Goal: Task Accomplishment & Management: Use online tool/utility

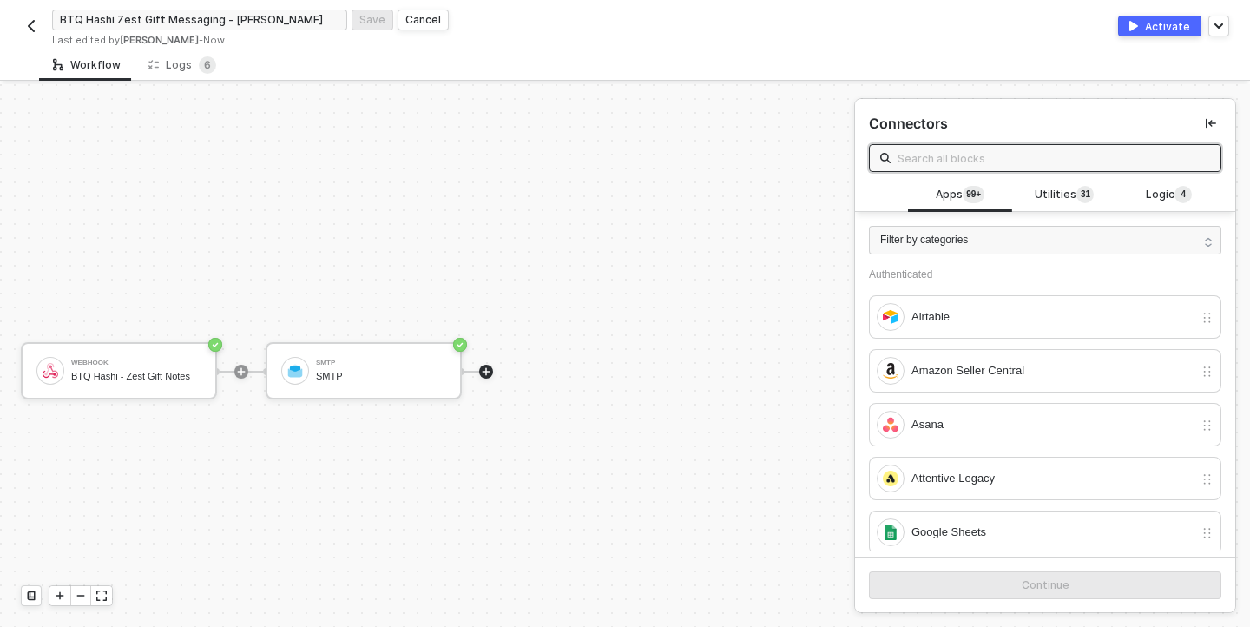
scroll to position [32, 0]
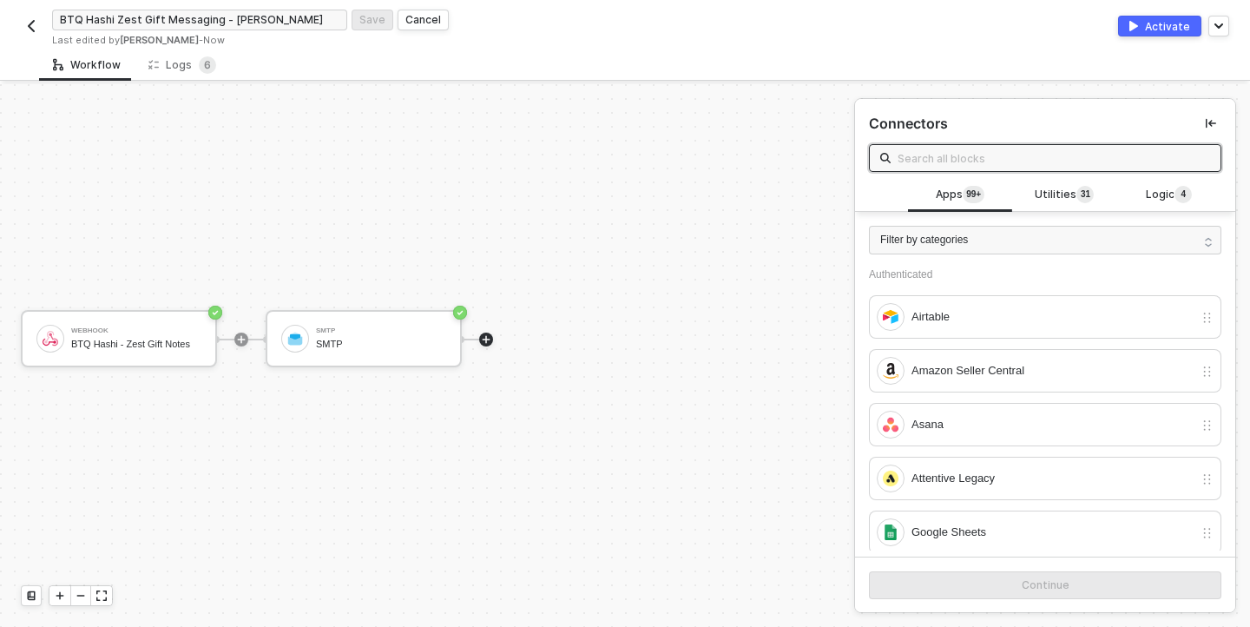
click at [1139, 18] on button "Activate" at bounding box center [1159, 26] width 83 height 21
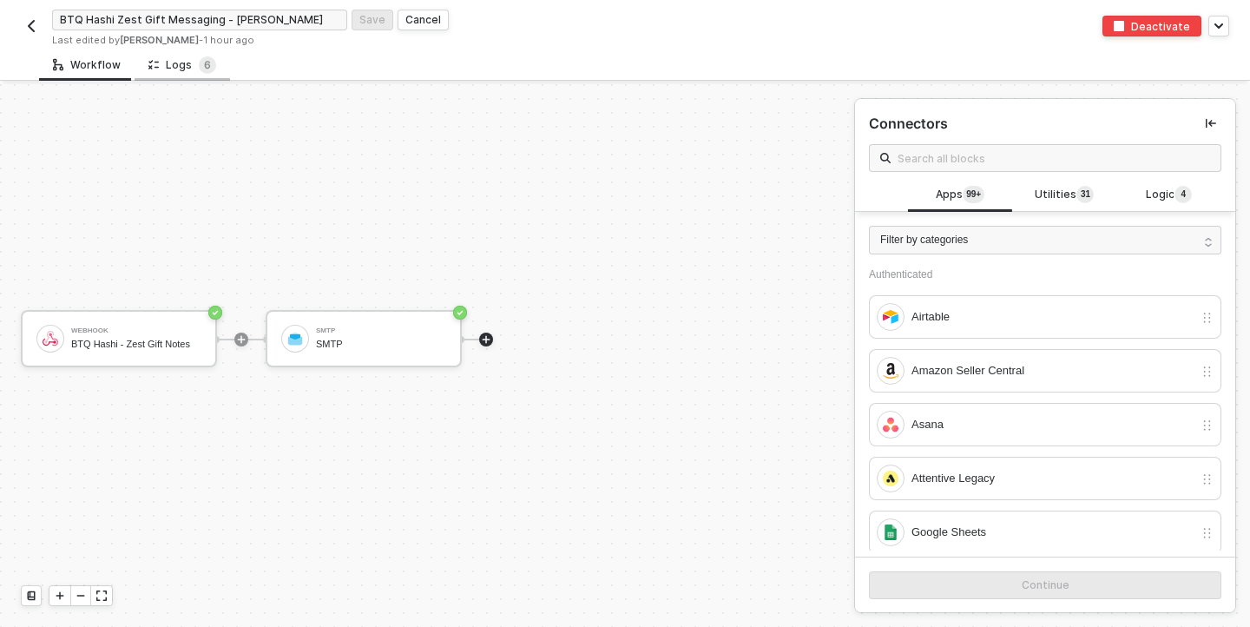
click at [181, 62] on div "Logs 6" at bounding box center [182, 64] width 68 height 17
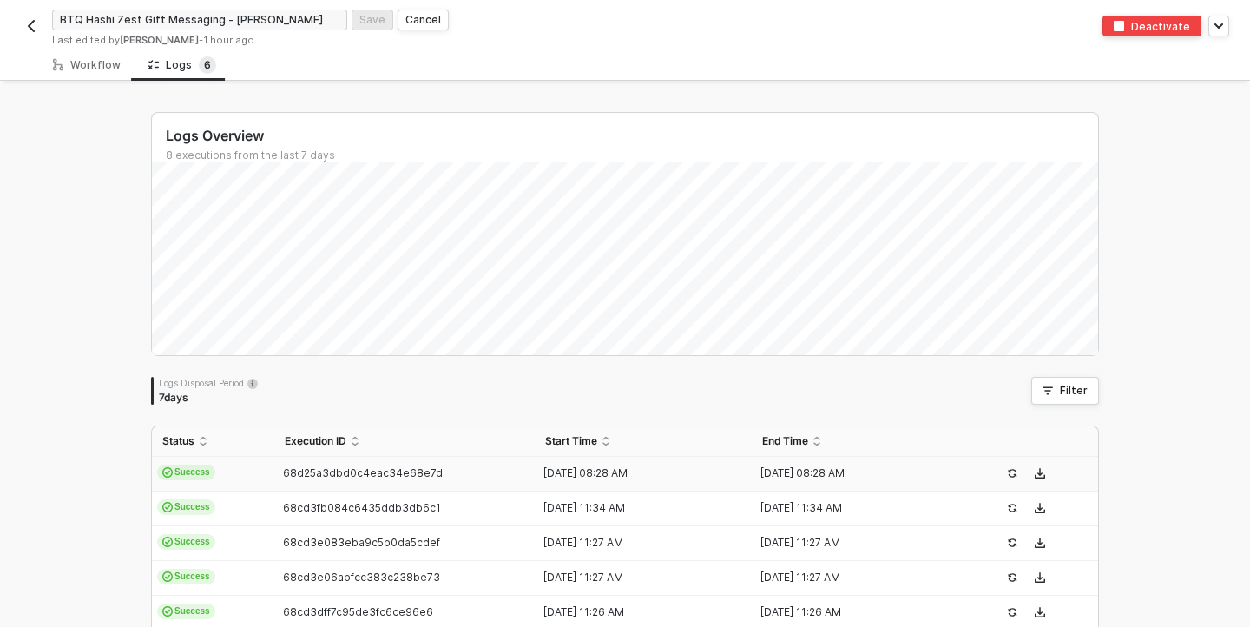
click at [207, 470] on span "Success" at bounding box center [186, 472] width 58 height 16
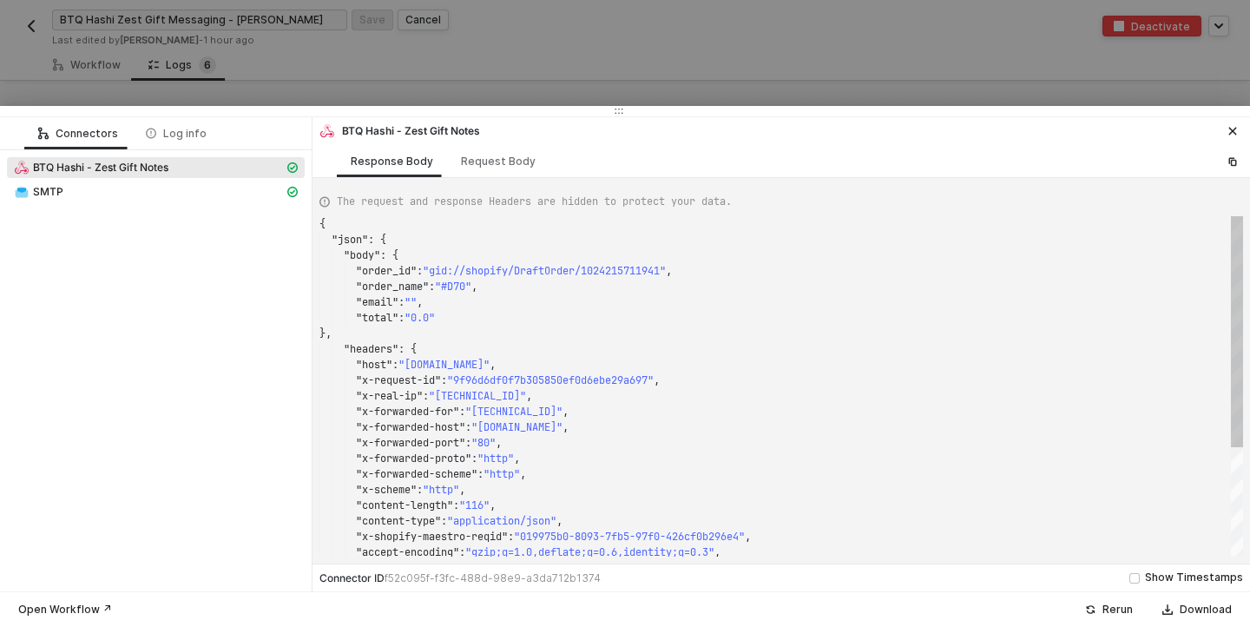
scroll to position [156, 0]
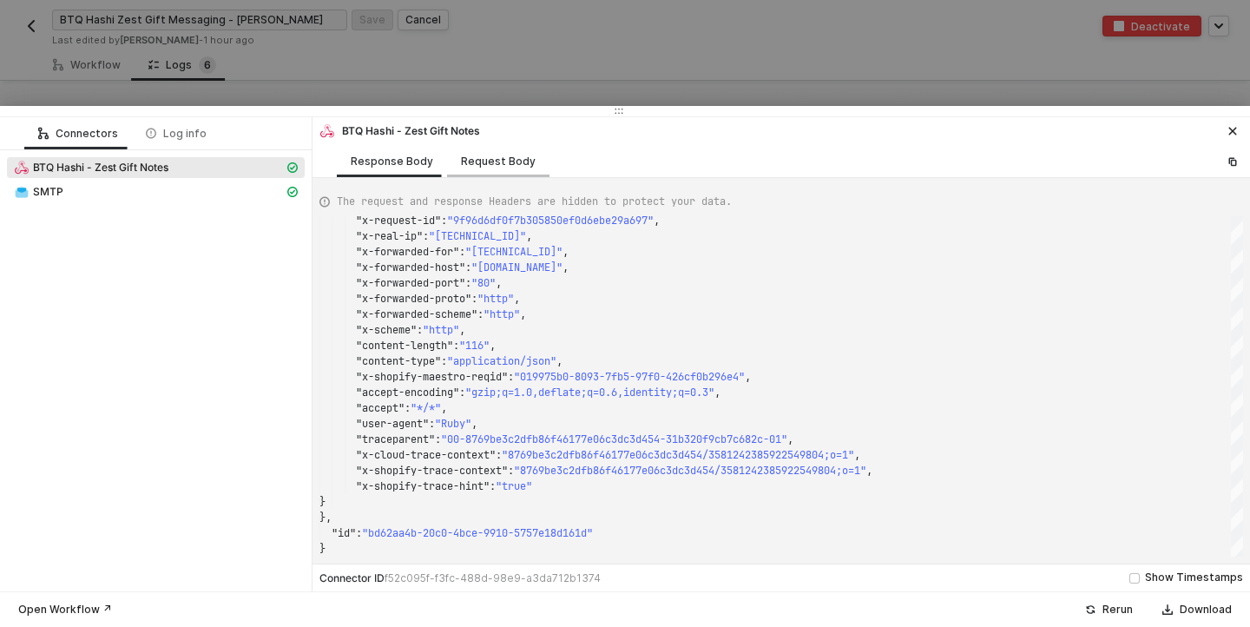
click at [493, 156] on div "Request Body" at bounding box center [498, 161] width 75 height 14
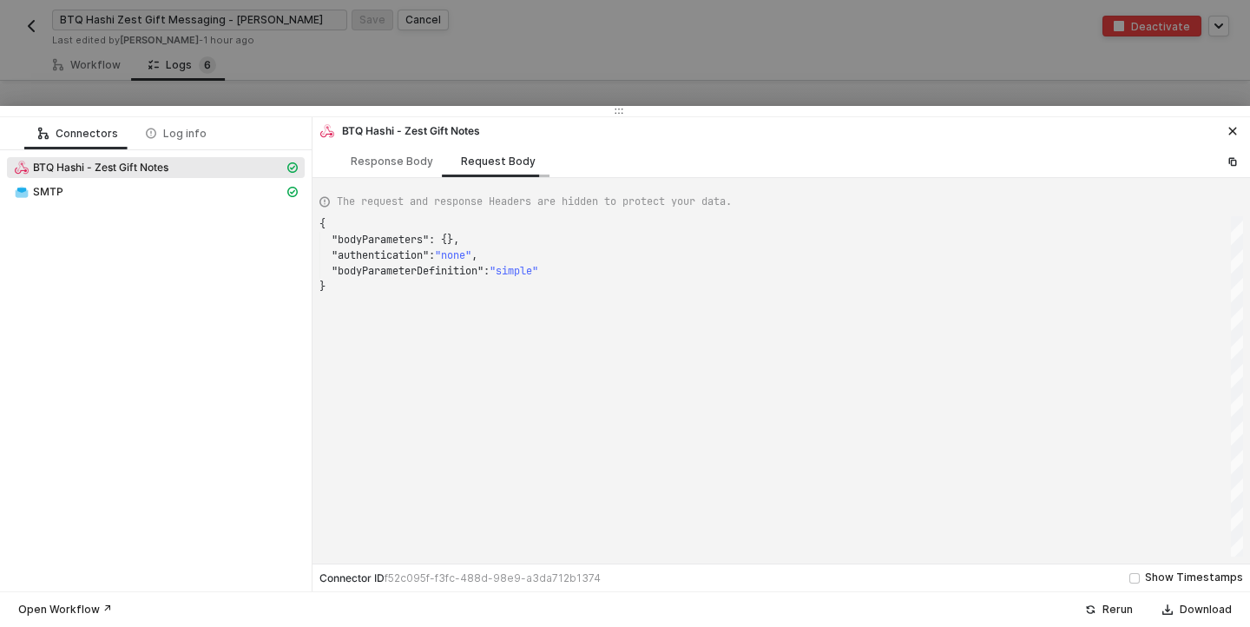
scroll to position [62, 0]
click at [384, 161] on div "Response Body" at bounding box center [392, 161] width 82 height 14
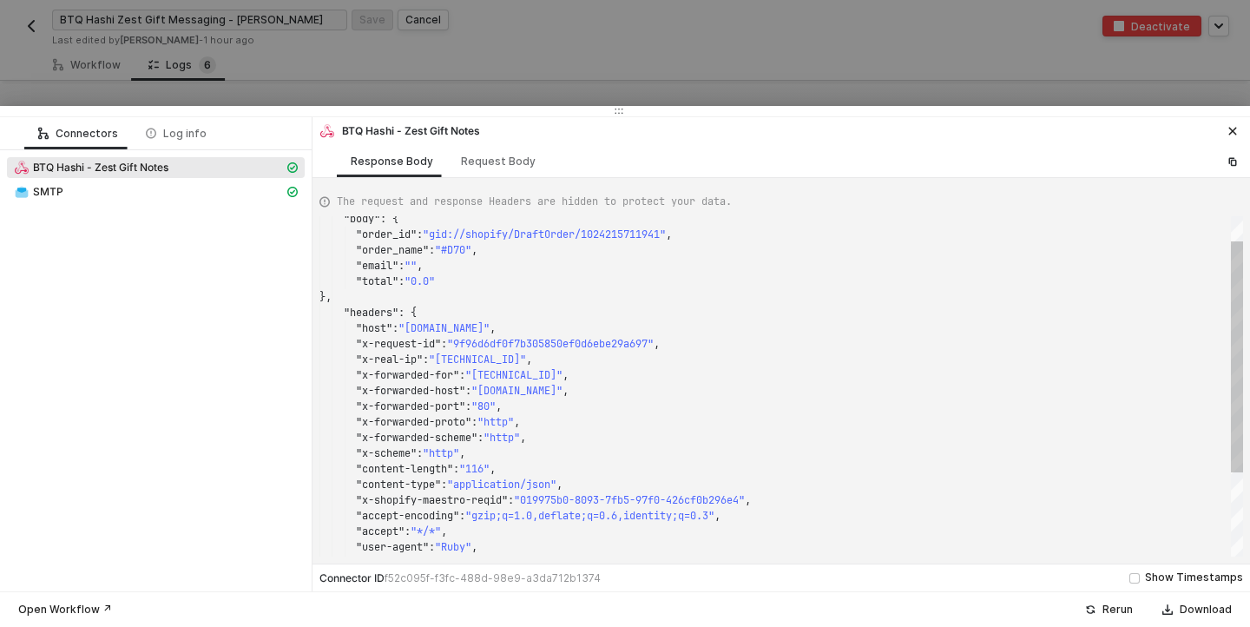
scroll to position [156, 0]
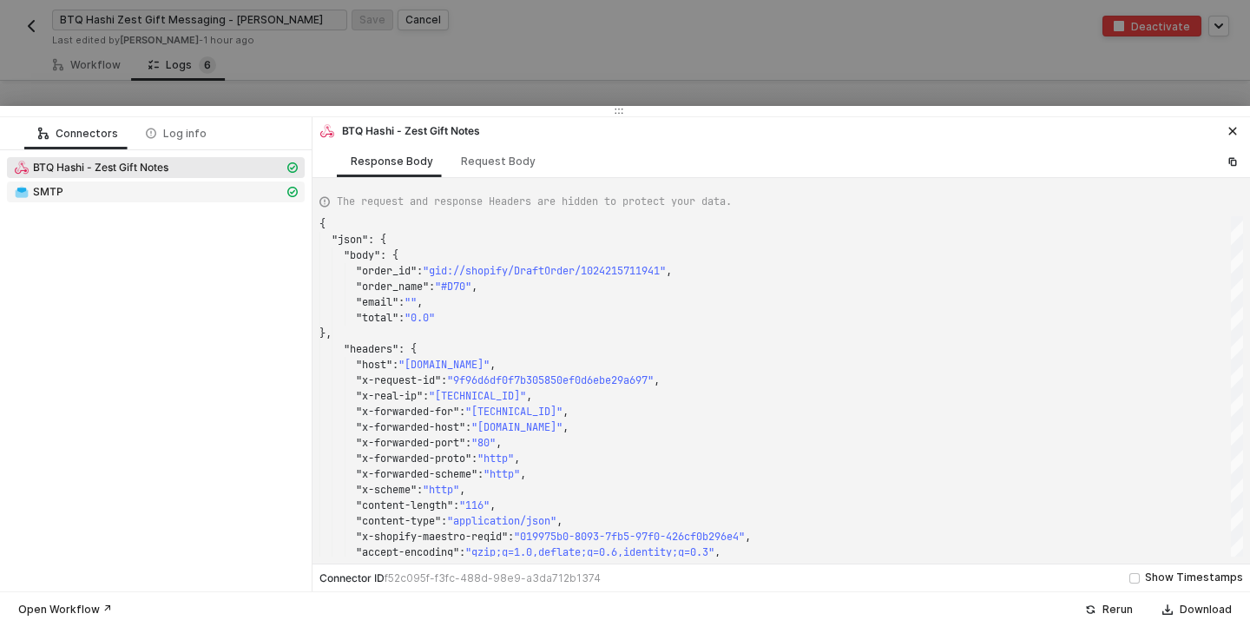
click at [144, 189] on div "SMTP" at bounding box center [149, 192] width 270 height 16
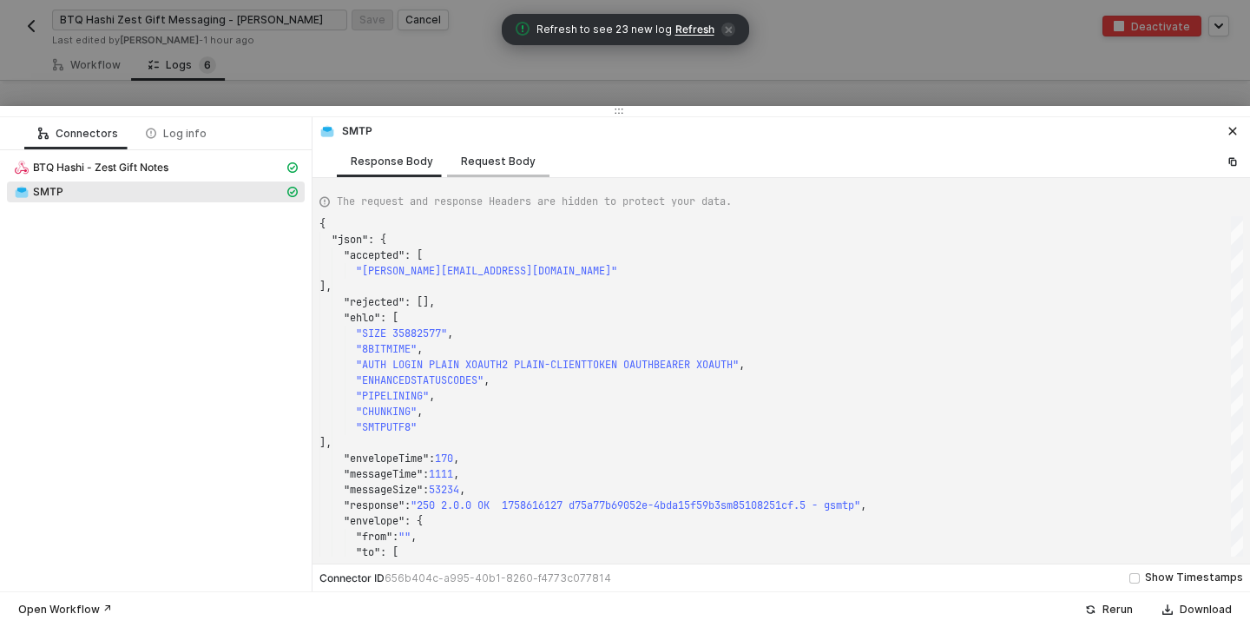
click at [472, 160] on div "Request Body" at bounding box center [498, 161] width 75 height 14
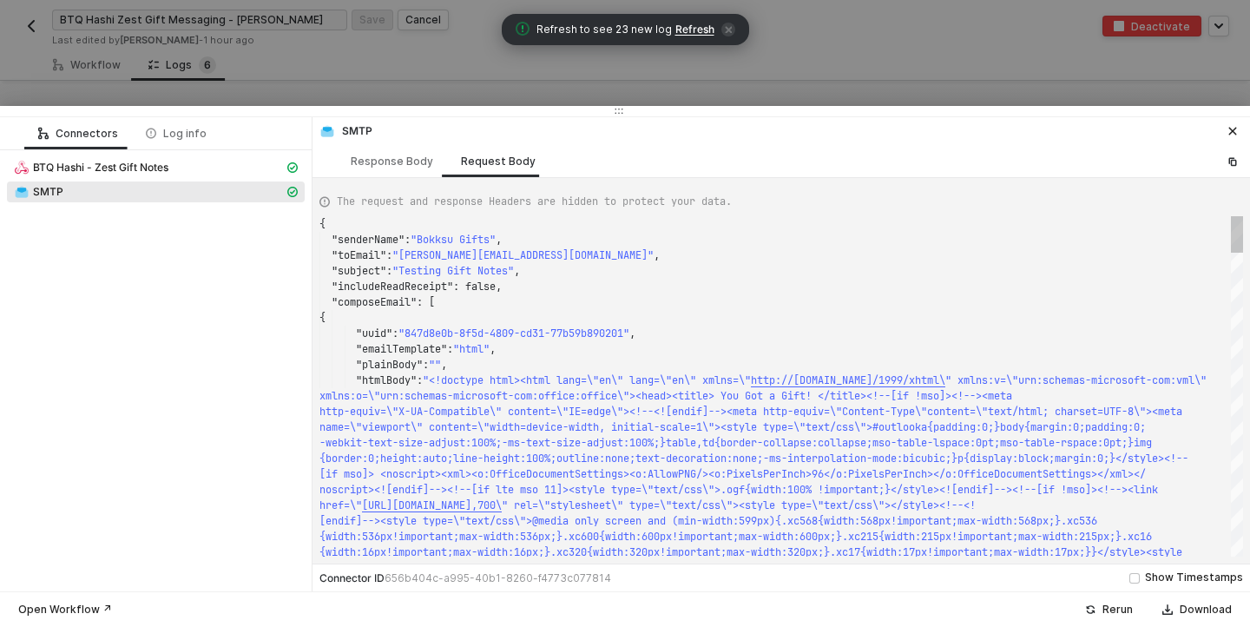
click at [376, 240] on span ""senderName"" at bounding box center [368, 240] width 73 height 14
click at [376, 240] on div "{ "senderName" : "Bokksu Gifts" , "toEmail" : "[PERSON_NAME][EMAIL_ADDRESS][DOM…" at bounding box center [780, 386] width 923 height 340
click at [361, 256] on span ""toEmail"" at bounding box center [359, 255] width 55 height 14
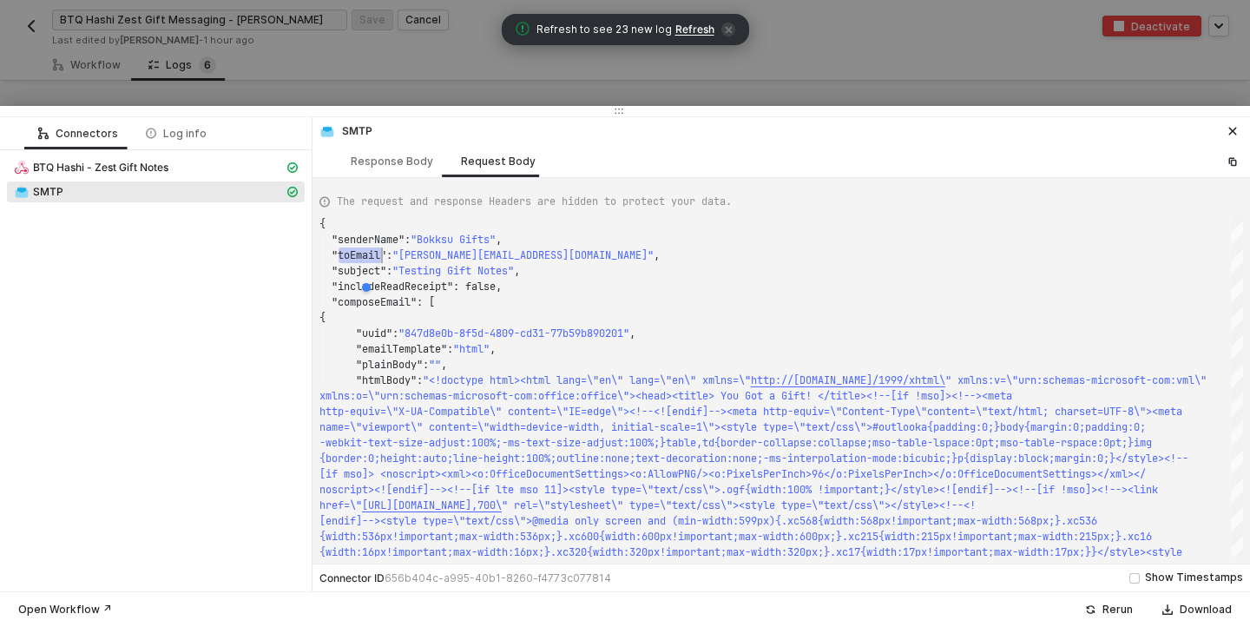
click at [359, 273] on div at bounding box center [440, 287] width 165 height 35
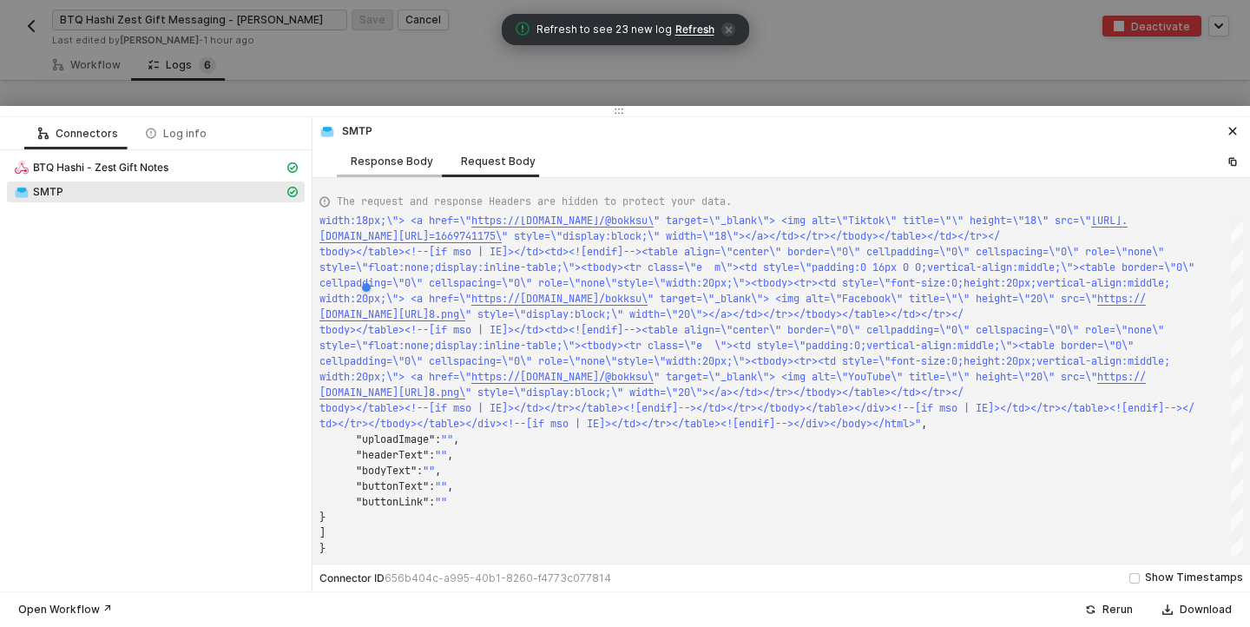
click at [374, 160] on div "Response Body" at bounding box center [392, 161] width 82 height 14
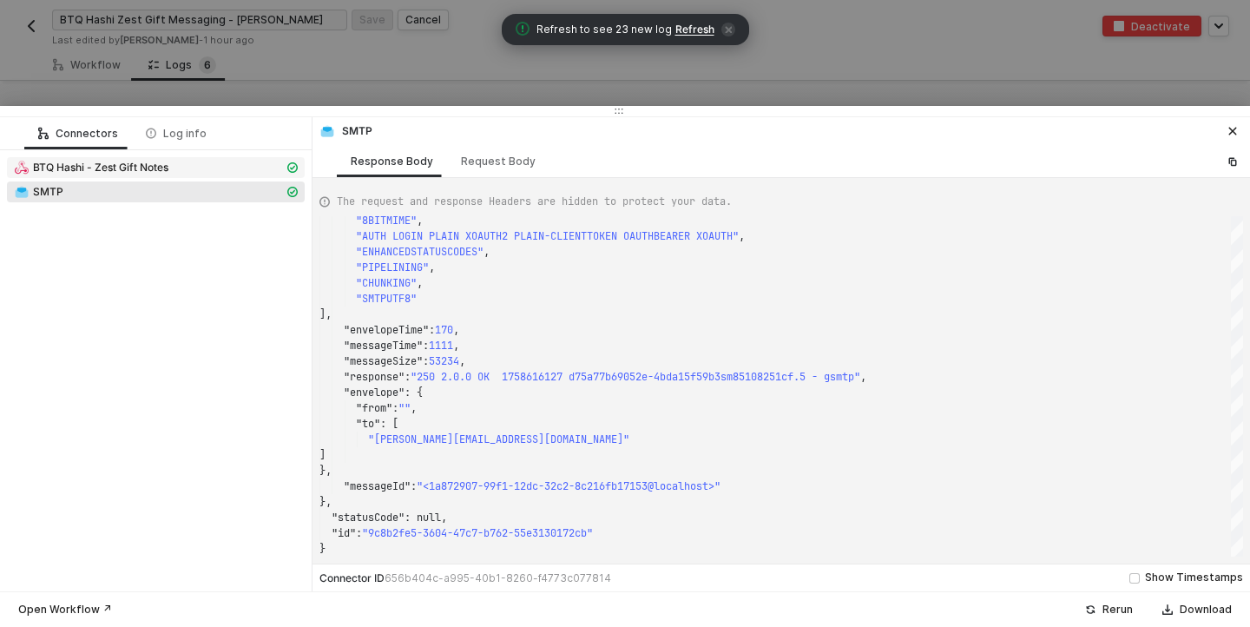
click at [118, 169] on span "BTQ Hashi - Zest Gift Notes" at bounding box center [100, 168] width 135 height 14
type textarea "{ "json": { "body": { "order_id": "gid://shopify/DraftOrder/1024215711941", "or…"
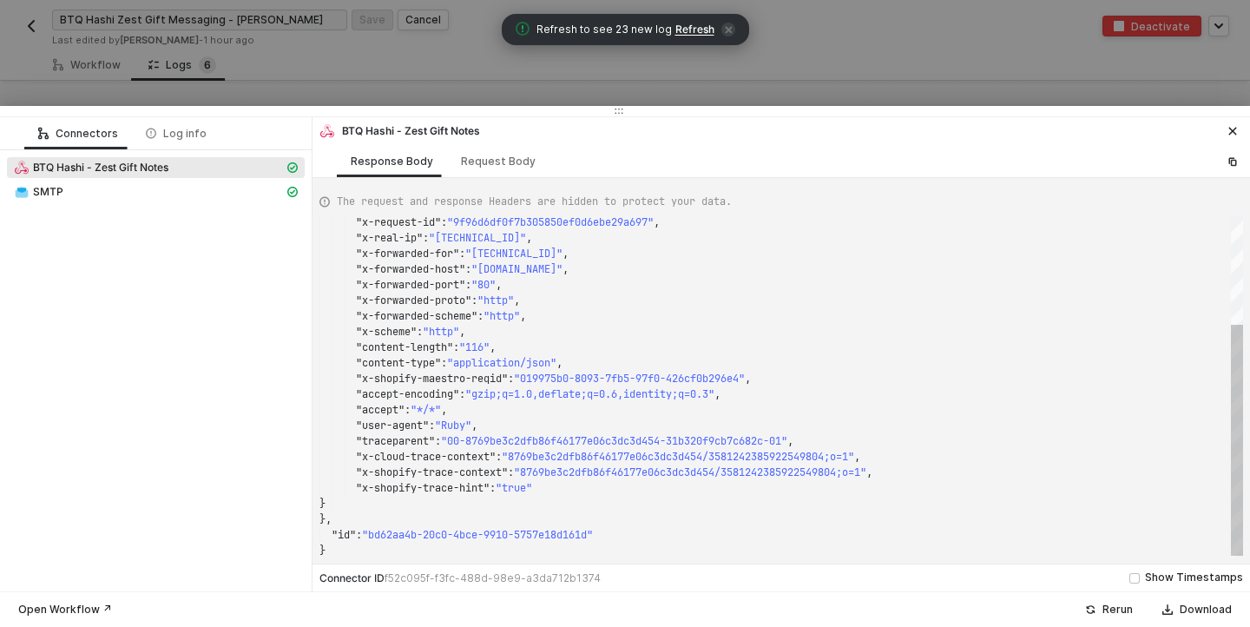
scroll to position [156, 0]
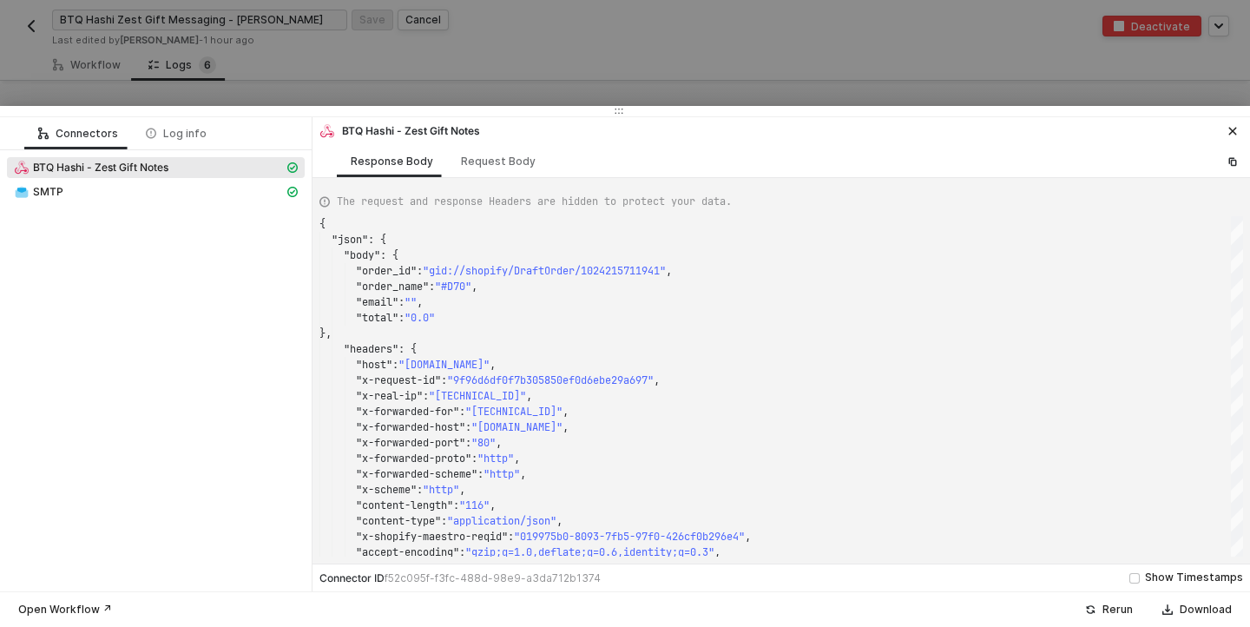
click at [569, 48] on div at bounding box center [625, 313] width 1250 height 627
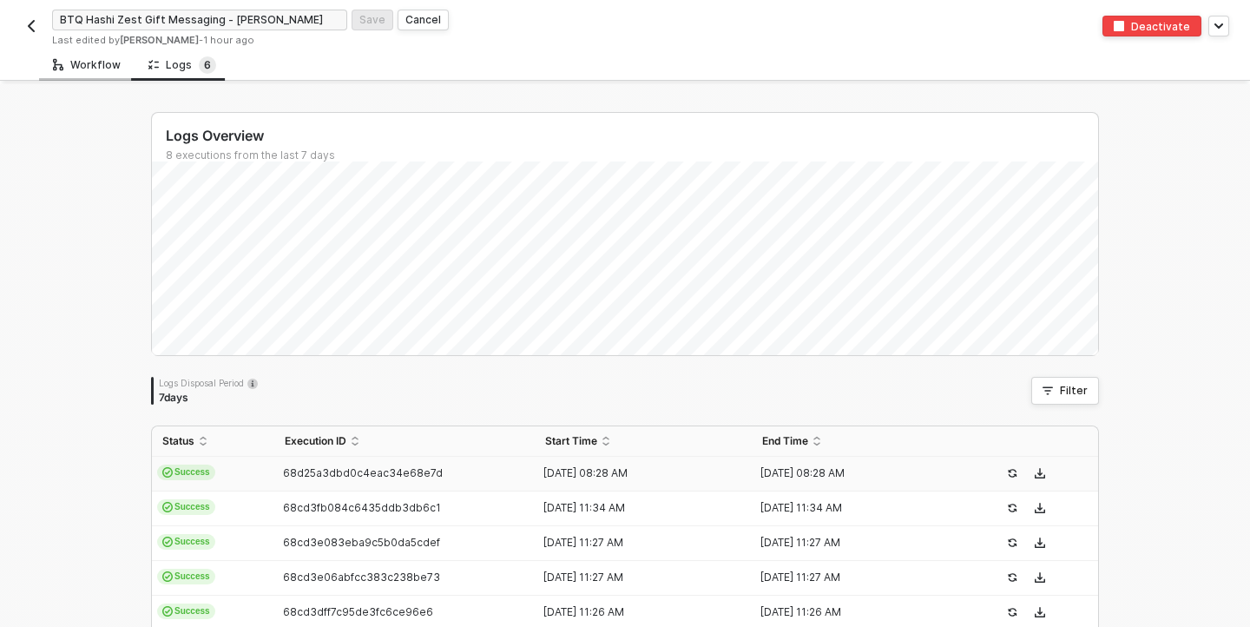
click at [87, 67] on div "Workflow" at bounding box center [87, 65] width 68 height 14
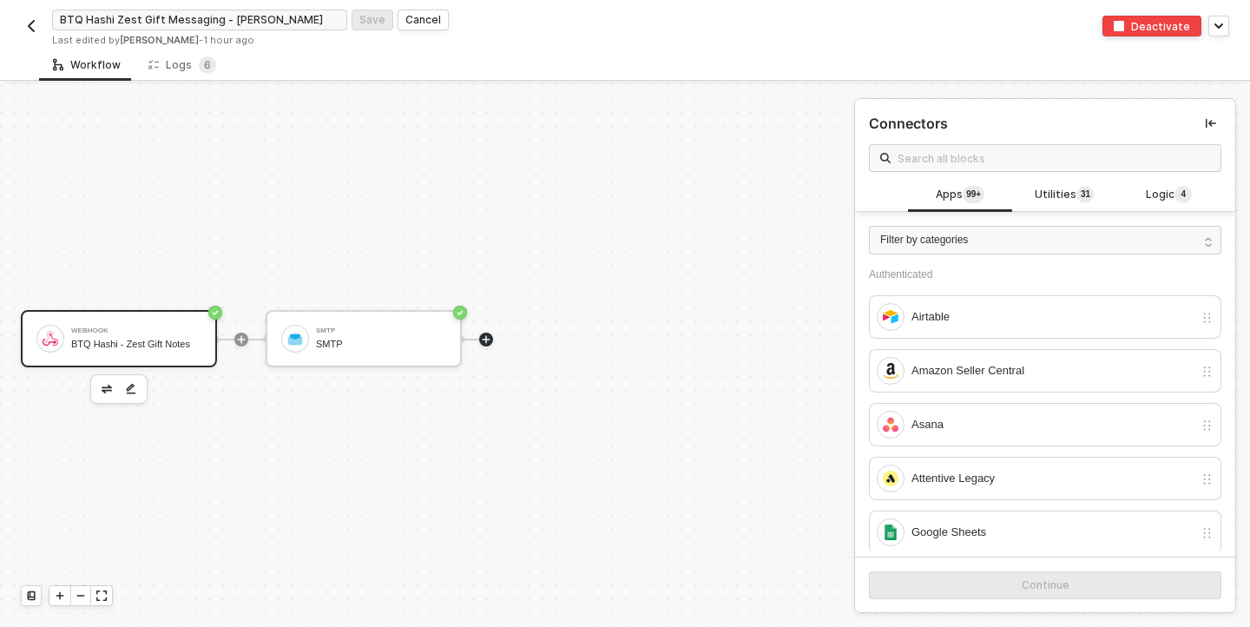
click at [147, 335] on div "Webhook BTQ Hashi - Zest Gift Notes" at bounding box center [136, 338] width 130 height 33
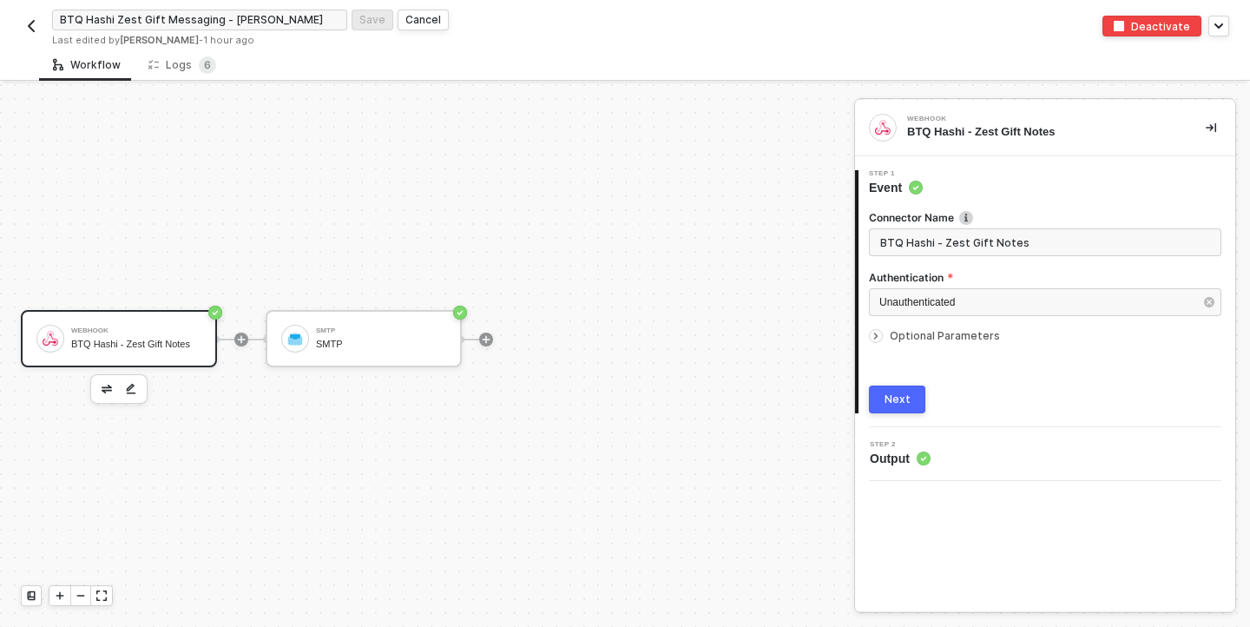
click at [915, 391] on button "Next" at bounding box center [897, 399] width 56 height 28
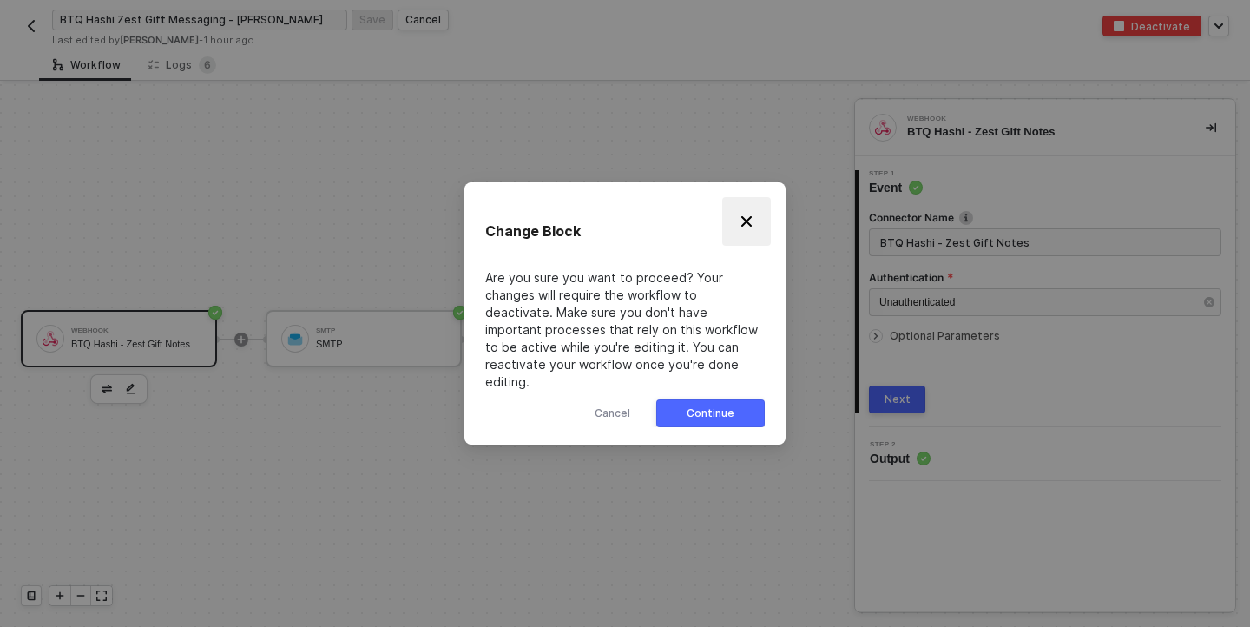
click at [751, 227] on img "Close" at bounding box center [746, 221] width 14 height 14
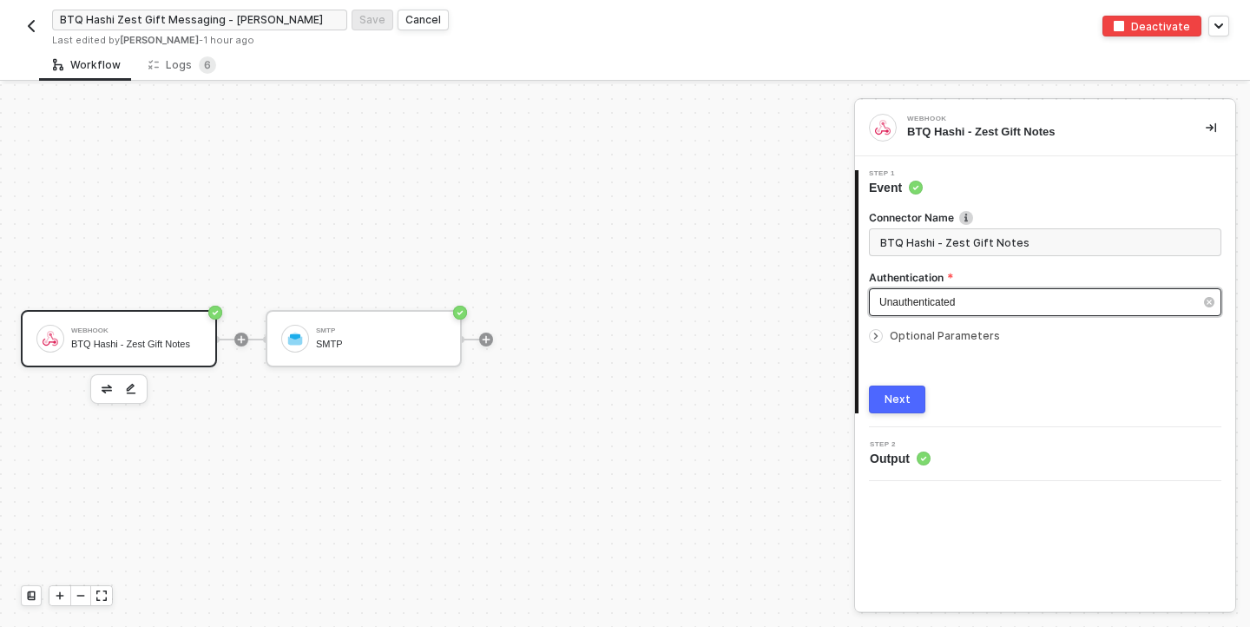
click at [1045, 312] on div "Unauthenticated" at bounding box center [1045, 302] width 352 height 28
click at [922, 337] on span "Optional Parameters" at bounding box center [945, 335] width 110 height 13
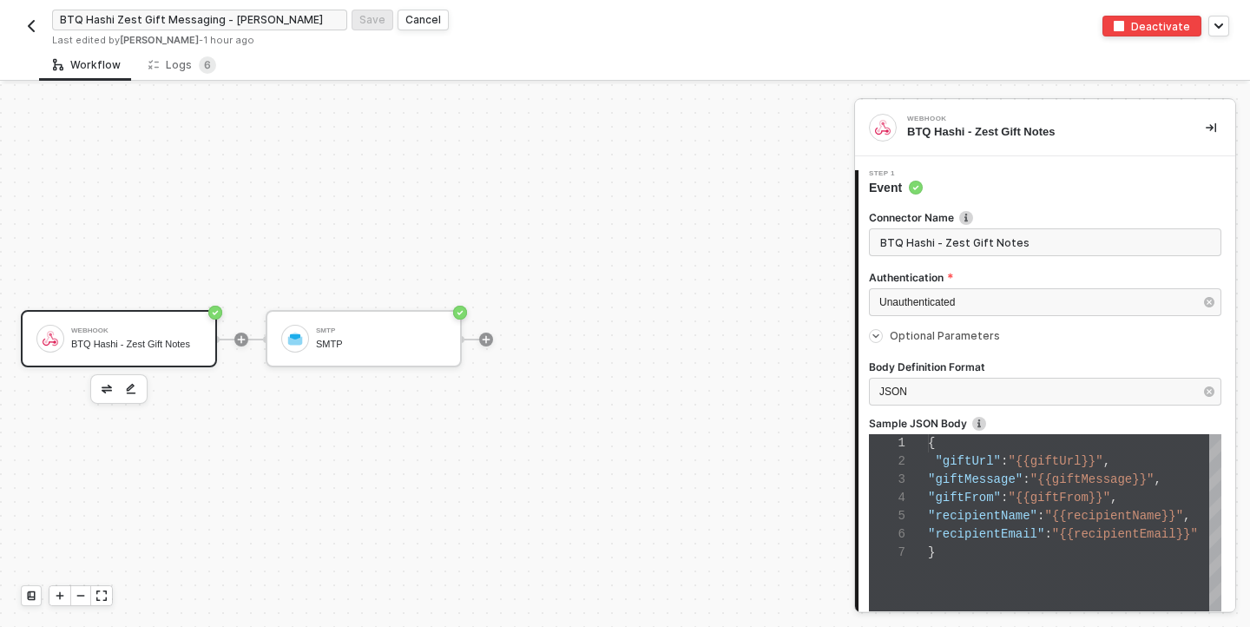
scroll to position [109, 0]
click at [1028, 467] on span ""{{giftUrl}}"" at bounding box center [1055, 461] width 95 height 14
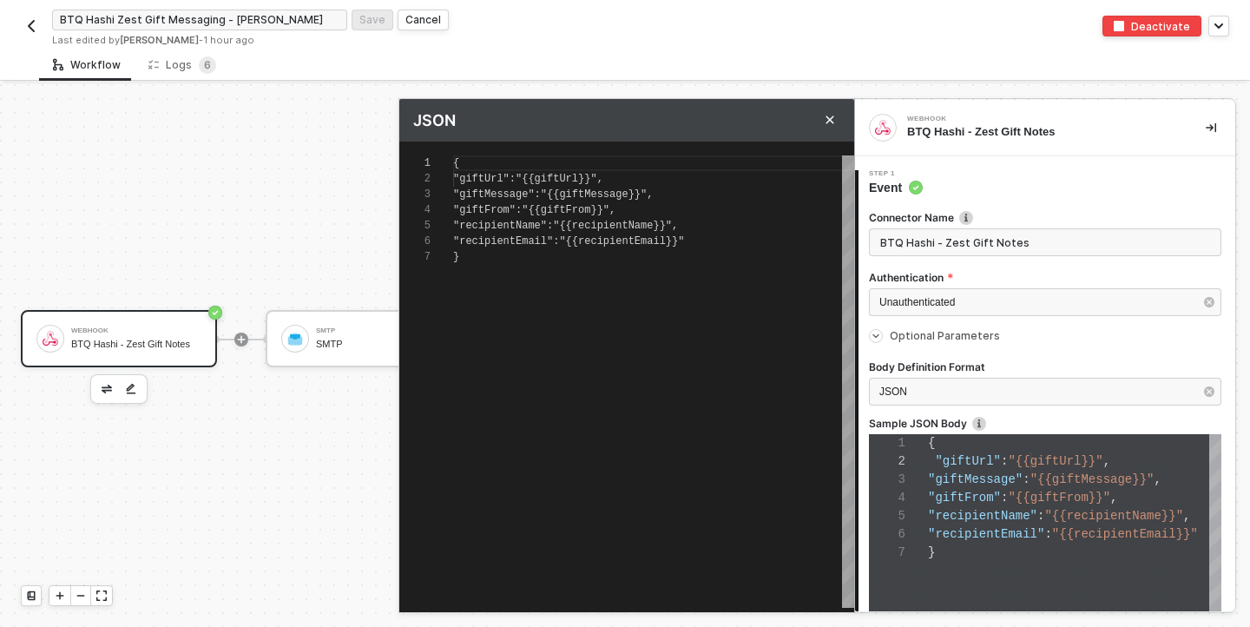
scroll to position [94, 0]
click at [1069, 411] on div at bounding box center [1045, 412] width 352 height 7
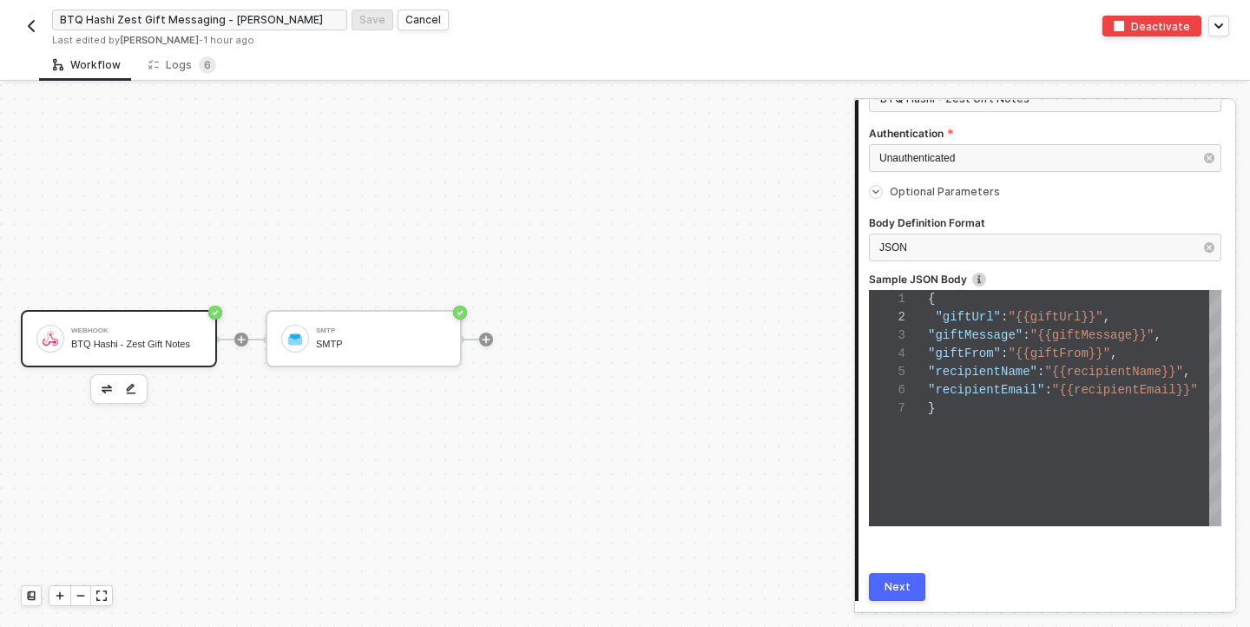
scroll to position [201, 0]
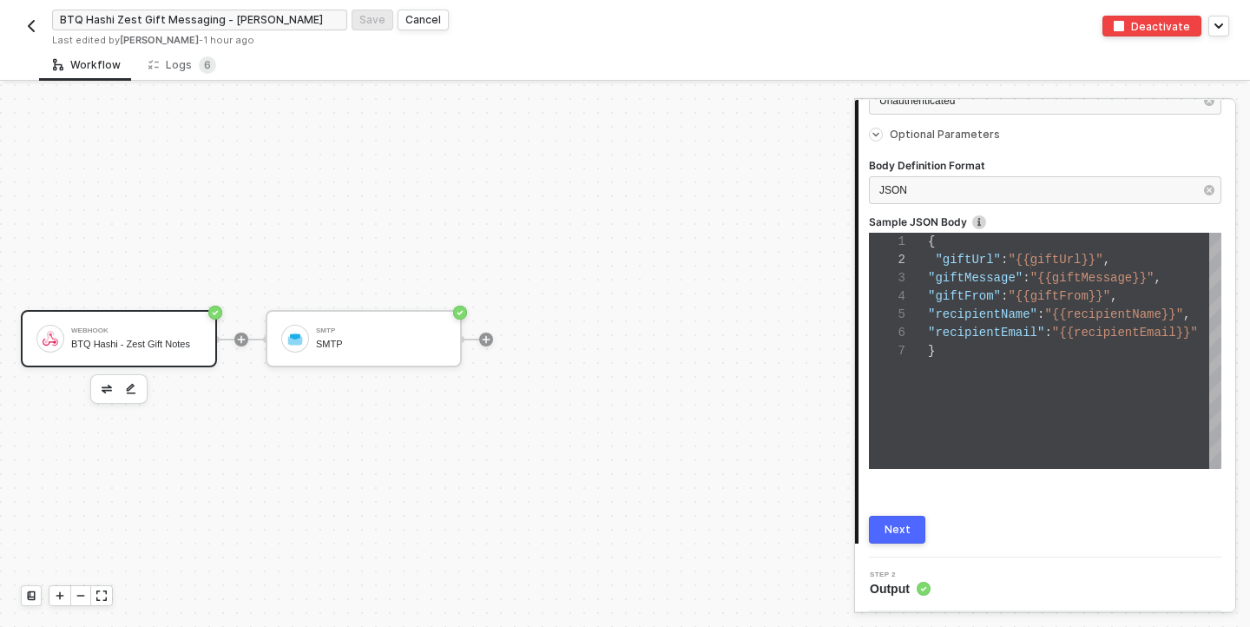
click at [895, 532] on div "Next" at bounding box center [897, 529] width 26 height 14
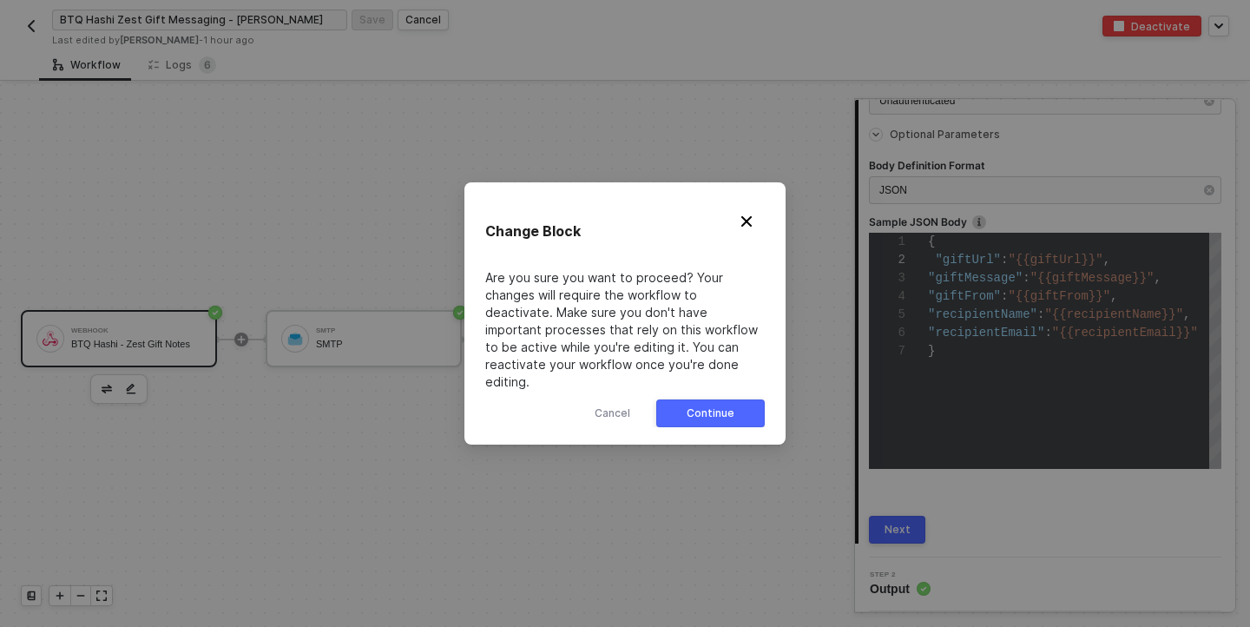
click at [709, 406] on div "Continue" at bounding box center [711, 413] width 48 height 14
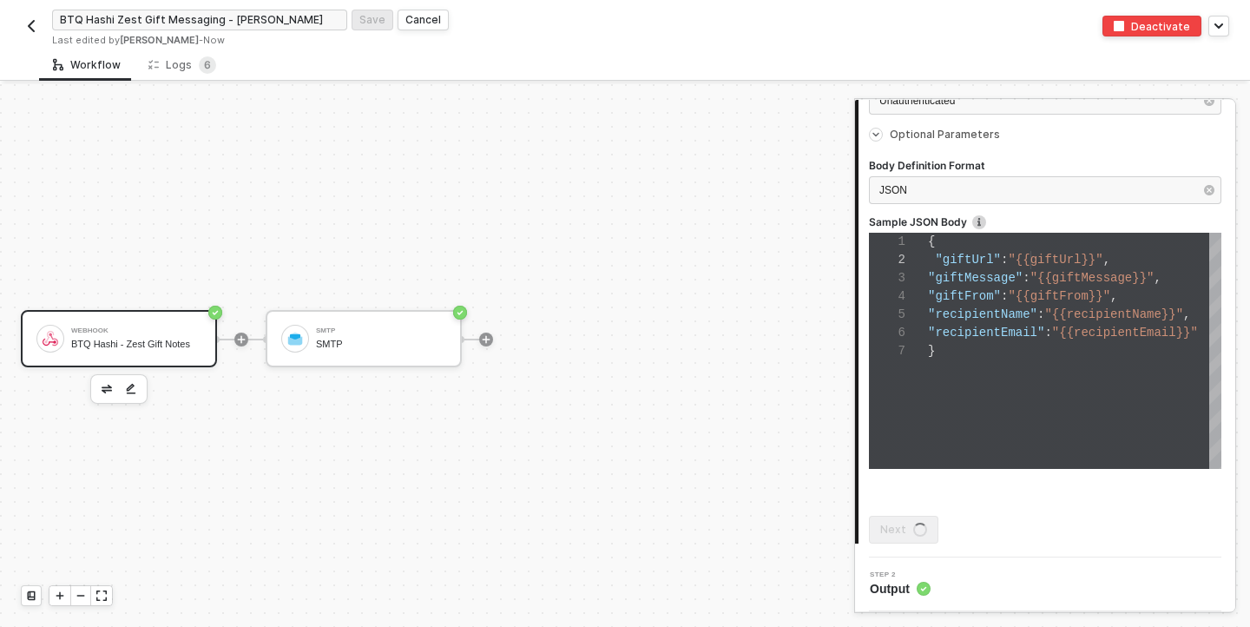
scroll to position [0, 0]
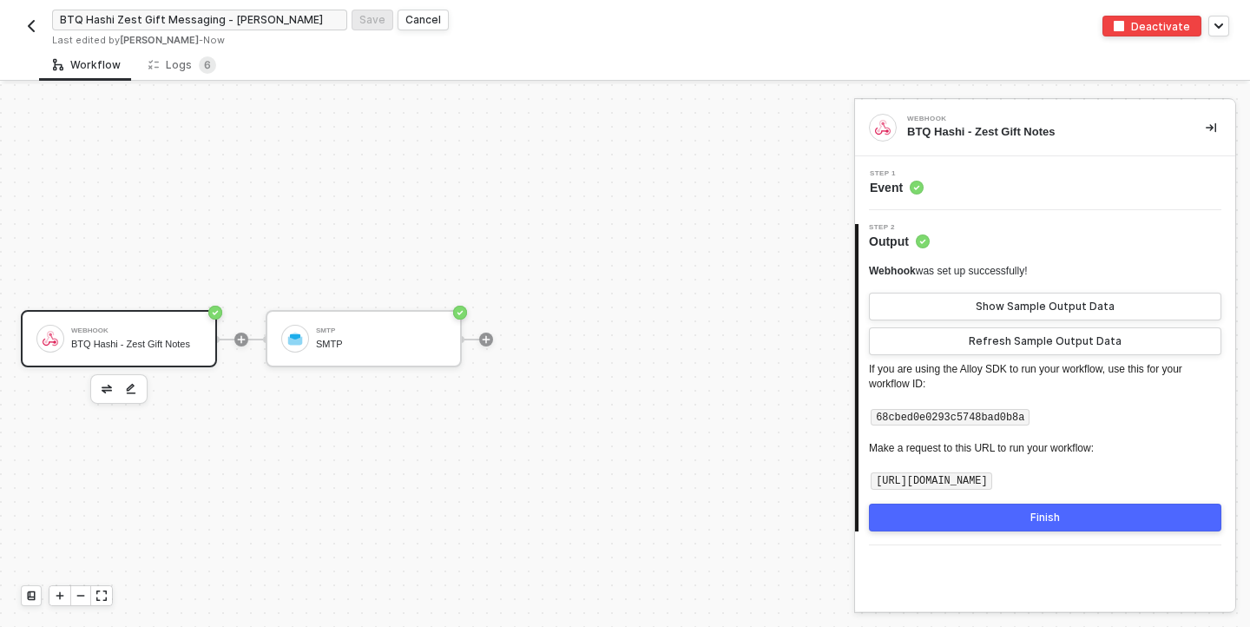
click at [912, 186] on circle at bounding box center [917, 188] width 14 height 14
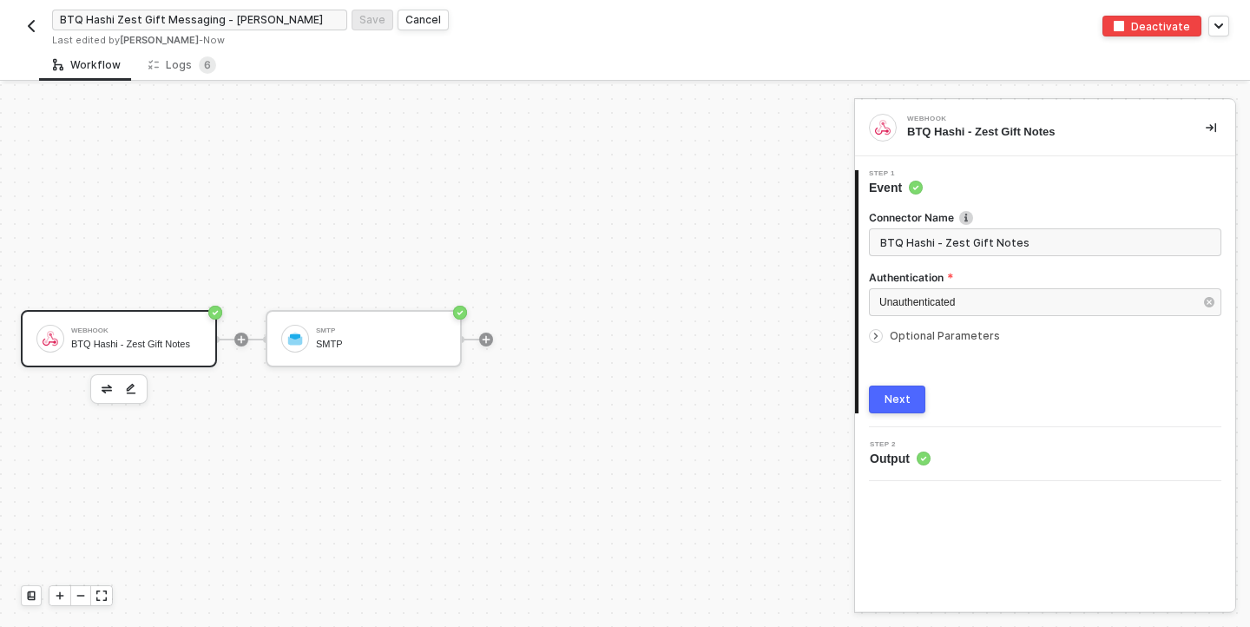
click at [929, 336] on span "Optional Parameters" at bounding box center [945, 335] width 110 height 13
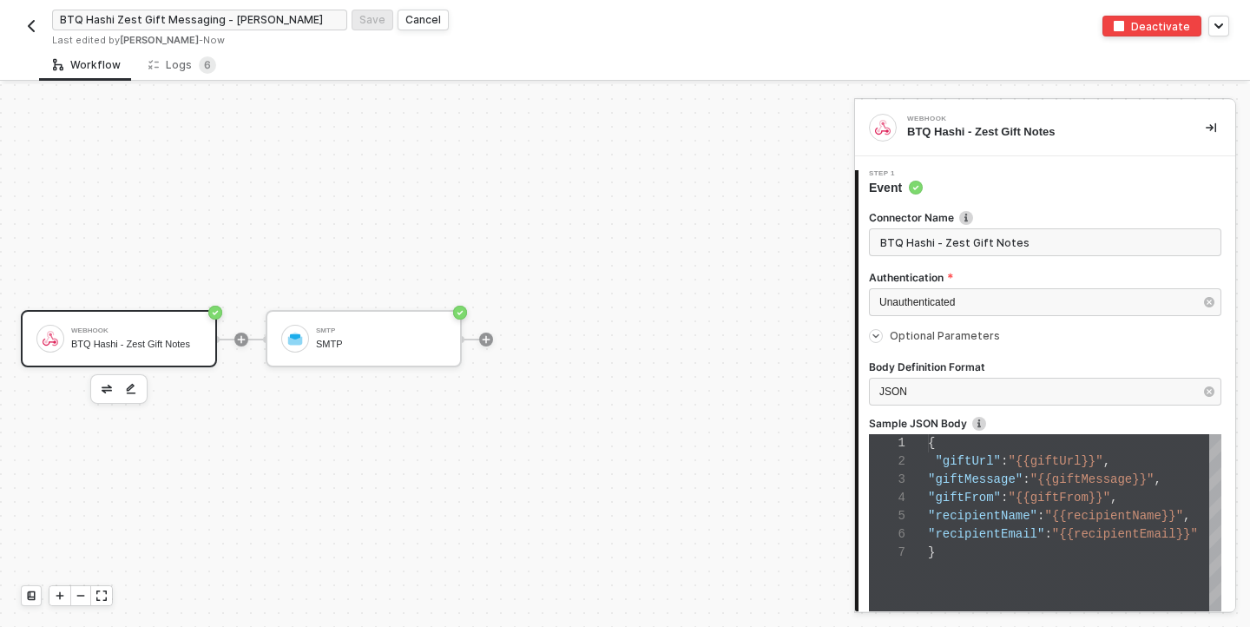
scroll to position [109, 0]
click at [1011, 495] on span ""{{giftFrom}}"" at bounding box center [1059, 497] width 102 height 14
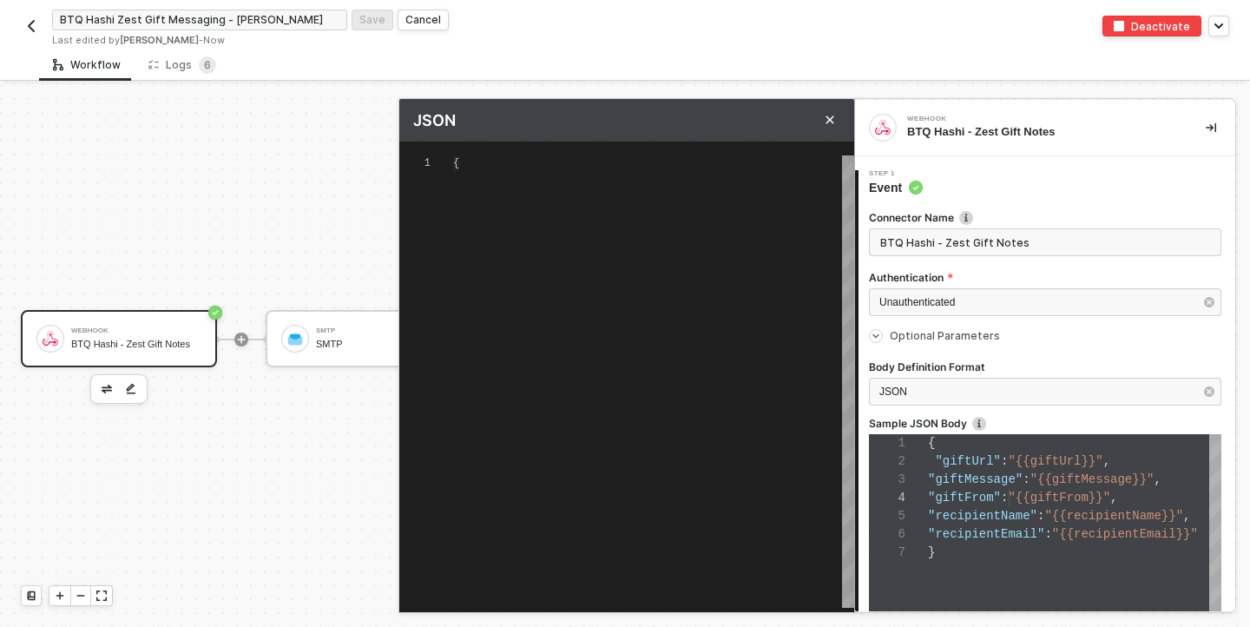
type textarea "{ "giftUrl":"{{giftUrl}}", "giftMessage":"{{giftMessage}}", "giftFrom":"{{giftF…"
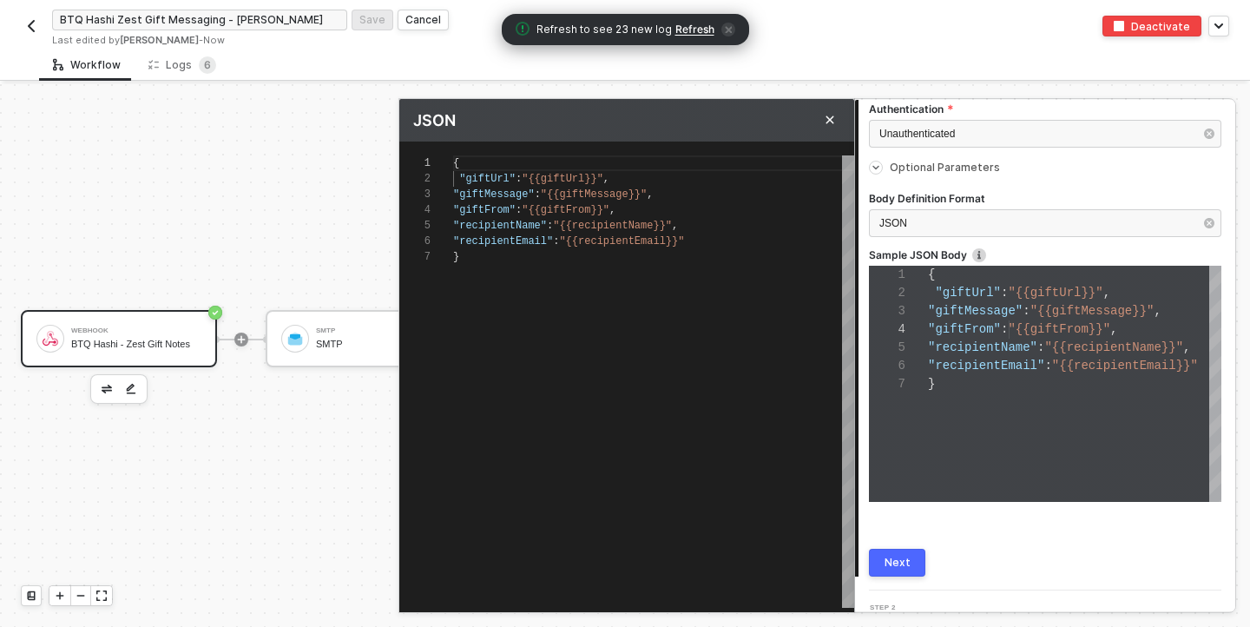
scroll to position [201, 0]
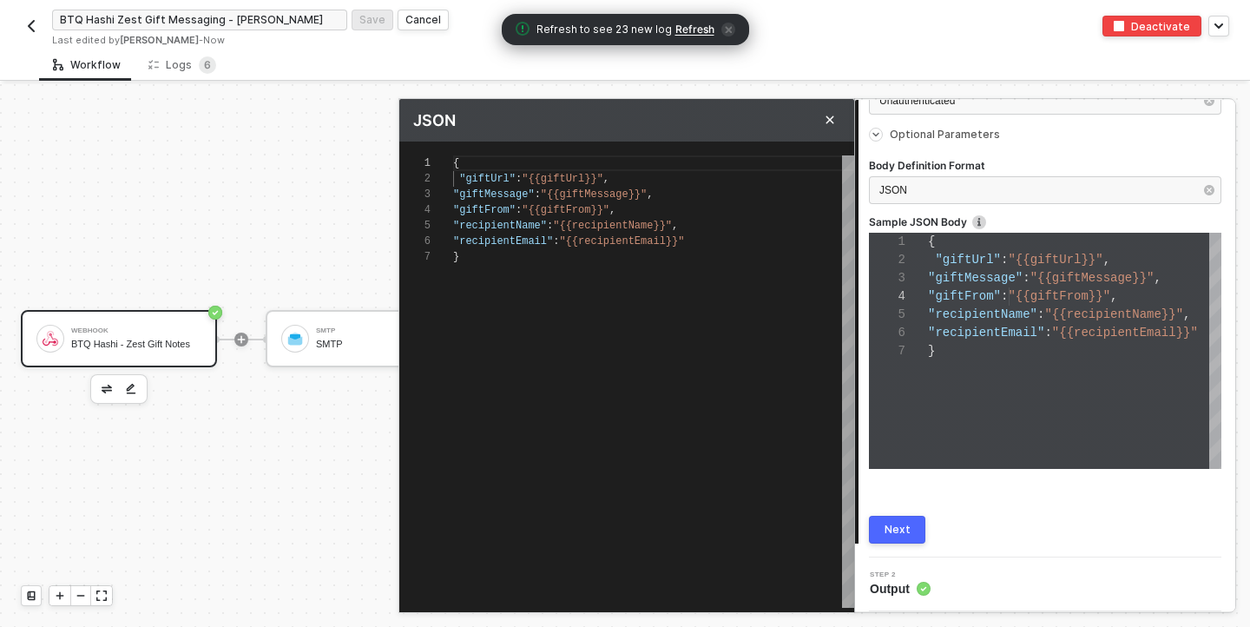
click at [601, 176] on span ""{{giftUrl}}"" at bounding box center [563, 179] width 82 height 12
type textarea "{ "giftUrl":"{{giftUrl}", "giftMessage":"{{giftMessage}}", "giftFrom":"{{giftFr…"
type textarea "{ "giftUrl":"{{giftUrl", "giftMessage":"{{giftMessage}}", "giftFrom":"{{giftFro…"
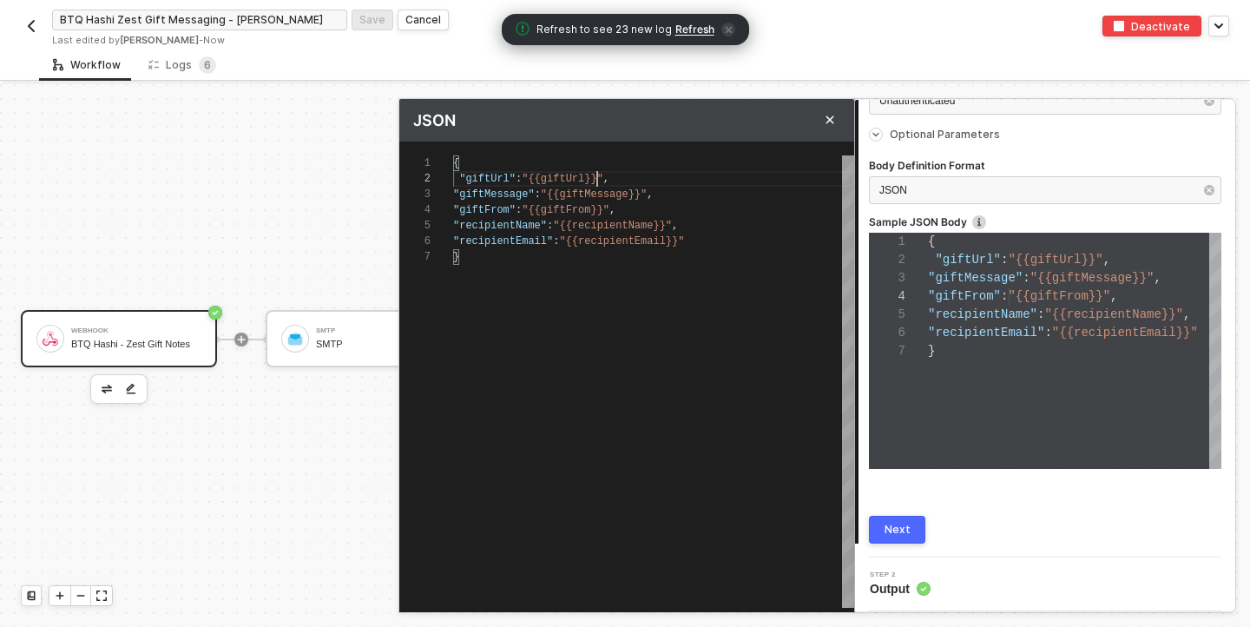
type textarea "{ "giftUrl":"{{giftUrl", "giftMessage":"{{giftMessage}}", "giftFrom":"{{giftFro…"
type textarea "{ "giftUrl":"{{giftUr", "giftMessage":"{{giftMessage}}", "giftFrom":"{{giftFrom…"
type textarea "{ "giftUrl":"{{giftU", "giftMessage":"{{giftMessage}}", "giftFrom":"{{giftFrom}…"
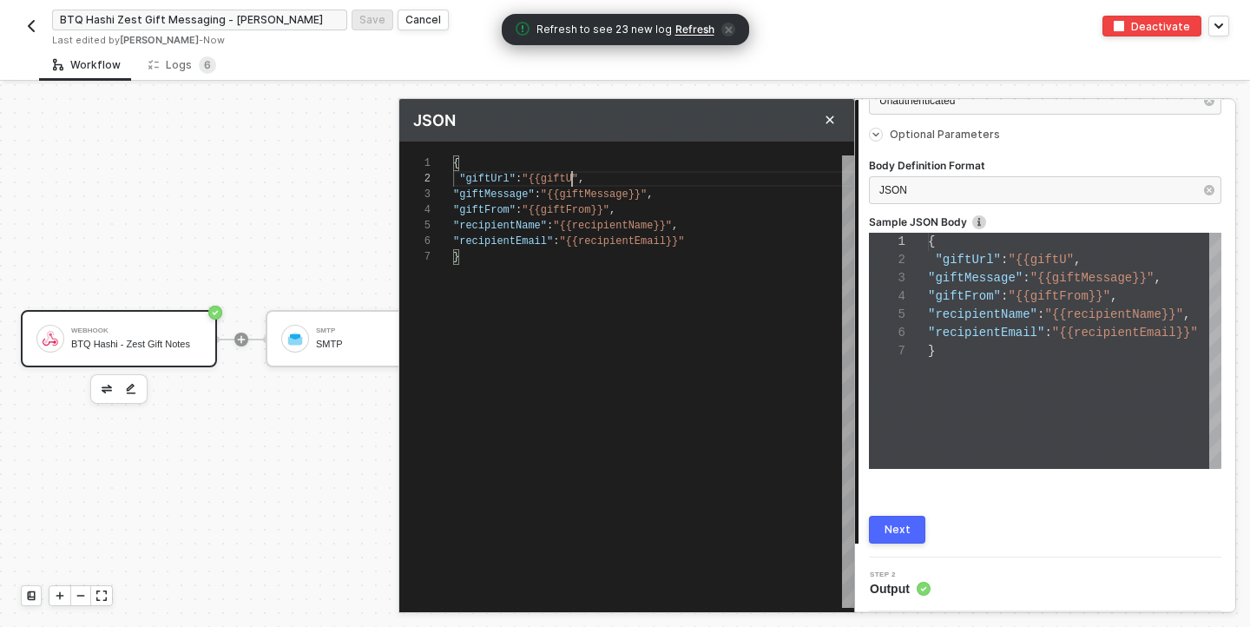
type textarea "{ "giftUrl":"{{gift", "giftMessage":"{{giftMessage}}", "giftFrom":"{{giftFrom}}…"
type textarea "{ "giftUrl":"{{gif", "giftMessage":"{{giftMessage}}", "giftFrom":"{{giftFrom}}"…"
type textarea "{ "giftUrl":"{{gi", "giftMessage":"{{giftMessage}}", "giftFrom":"{{giftFrom}}",…"
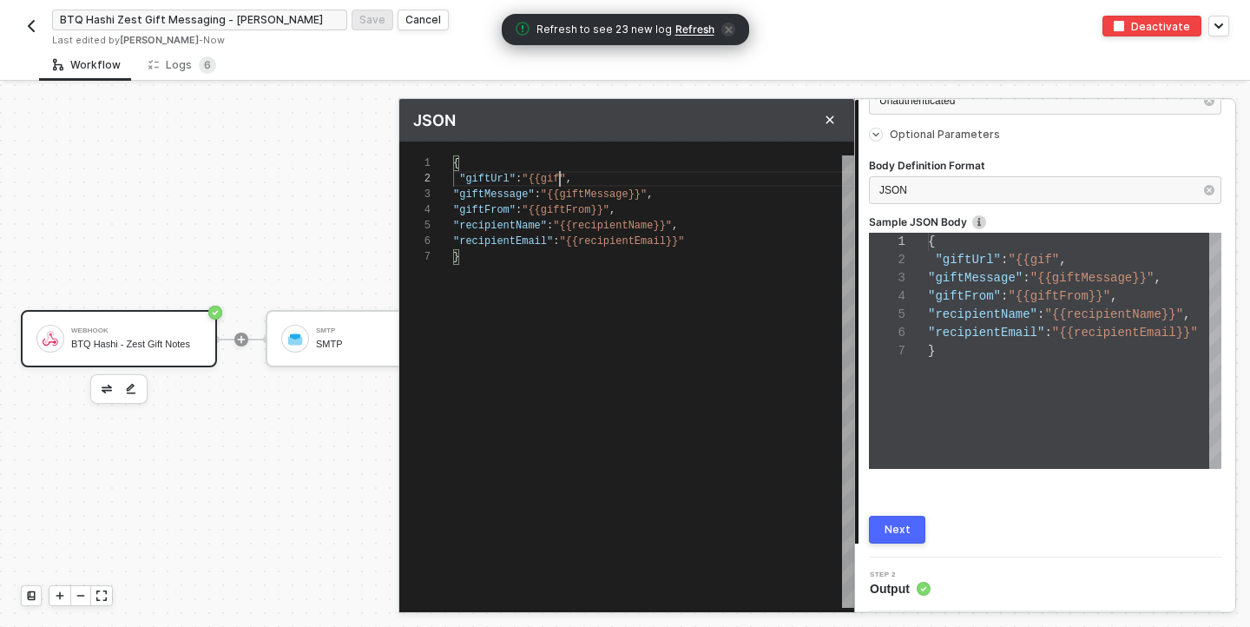
type textarea "{ "giftUrl":"{{gi", "giftMessage":"{{giftMessage}}", "giftFrom":"{{giftFrom}}",…"
type textarea "{ "giftUrl":"{{g", "giftMessage":"{{giftMessage}}", "giftFrom":"{{giftFrom}}", …"
type textarea "{ "giftUrl":"{{", "giftMessage":"{{giftMessage}}", "giftFrom":"{{giftFrom}}", "…"
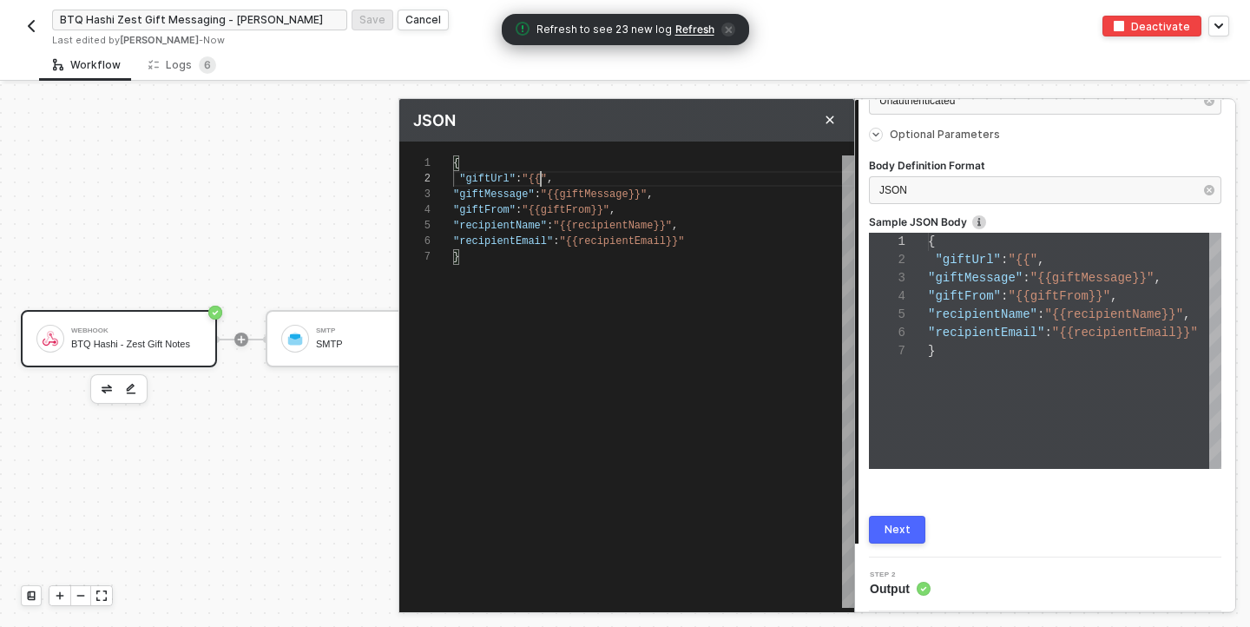
type textarea "{ "giftUrl":"{", "giftMessage":"{{giftMessage}}", "giftFrom":"{{giftFrom}}", "r…"
type textarea "{ "giftUrl":"", "giftMessage":"{{giftMessage}}", "giftFrom":"{{giftFrom}}", "re…"
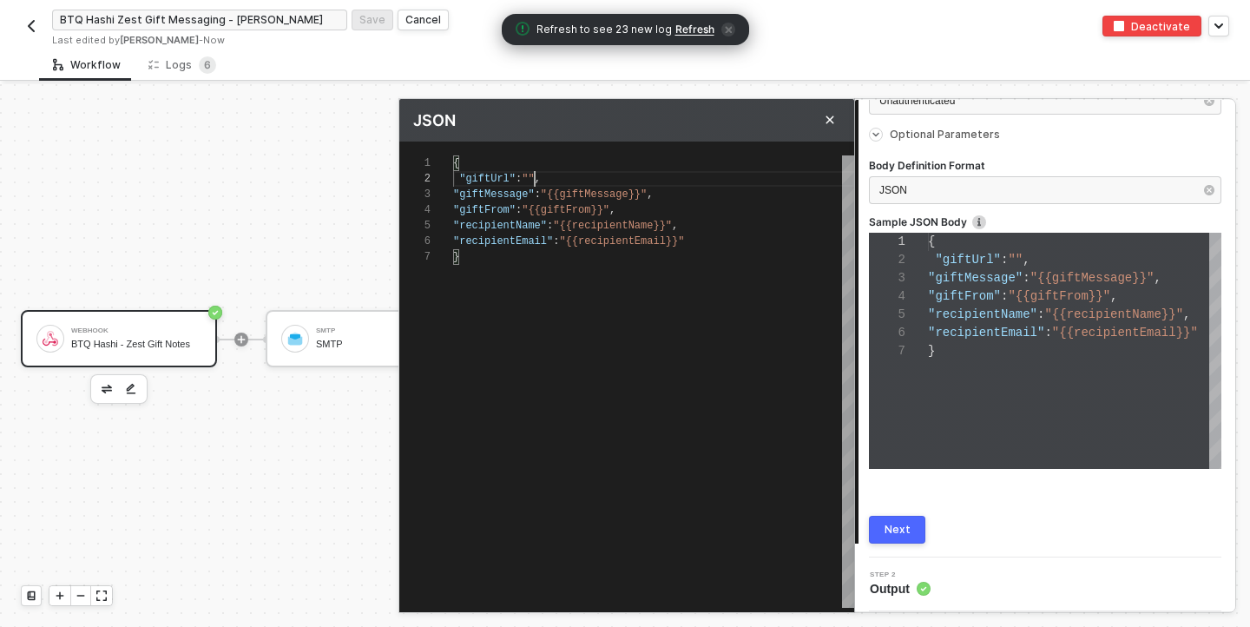
type textarea "{ "giftUrl":", "giftMessage":"{{giftMessage}}", "giftFrom":"{{giftFrom}}", "rec…"
type textarea "{ "giftUrl":, "giftMessage":"{{giftMessage}}", "giftFrom":"{{giftFrom}}", "reci…"
type textarea "{ "giftUrl"::, "giftMessage":"{{giftMessage}}", "giftFrom":"{{giftFrom}}", "rec…"
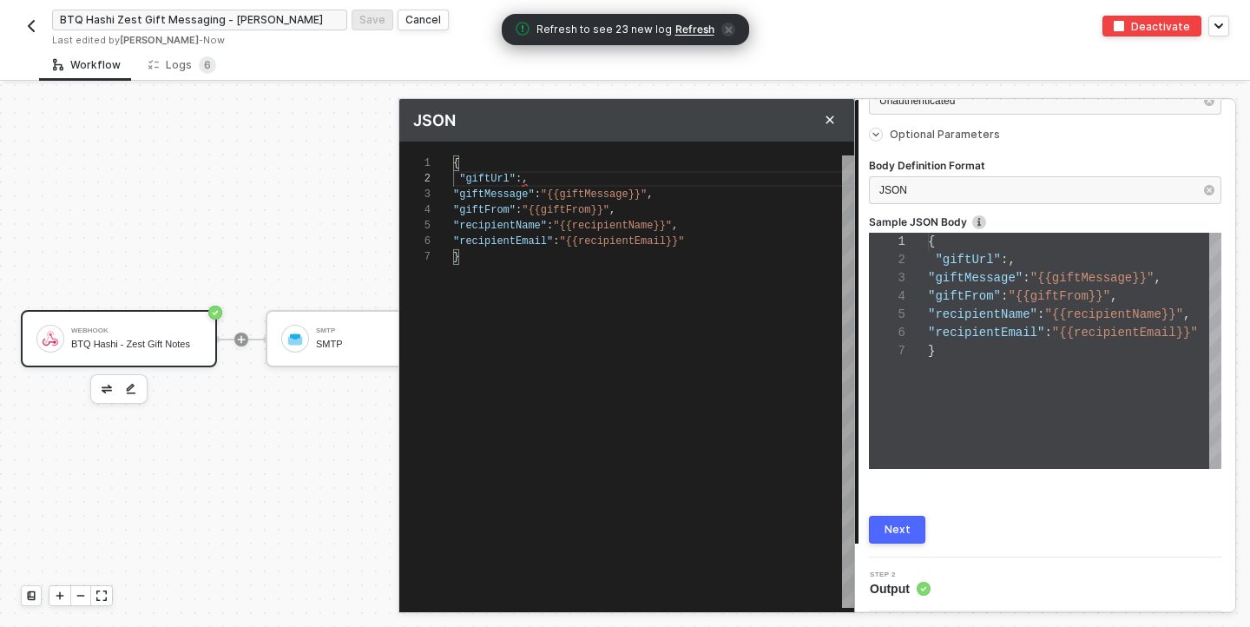
type textarea "{ "giftUrl"::, "giftMessage":"{{giftMessage}}", "giftFrom":"{{giftFrom}}", "rec…"
type textarea "{ "giftUrl":, "giftMessage":"{{giftMessage}}", "giftFrom":"{{giftFrom}}", "reci…"
type textarea "{ "giftUrl":"", "giftMessage":"{{giftMessage}}", "giftFrom":"{{giftFrom}}", "re…"
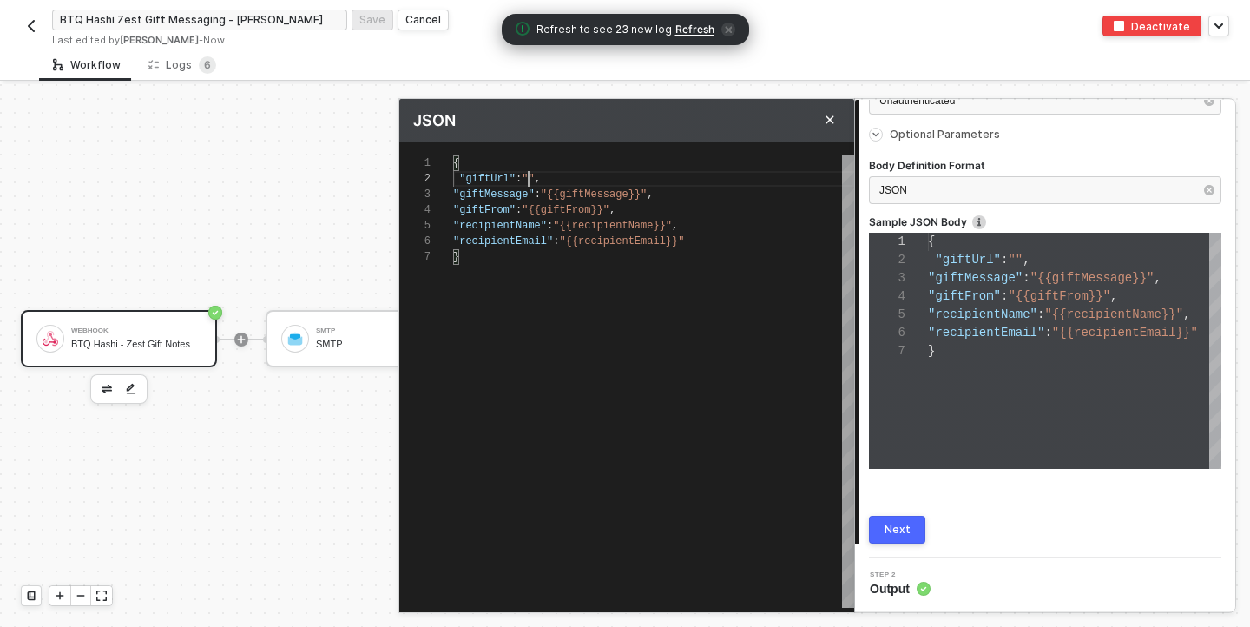
type textarea "{ "giftUrl":, "giftMessage":"{{giftMessage}}", "giftFrom":"{{giftFrom}}", "reci…"
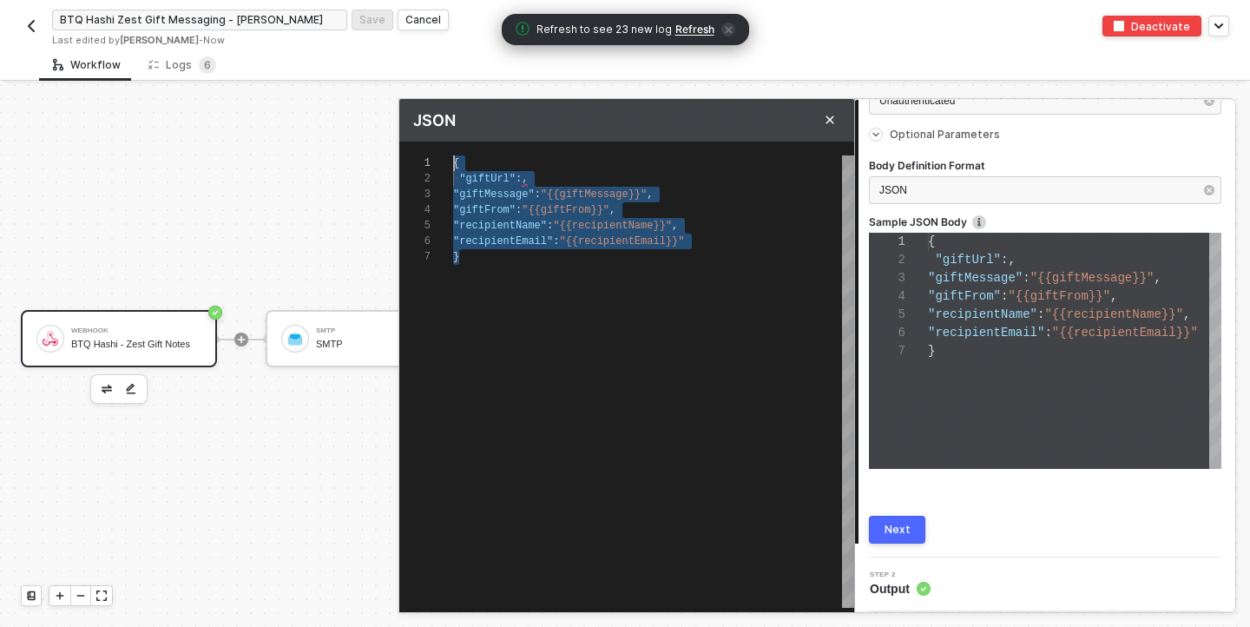
drag, startPoint x: 470, startPoint y: 258, endPoint x: 434, endPoint y: 124, distance: 138.5
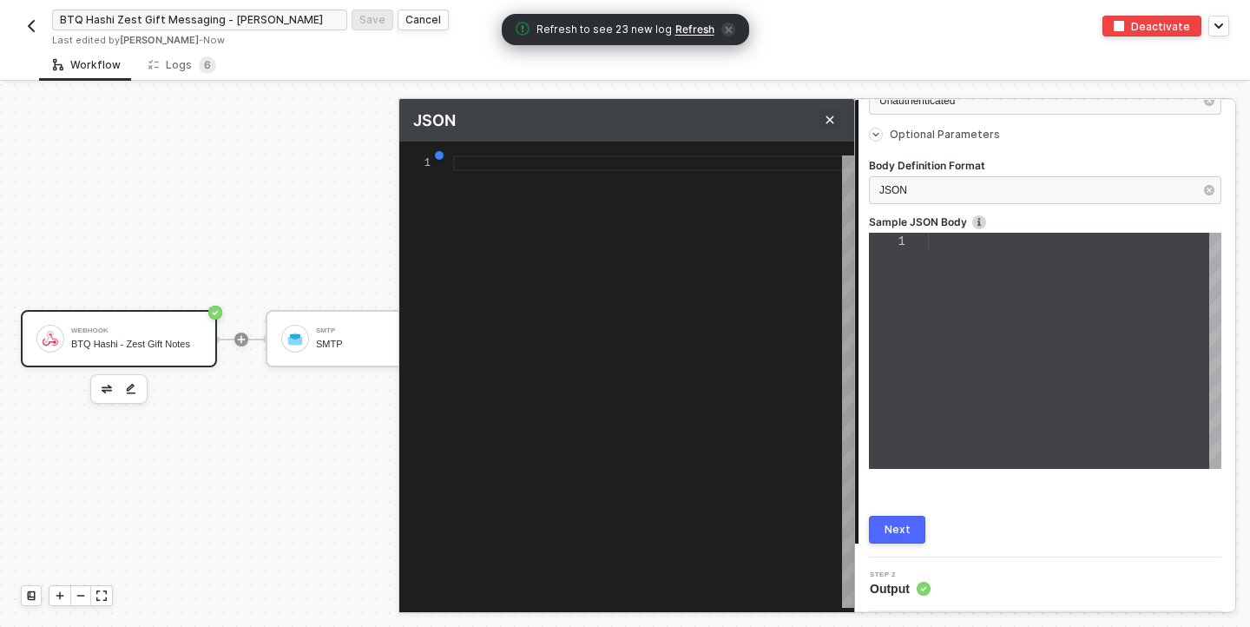
click at [830, 118] on icon "Close" at bounding box center [830, 120] width 8 height 8
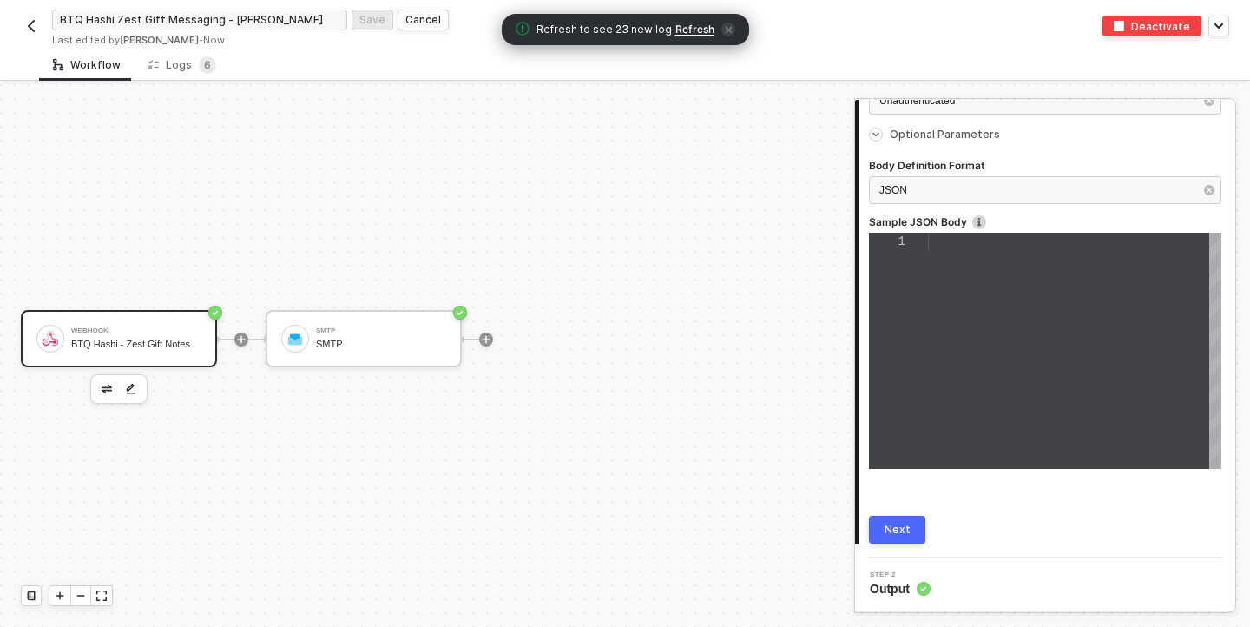
click at [917, 528] on button "Next" at bounding box center [897, 530] width 56 height 28
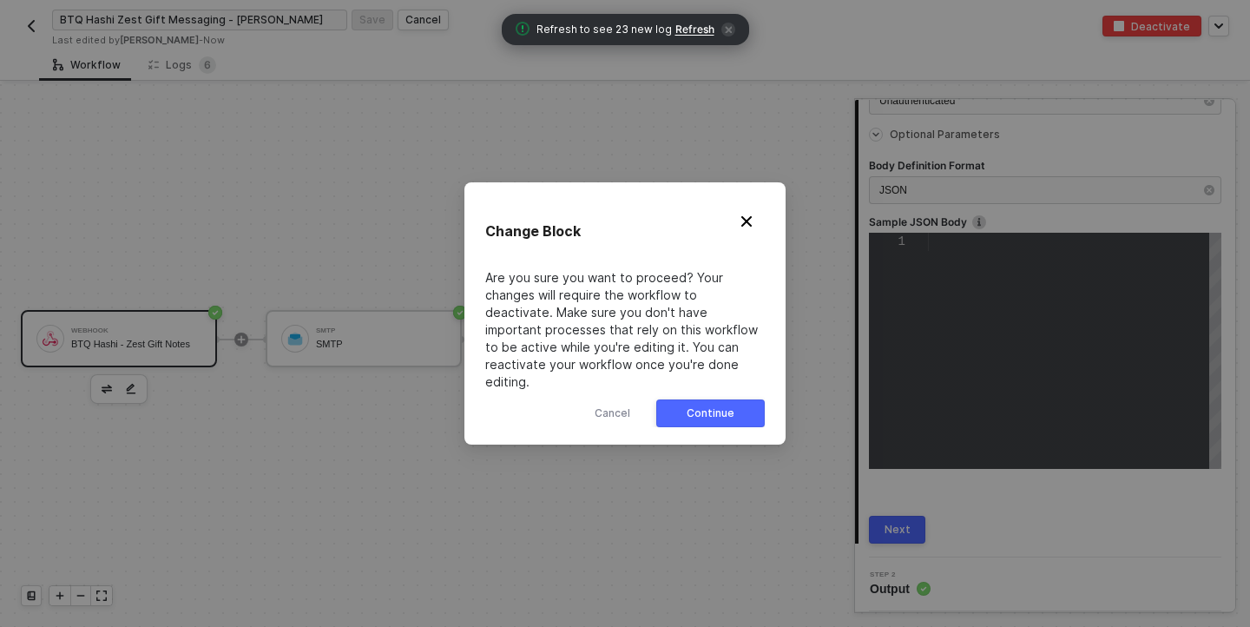
click at [701, 406] on div "Continue" at bounding box center [711, 413] width 48 height 14
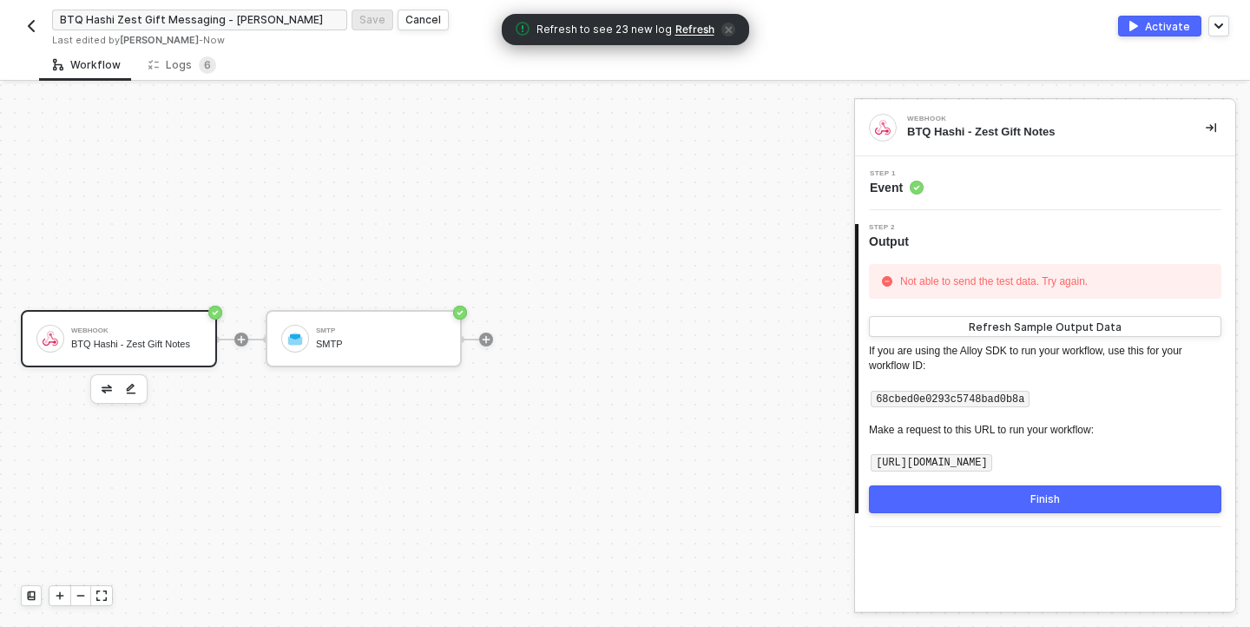
click at [1024, 496] on button "Finish" at bounding box center [1045, 499] width 352 height 28
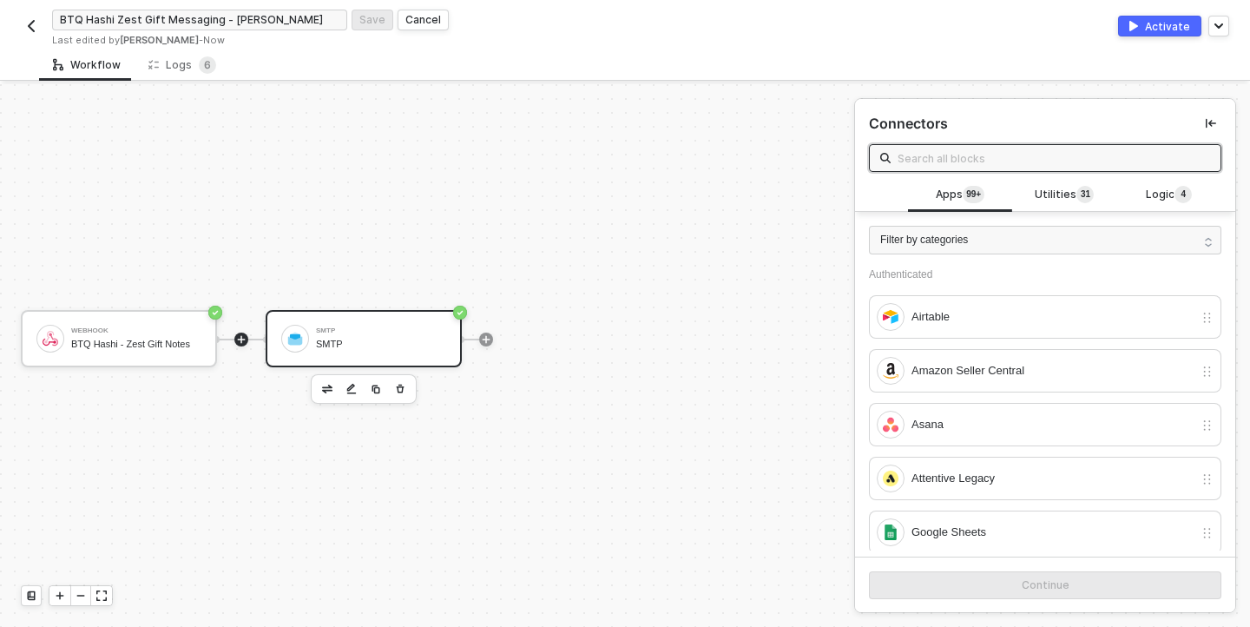
click at [376, 340] on div "SMTP" at bounding box center [381, 343] width 130 height 11
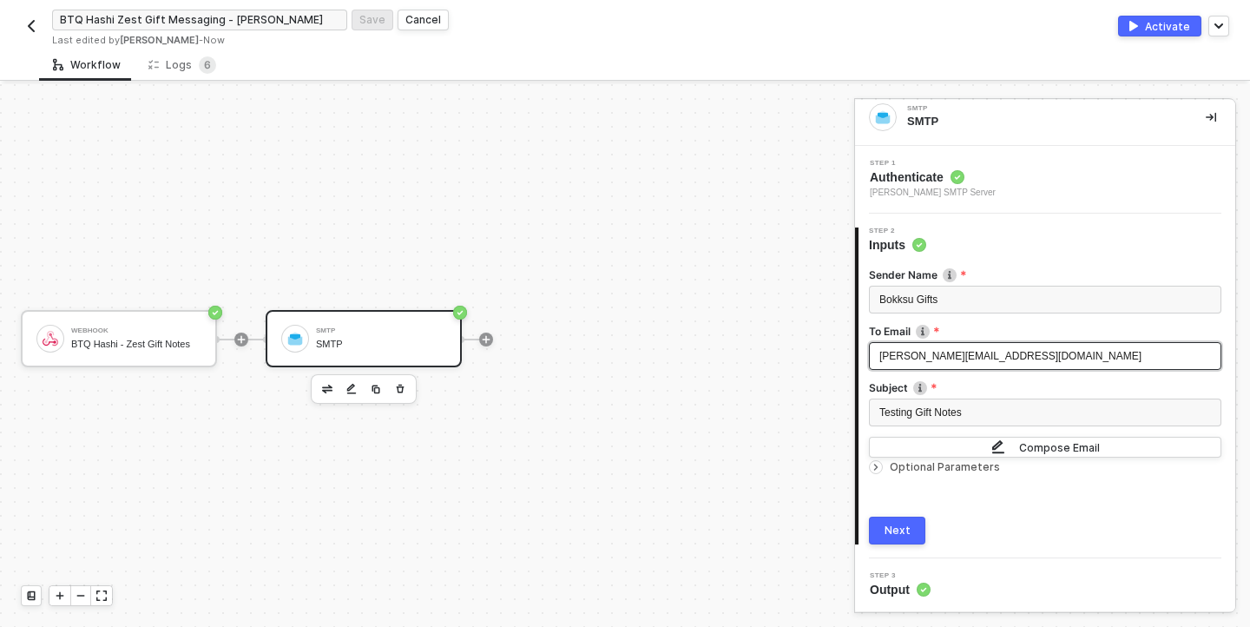
scroll to position [11, 0]
click at [879, 463] on icon "icon-arrow-right-small" at bounding box center [876, 466] width 10 height 10
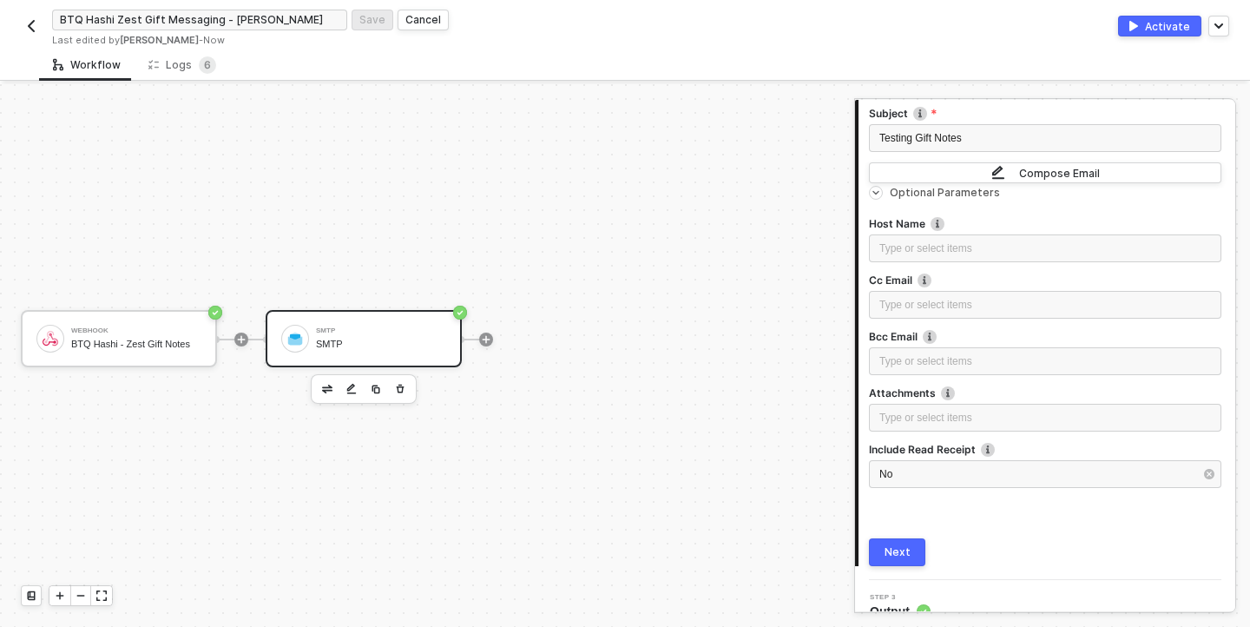
scroll to position [307, 0]
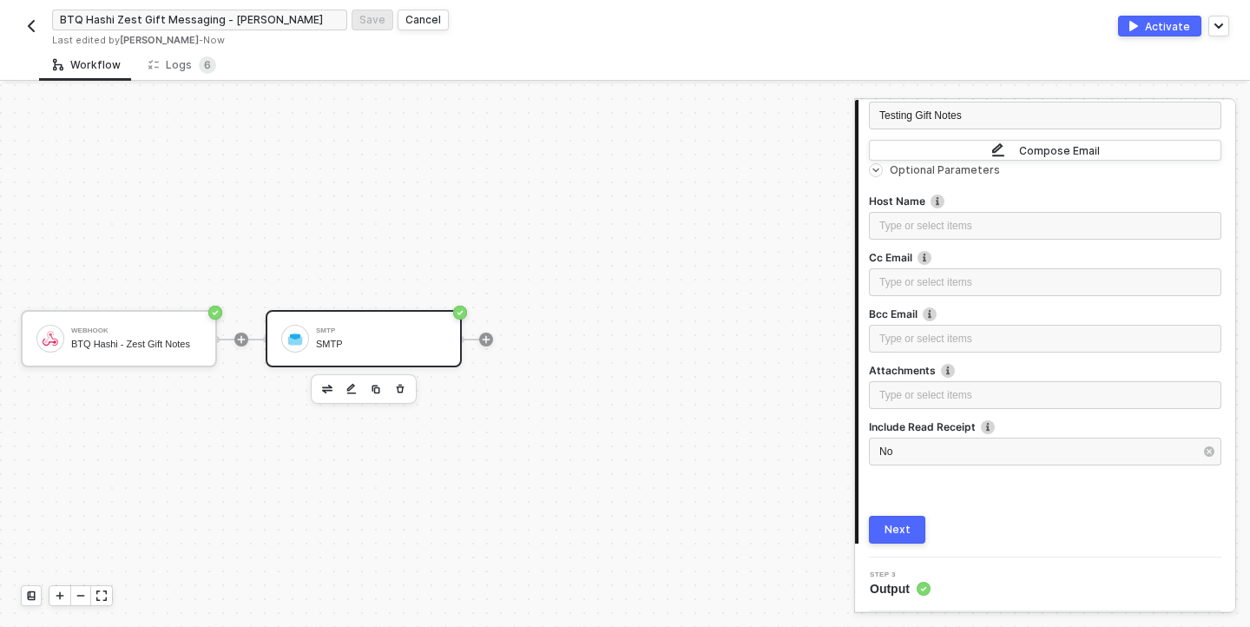
click at [884, 530] on button "Next" at bounding box center [897, 530] width 56 height 28
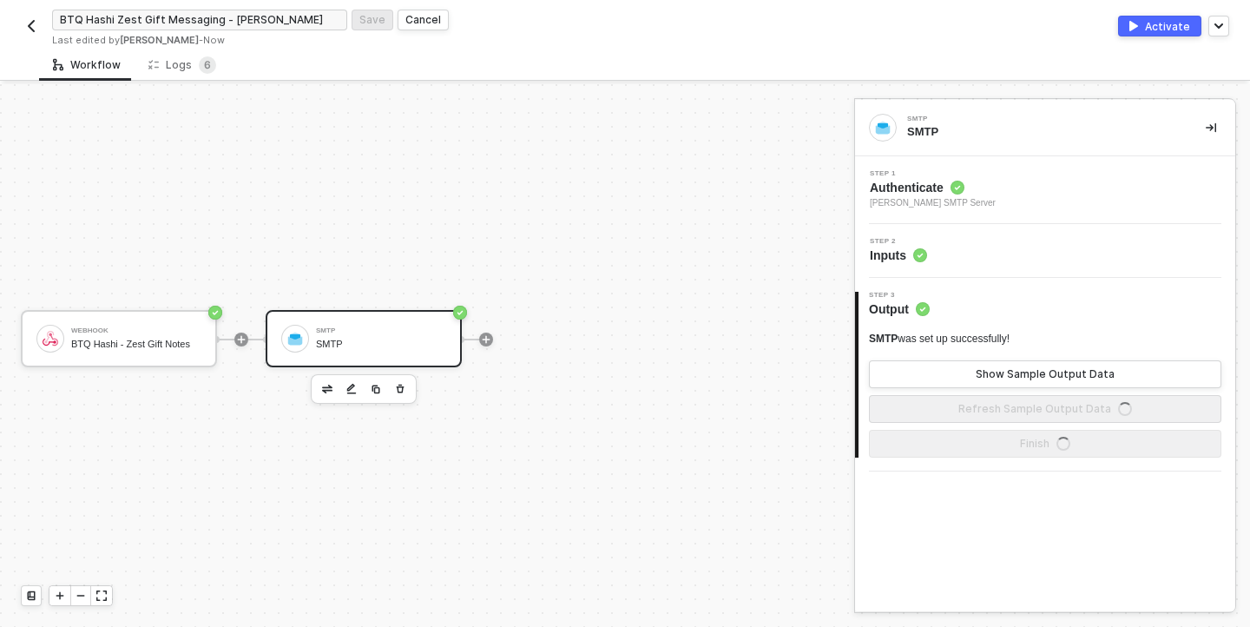
scroll to position [0, 0]
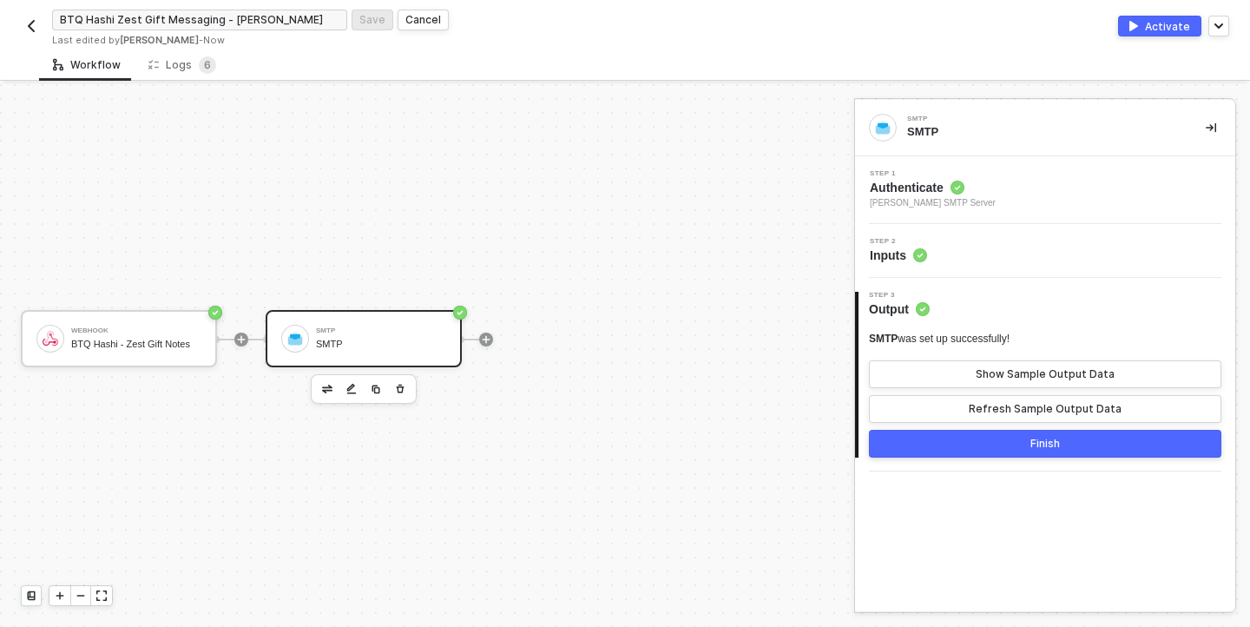
click at [950, 247] on div "Step 2 Inputs" at bounding box center [1047, 251] width 376 height 26
click at [879, 260] on span "Inputs" at bounding box center [898, 254] width 57 height 17
click at [1049, 444] on div "Finish" at bounding box center [1045, 444] width 30 height 14
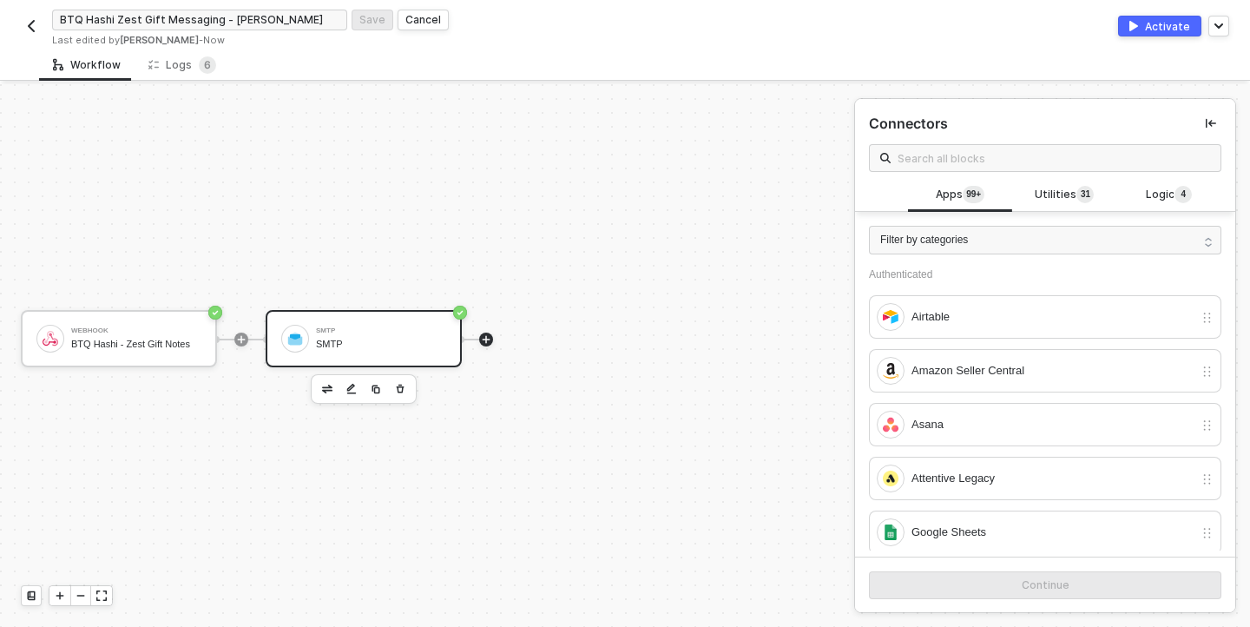
click at [372, 336] on div "SMTP SMTP" at bounding box center [381, 338] width 130 height 33
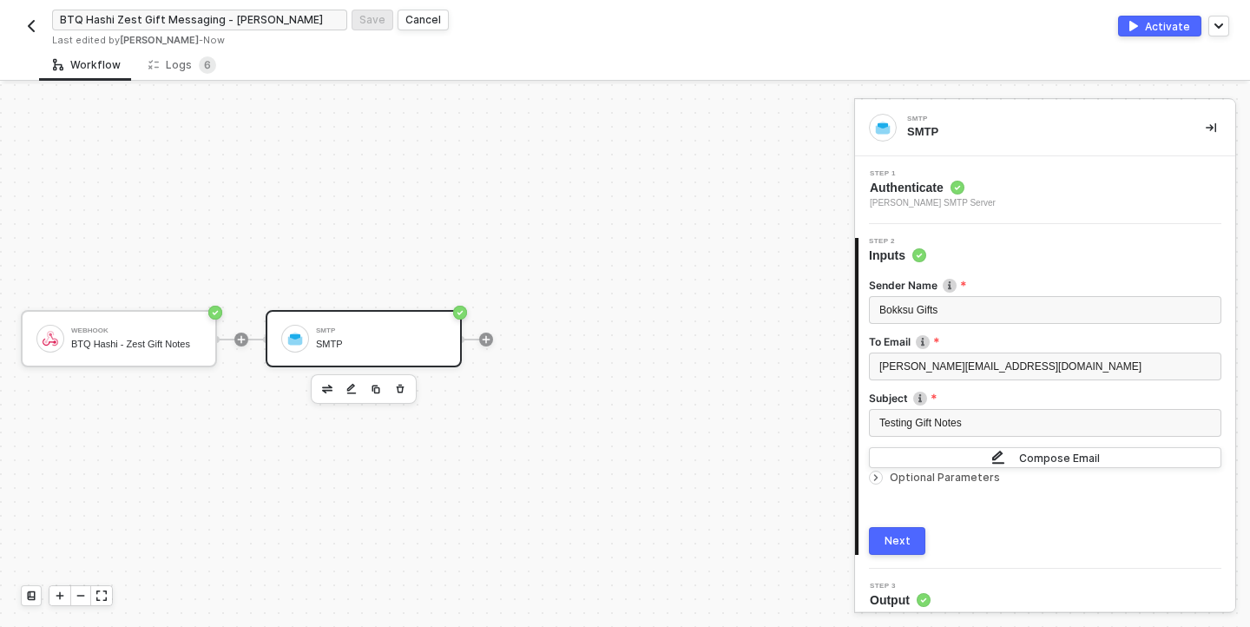
click at [372, 336] on div "SMTP SMTP" at bounding box center [381, 338] width 130 height 33
click at [876, 472] on icon "icon-arrow-right-small" at bounding box center [876, 477] width 10 height 10
click at [884, 476] on div at bounding box center [879, 477] width 21 height 19
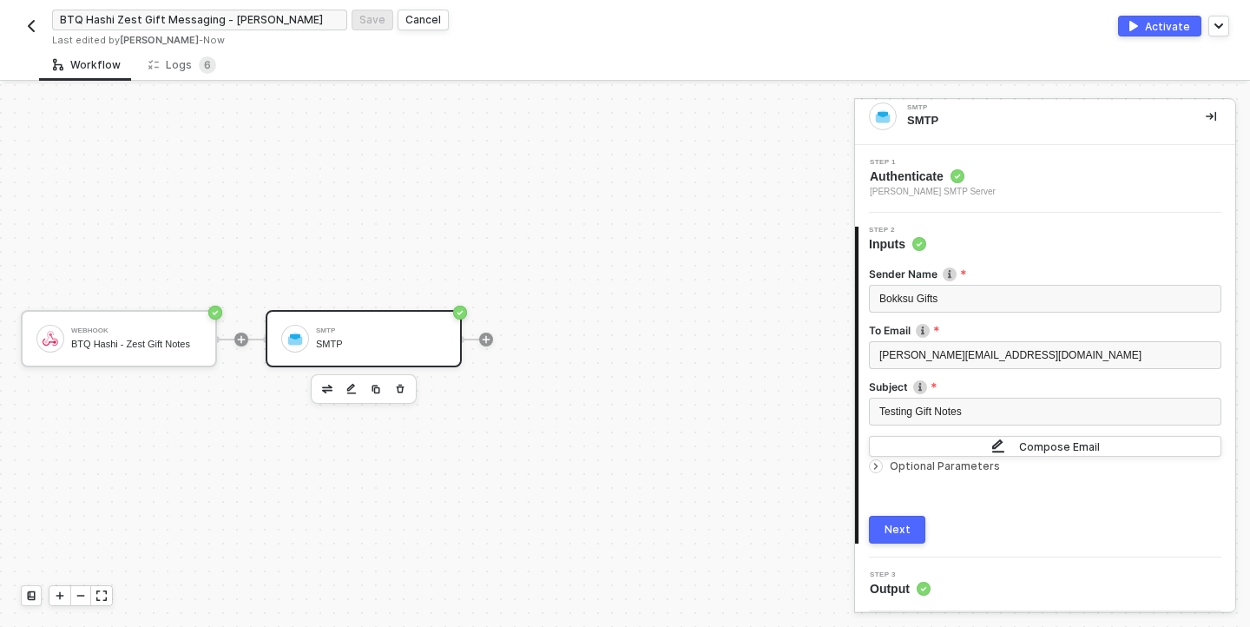
click at [923, 586] on circle at bounding box center [924, 589] width 14 height 14
click at [968, 234] on div "Step 2 Inputs" at bounding box center [1046, 240] width 377 height 26
click at [958, 303] on div "Bokksu Gifts" at bounding box center [1045, 299] width 332 height 16
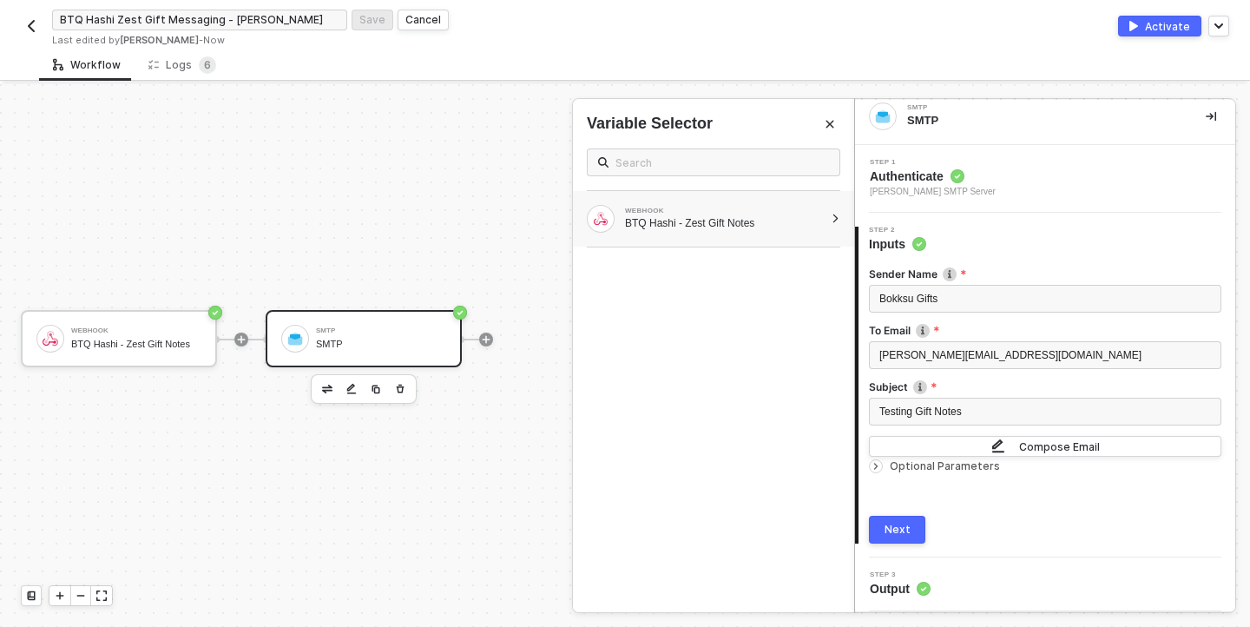
click at [772, 225] on div "BTQ Hashi - Zest Gift Notes" at bounding box center [724, 223] width 199 height 14
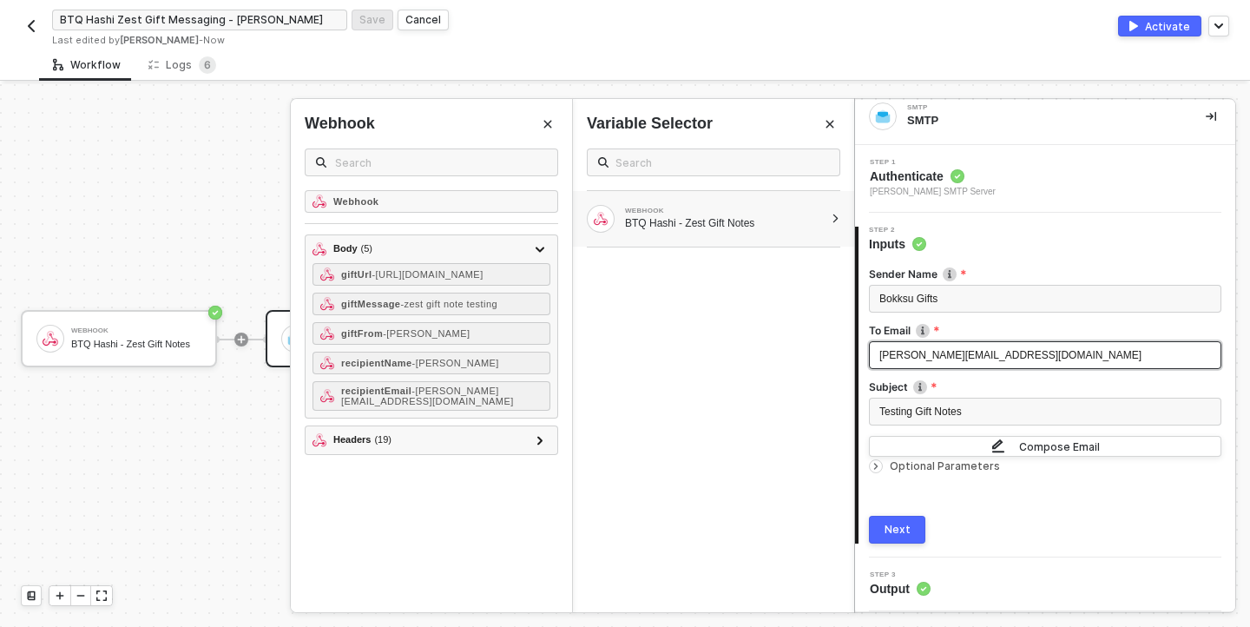
click at [913, 356] on span "[PERSON_NAME][EMAIL_ADDRESS][DOMAIN_NAME]" at bounding box center [1010, 355] width 262 height 12
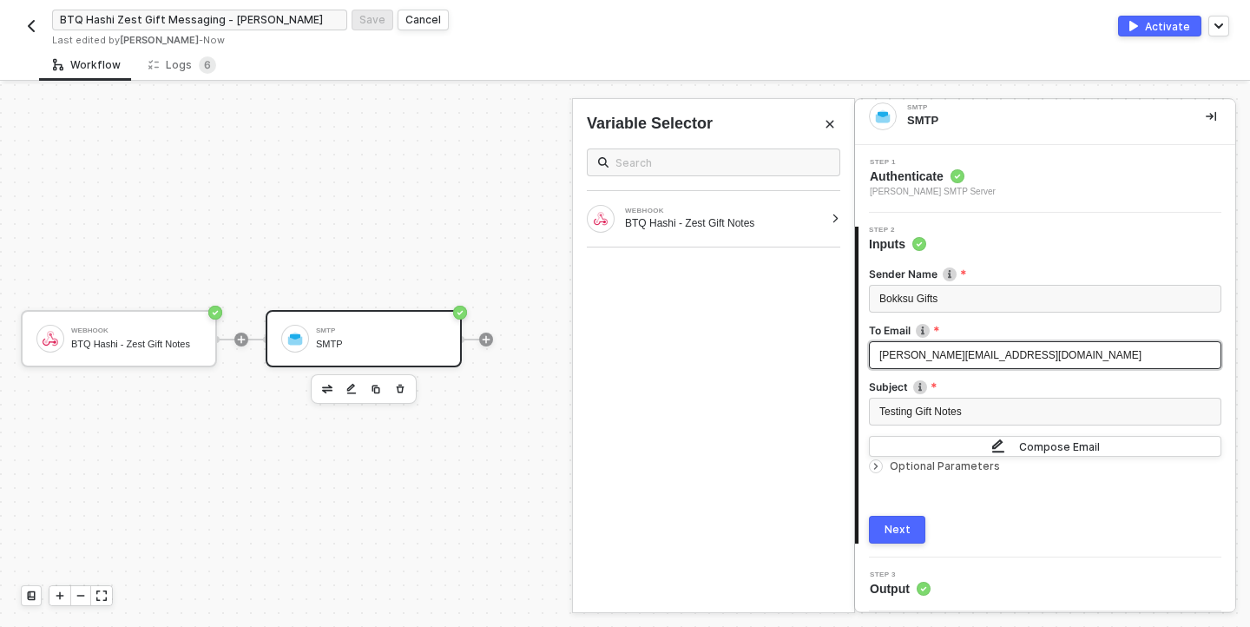
click at [913, 356] on span "[PERSON_NAME][EMAIL_ADDRESS][DOMAIN_NAME]" at bounding box center [1010, 355] width 262 height 12
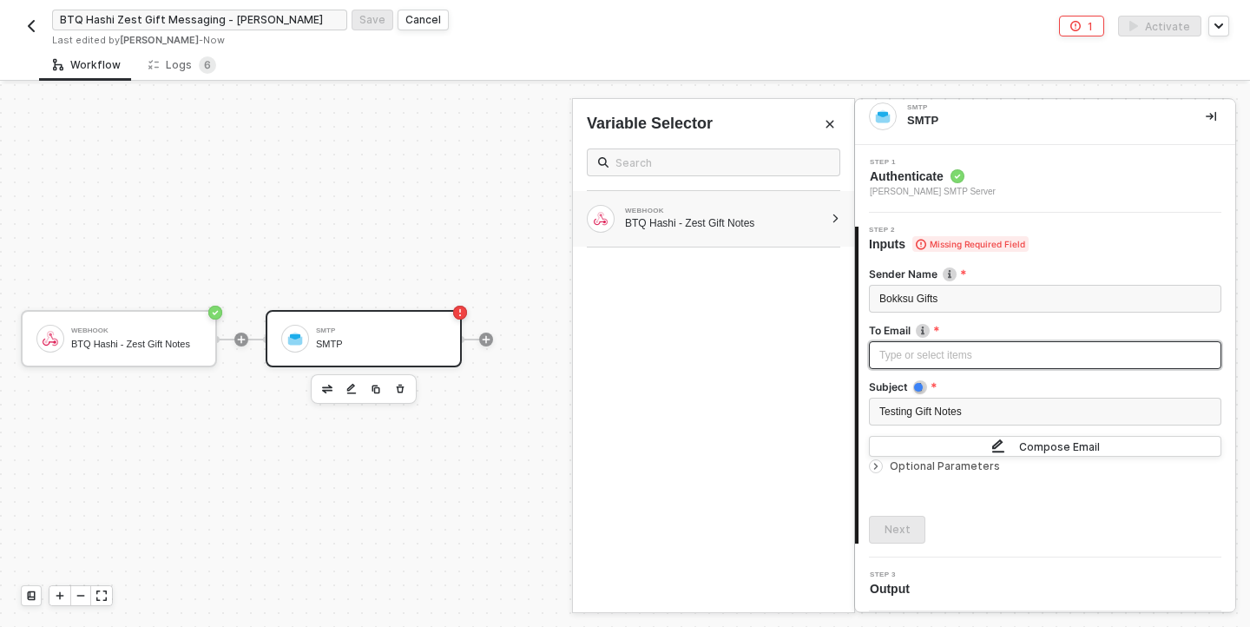
click at [710, 224] on div "BTQ Hashi - Zest Gift Notes" at bounding box center [724, 223] width 199 height 14
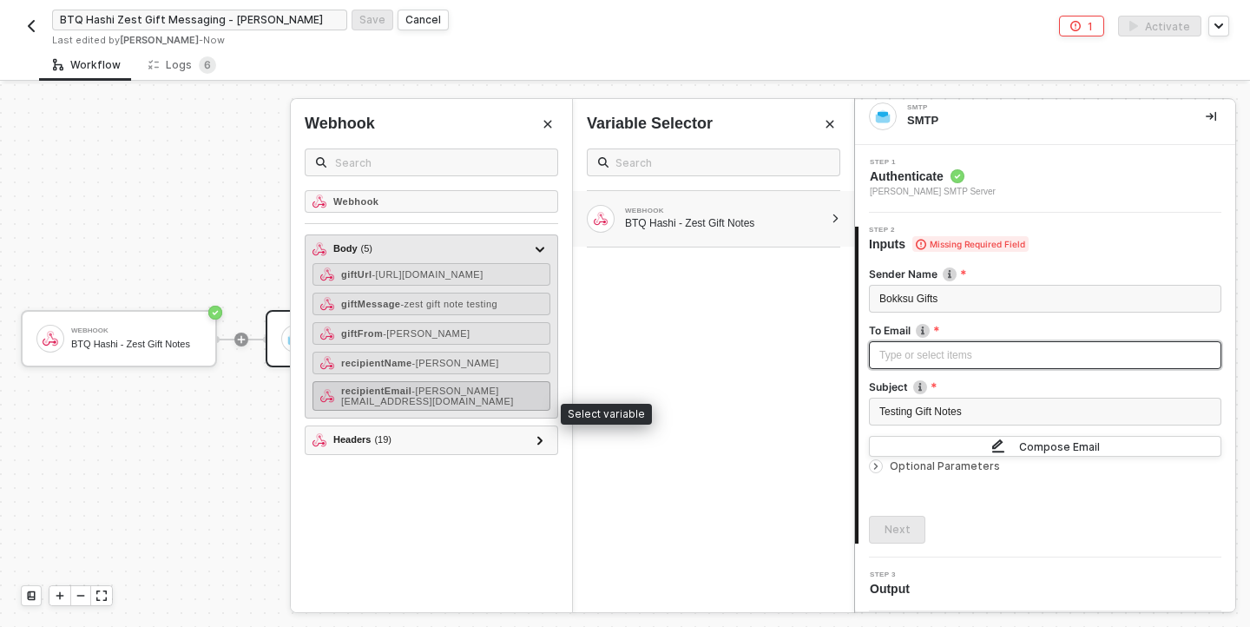
click at [382, 396] on strong "recipientEmail" at bounding box center [376, 390] width 70 height 10
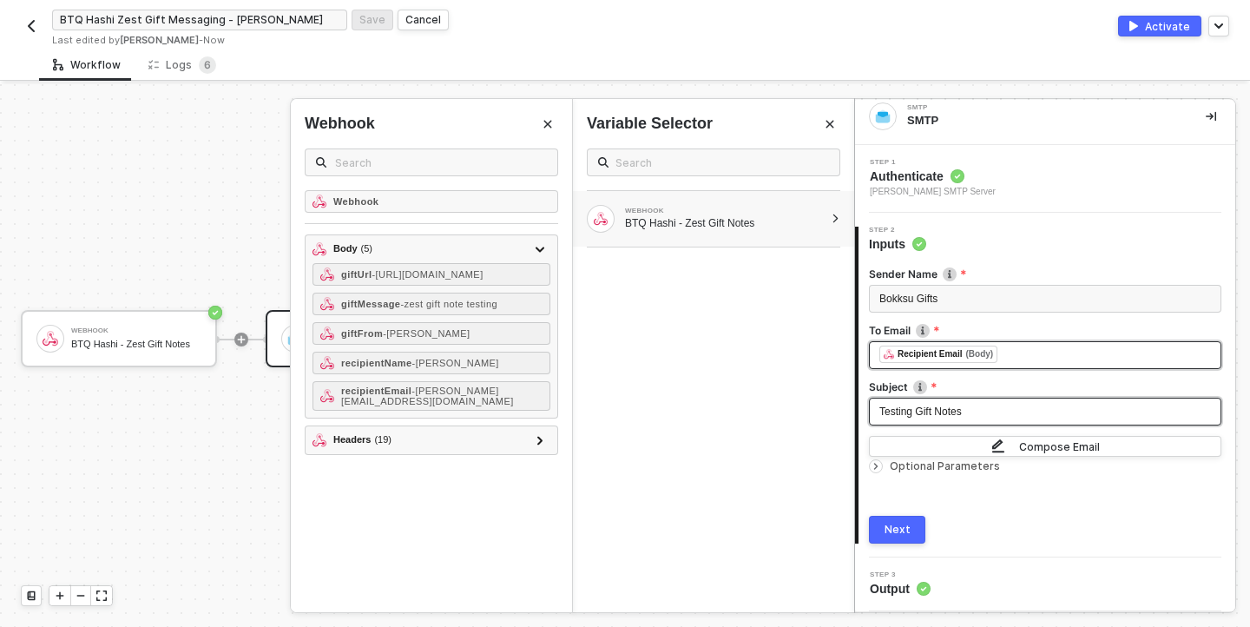
click at [910, 412] on span "Testing Gift Notes" at bounding box center [920, 411] width 82 height 12
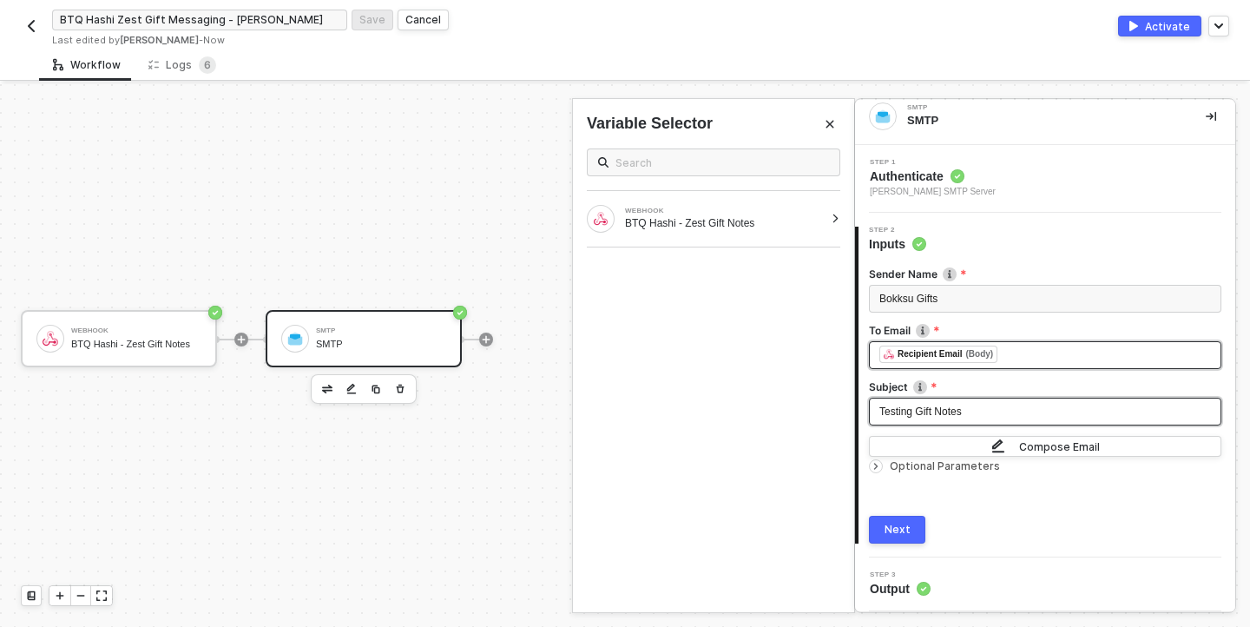
click at [917, 410] on span "Testing Gift Notes" at bounding box center [920, 411] width 82 height 12
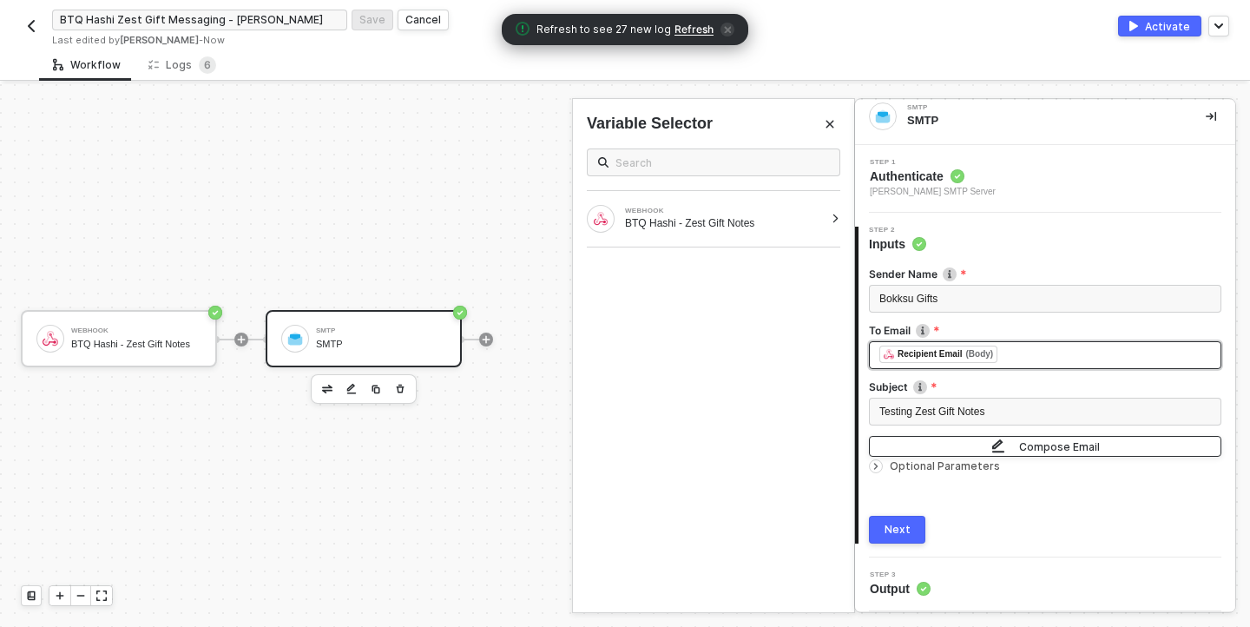
click at [1071, 448] on div "Compose Email" at bounding box center [1059, 446] width 81 height 15
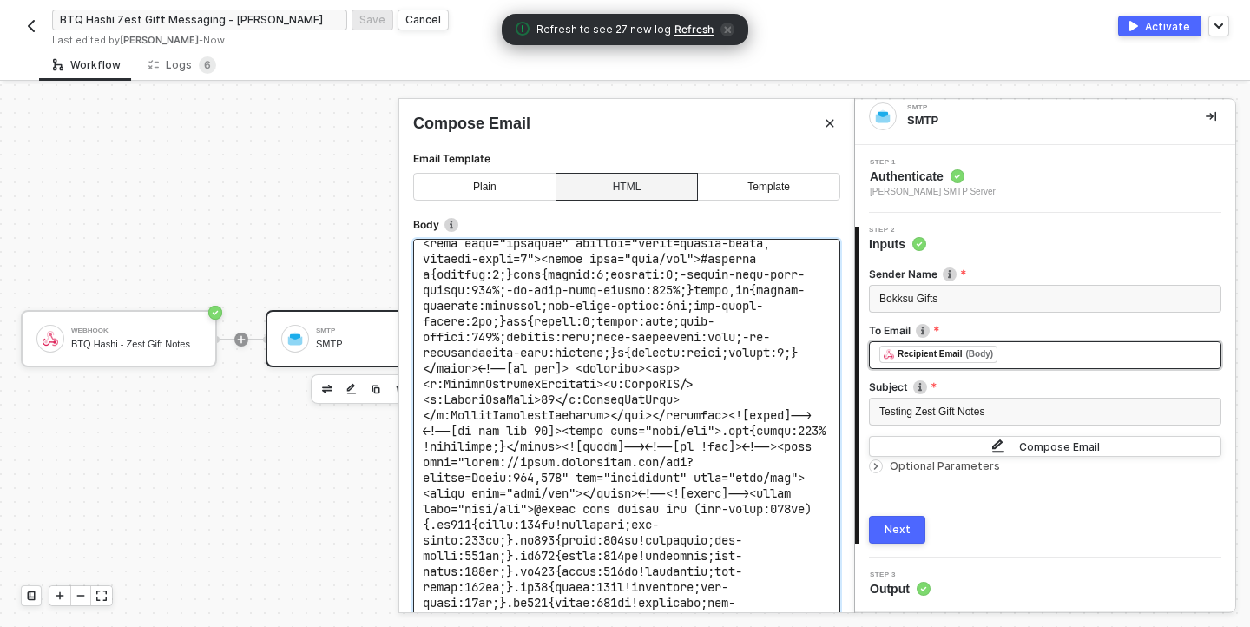
scroll to position [125, 0]
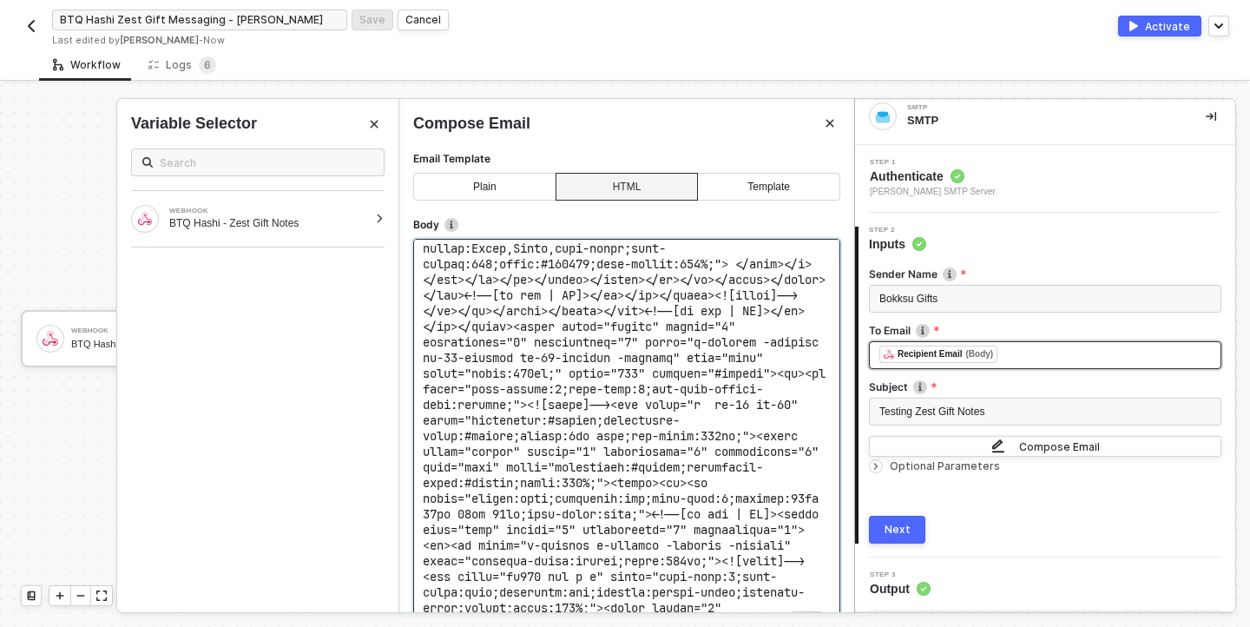
scroll to position [0, 0]
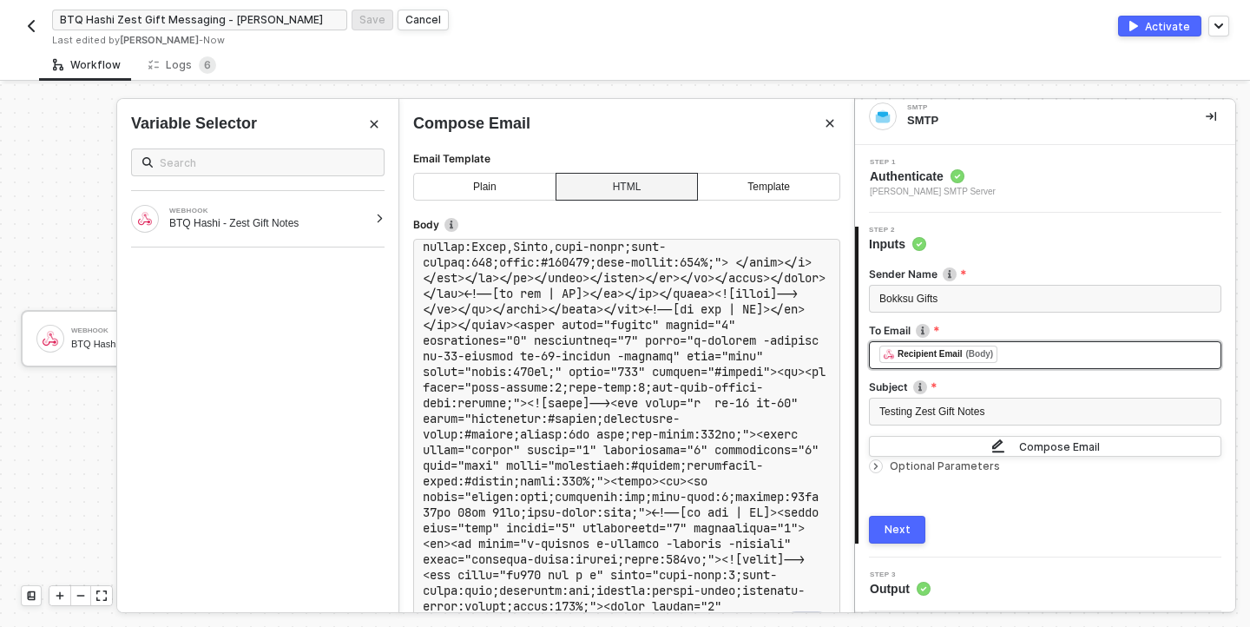
click at [758, 182] on div "Template" at bounding box center [768, 187] width 143 height 28
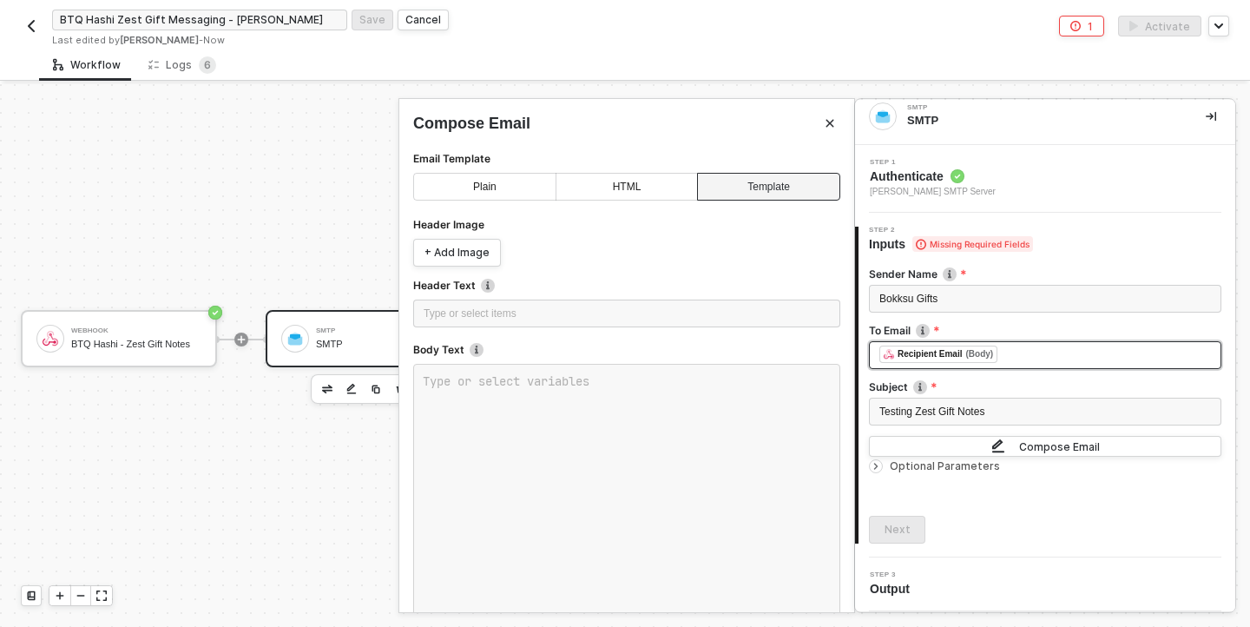
click at [608, 181] on div "HTML" at bounding box center [626, 187] width 142 height 28
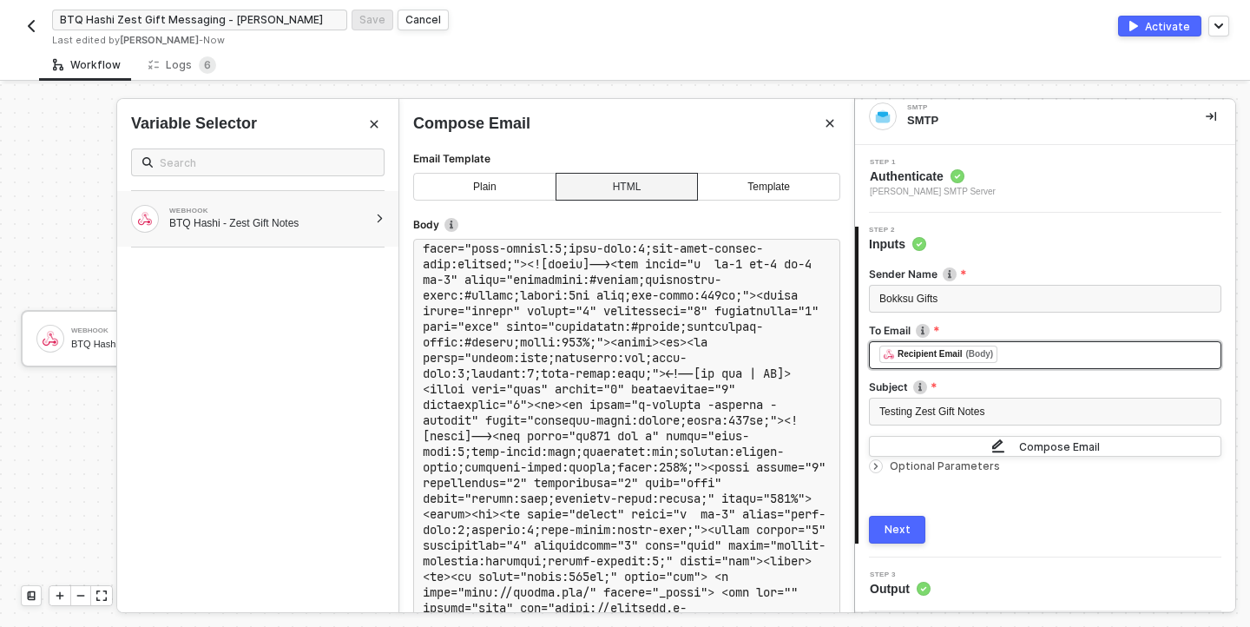
click at [363, 207] on div "WEBHOOK" at bounding box center [268, 210] width 199 height 7
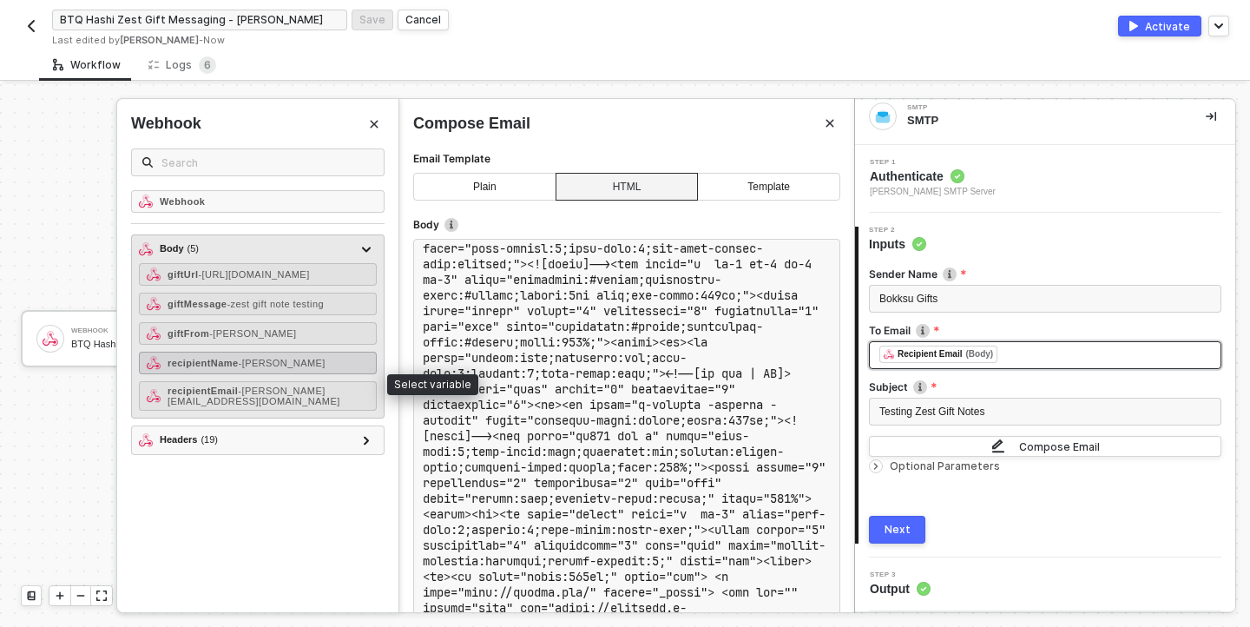
click at [271, 368] on span "- [PERSON_NAME]" at bounding box center [282, 363] width 87 height 10
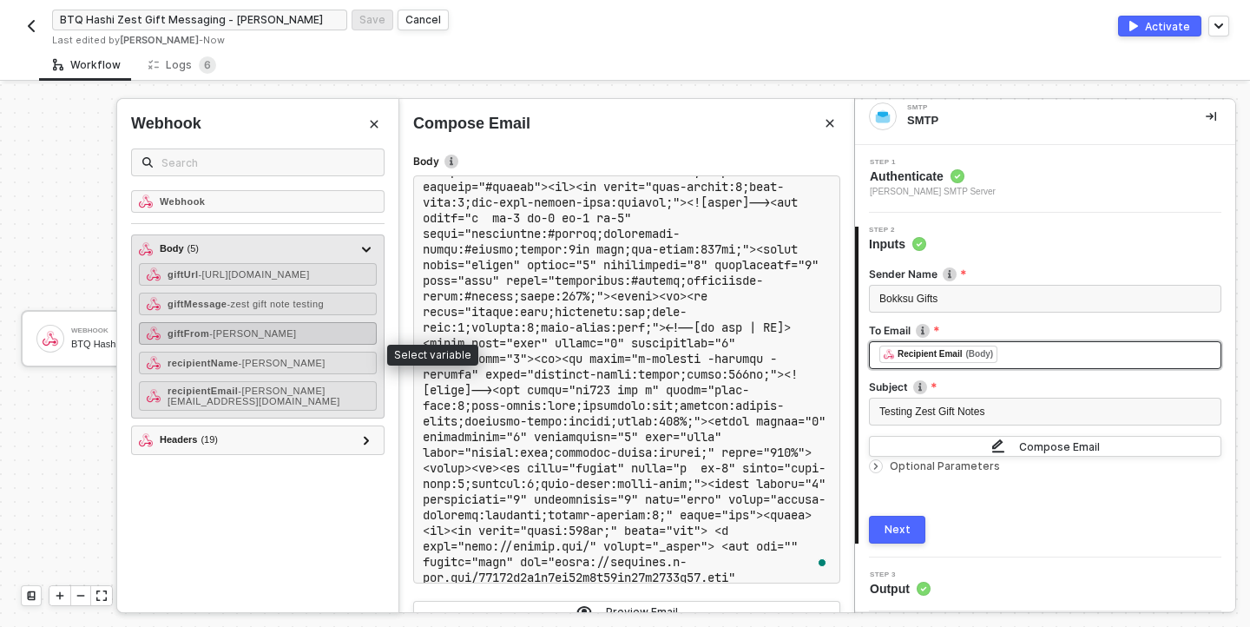
click at [196, 338] on strong "giftFrom" at bounding box center [189, 333] width 42 height 10
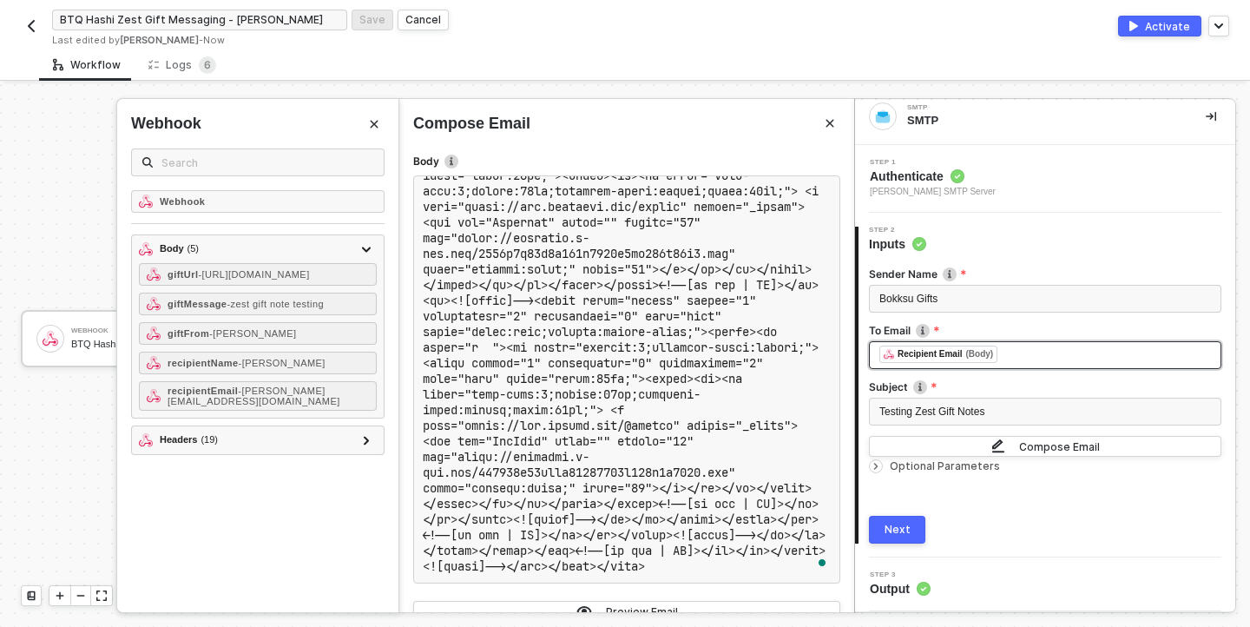
scroll to position [7994, 0]
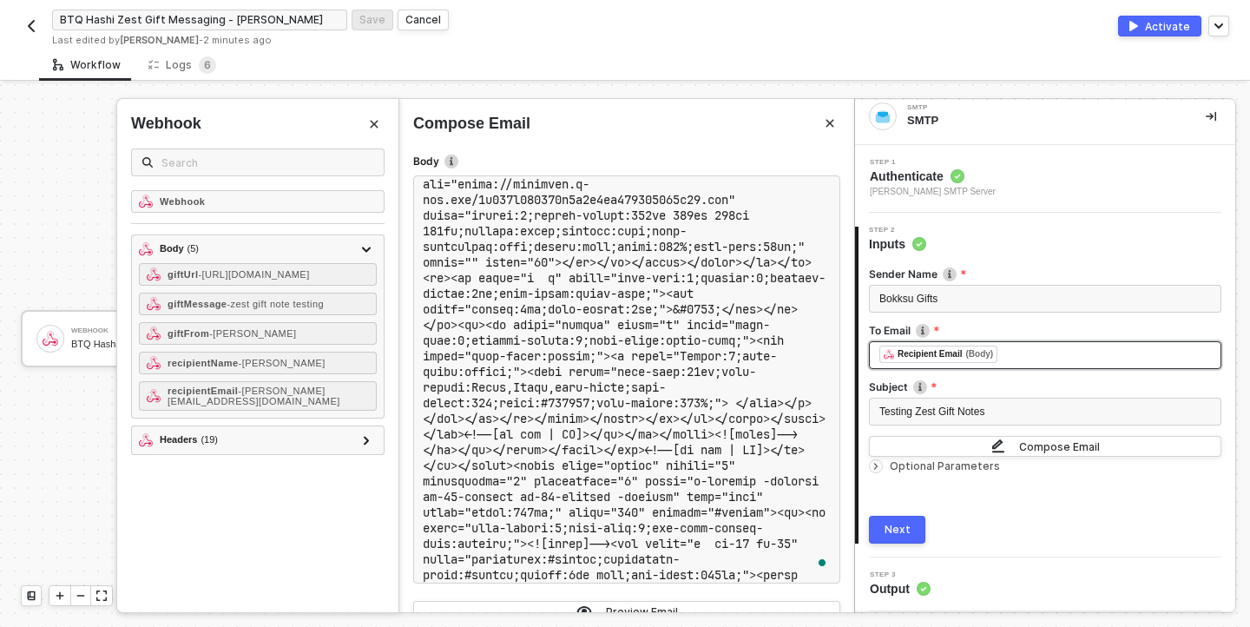
scroll to position [4166, 0]
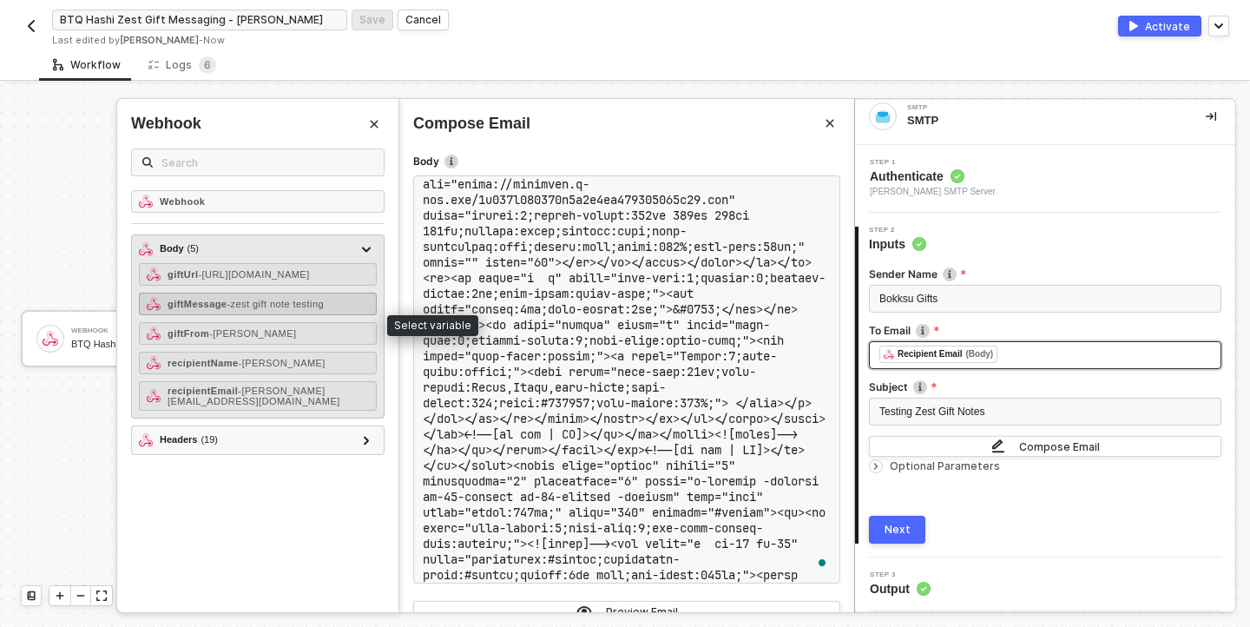
click at [256, 309] on span "- zest gift note testing" at bounding box center [275, 304] width 97 height 10
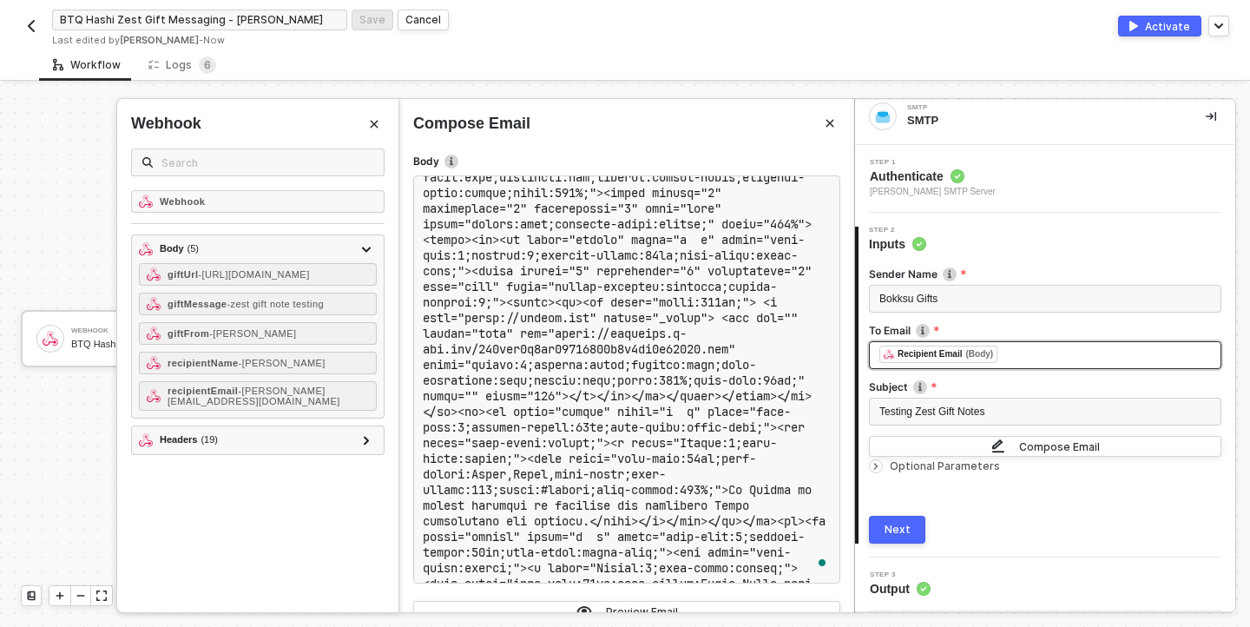
scroll to position [4183, 0]
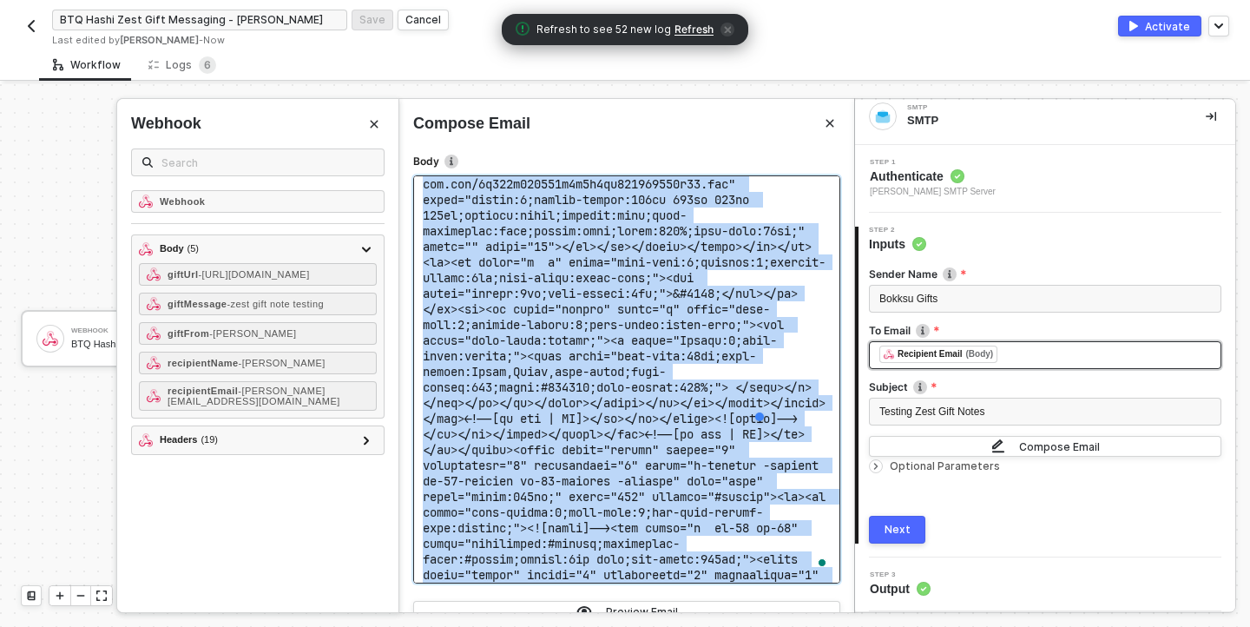
scroll to position [4185, 0]
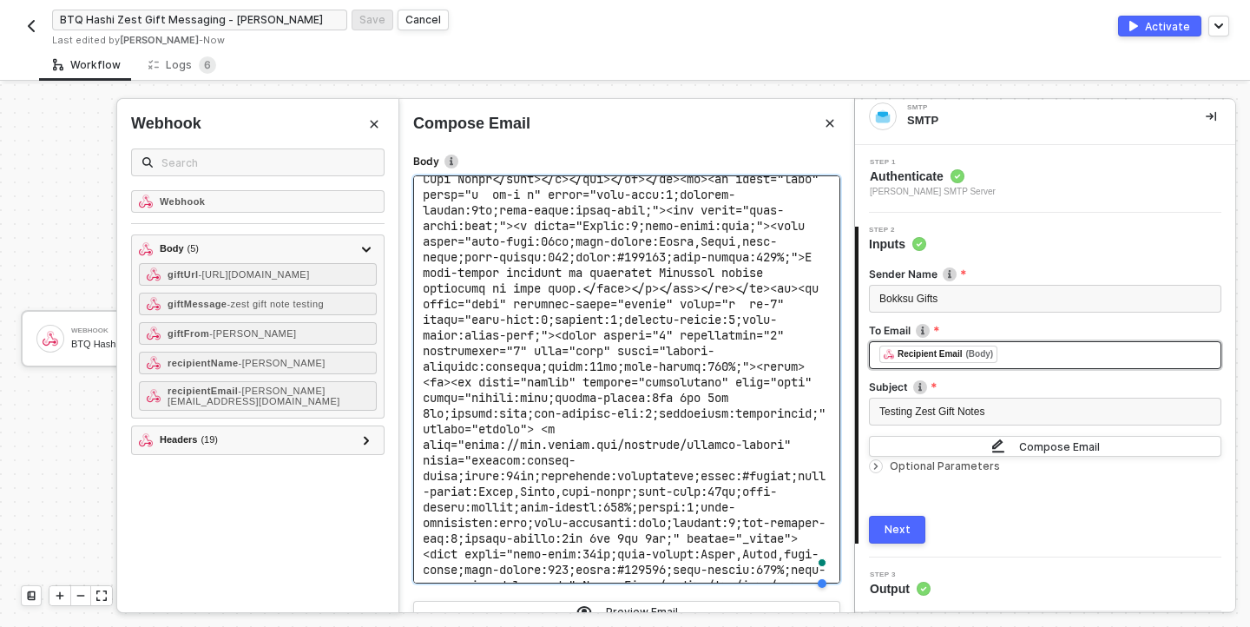
scroll to position [5305, 0]
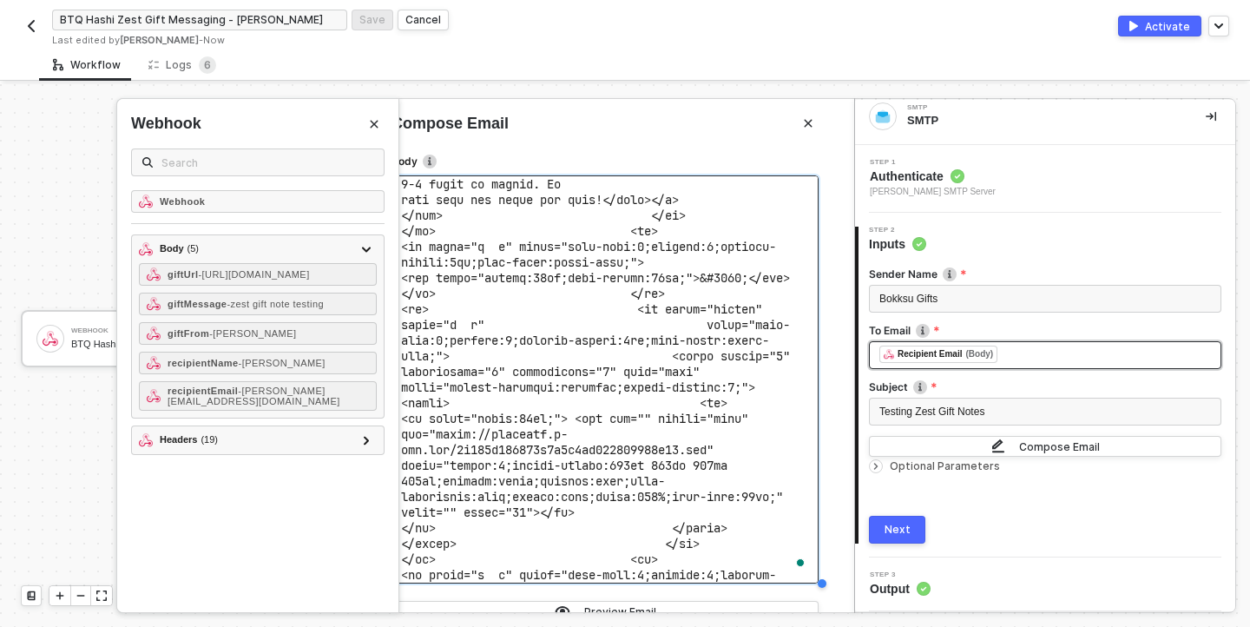
click at [622, 352] on span "To enrich screen reader interactions, please activate Accessibility in Grammarl…" at bounding box center [738, 4] width 674 height 10249
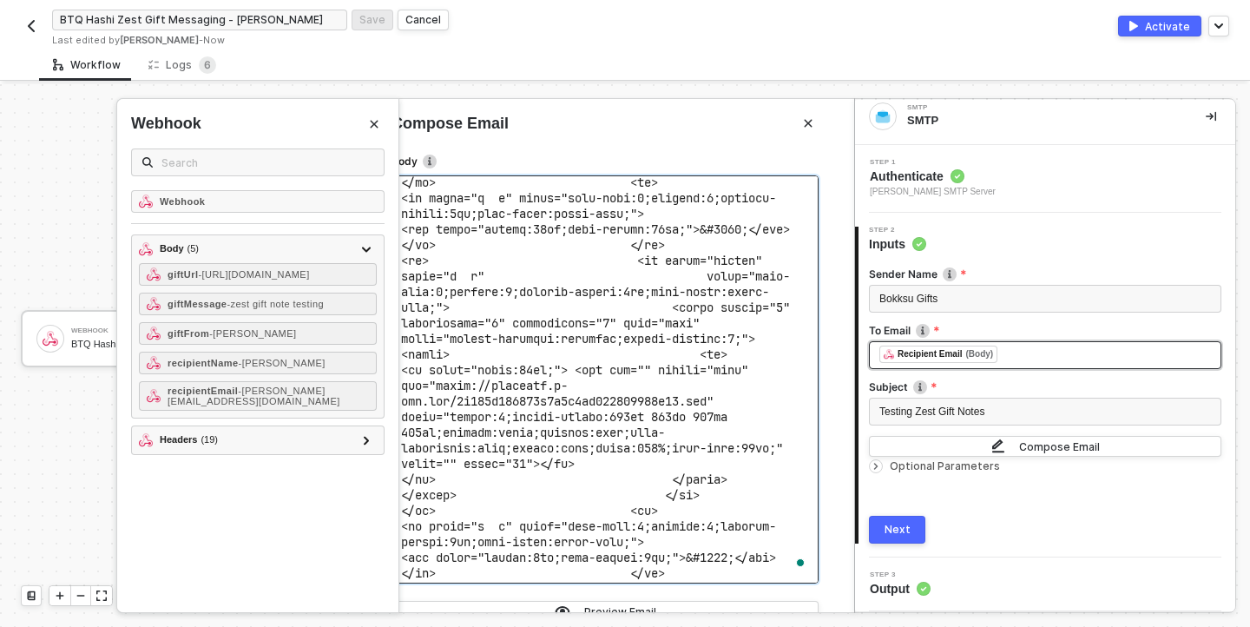
scroll to position [5356, 0]
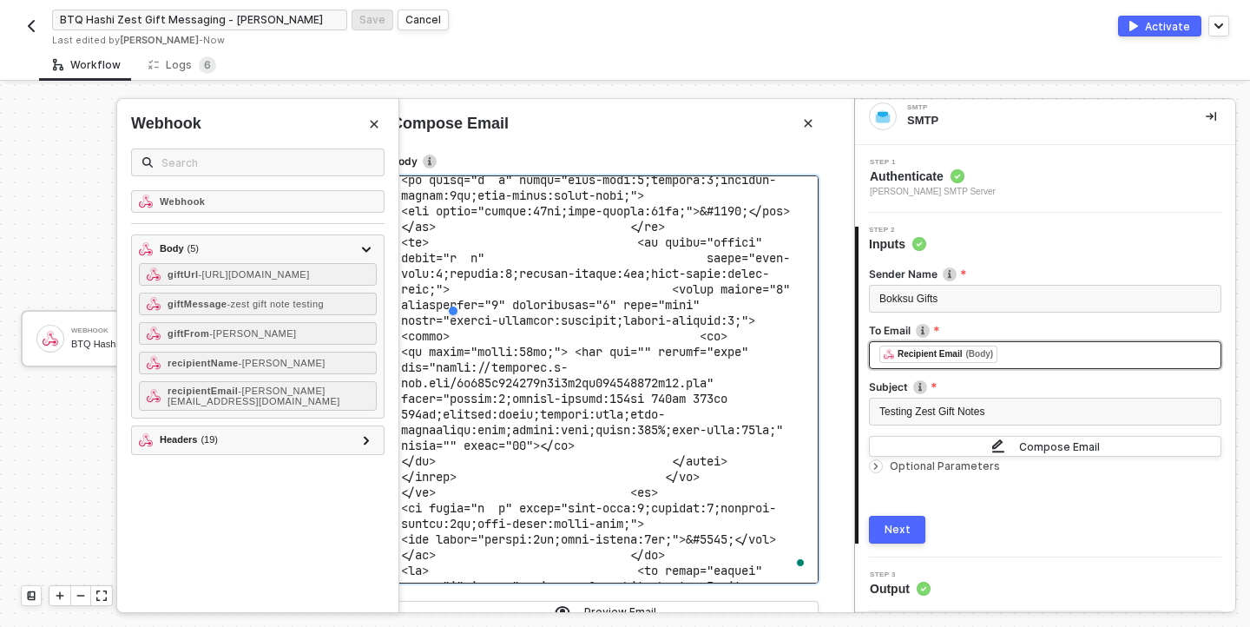
scroll to position [5305, 0]
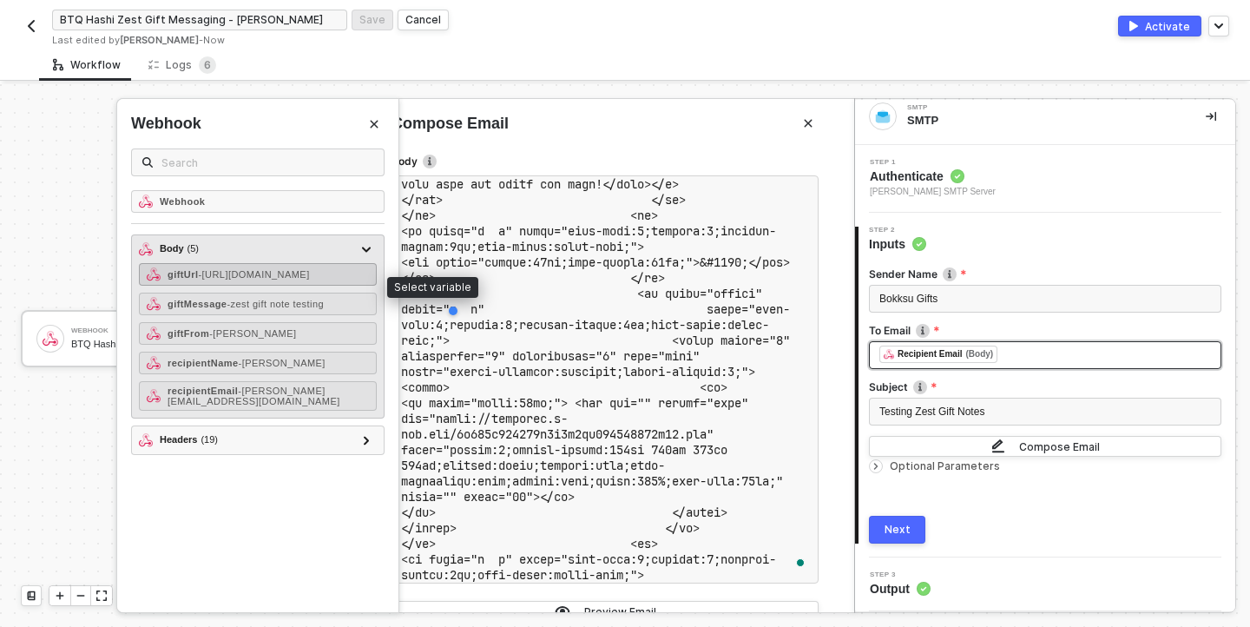
click at [220, 279] on span "- [URL][DOMAIN_NAME]" at bounding box center [253, 274] width 111 height 10
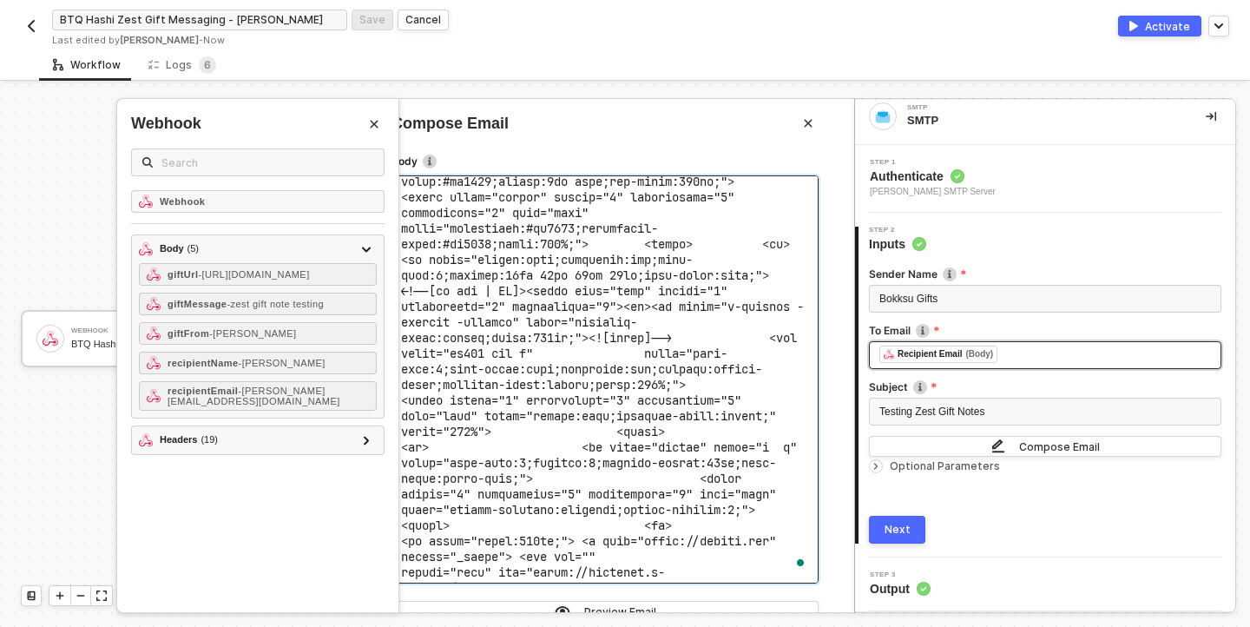
scroll to position [8137, 0]
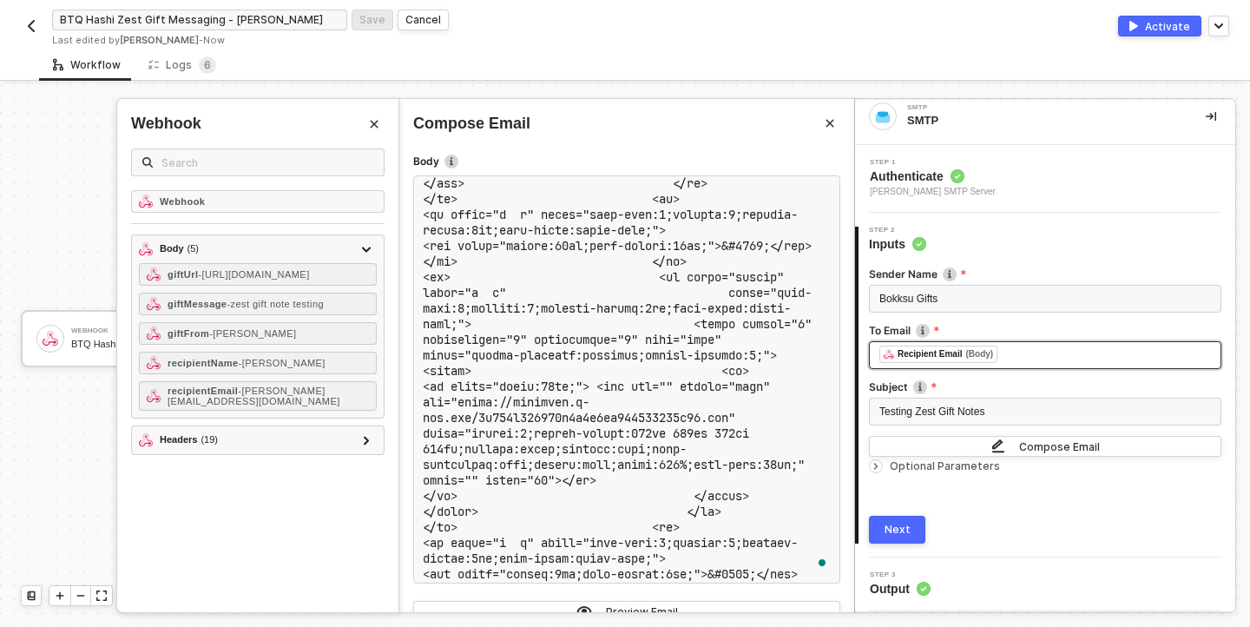
click at [569, 78] on div "Workflow Logs 6" at bounding box center [644, 65] width 1211 height 32
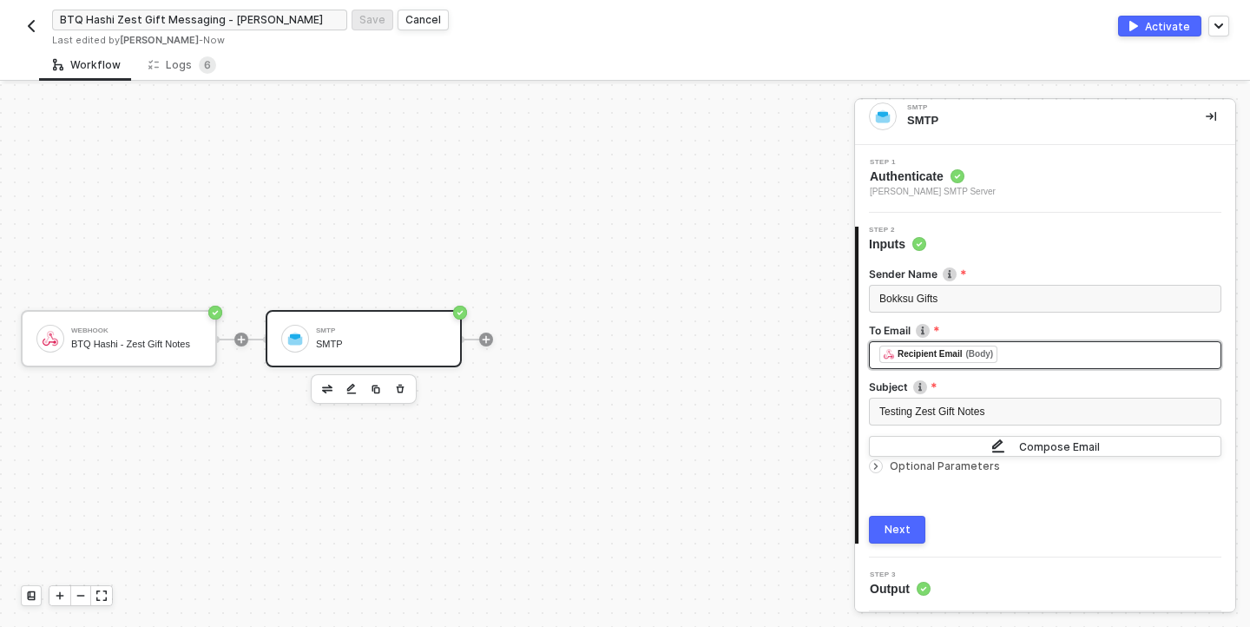
click at [910, 542] on button "Next" at bounding box center [897, 530] width 56 height 28
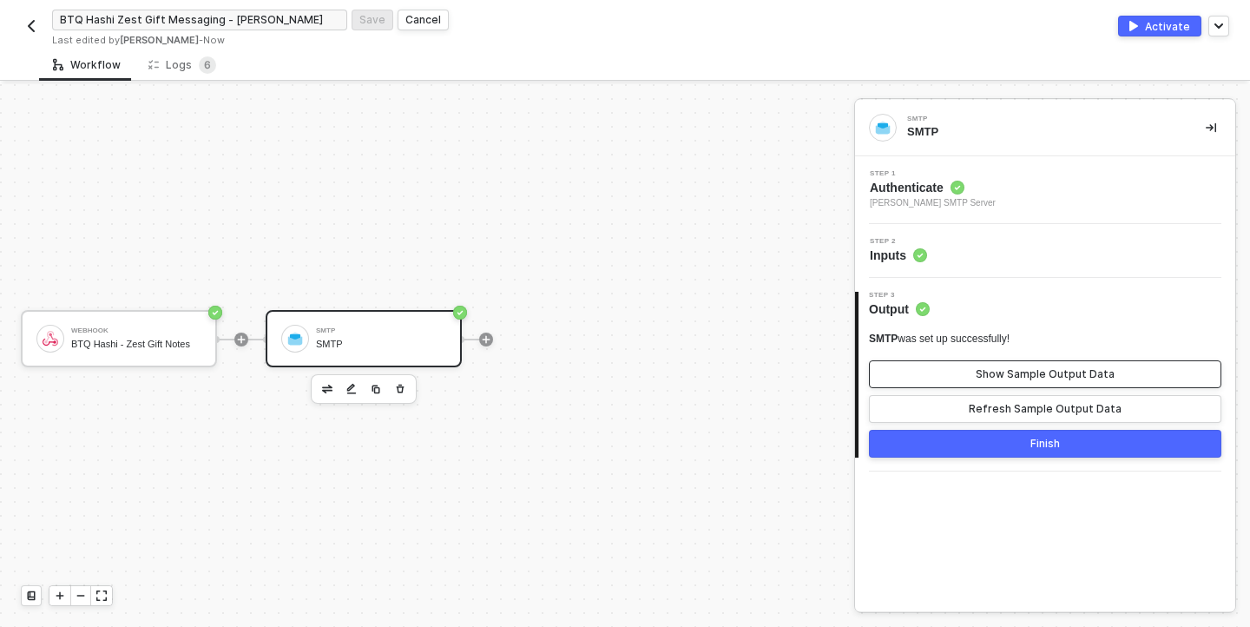
click at [1015, 377] on div "Show Sample Output Data" at bounding box center [1045, 374] width 139 height 14
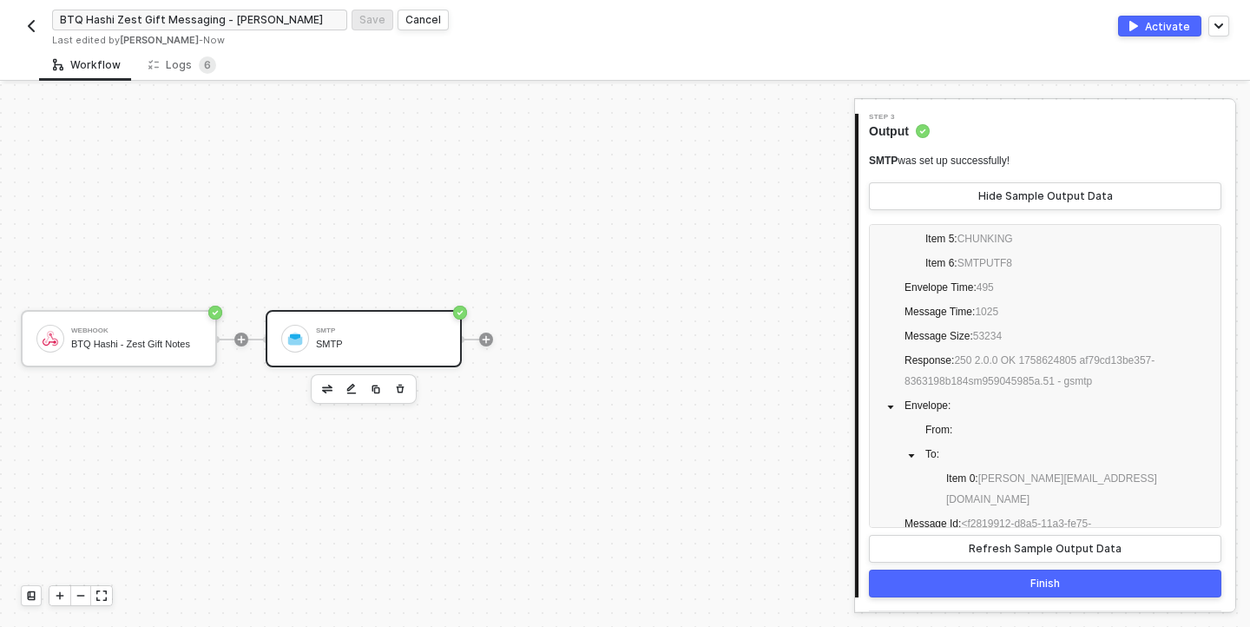
click at [1061, 588] on button "Finish" at bounding box center [1045, 583] width 352 height 28
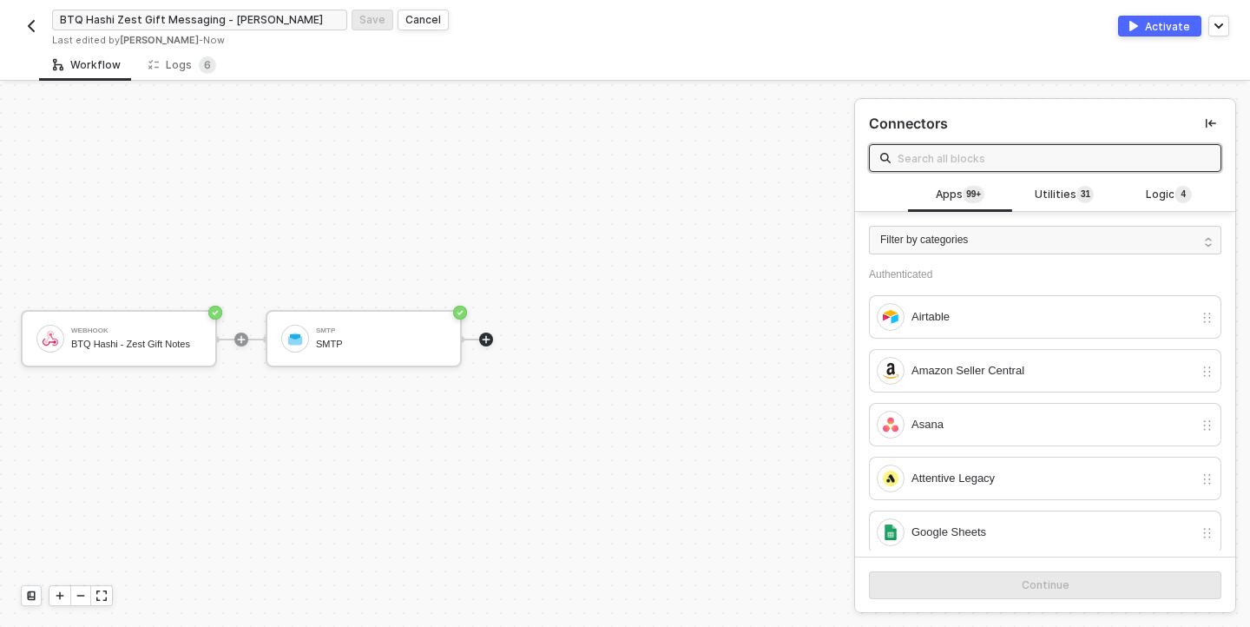
click at [1152, 30] on div "Activate" at bounding box center [1167, 26] width 45 height 15
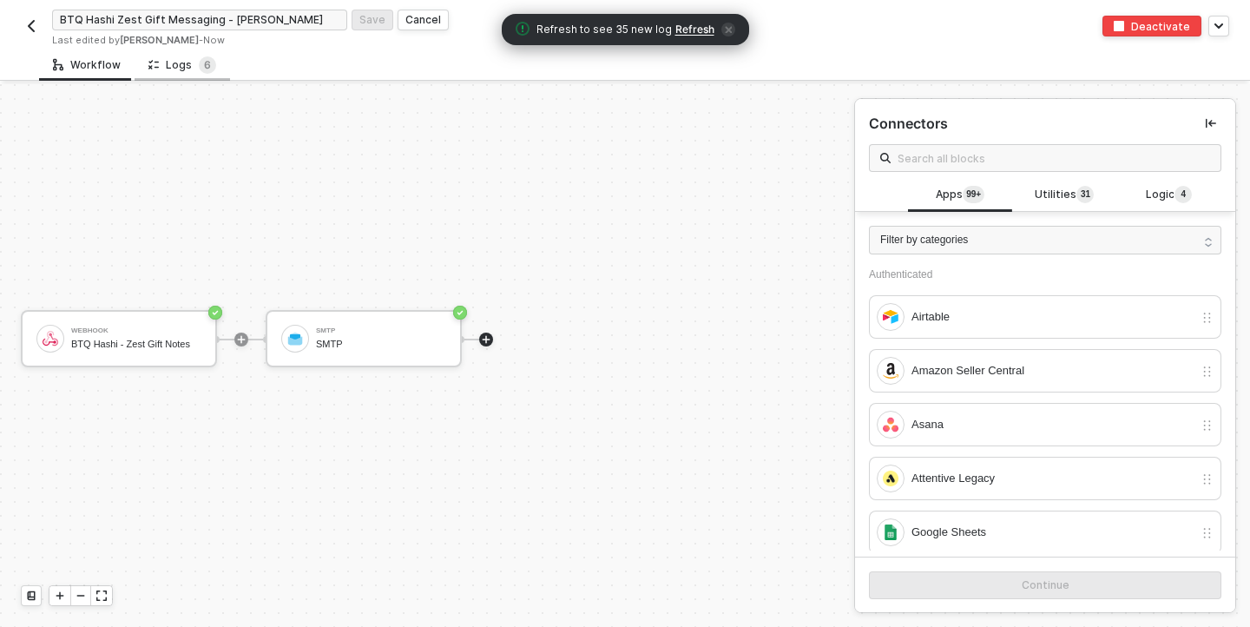
click at [180, 69] on div "Logs 6" at bounding box center [182, 64] width 68 height 17
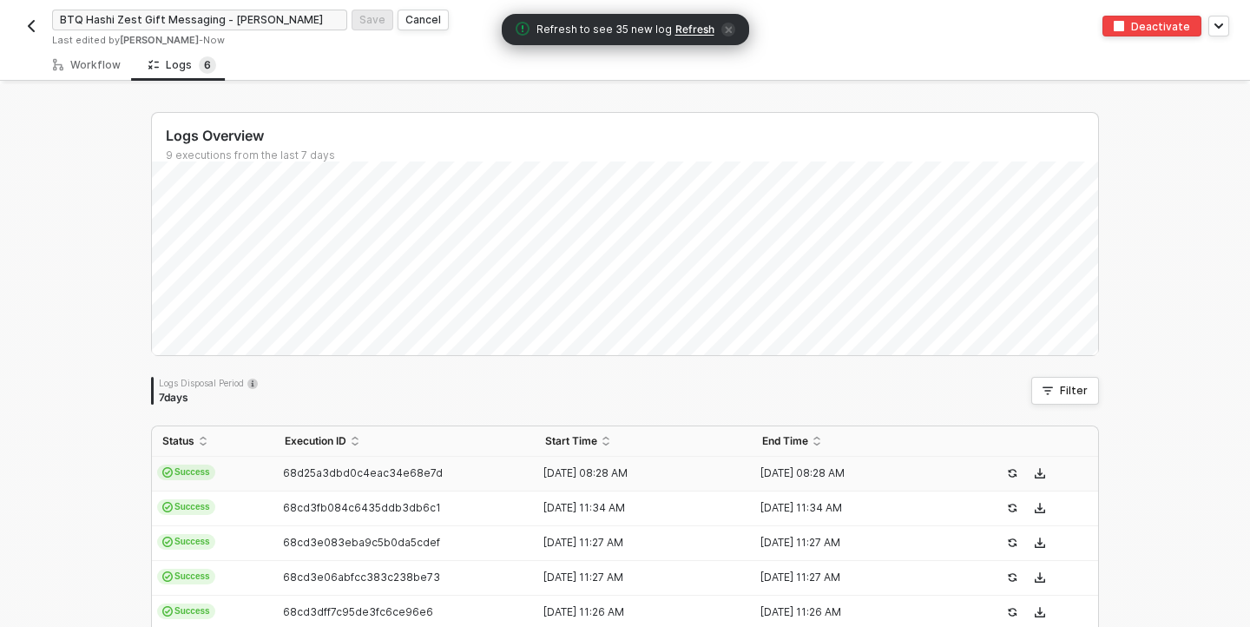
click at [677, 30] on span "Refresh" at bounding box center [694, 30] width 39 height 14
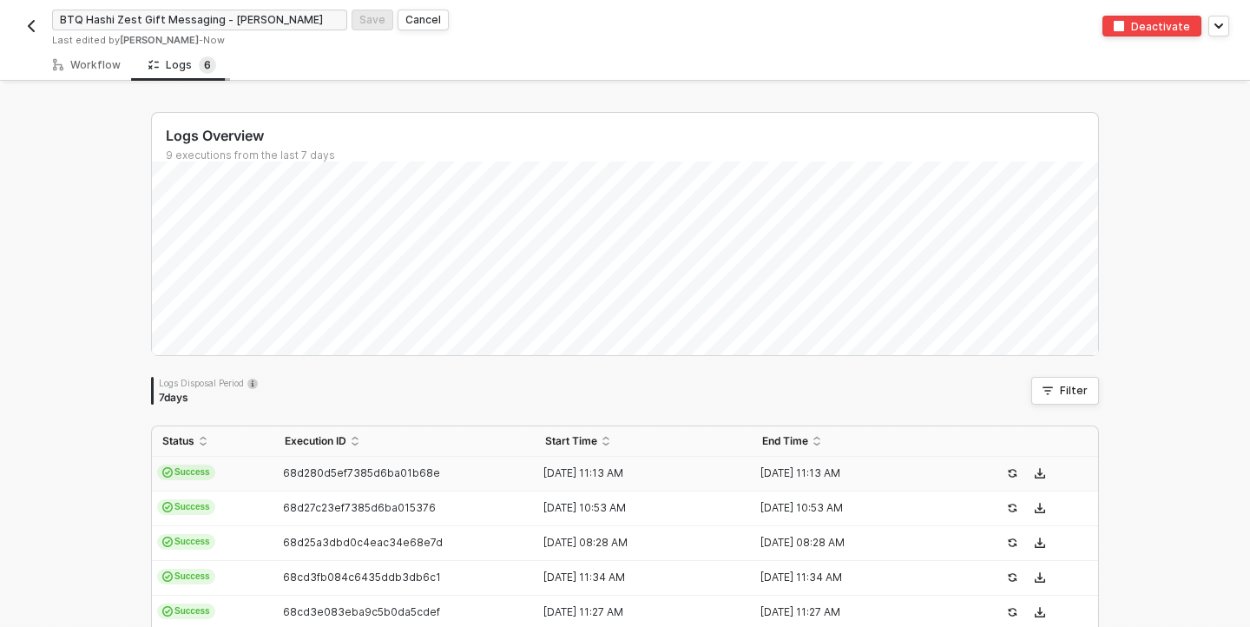
click at [184, 68] on div "Logs 6" at bounding box center [182, 64] width 68 height 17
click at [346, 474] on span "68d280d5ef7385d6ba01b68e" at bounding box center [361, 472] width 157 height 13
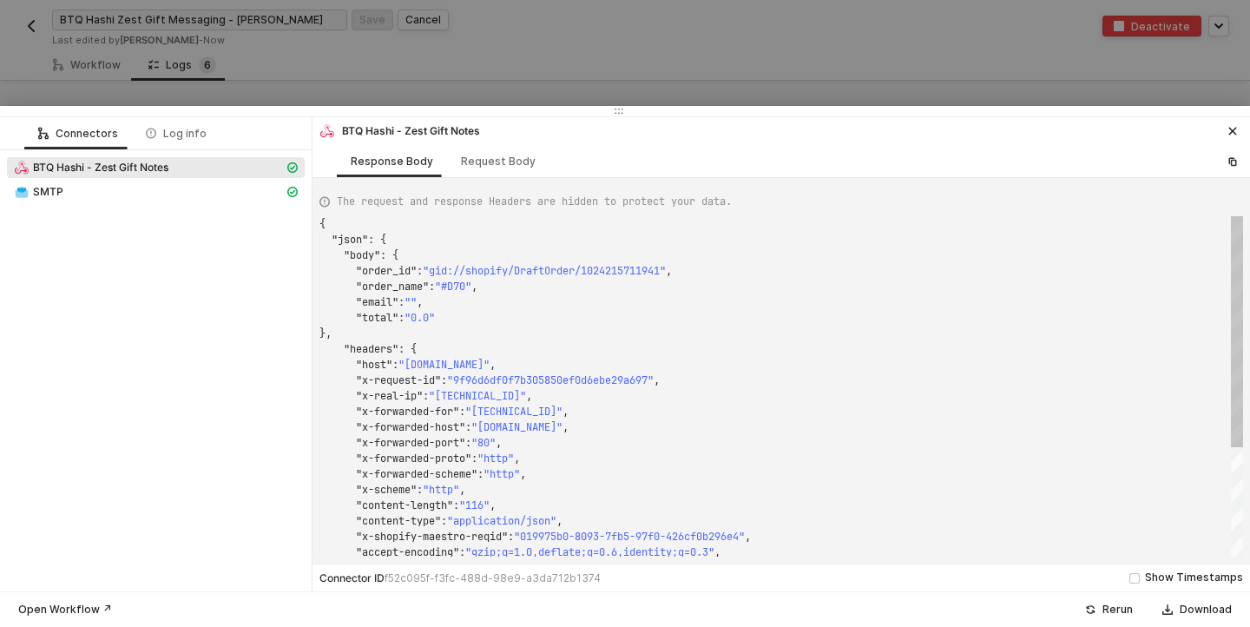
scroll to position [156, 0]
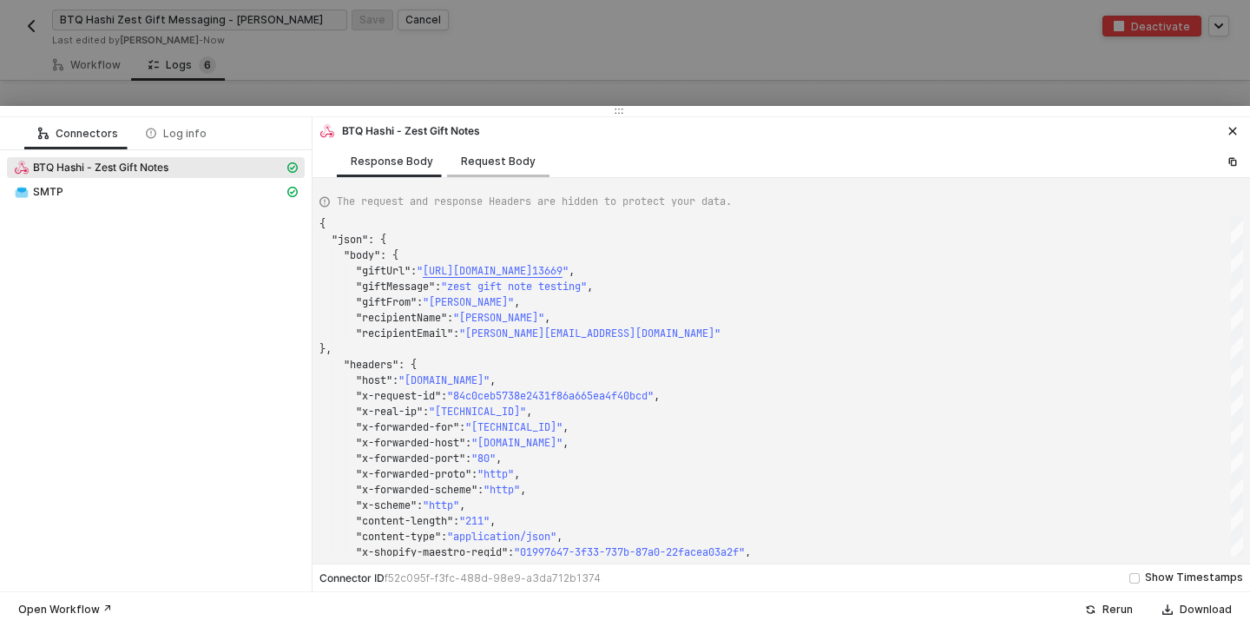
click at [478, 159] on div "Request Body" at bounding box center [498, 161] width 75 height 14
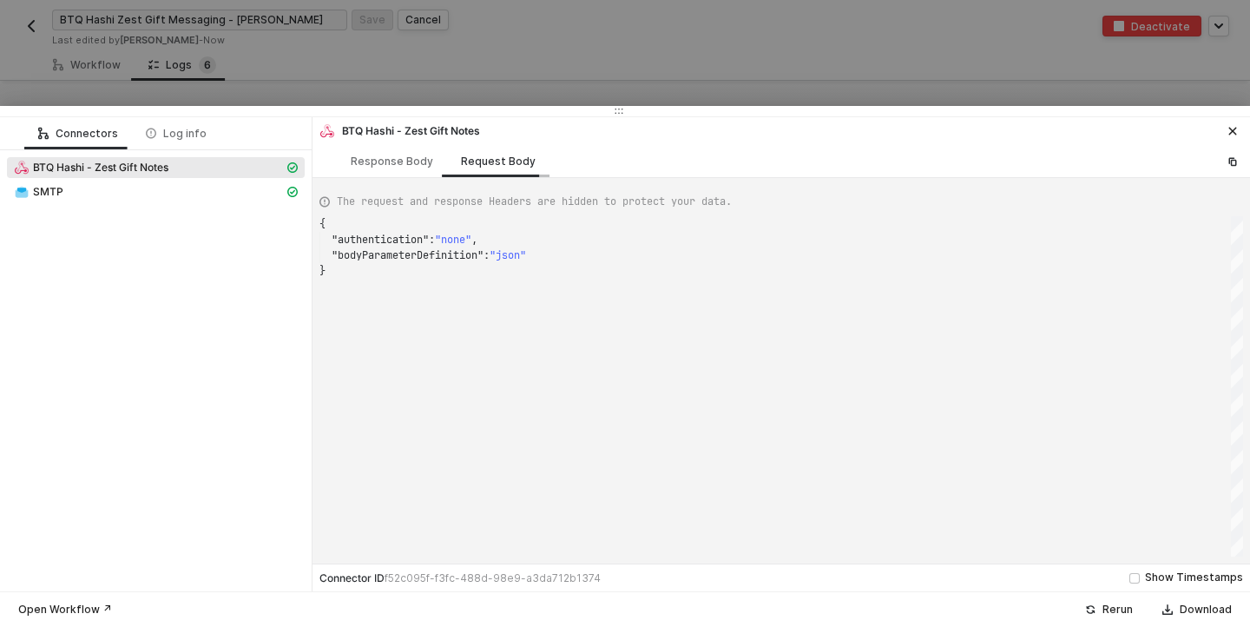
scroll to position [47, 0]
click at [394, 169] on div "Response Body" at bounding box center [392, 161] width 110 height 32
type textarea "{ "json": { "body": { "giftUrl": "[URL][DOMAIN_NAME]", "giftMessage": "zest gif…"
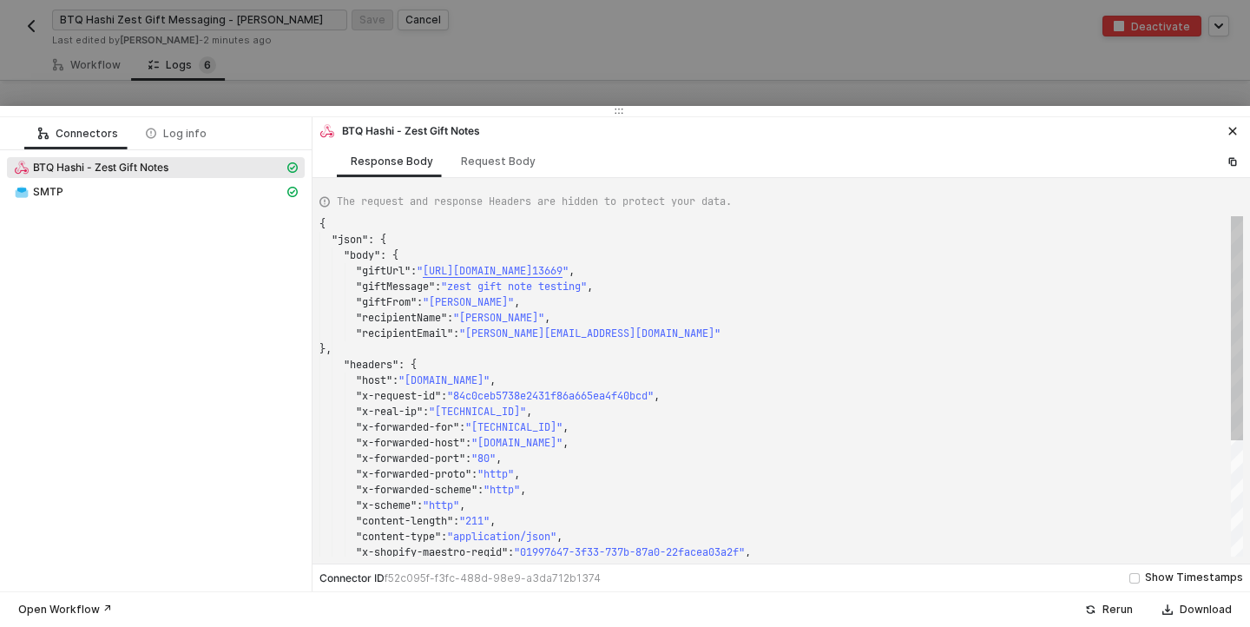
click at [417, 315] on span ""recipientName"" at bounding box center [401, 318] width 91 height 14
click at [395, 306] on span ""giftFrom"" at bounding box center [386, 302] width 61 height 14
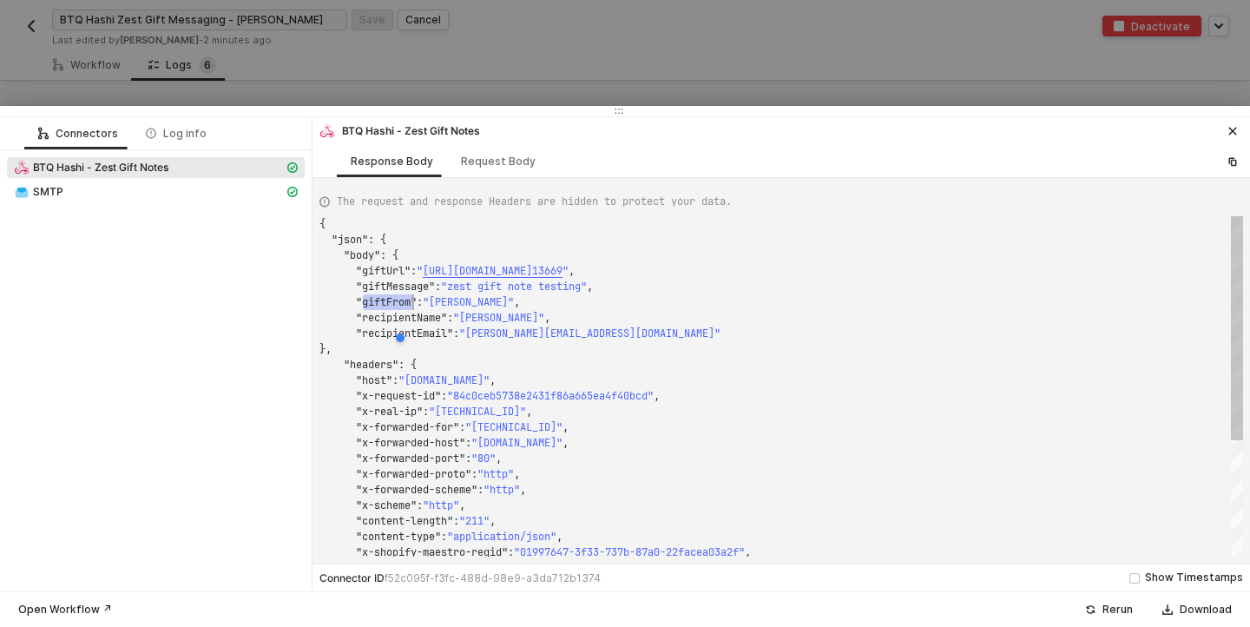
click at [398, 317] on span ""recipientName"" at bounding box center [401, 318] width 91 height 14
click at [397, 289] on span ""giftMessage"" at bounding box center [395, 286] width 79 height 14
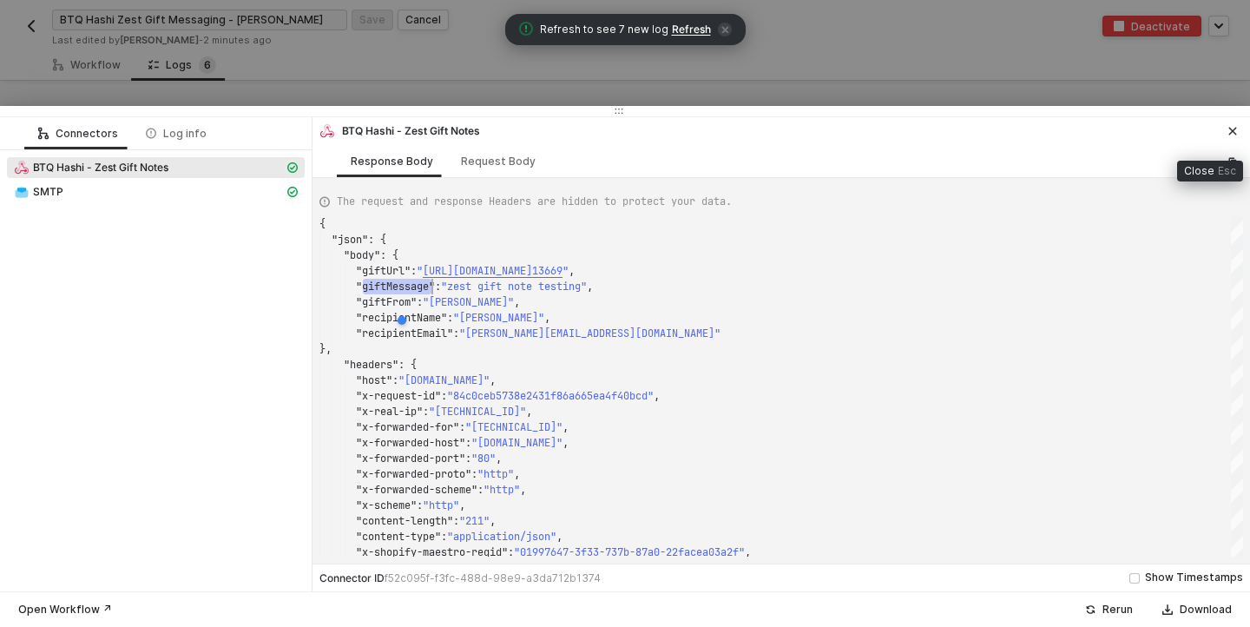
click at [1238, 134] on button "button" at bounding box center [1232, 131] width 21 height 21
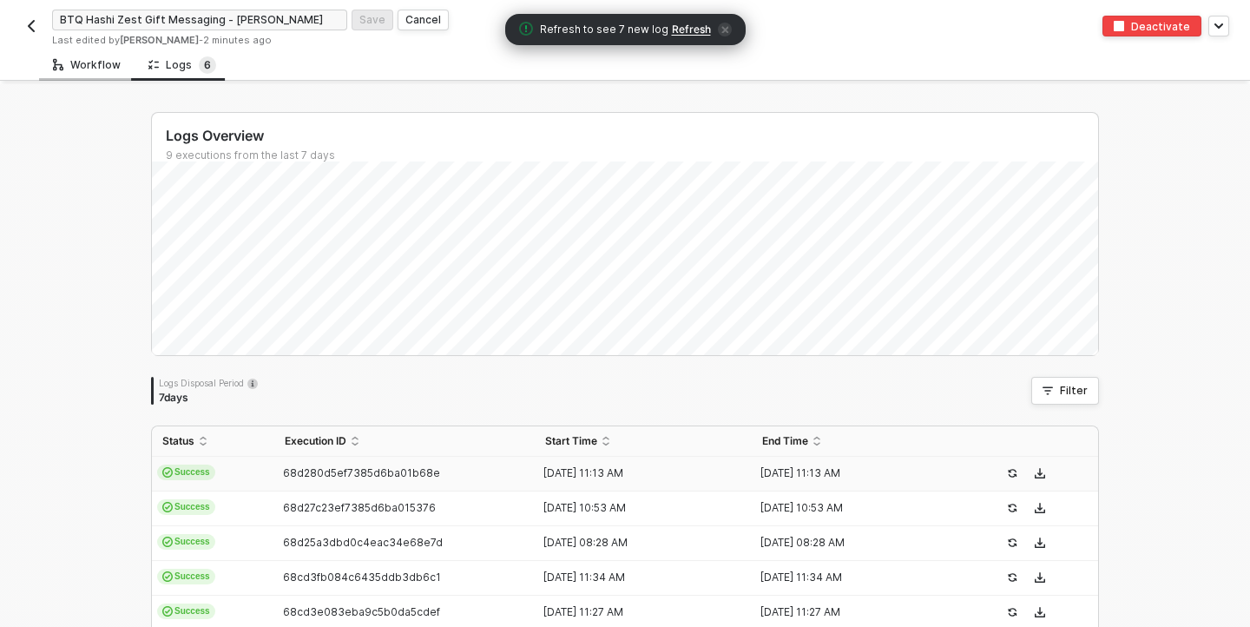
click at [90, 66] on div "Workflow" at bounding box center [87, 65] width 68 height 14
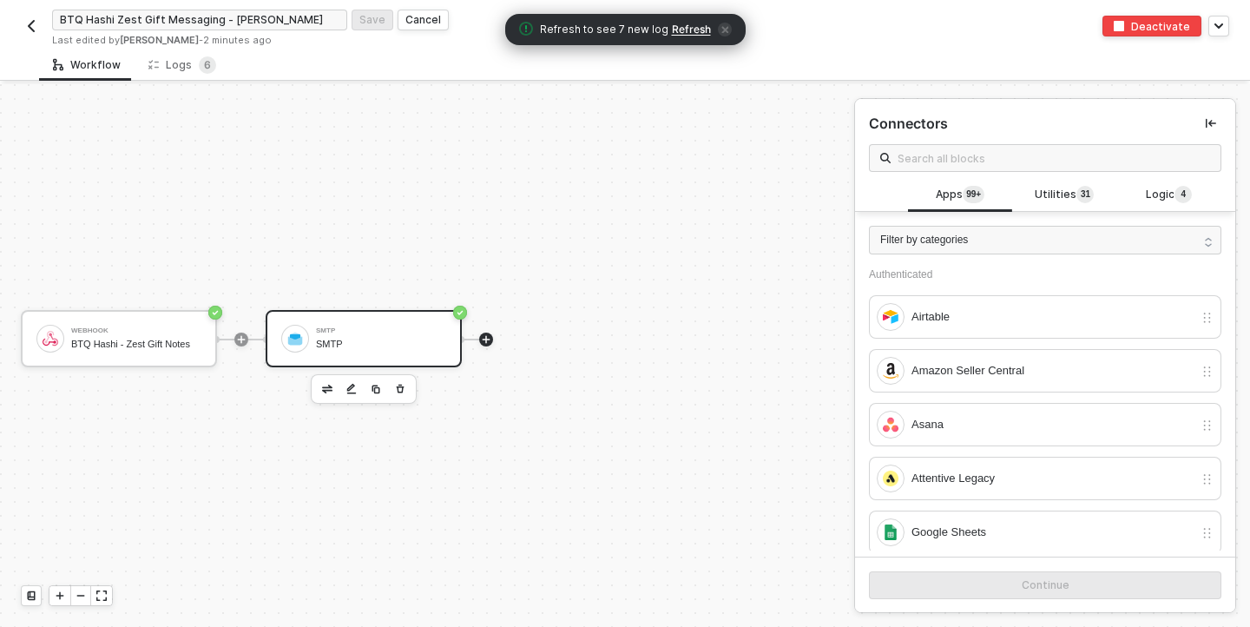
click at [352, 339] on div "SMTP" at bounding box center [381, 343] width 130 height 11
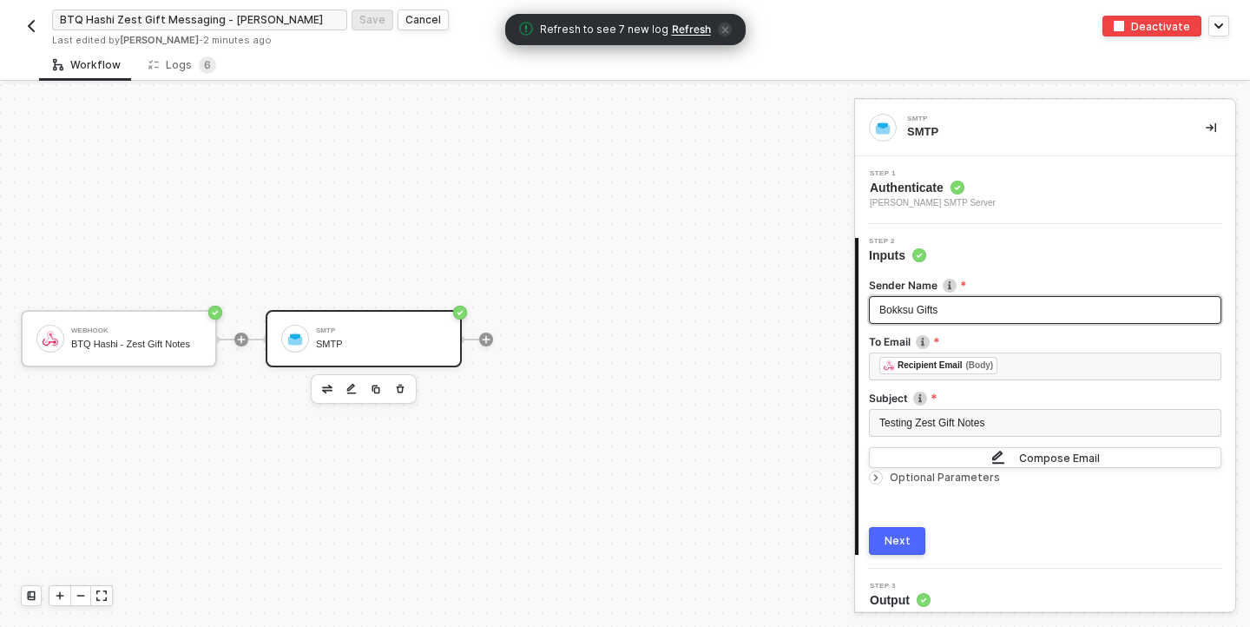
click at [914, 313] on span "Bokksu Gifts" at bounding box center [908, 310] width 58 height 12
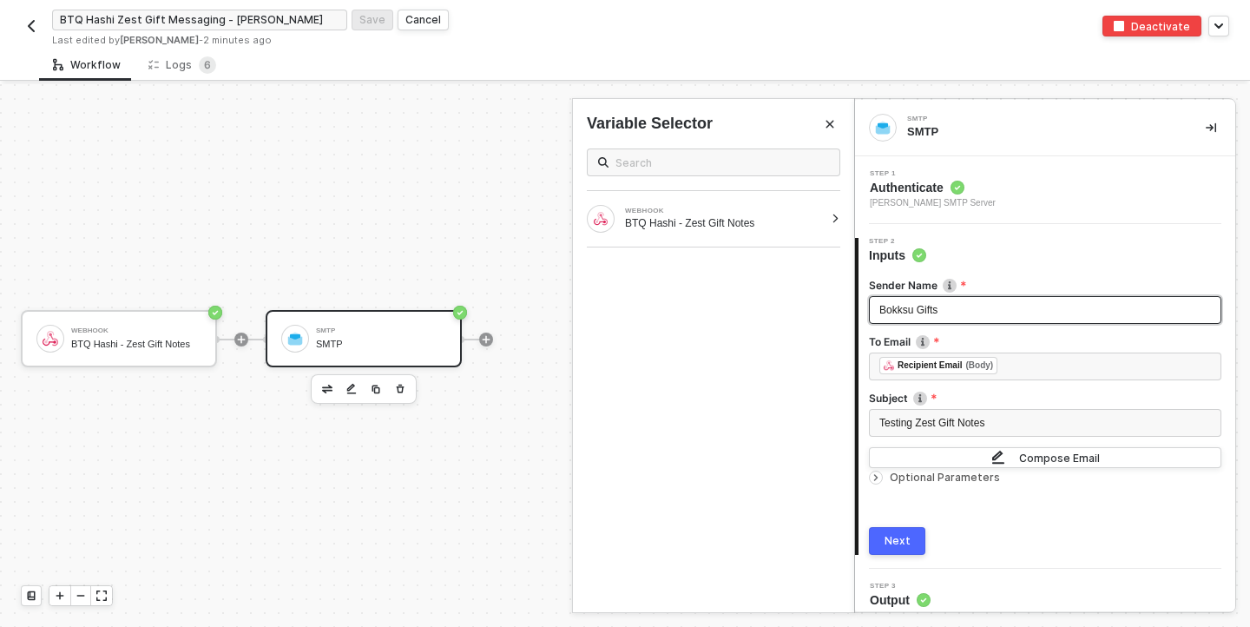
click at [912, 310] on span "Bokksu Gifts" at bounding box center [908, 310] width 58 height 12
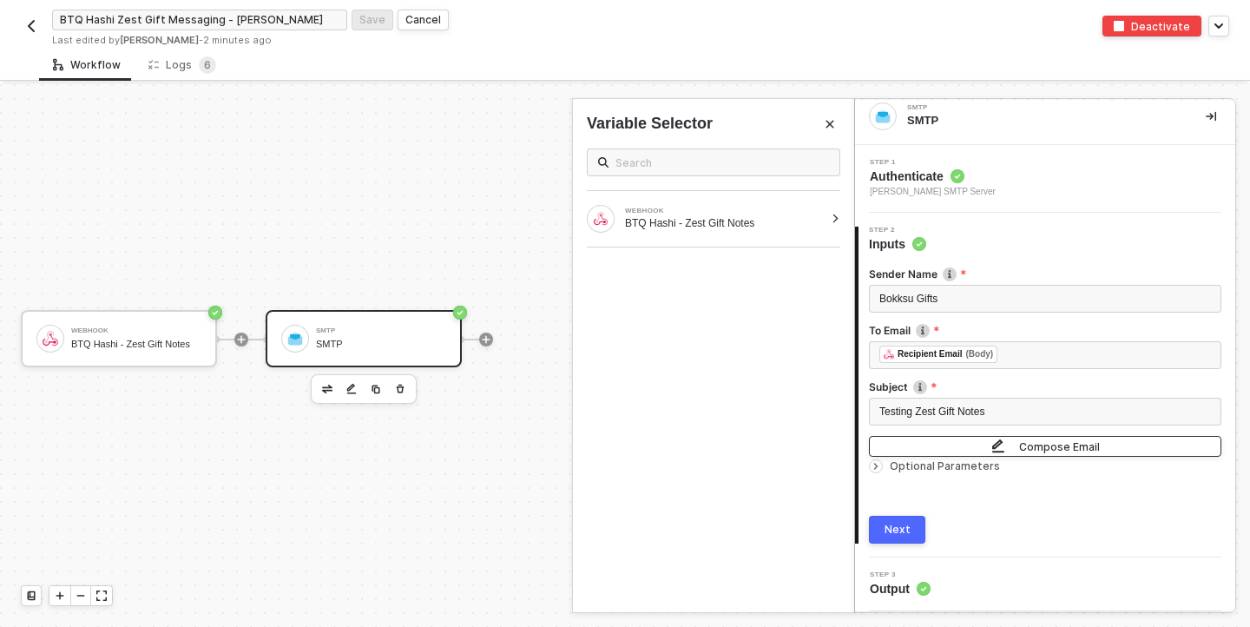
click at [1025, 441] on div "Compose Email" at bounding box center [1059, 446] width 81 height 15
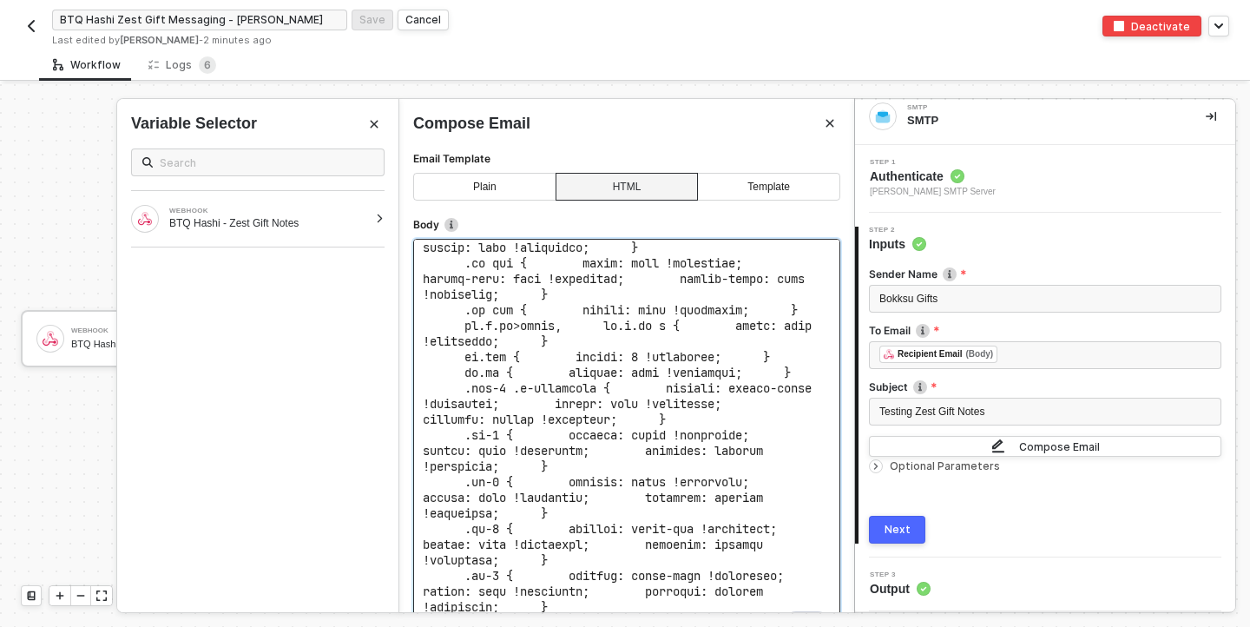
scroll to position [1439, 0]
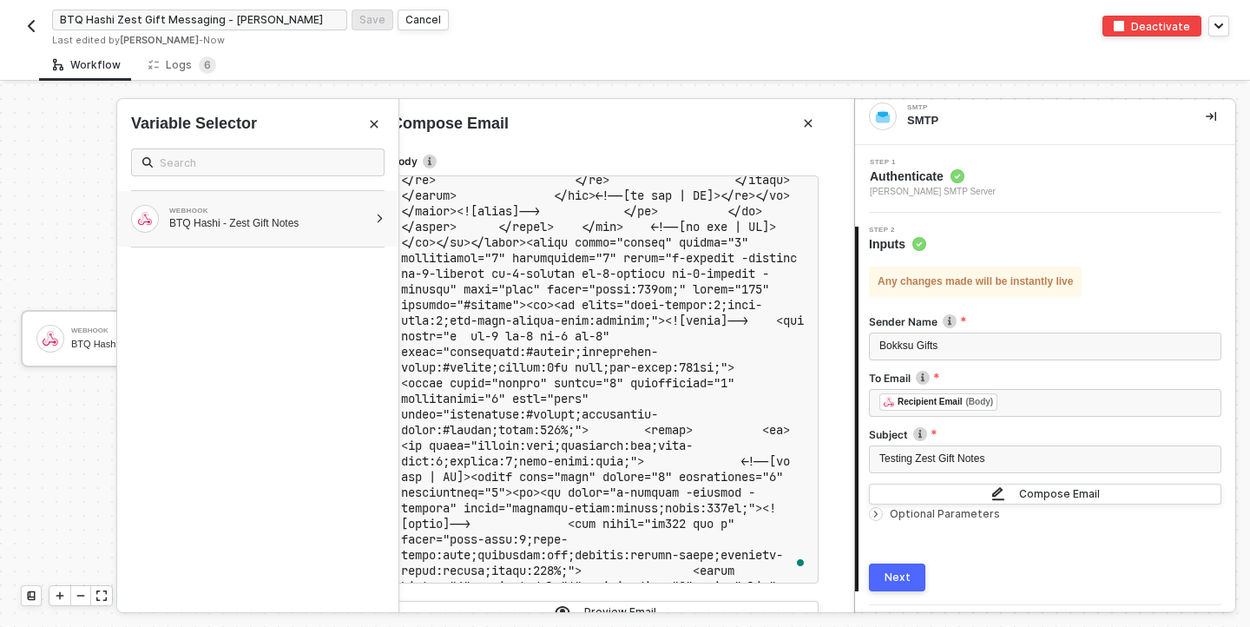
click at [380, 218] on div at bounding box center [380, 219] width 10 height 10
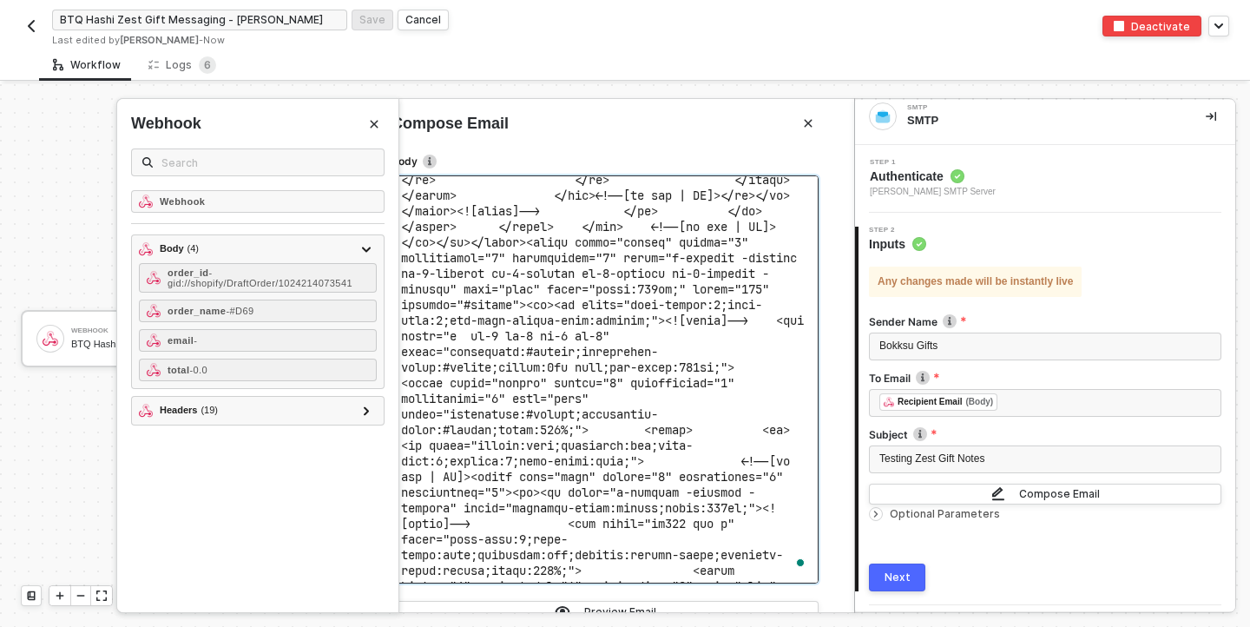
click at [809, 120] on icon "Close" at bounding box center [808, 123] width 10 height 10
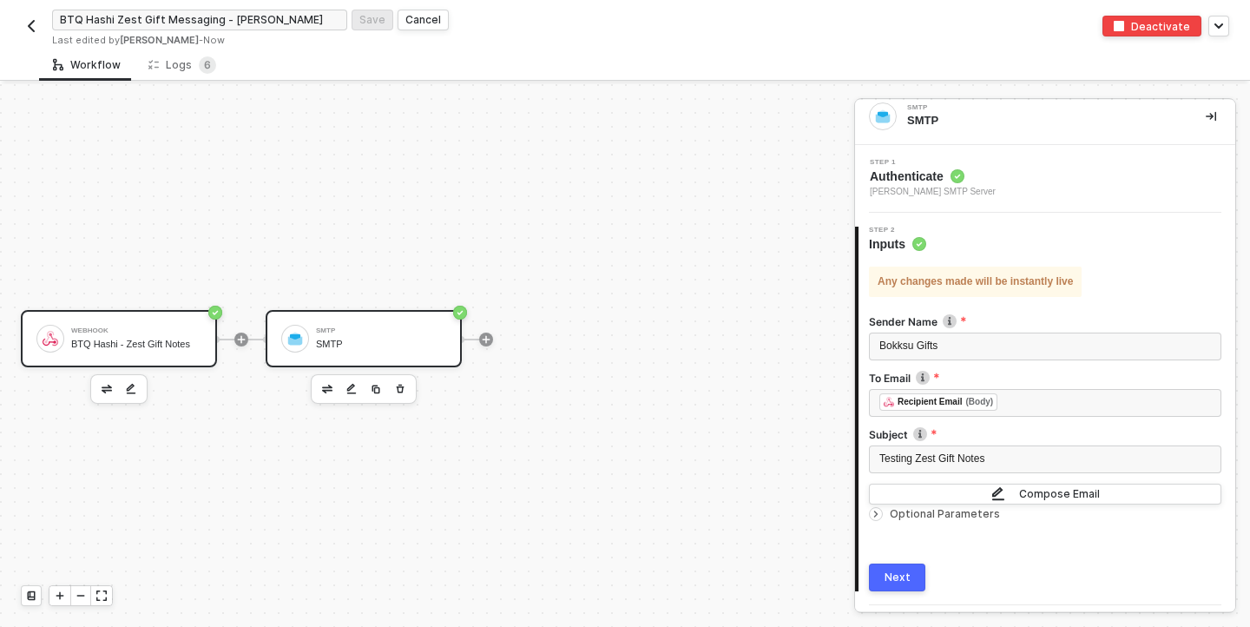
click at [171, 333] on div "Webhook" at bounding box center [136, 330] width 130 height 7
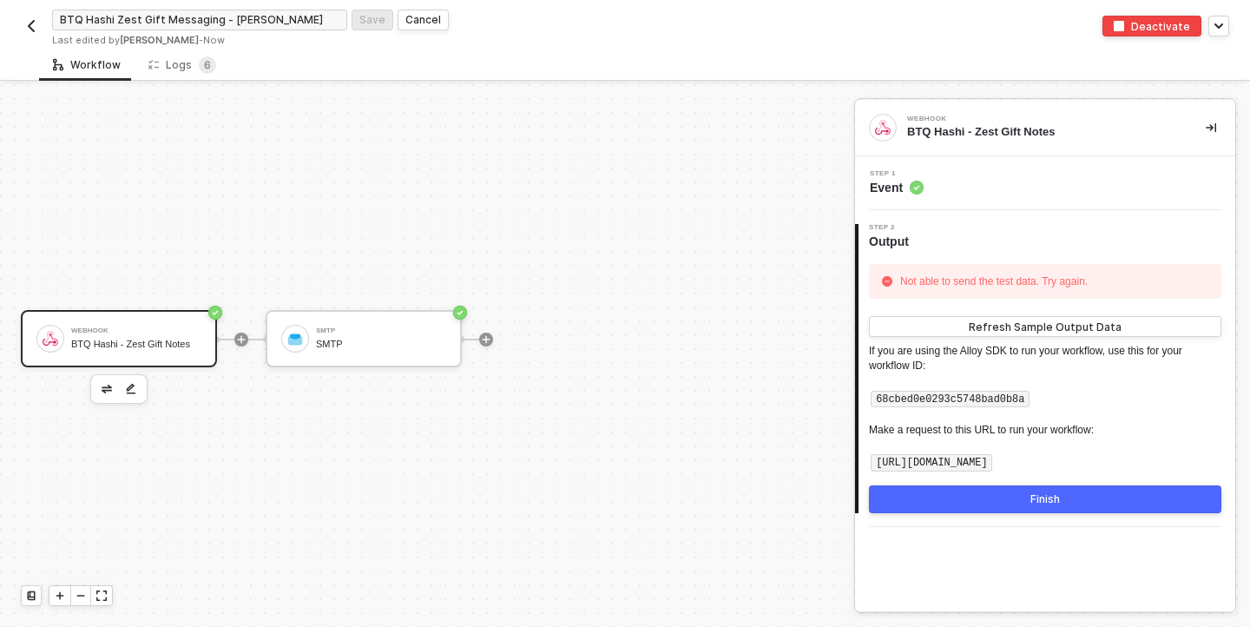
click at [1048, 492] on div "Finish" at bounding box center [1045, 499] width 30 height 14
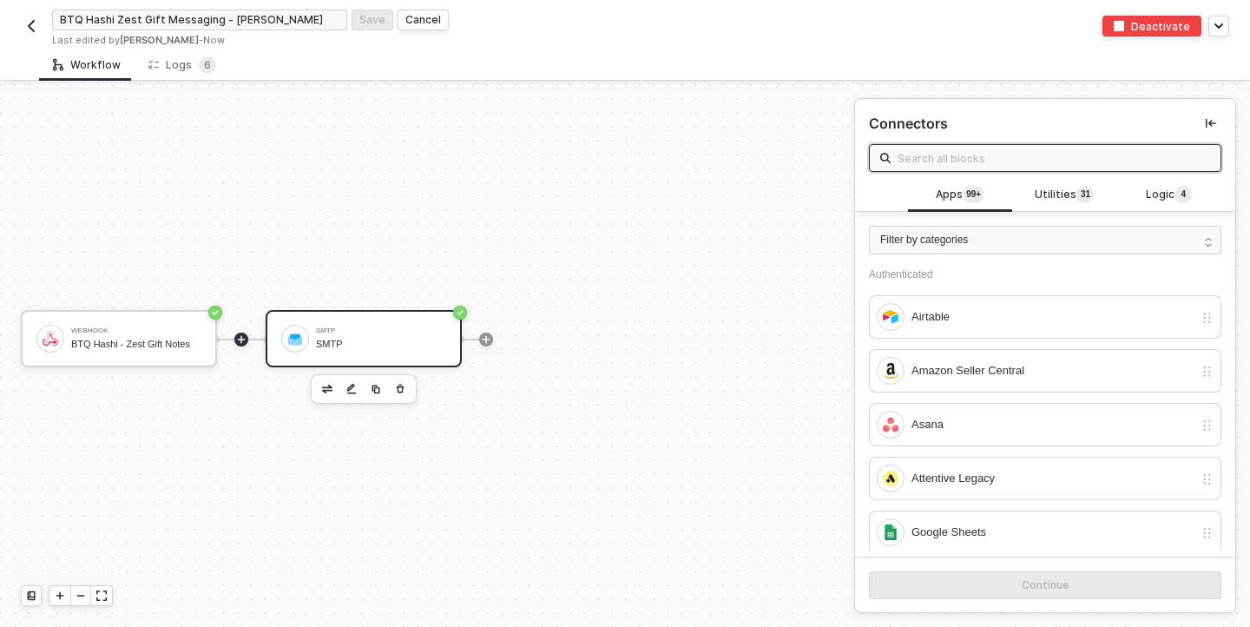
click at [352, 334] on div "SMTP SMTP" at bounding box center [381, 338] width 130 height 33
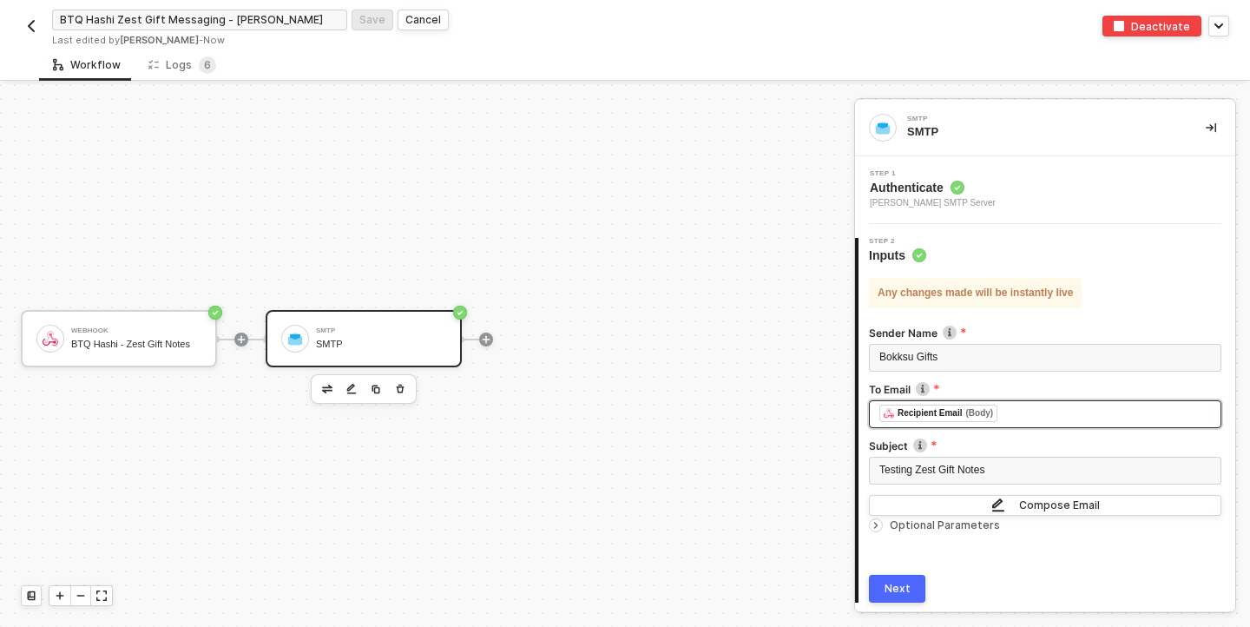
click at [1018, 422] on div "﻿ ﻿ Recipient Email (Body) ﻿" at bounding box center [1045, 413] width 332 height 19
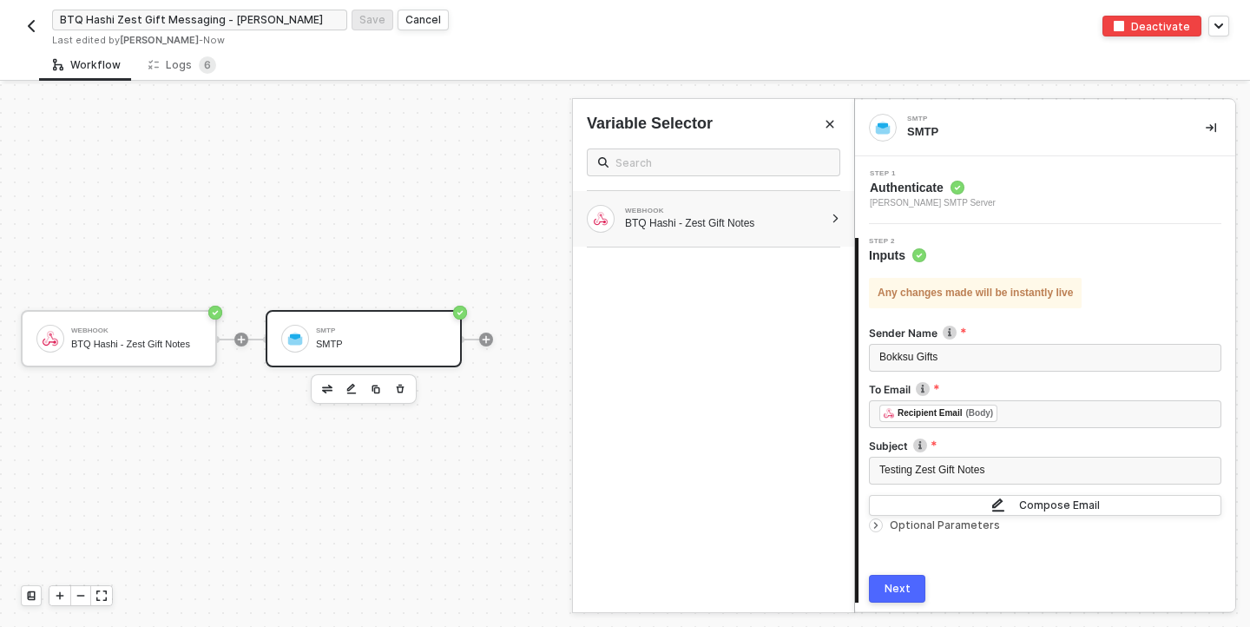
click at [818, 218] on div "BTQ Hashi - Zest Gift Notes" at bounding box center [724, 223] width 199 height 14
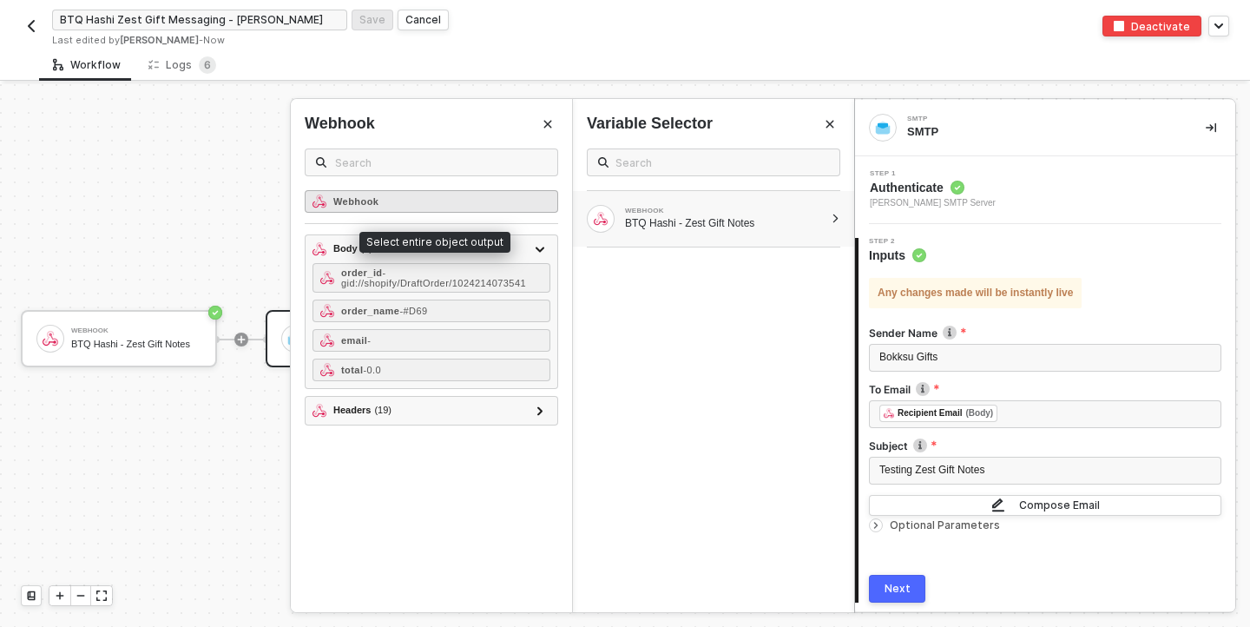
click at [375, 201] on strong "Webhook" at bounding box center [355, 201] width 45 height 10
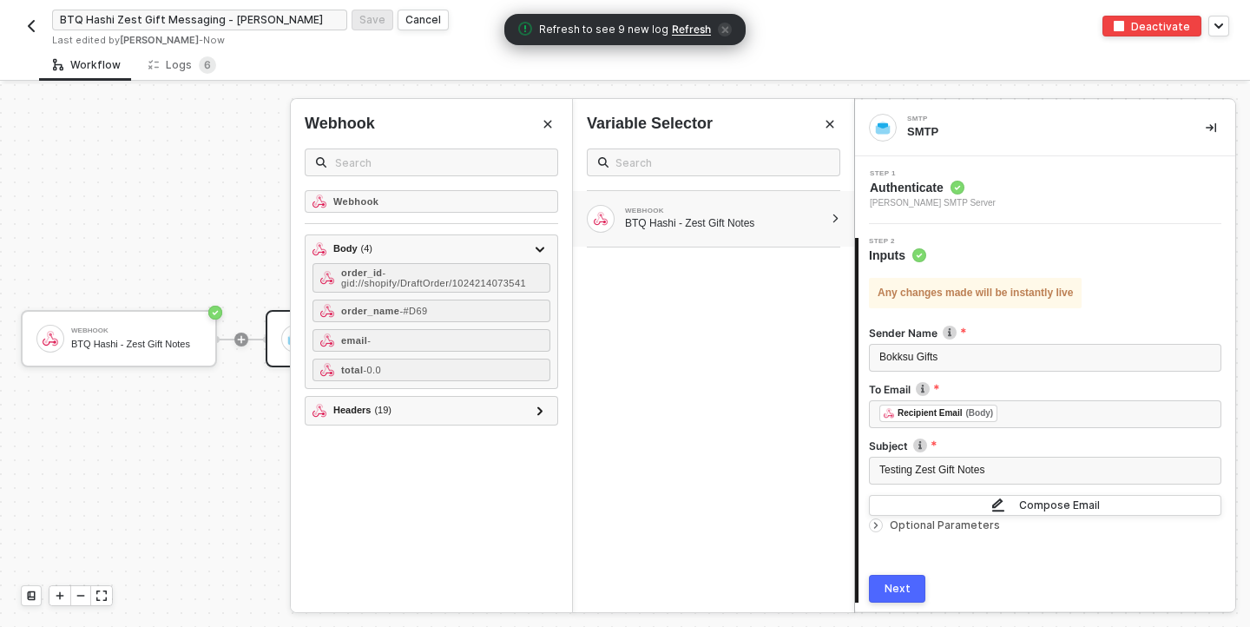
click at [720, 33] on span "icon-close" at bounding box center [725, 30] width 14 height 14
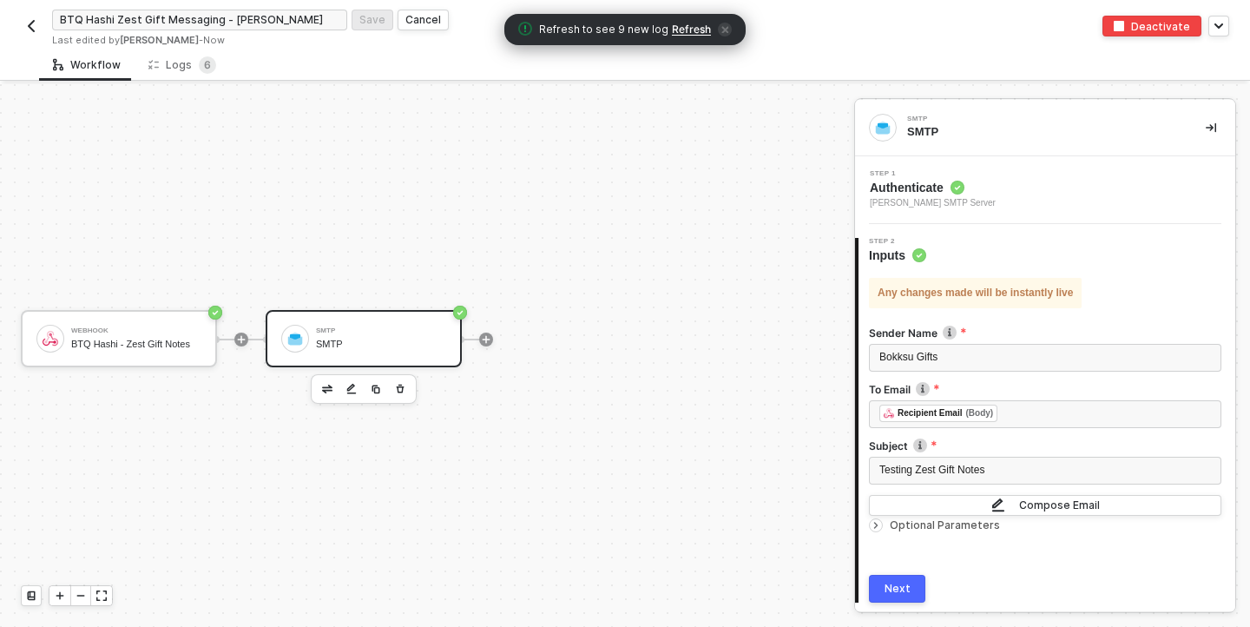
click at [681, 23] on span "Refresh" at bounding box center [691, 30] width 39 height 14
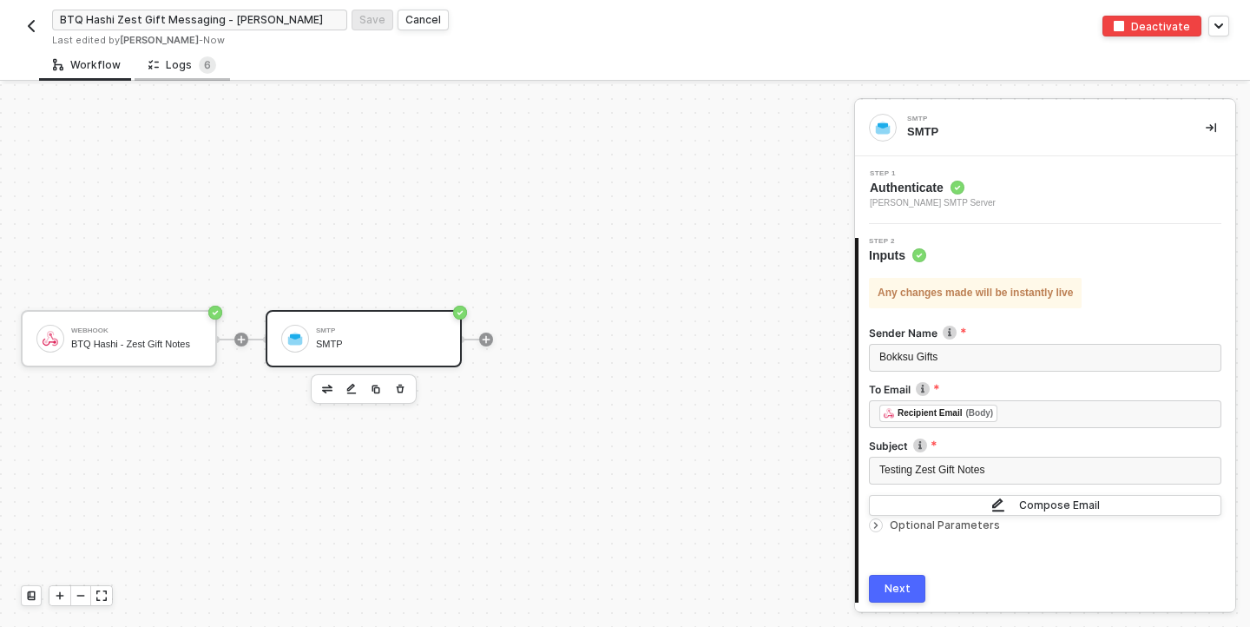
click at [179, 60] on div "Logs 6" at bounding box center [182, 64] width 68 height 17
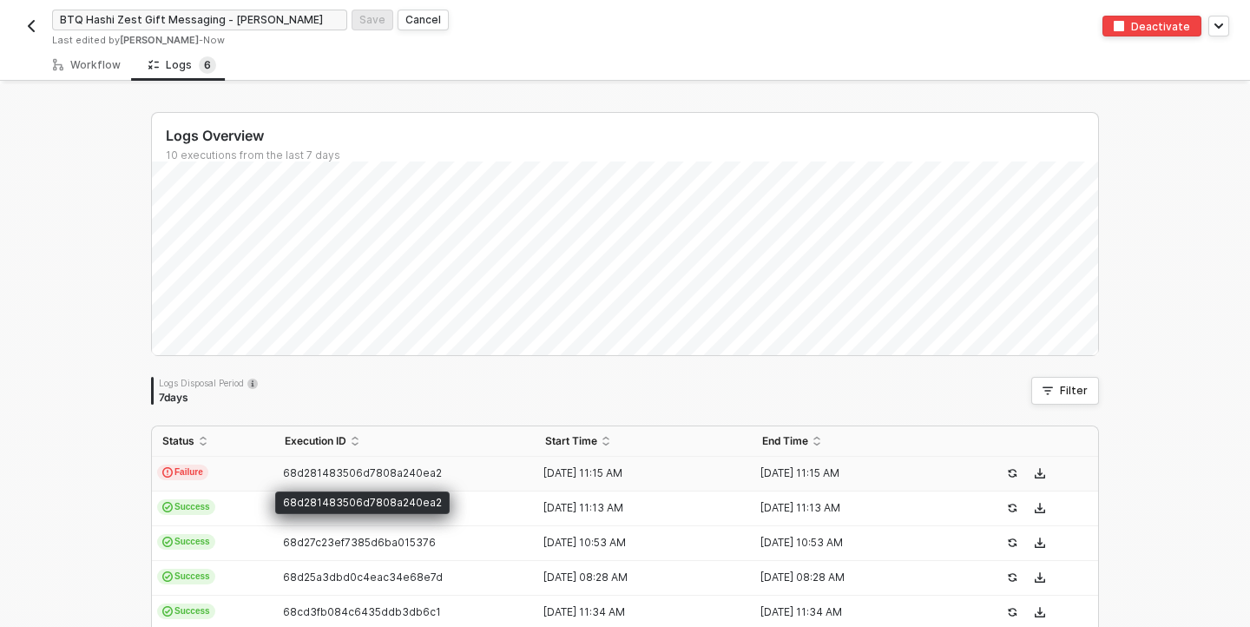
click at [322, 470] on span "68d281483506d7808a240ea2" at bounding box center [362, 472] width 159 height 13
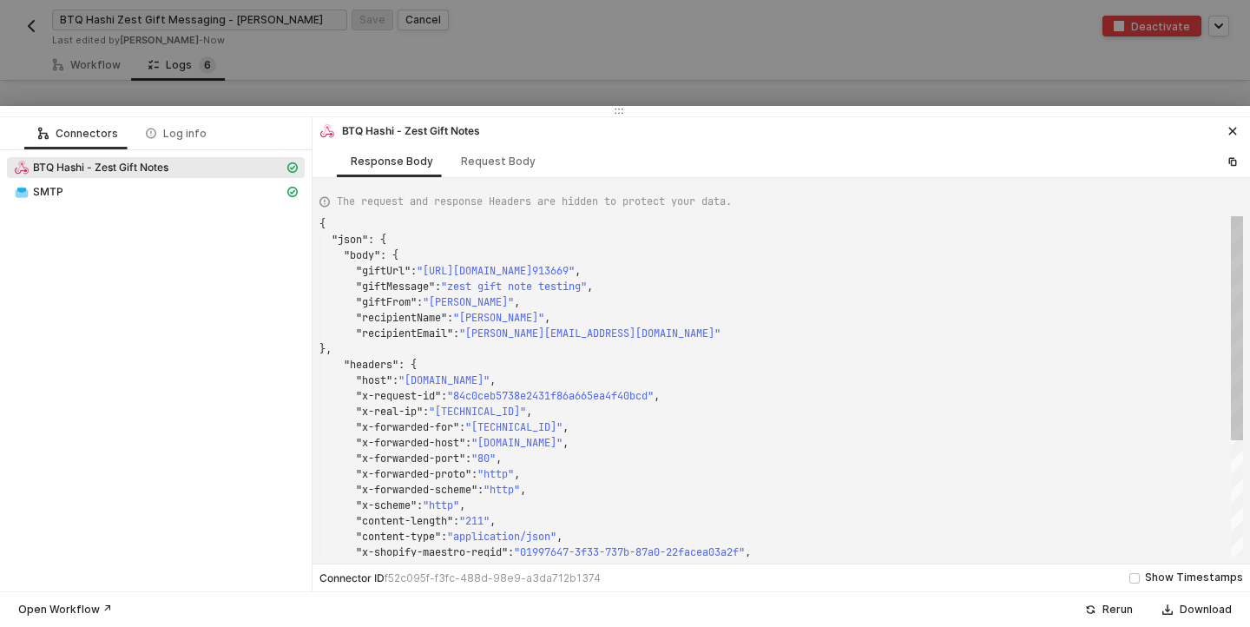
scroll to position [156, 0]
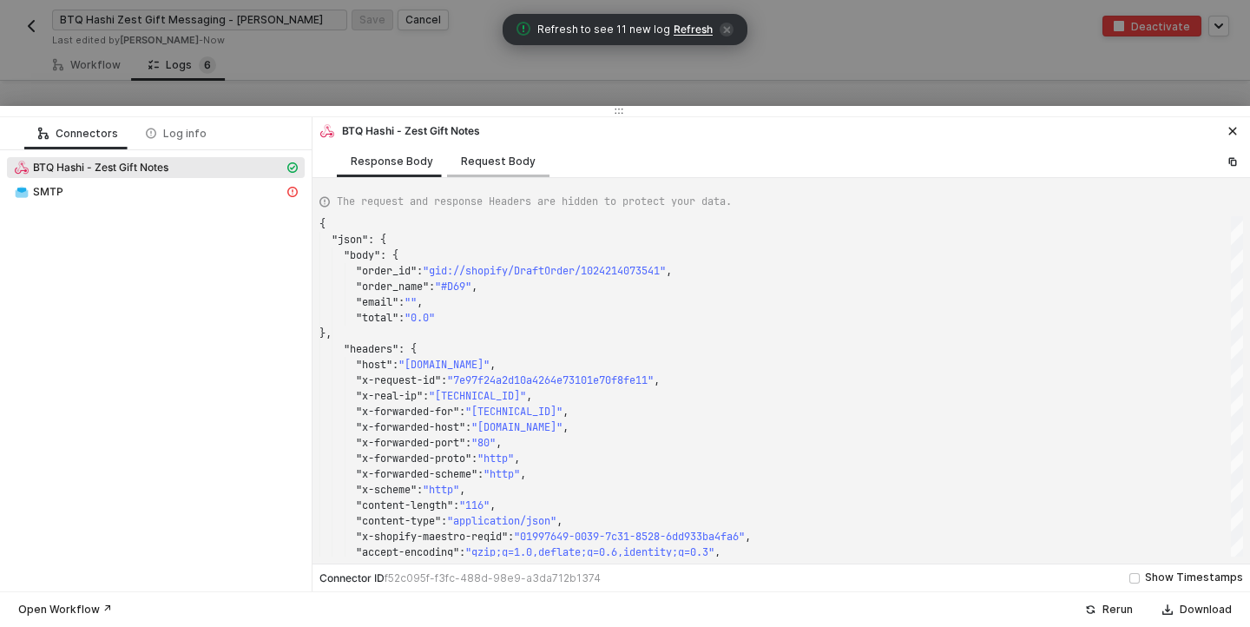
click at [485, 167] on div "Request Body" at bounding box center [498, 161] width 75 height 14
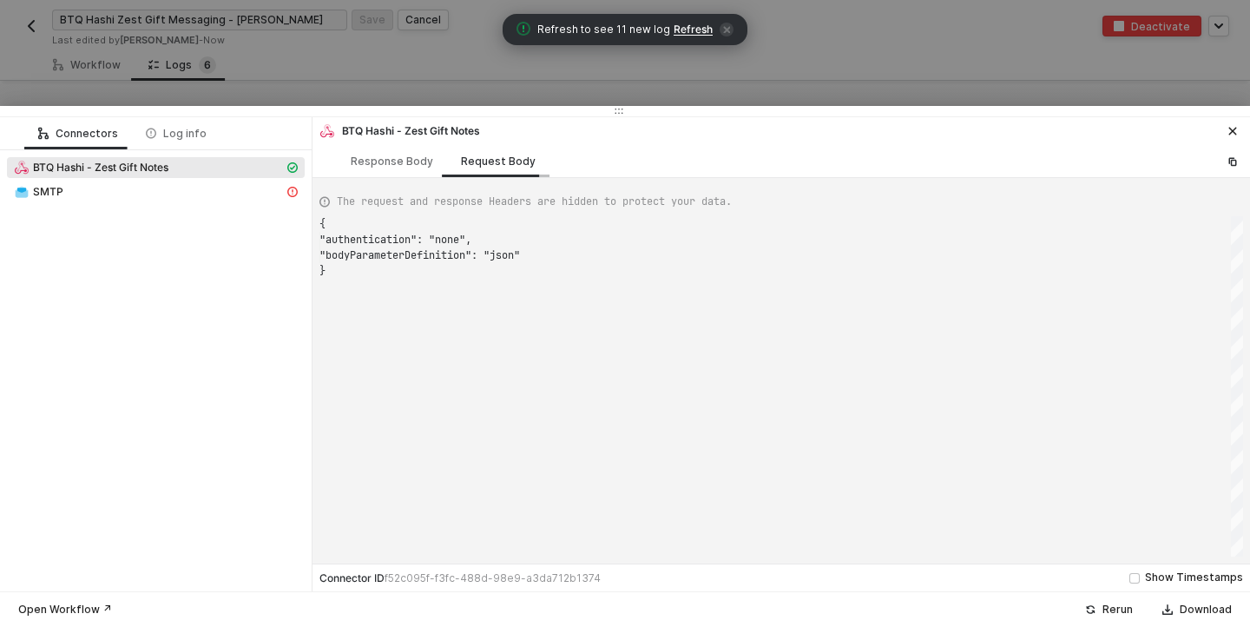
scroll to position [47, 0]
click at [413, 153] on div "Response Body" at bounding box center [392, 161] width 110 height 32
type textarea "{ "json": { "body": { "order_id": "gid://shopify/DraftOrder/1024214073541", "or…"
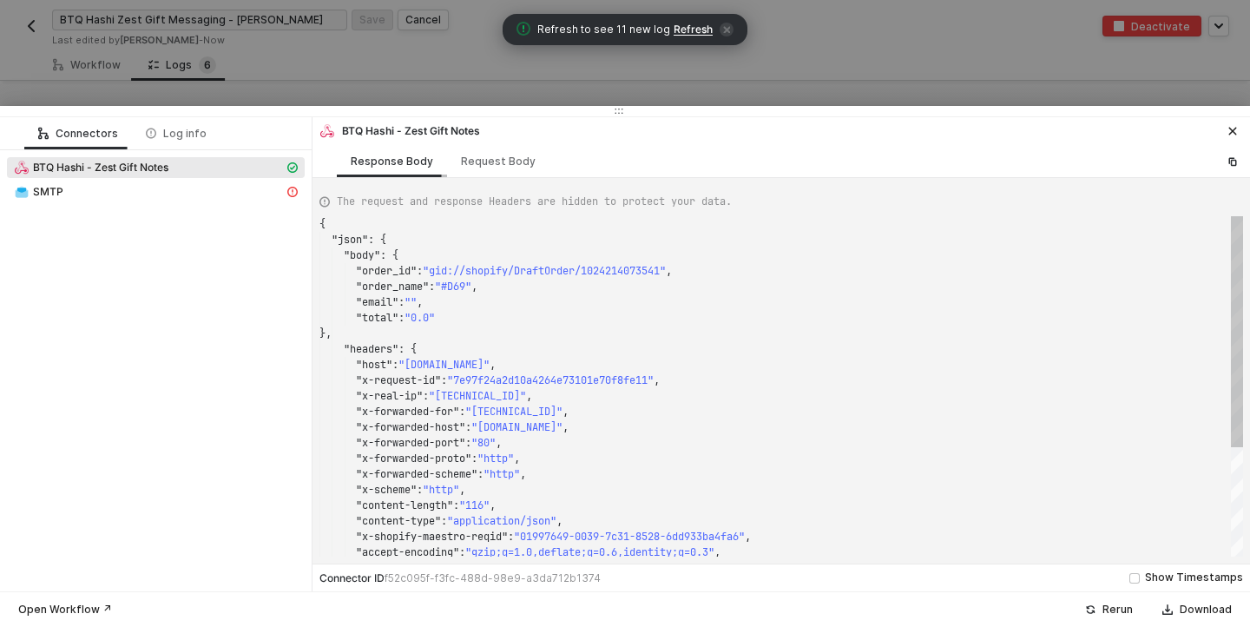
scroll to position [156, 0]
click at [194, 134] on div "Log info" at bounding box center [176, 134] width 61 height 14
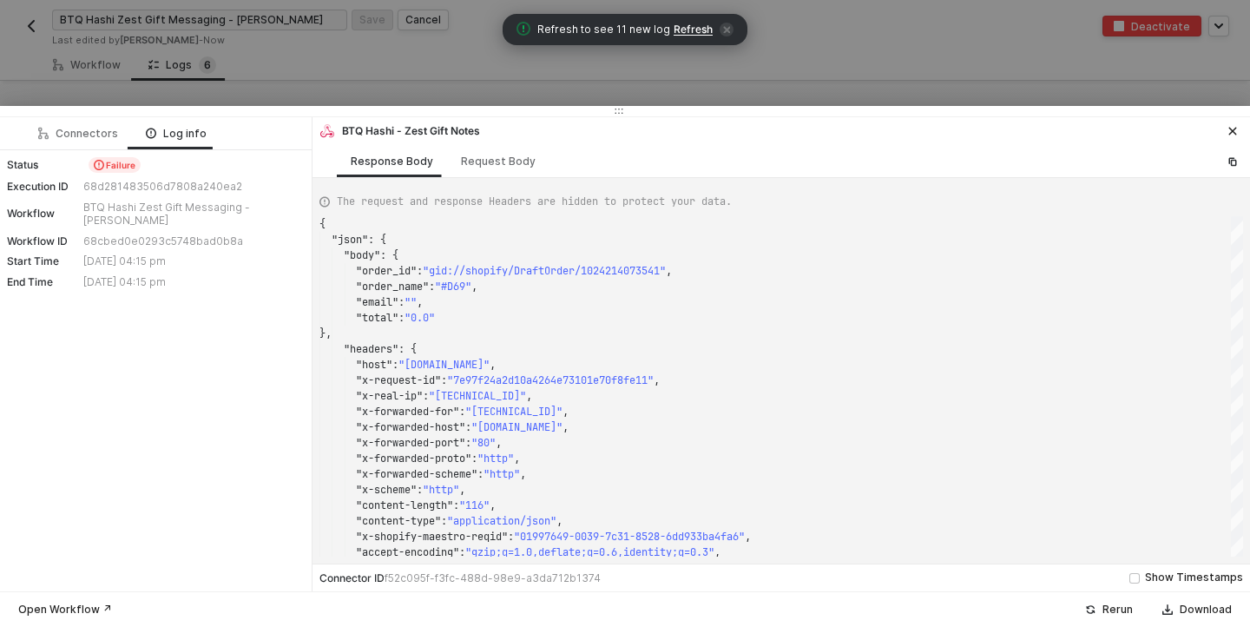
click at [177, 186] on div "68d281483506d7808a240ea2" at bounding box center [191, 187] width 217 height 14
click at [1232, 129] on icon "icon-close" at bounding box center [1233, 132] width 8 height 8
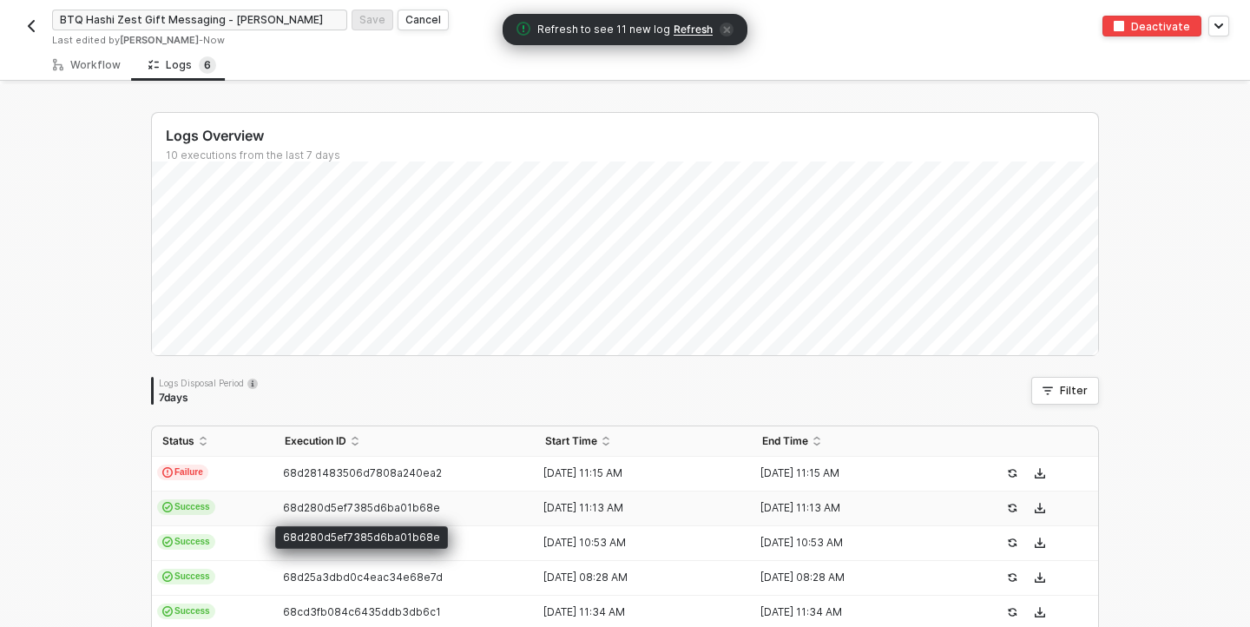
click at [362, 507] on span "68d280d5ef7385d6ba01b68e" at bounding box center [361, 507] width 157 height 13
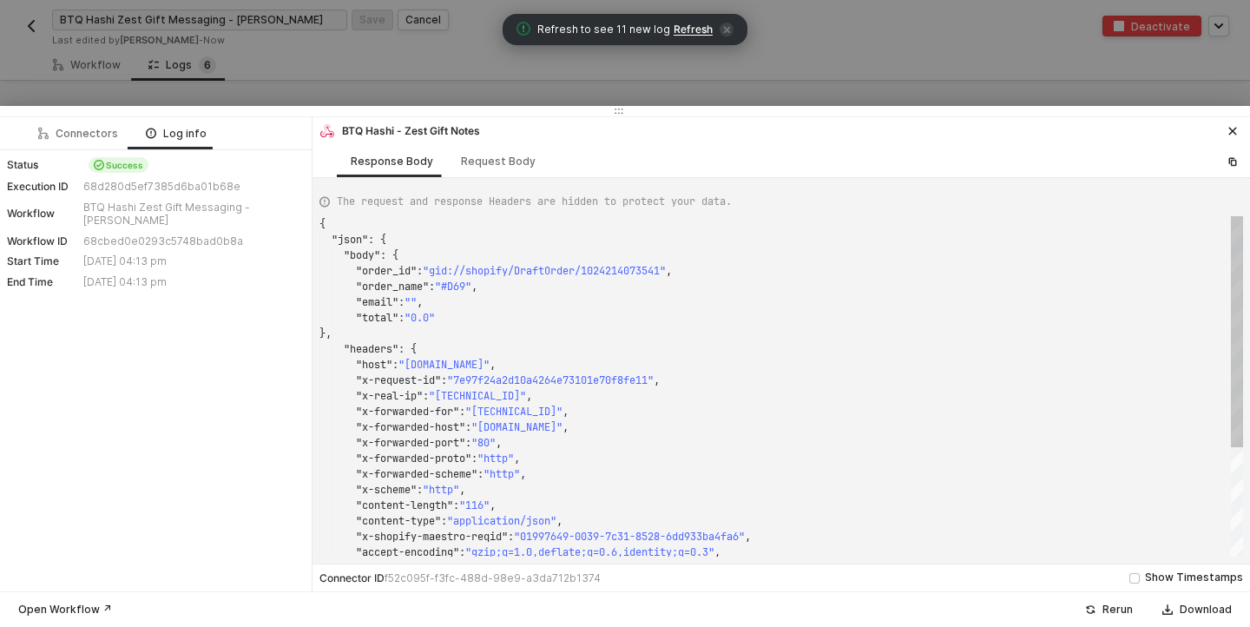
type textarea "{ "json": { "body": { "giftUrl": "[URL][DOMAIN_NAME]", "giftMessage": "zest gif…"
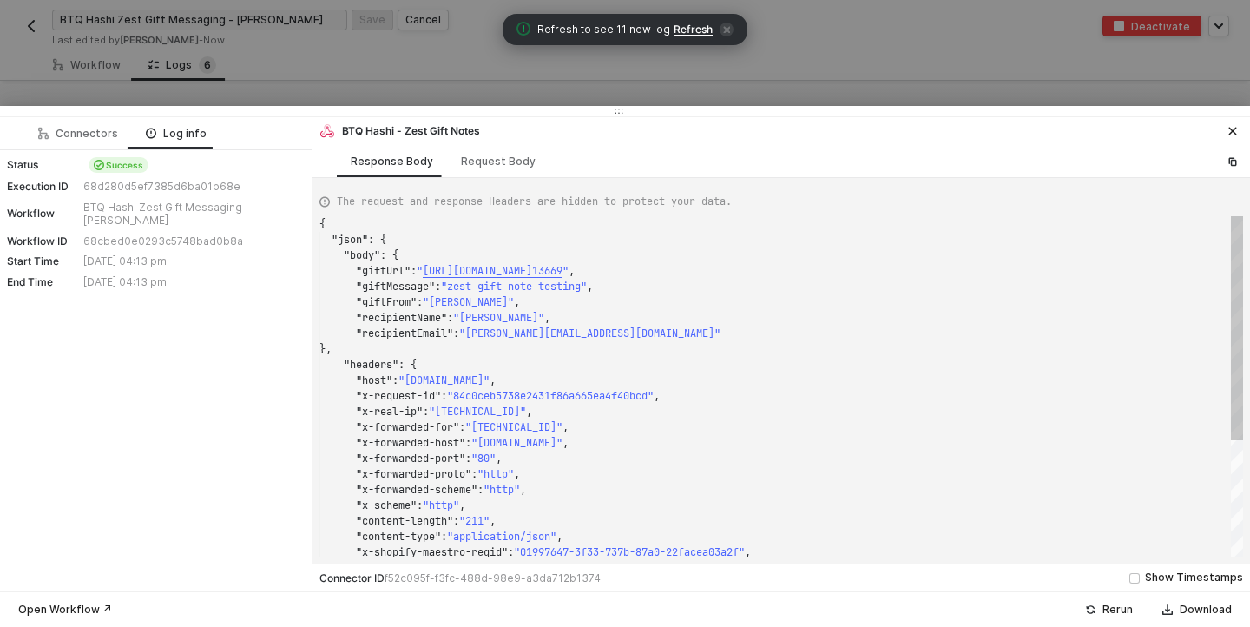
click at [380, 272] on span ""giftUrl"" at bounding box center [383, 271] width 55 height 14
click at [378, 286] on div at bounding box center [460, 303] width 165 height 35
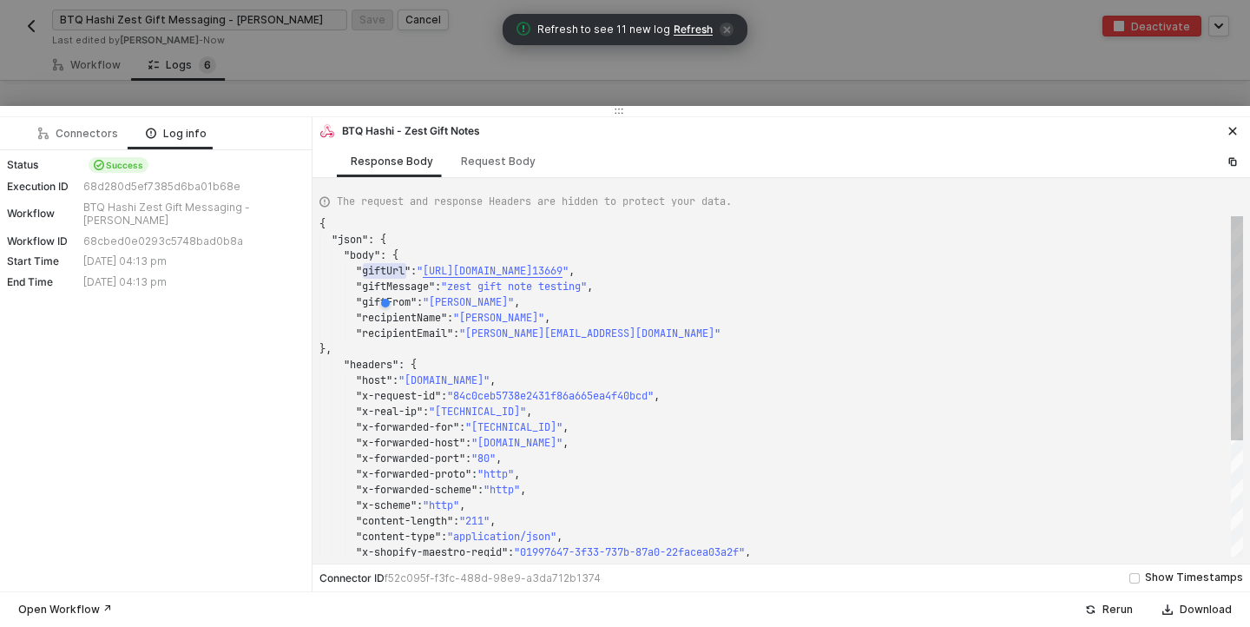
click at [377, 285] on span ""giftMessage"" at bounding box center [395, 286] width 79 height 14
click at [376, 306] on div at bounding box center [456, 316] width 165 height 35
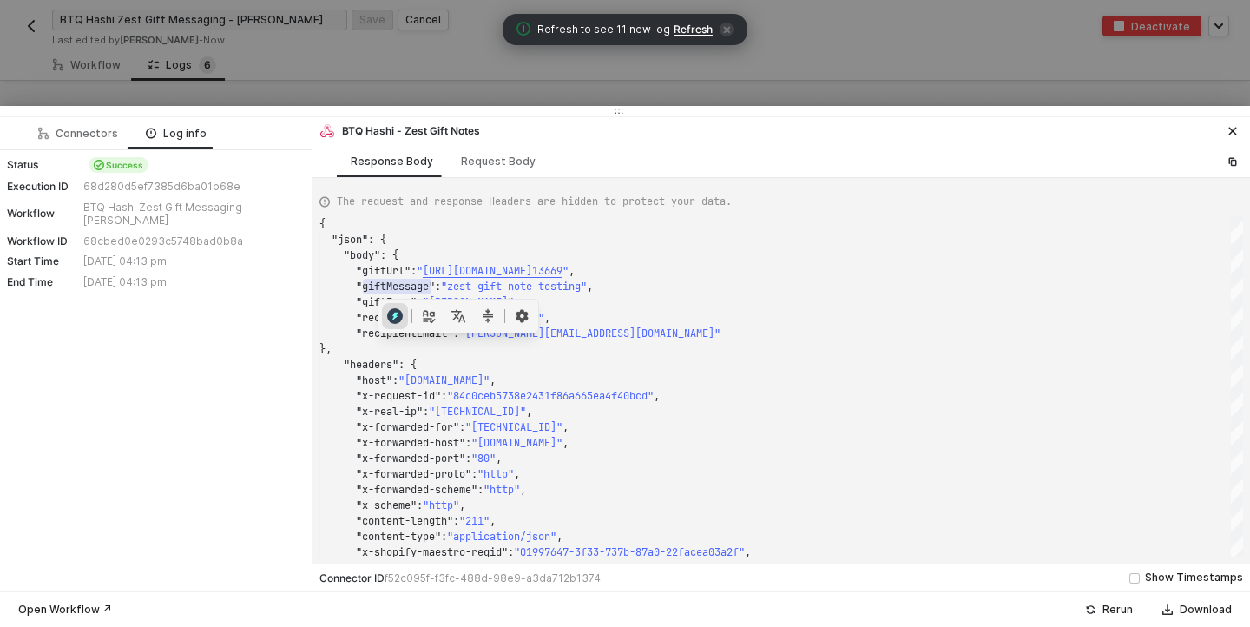
click at [387, 315] on circle "button" at bounding box center [395, 316] width 16 height 16
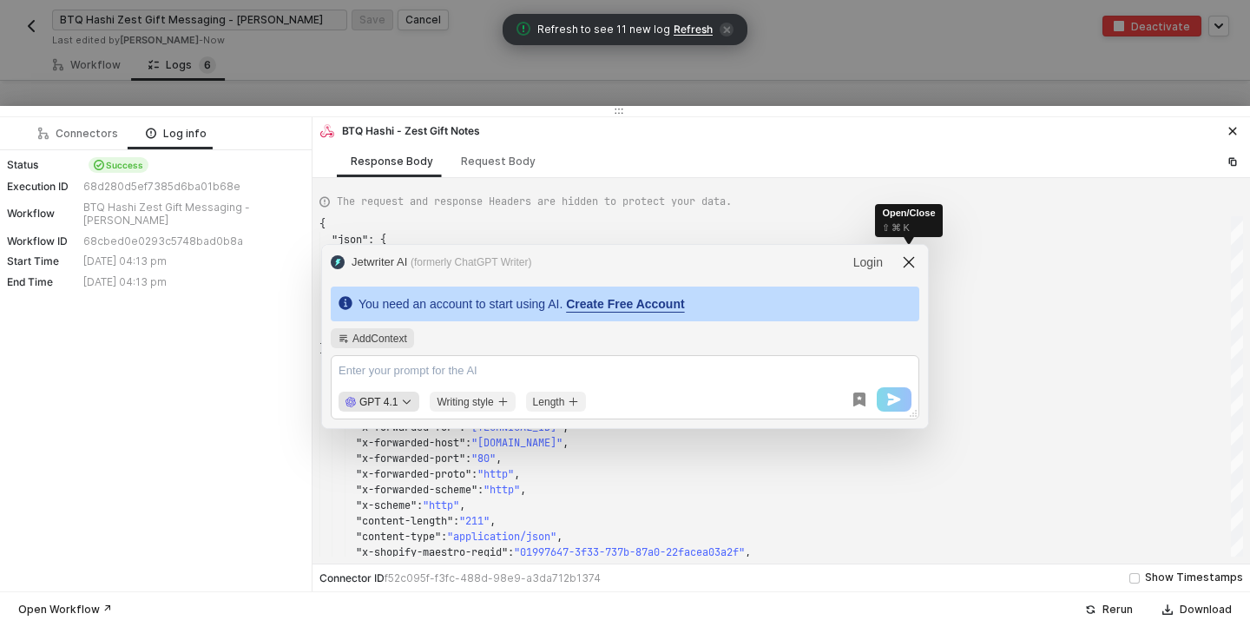
click at [912, 259] on icon "modal-header" at bounding box center [909, 262] width 11 height 11
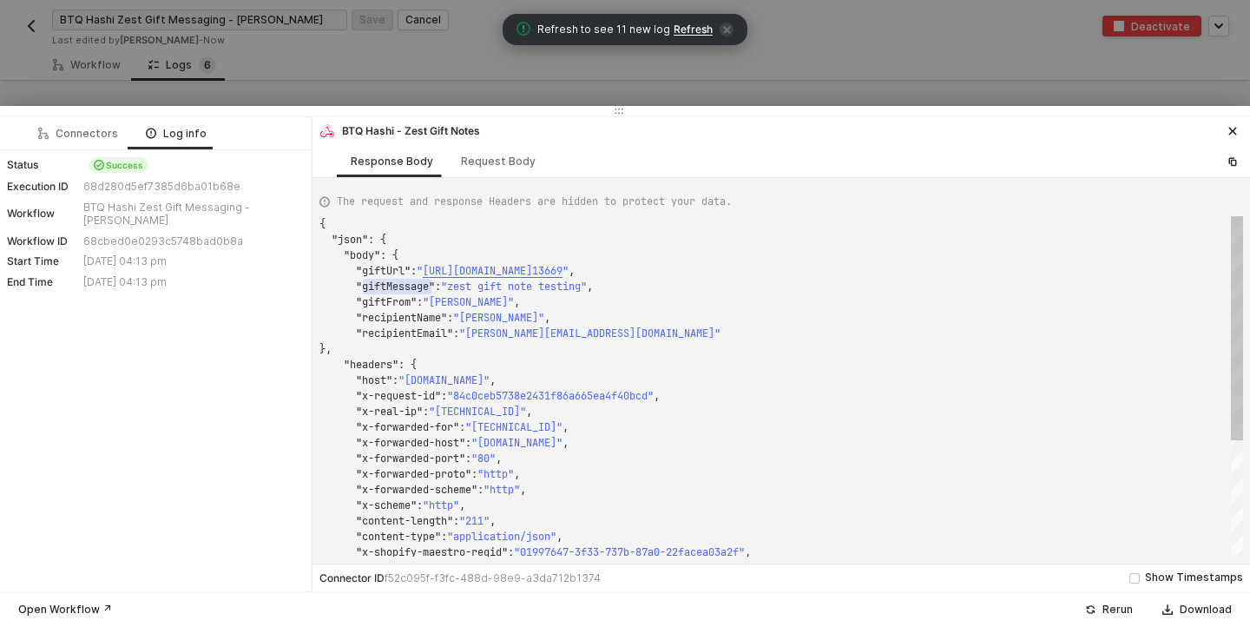
click at [960, 312] on div ""recipientName" : "[PERSON_NAME]" ," at bounding box center [780, 318] width 923 height 16
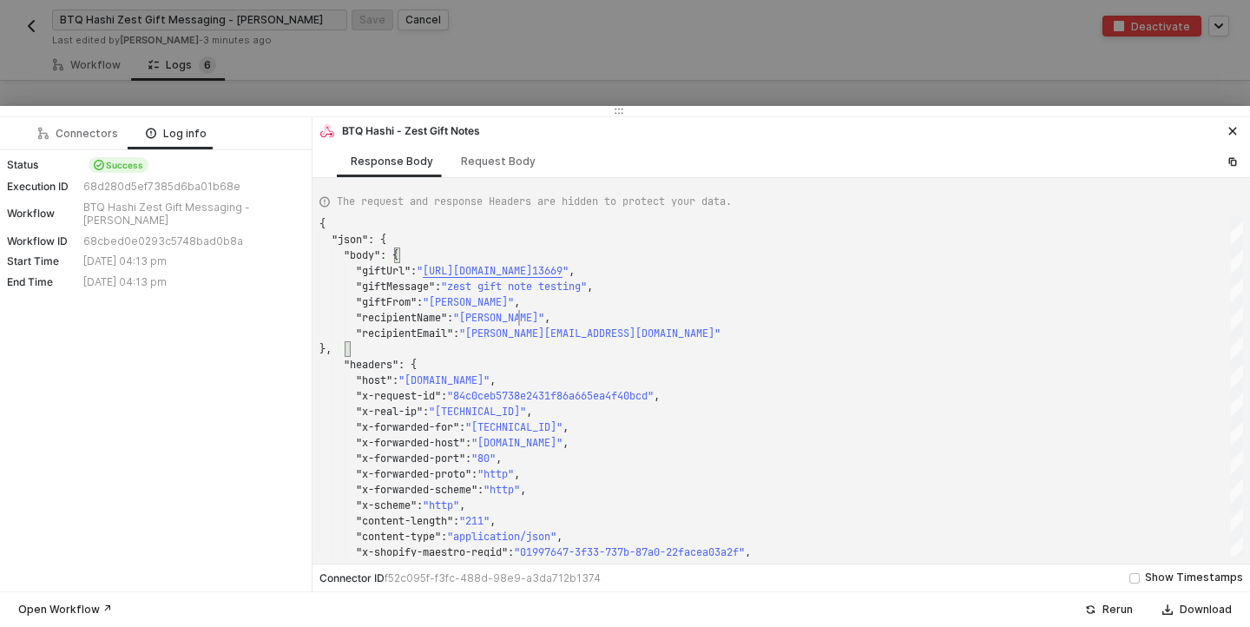
click at [480, 43] on div at bounding box center [625, 313] width 1250 height 627
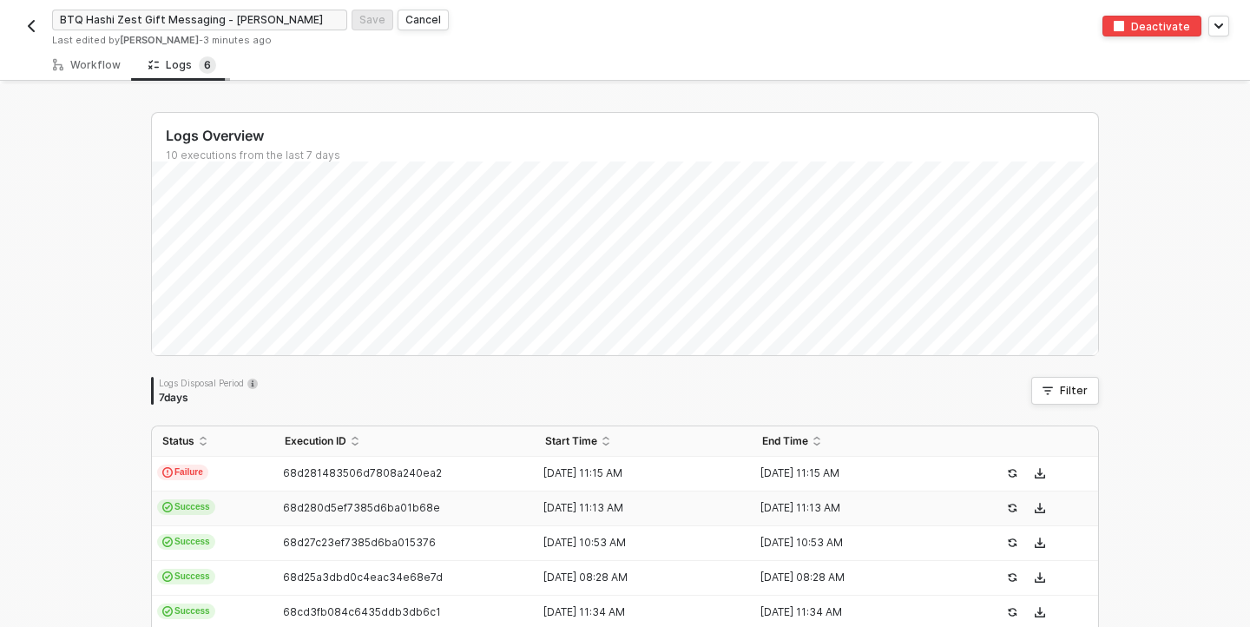
click at [204, 71] on span "6" at bounding box center [207, 64] width 7 height 17
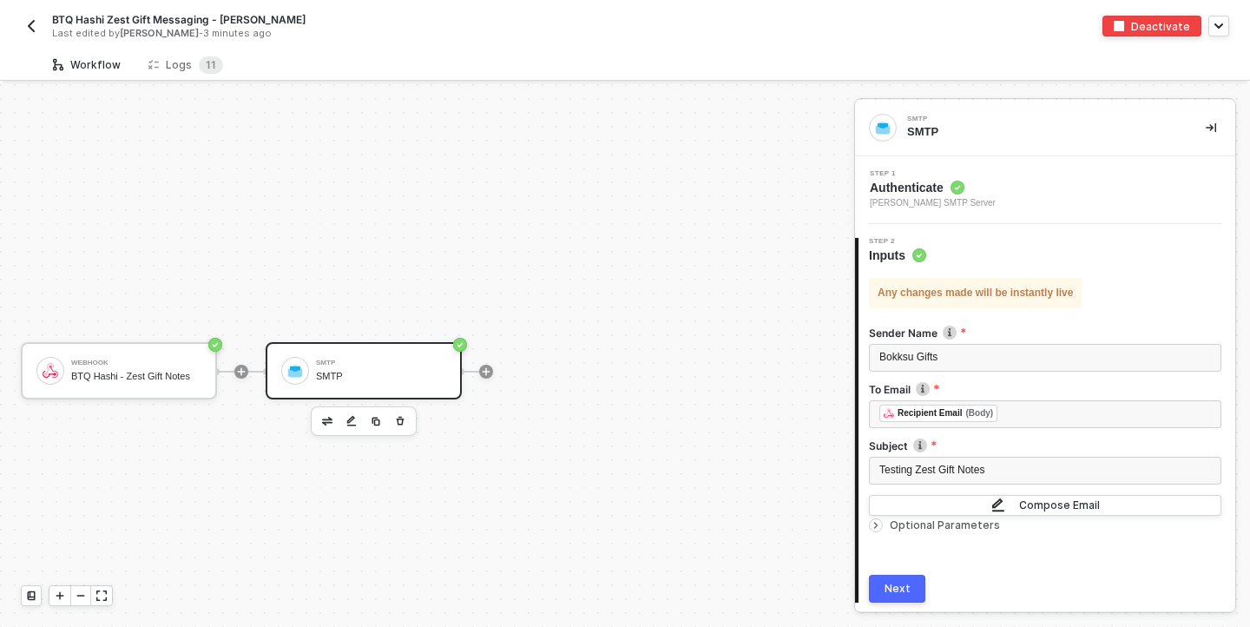
scroll to position [32, 0]
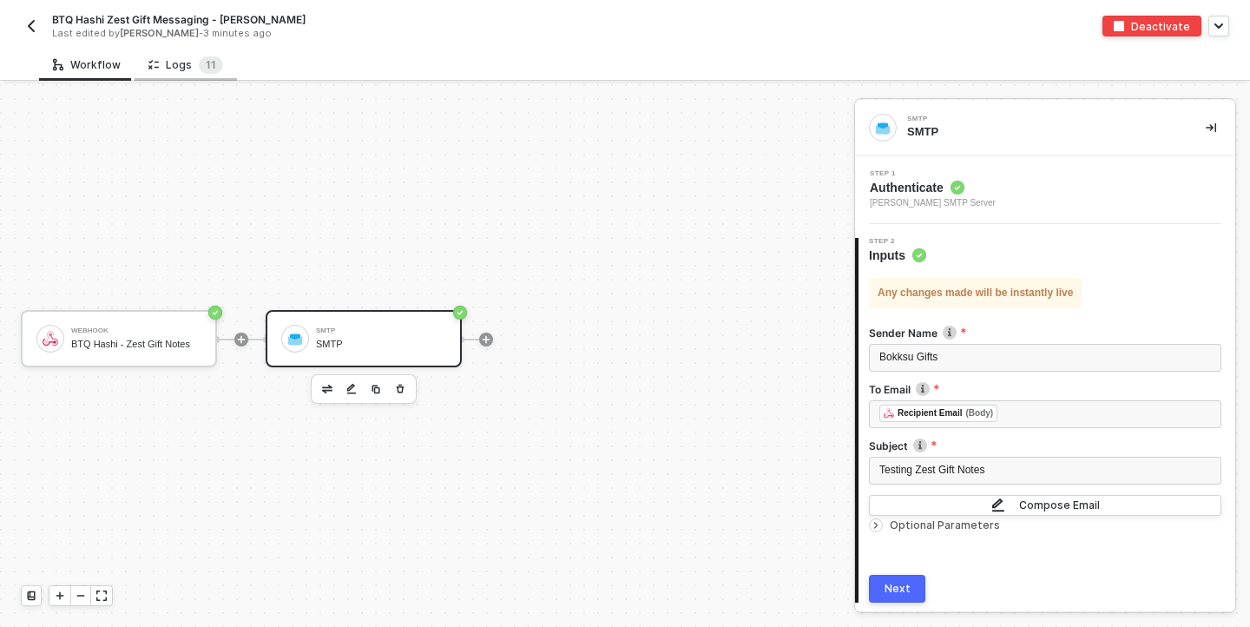
click at [180, 58] on div "Logs 1 1" at bounding box center [185, 64] width 75 height 17
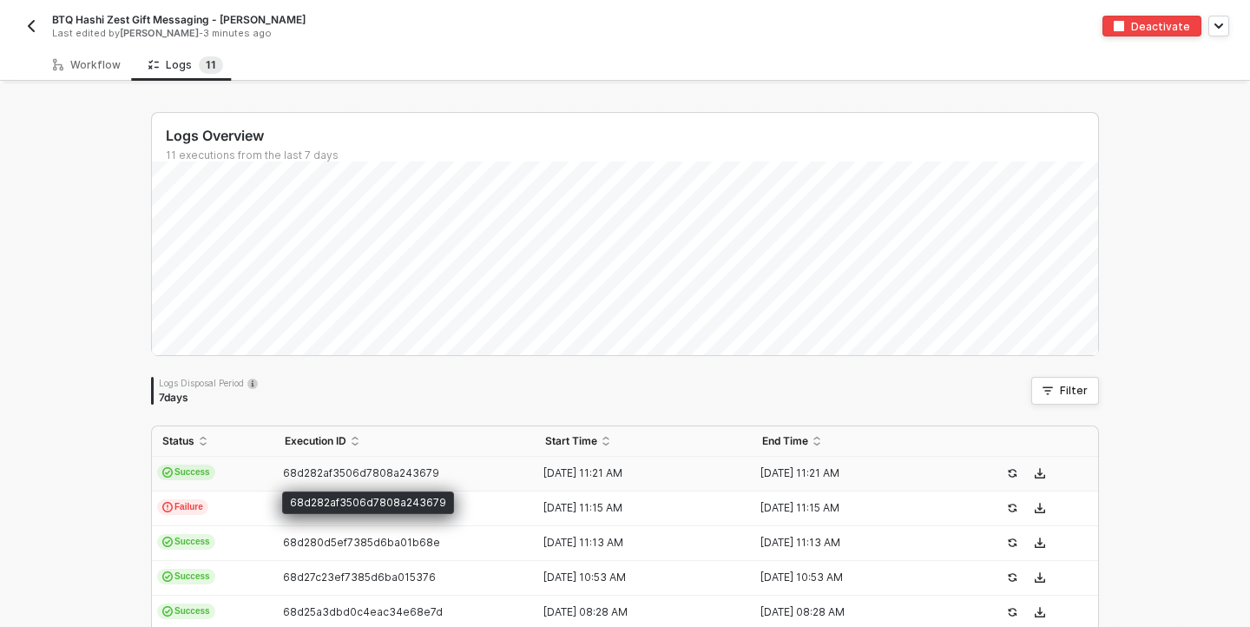
click at [323, 475] on span "68d282af3506d7808a243679" at bounding box center [361, 472] width 156 height 13
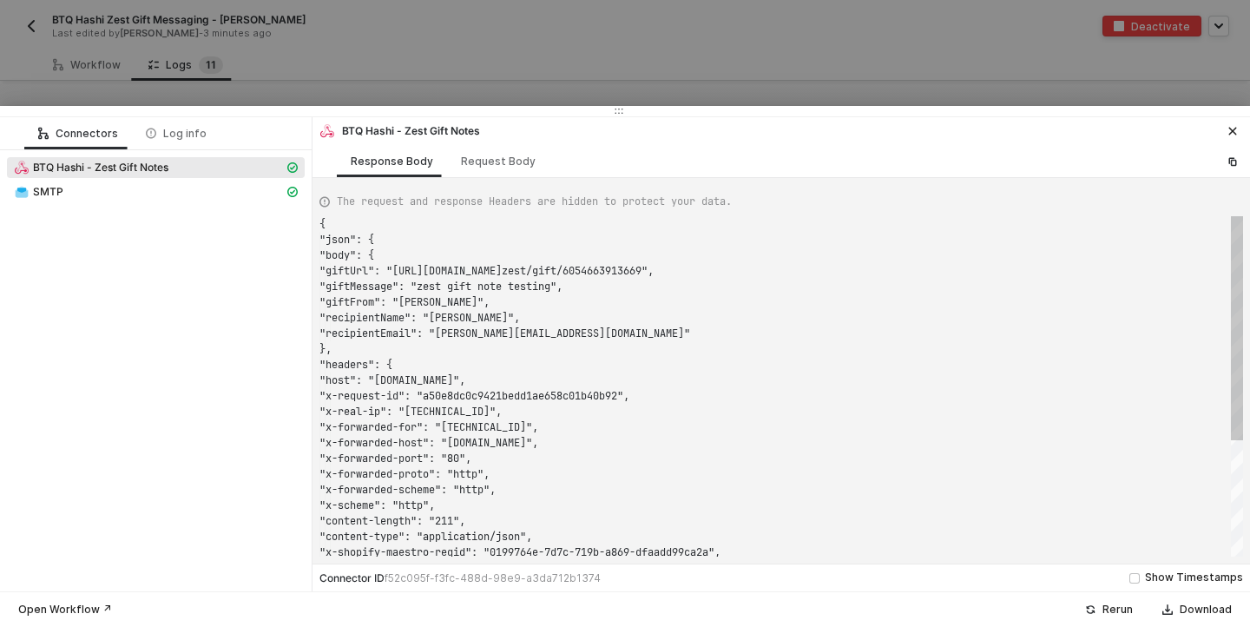
scroll to position [156, 0]
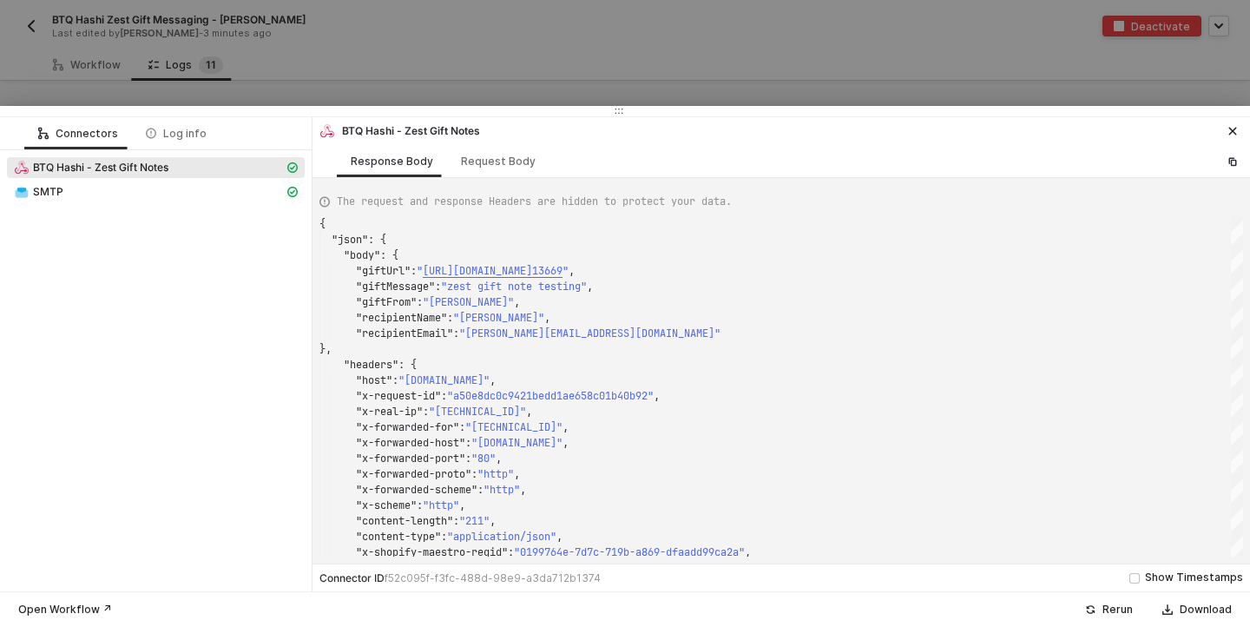
click at [348, 59] on div at bounding box center [625, 313] width 1250 height 627
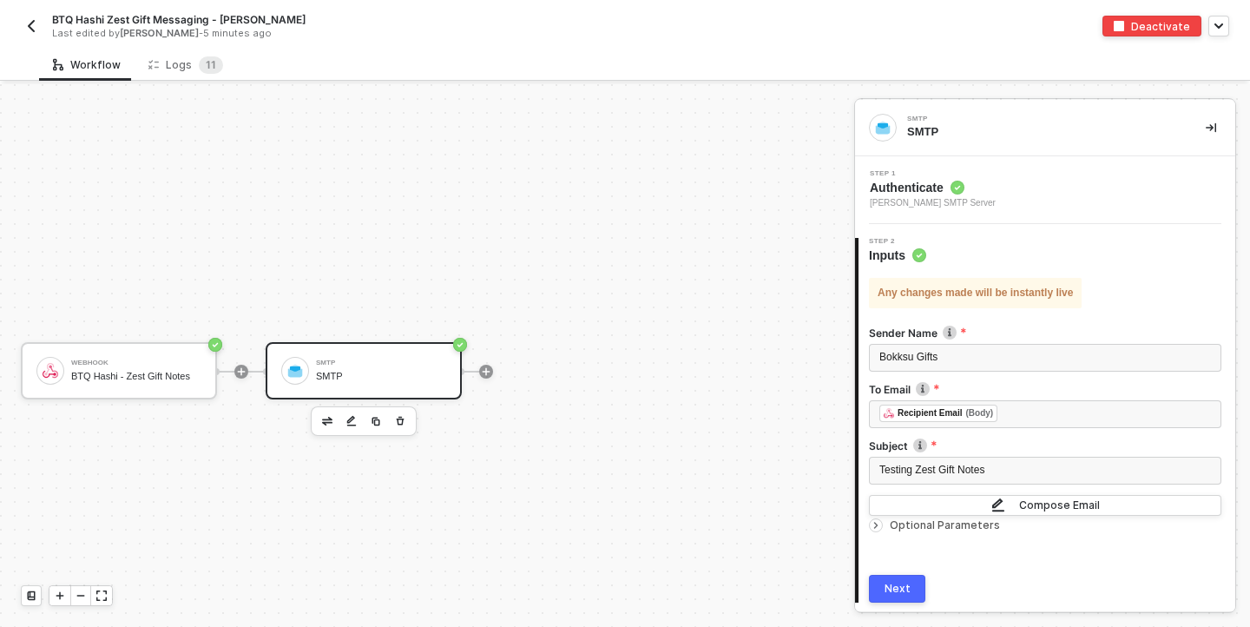
scroll to position [32, 0]
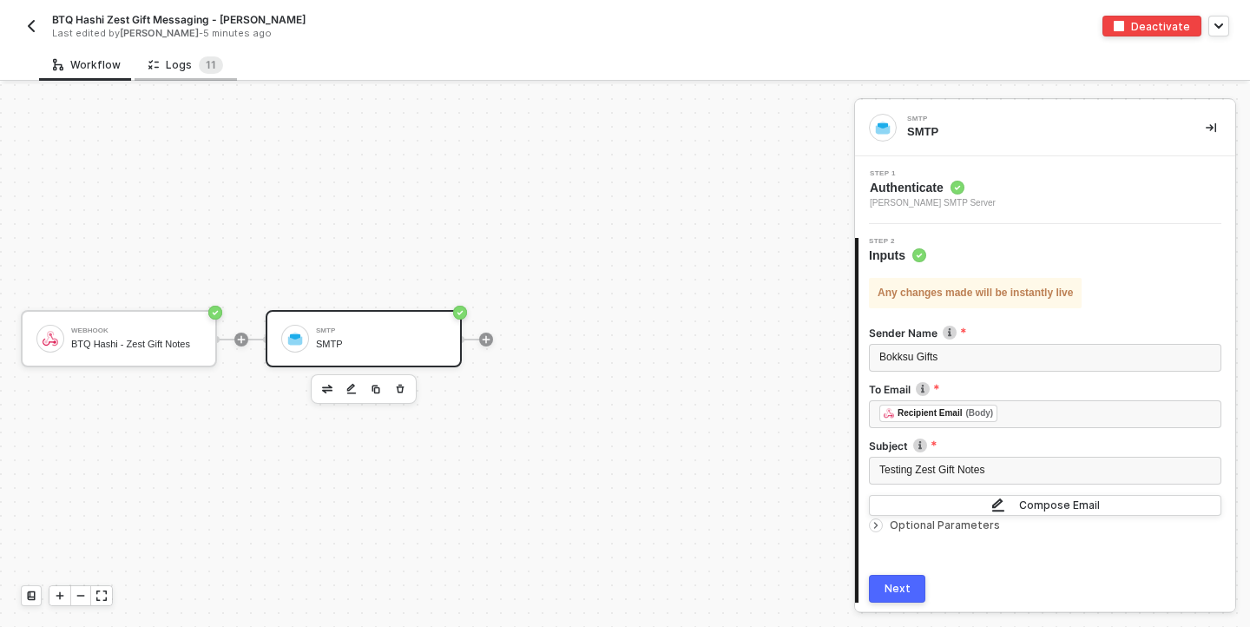
click at [189, 76] on div "Logs 1 1" at bounding box center [186, 65] width 102 height 32
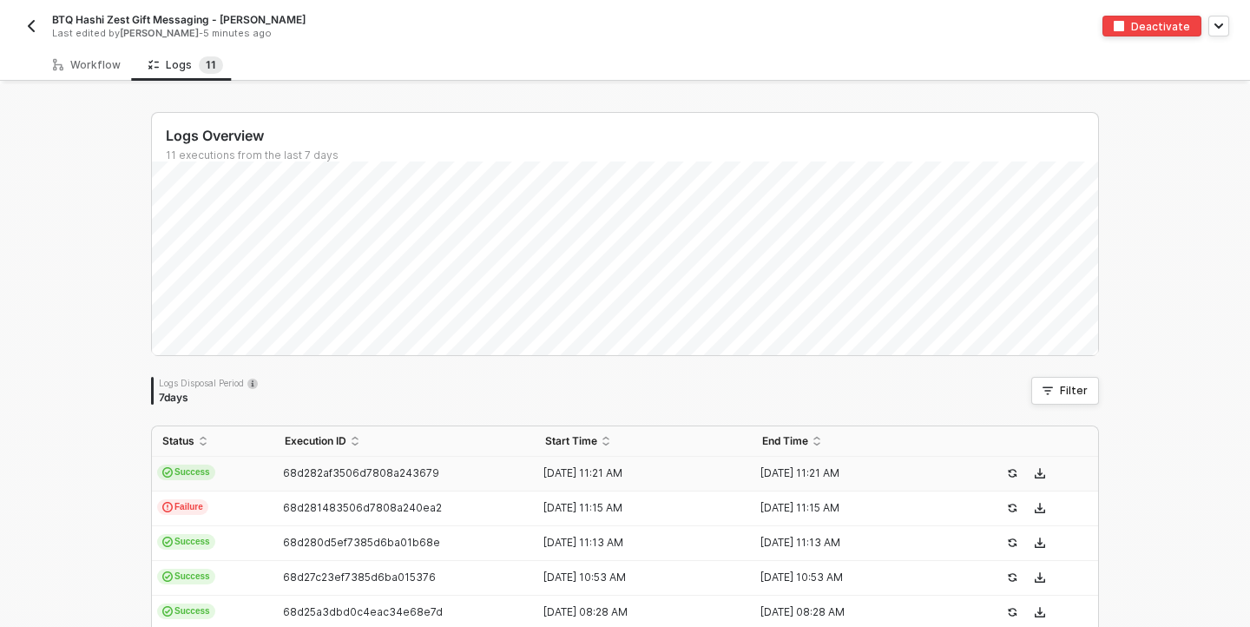
click at [214, 471] on span "Success" at bounding box center [186, 472] width 58 height 16
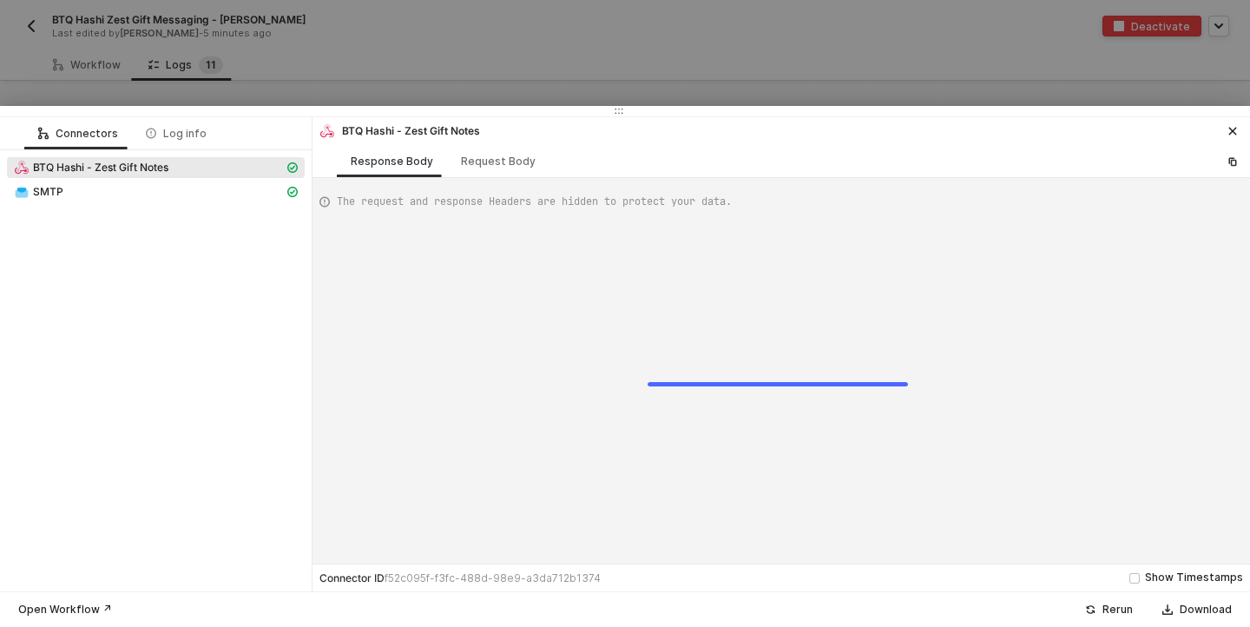
scroll to position [156, 0]
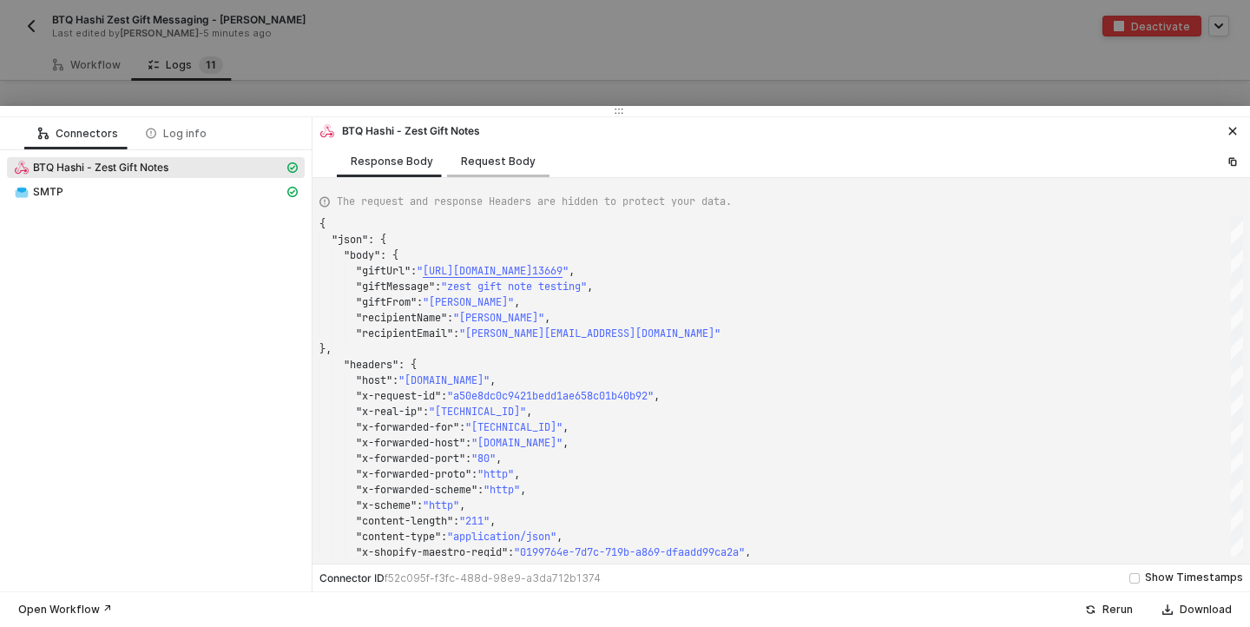
click at [491, 156] on div "Request Body" at bounding box center [498, 161] width 75 height 14
type textarea "{ "authentication": "none", "bodyParameterDefinition": "json" }"
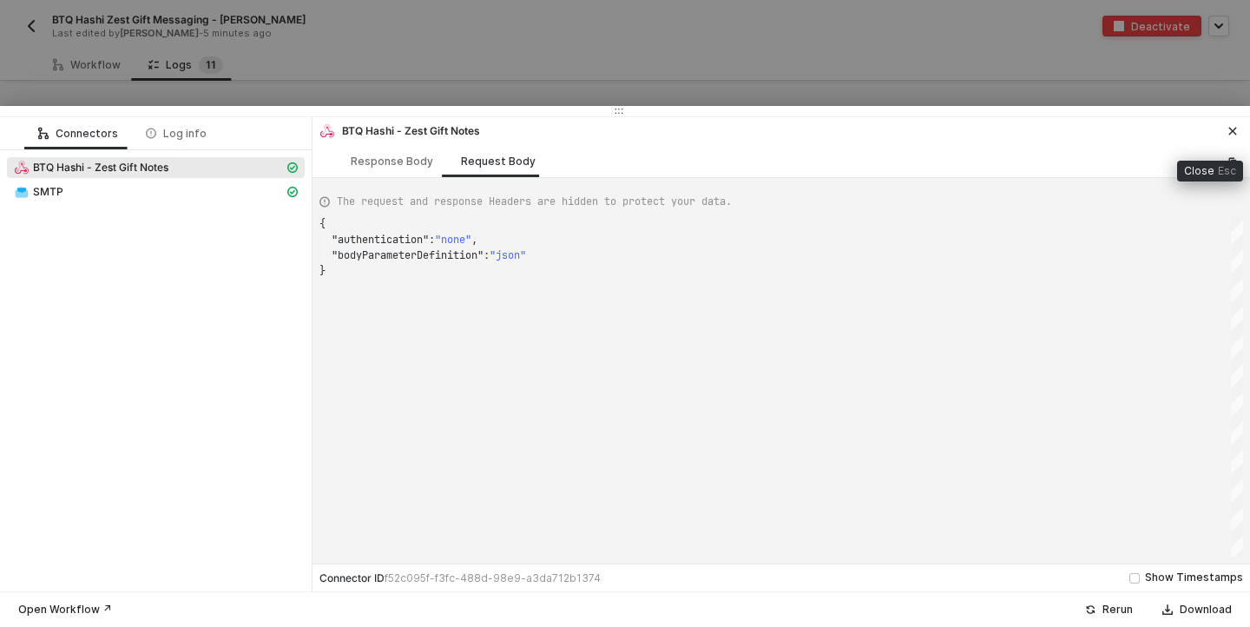
click at [1236, 132] on icon "icon-close" at bounding box center [1232, 131] width 10 height 10
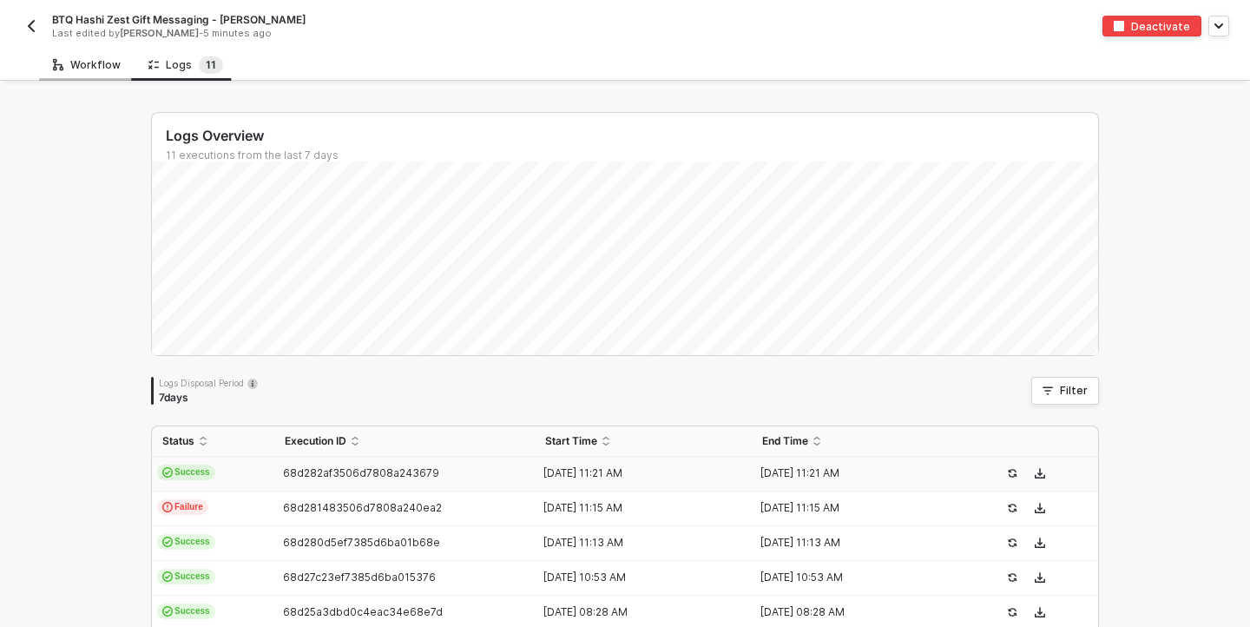
click at [102, 60] on div "Workflow" at bounding box center [87, 65] width 68 height 14
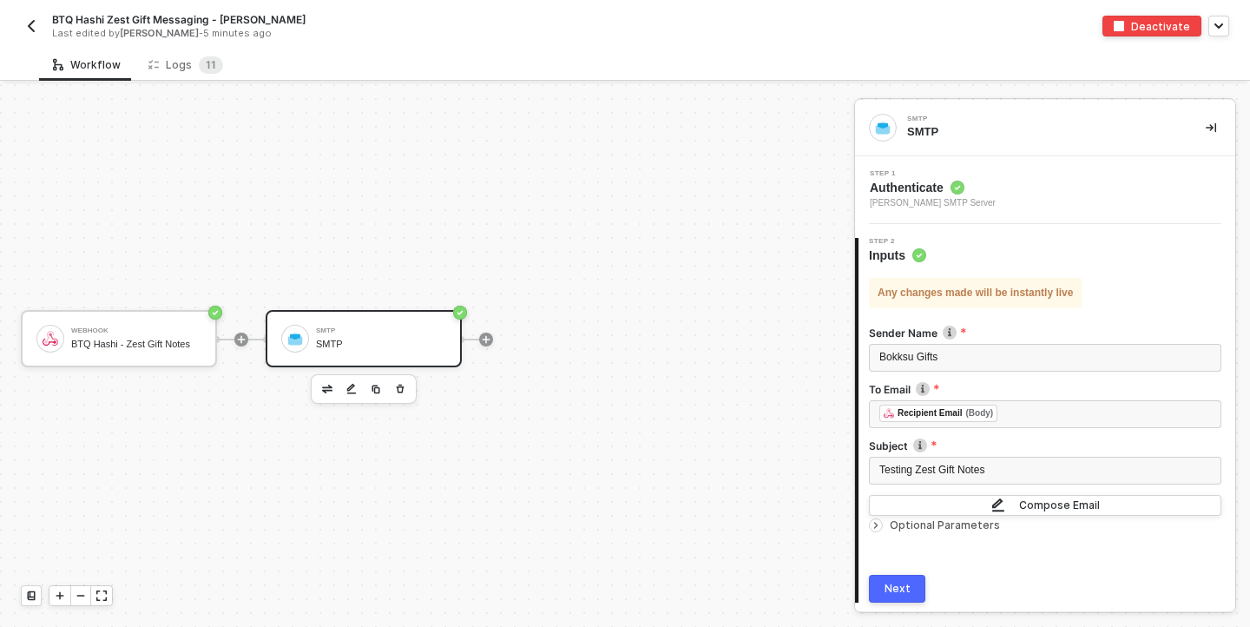
click at [339, 343] on div "SMTP" at bounding box center [381, 343] width 130 height 11
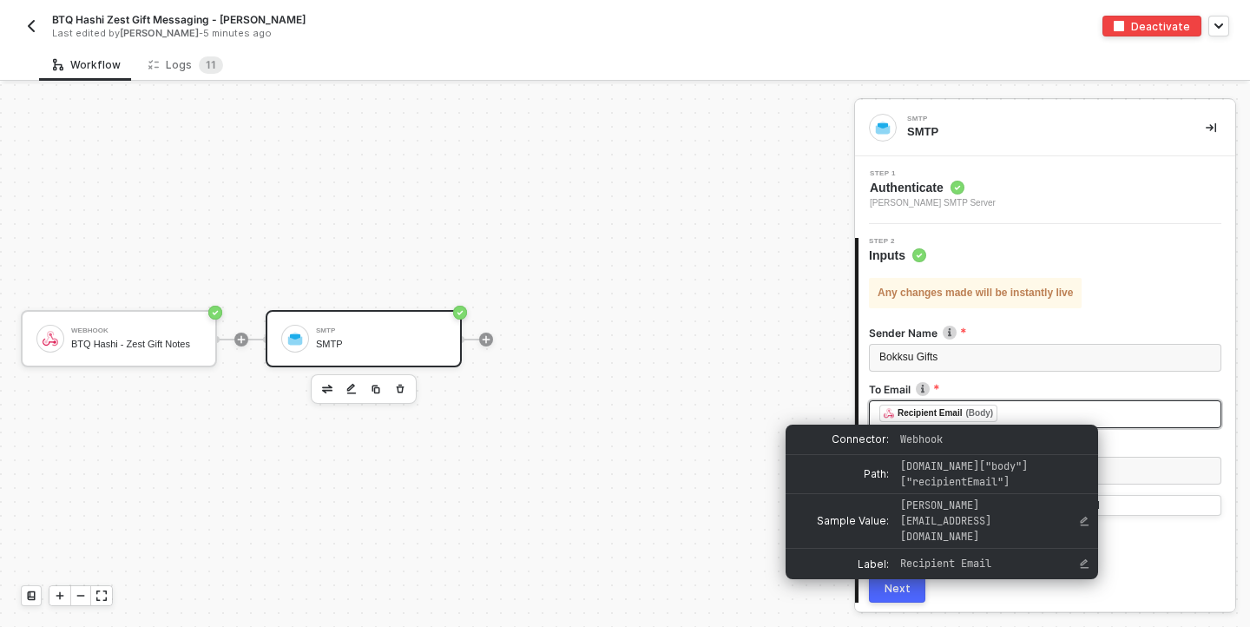
click at [964, 406] on div "Recipient Email (Body)" at bounding box center [938, 412] width 118 height 17
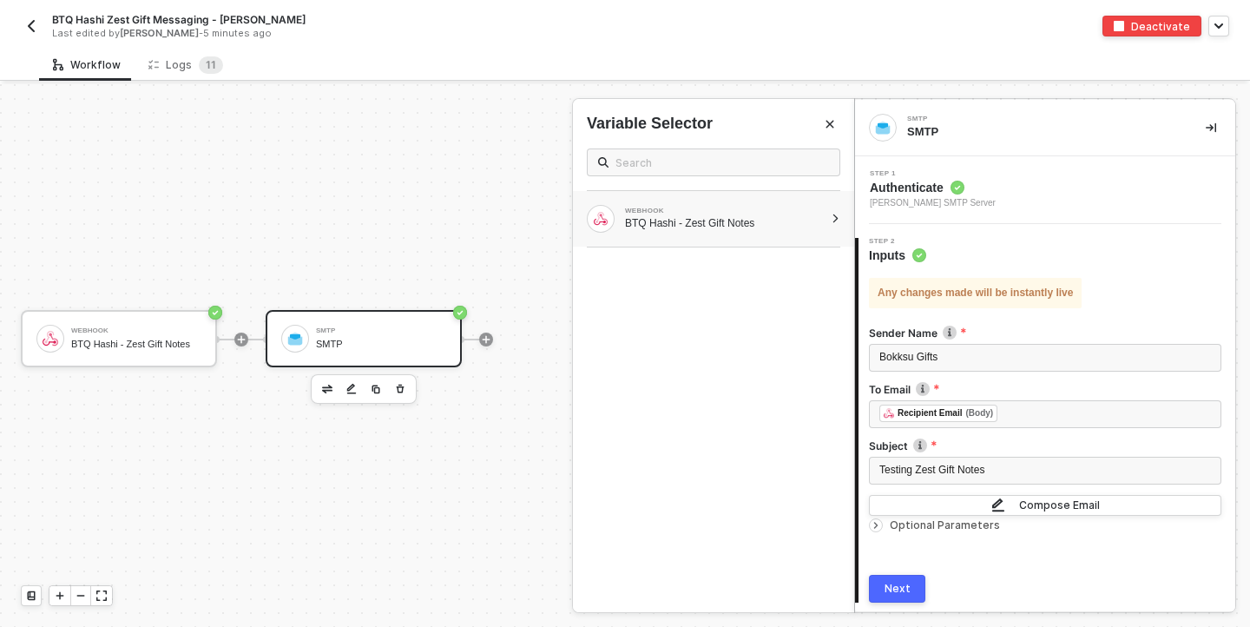
click at [683, 207] on div "WEBHOOK" at bounding box center [724, 210] width 199 height 7
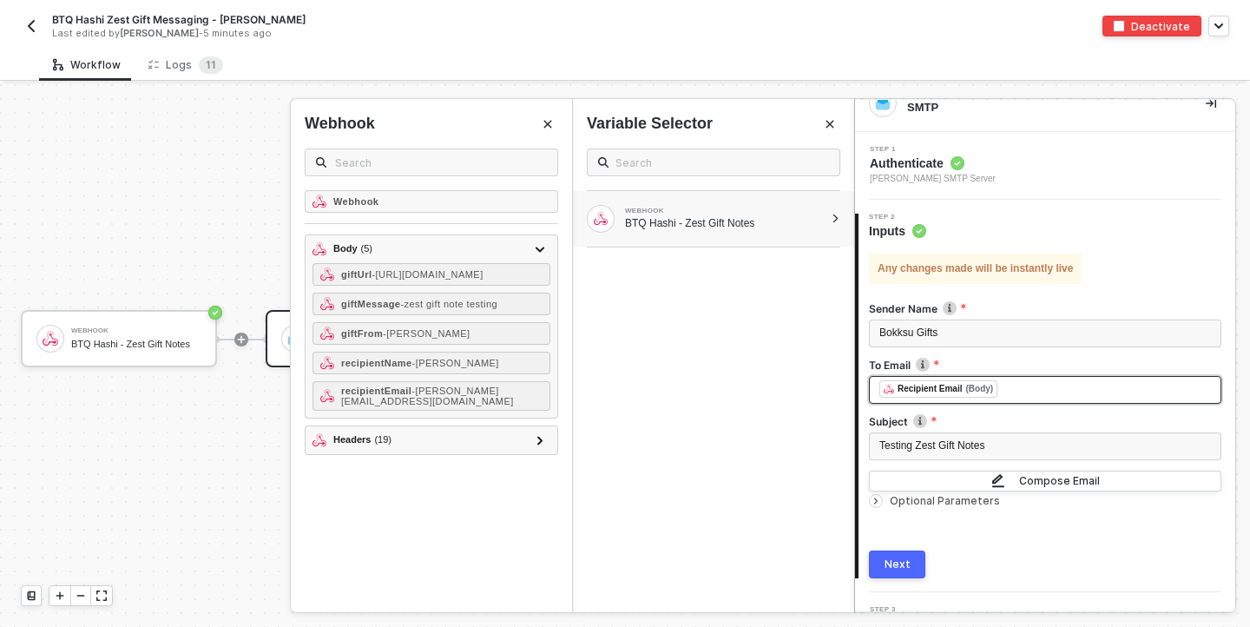
scroll to position [59, 0]
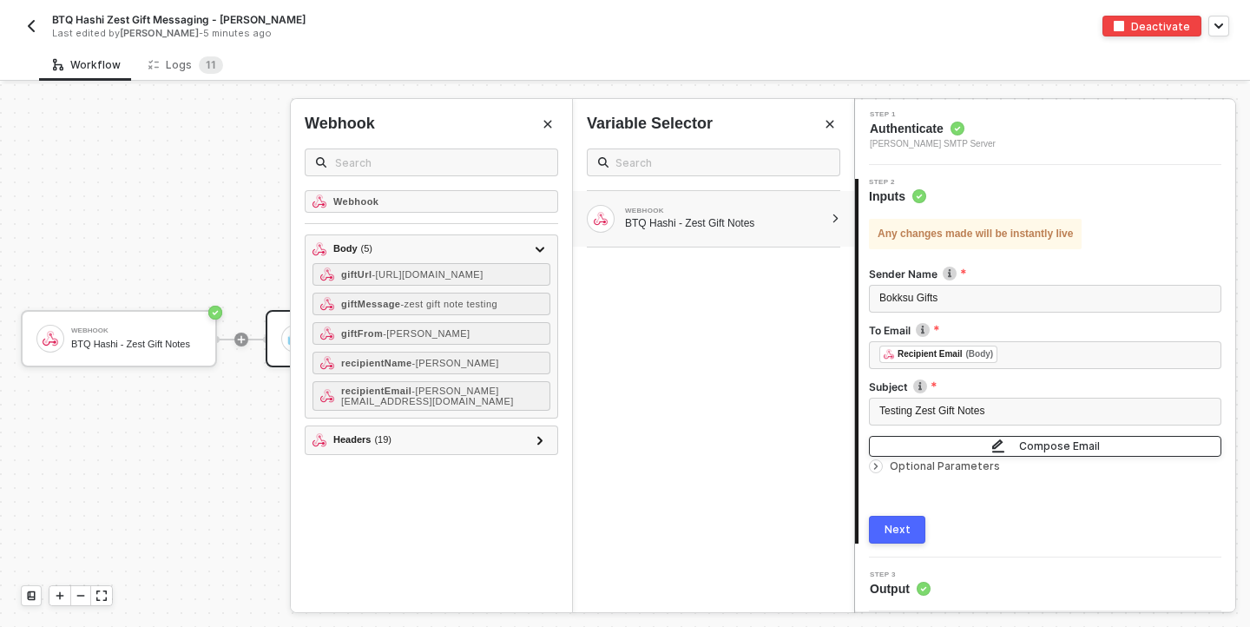
click at [1049, 440] on div "Compose Email" at bounding box center [1059, 445] width 81 height 15
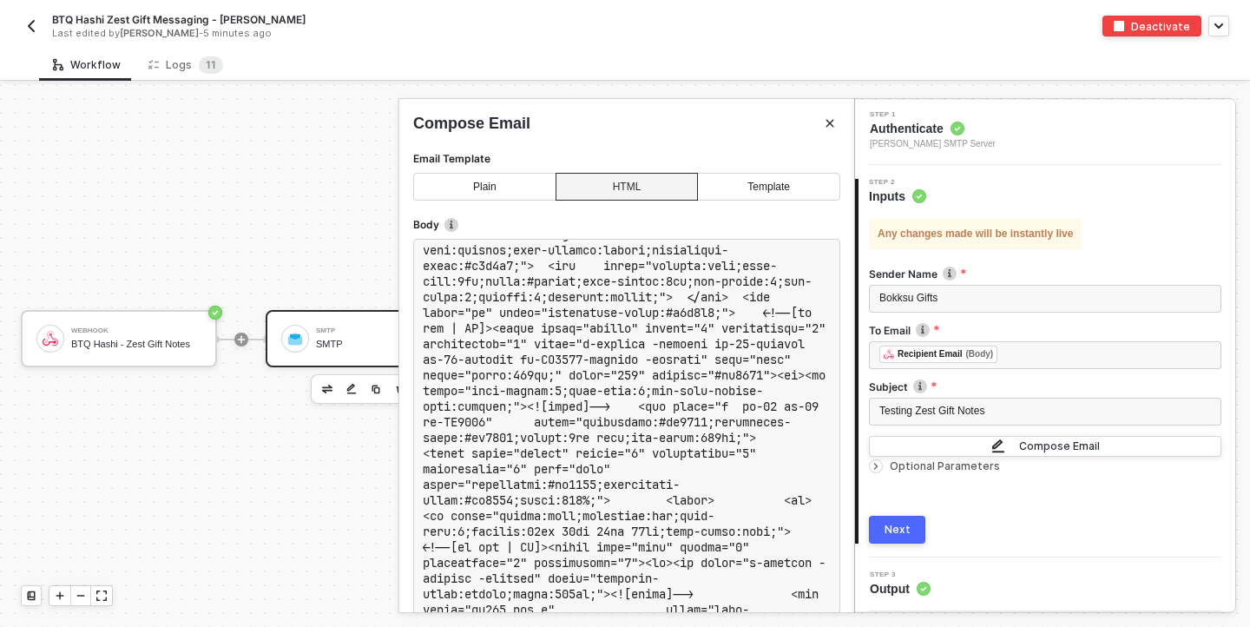
scroll to position [3731, 0]
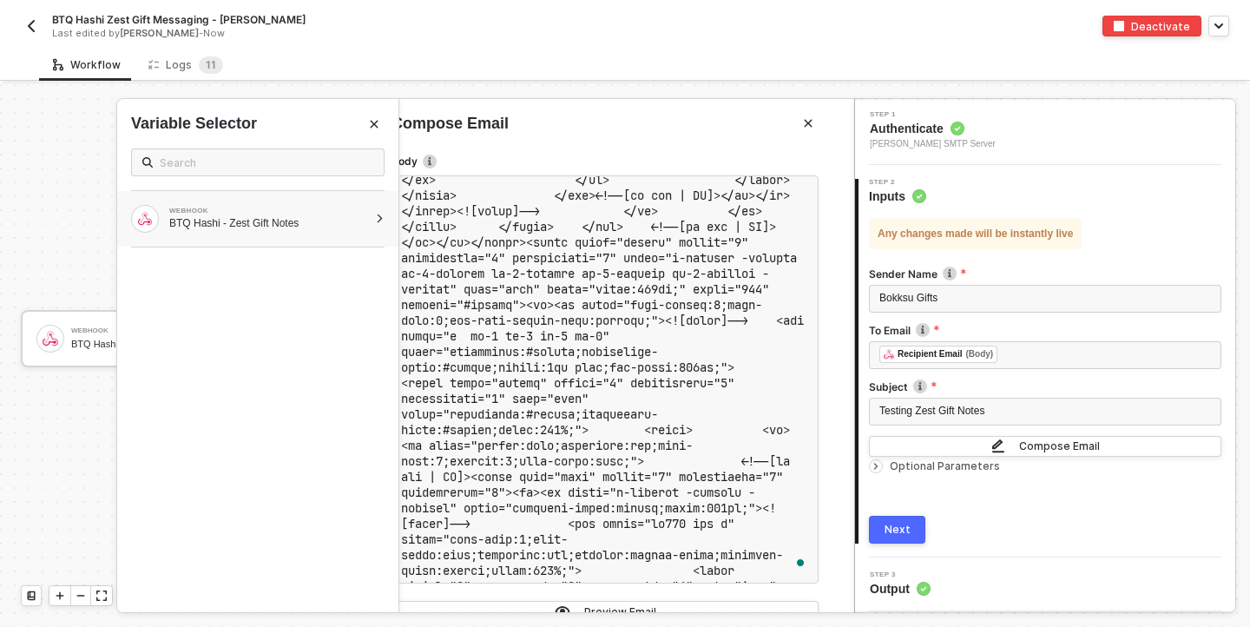
click at [352, 219] on div "BTQ Hashi - Zest Gift Notes" at bounding box center [268, 223] width 199 height 14
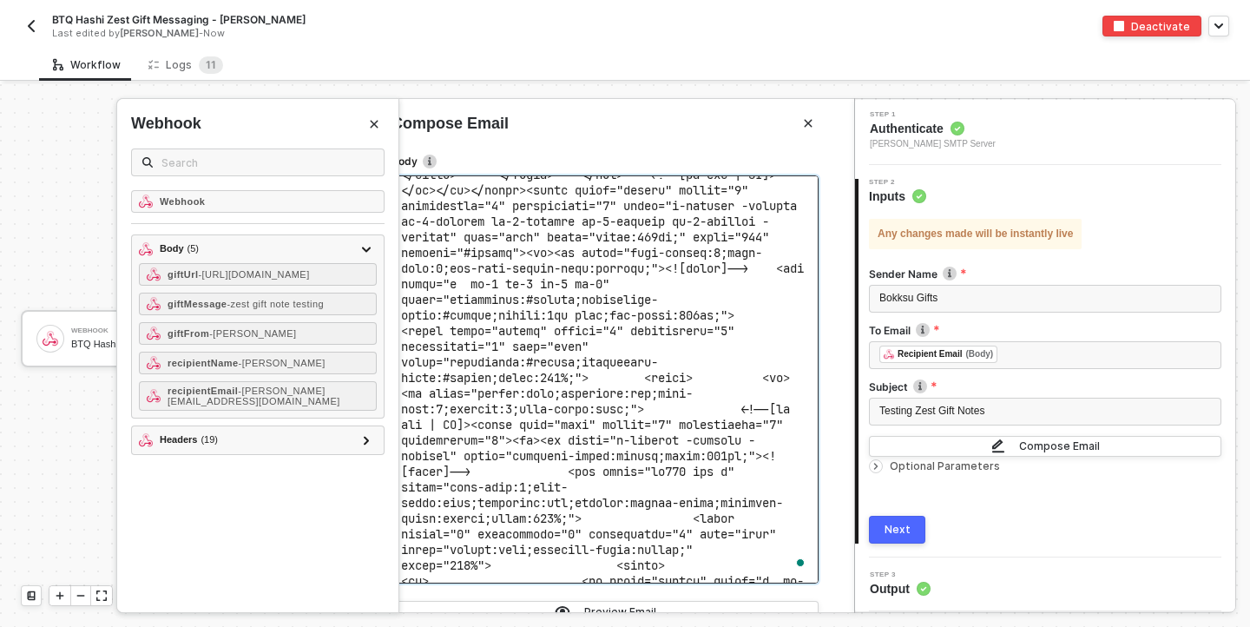
scroll to position [0, 0]
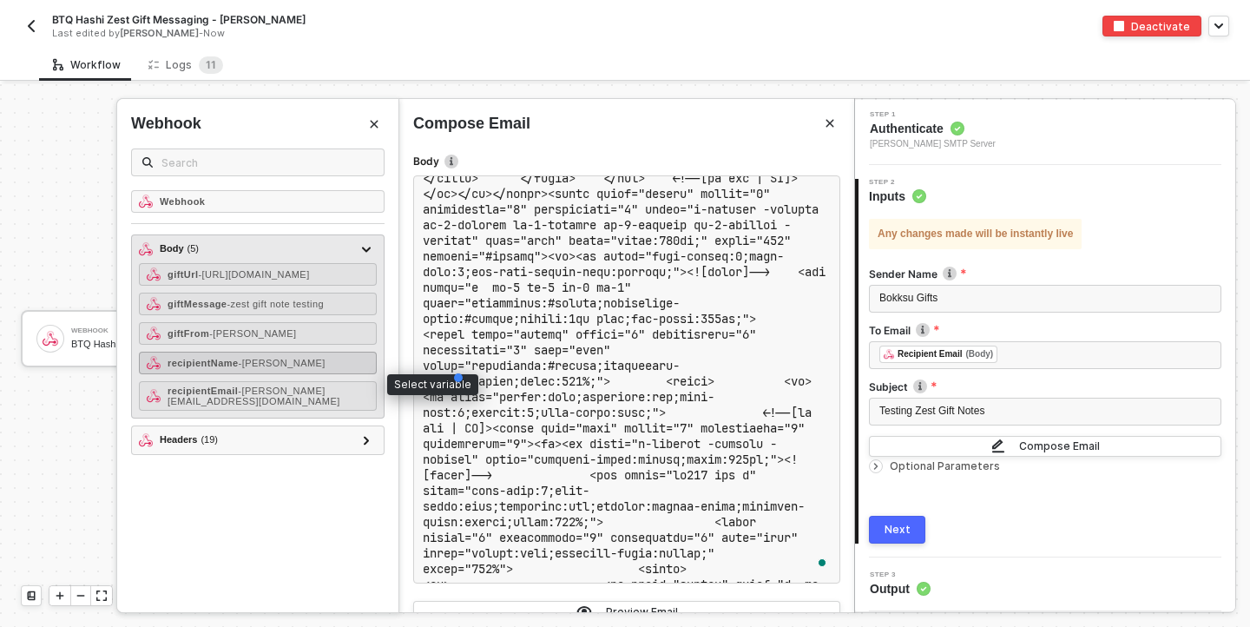
click at [265, 368] on span "- [PERSON_NAME]" at bounding box center [282, 363] width 87 height 10
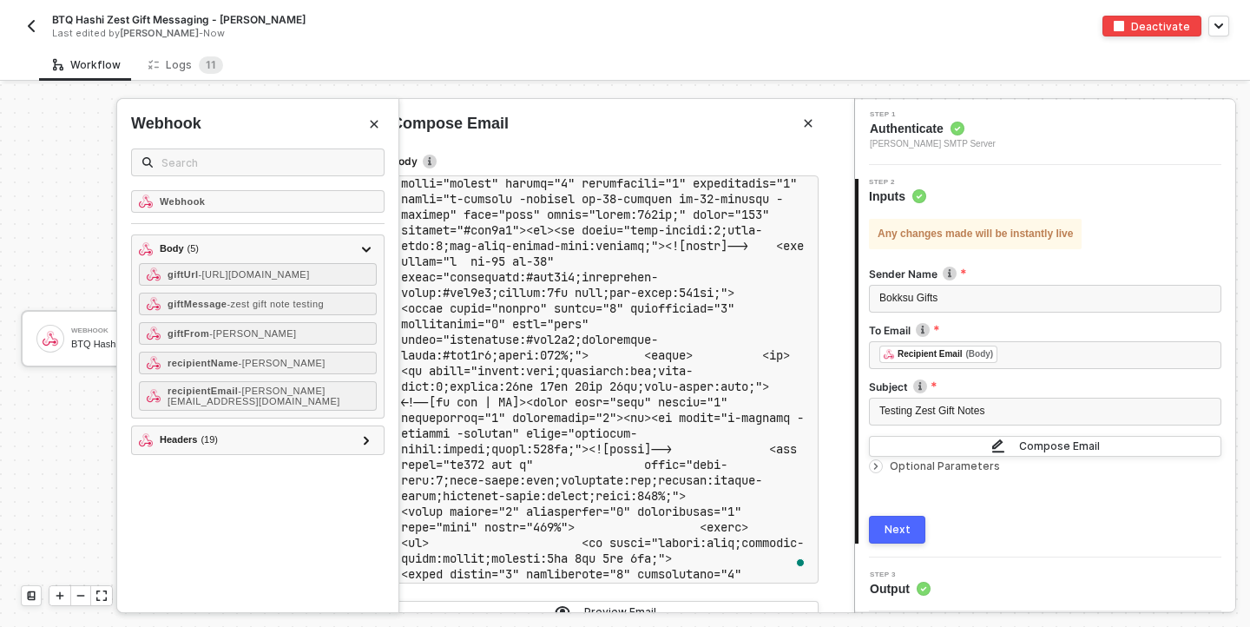
scroll to position [3781, 0]
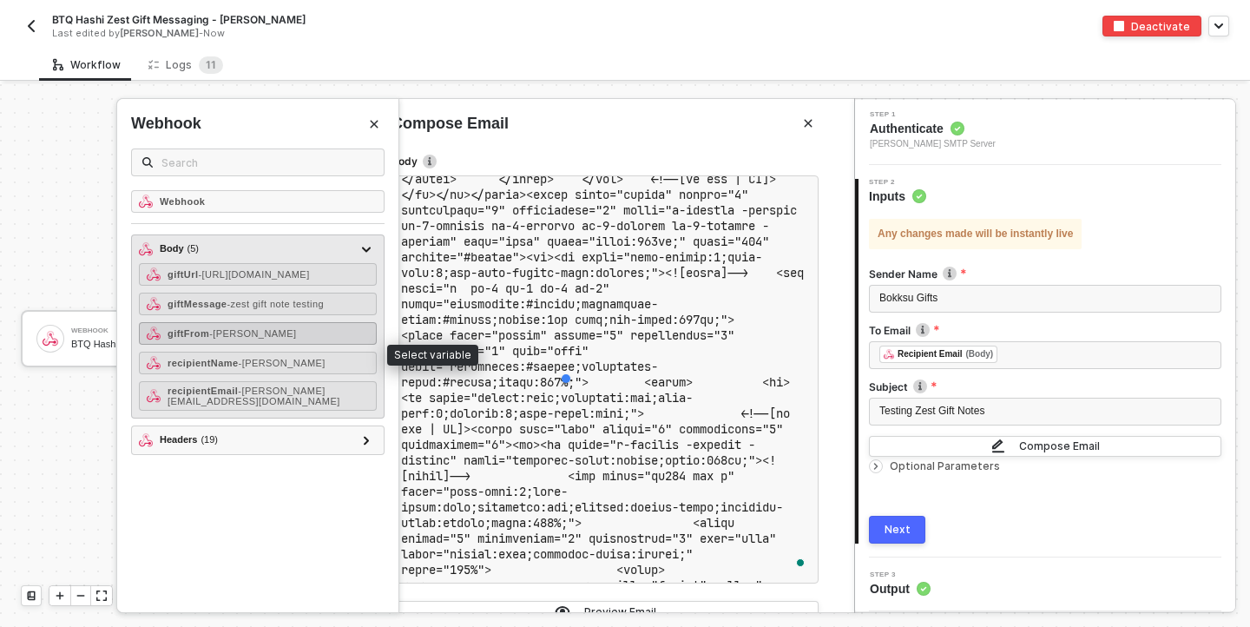
click at [244, 338] on span "- ahmad" at bounding box center [252, 333] width 87 height 10
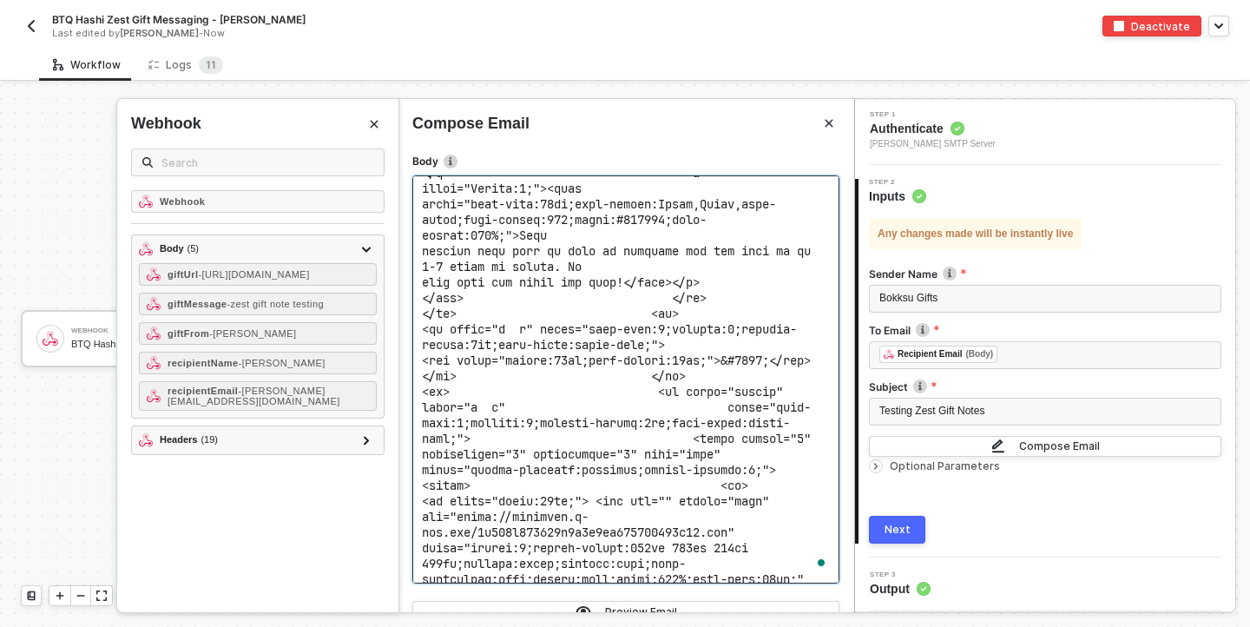
drag, startPoint x: 544, startPoint y: 379, endPoint x: 421, endPoint y: 374, distance: 123.4
click at [421, 374] on div "﻿ Recipient Name (Body) ﻿ , Gift From (Body) ﻿ Gift Url (Body) ﻿" at bounding box center [625, 379] width 427 height 408
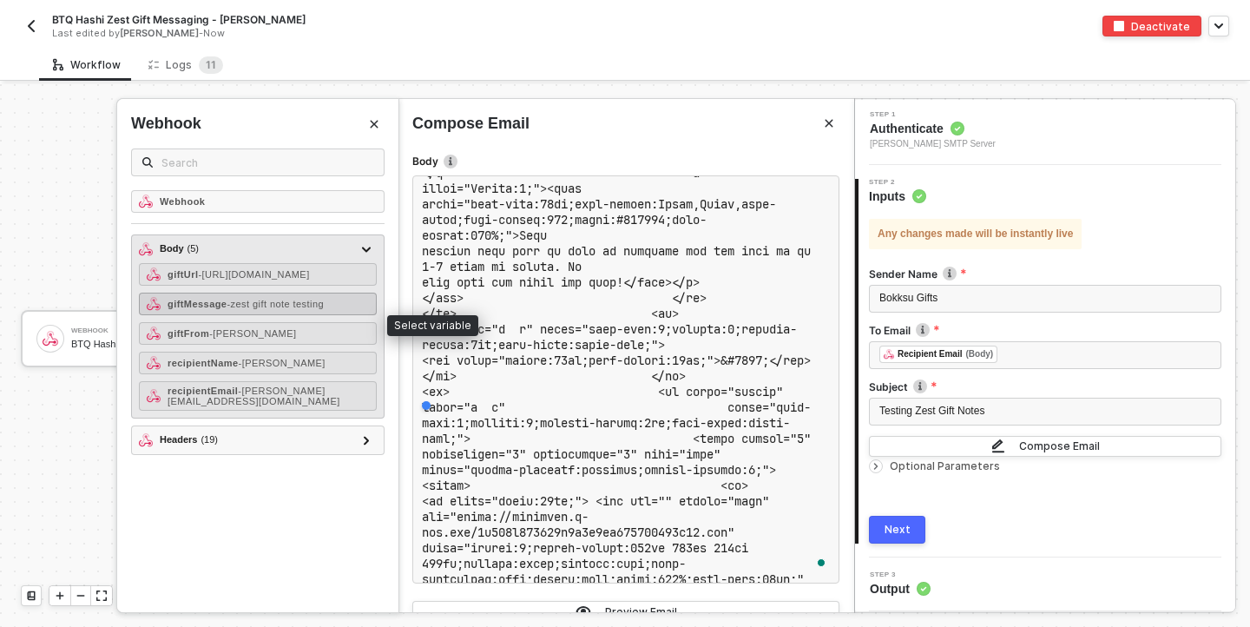
click at [232, 309] on span "- zest gift note testing" at bounding box center [275, 304] width 97 height 10
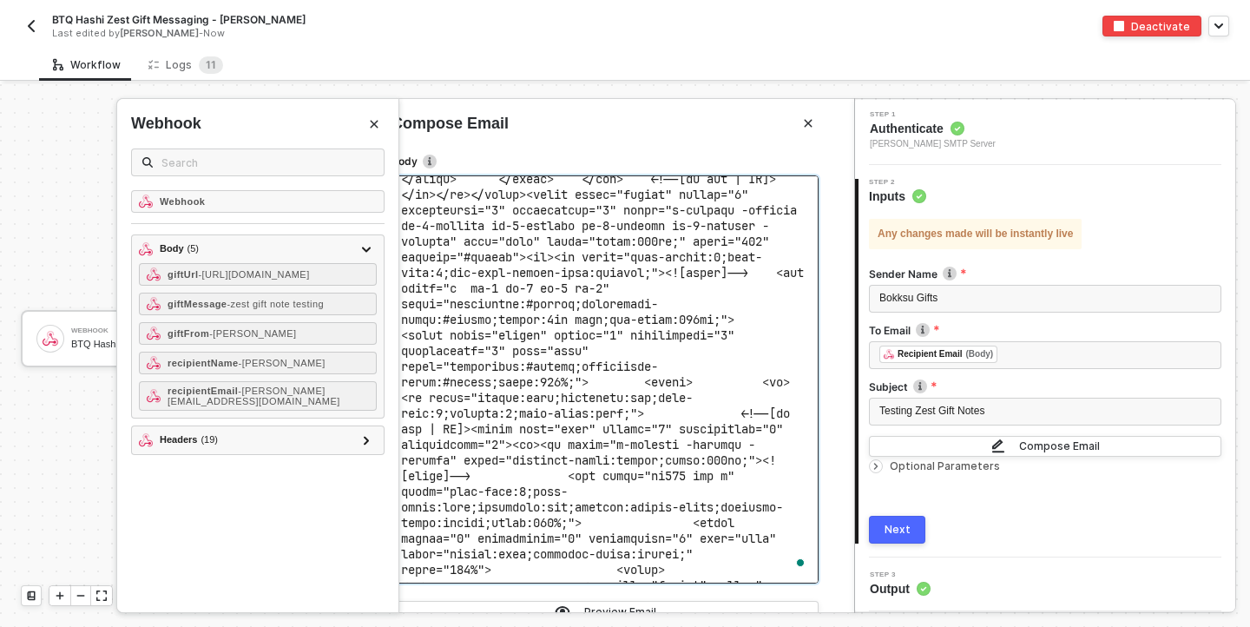
click at [540, 93] on span "," at bounding box center [536, 85] width 7 height 16
click at [705, 54] on div "Workflow Logs 1 1" at bounding box center [644, 65] width 1211 height 32
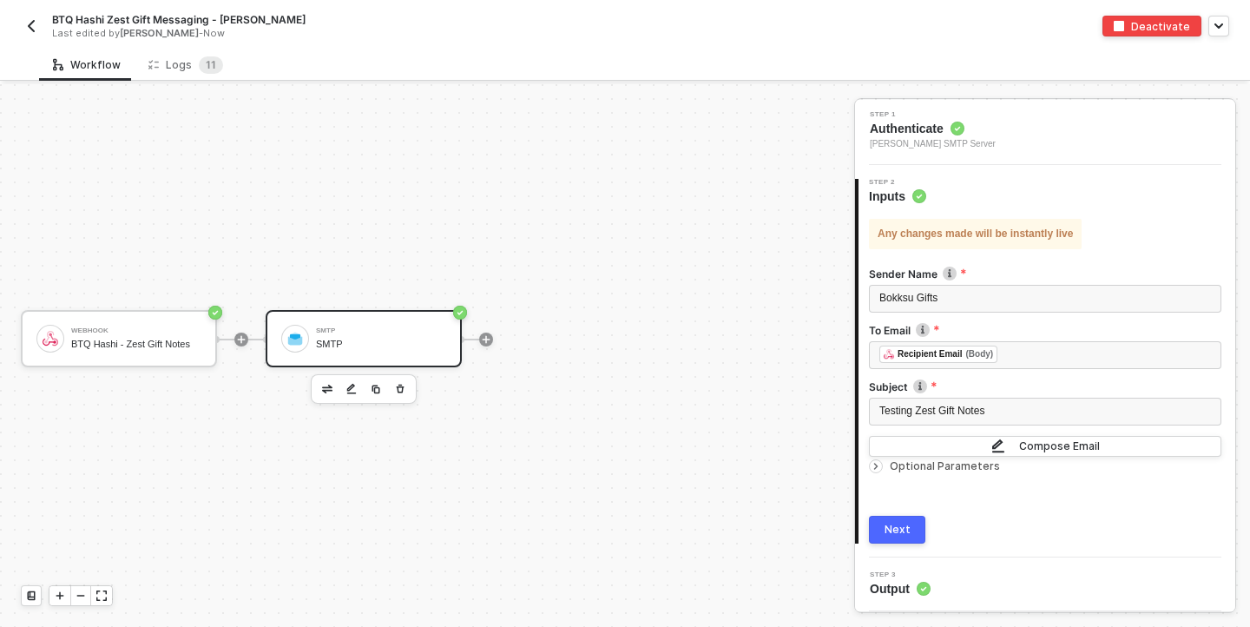
click at [908, 529] on div "Next" at bounding box center [897, 529] width 26 height 14
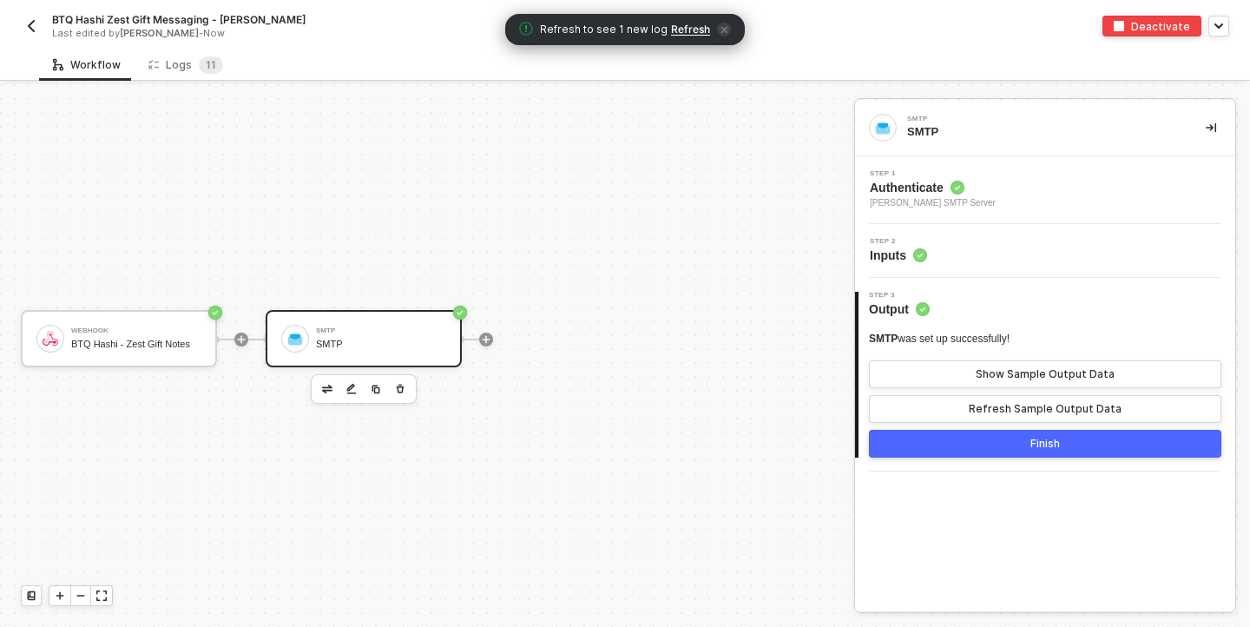
click at [1022, 449] on button "Finish" at bounding box center [1045, 444] width 352 height 28
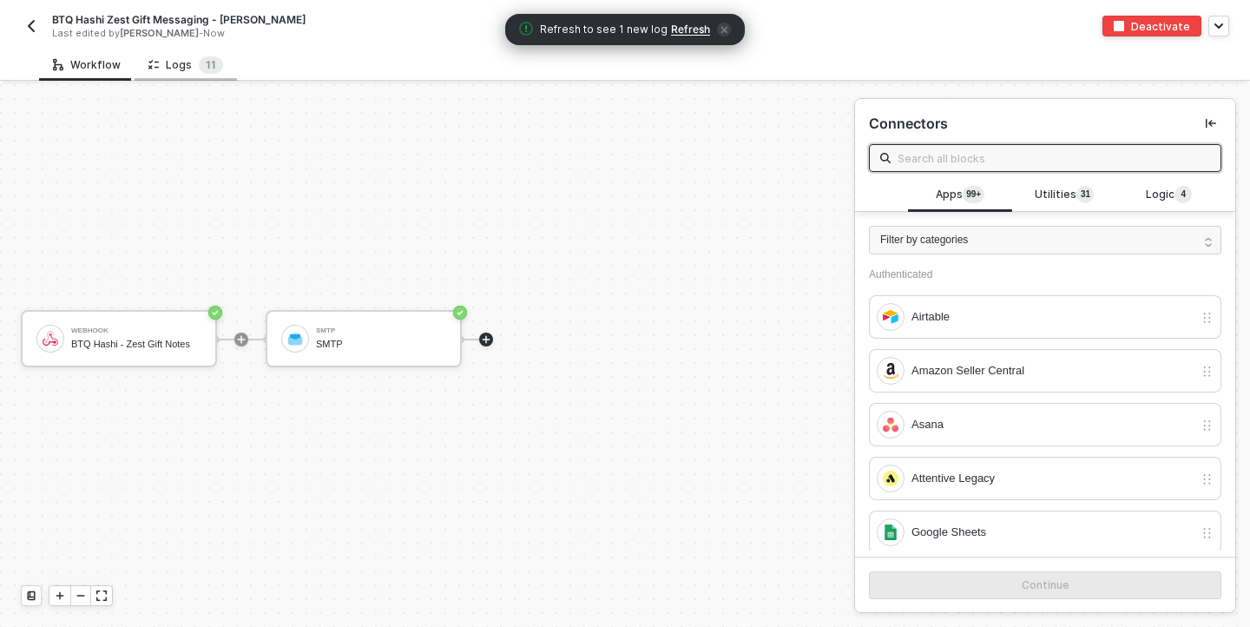
click at [191, 60] on div "Logs 1 1" at bounding box center [185, 64] width 75 height 17
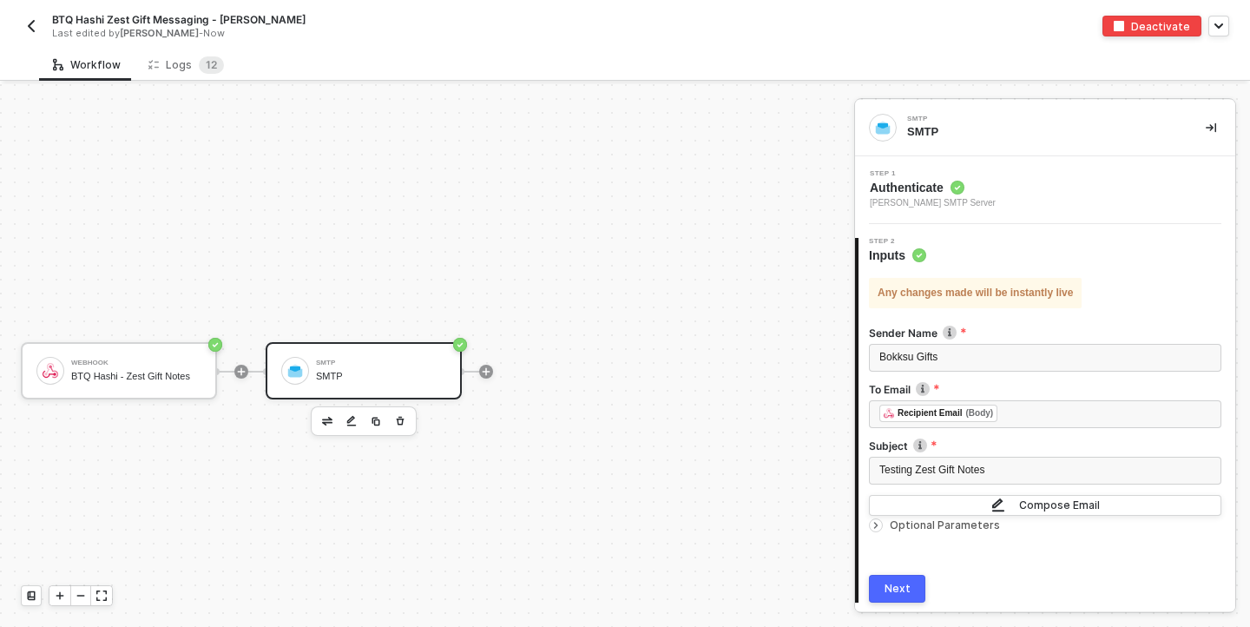
scroll to position [32, 0]
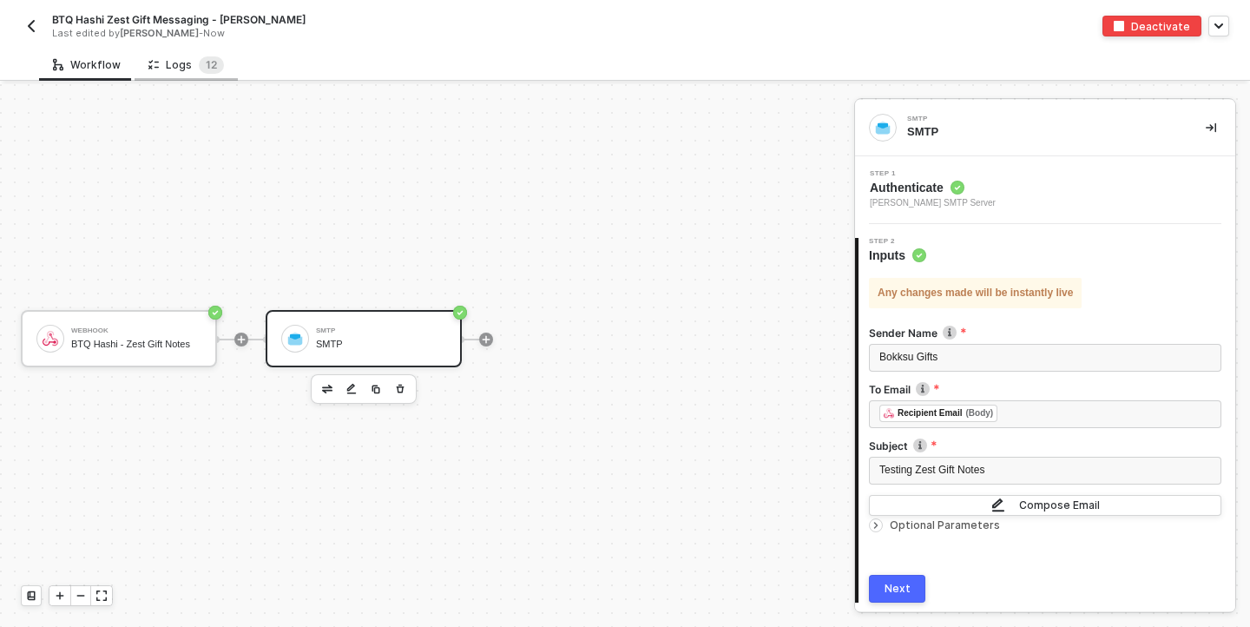
click at [184, 64] on div "Logs 1 2" at bounding box center [186, 64] width 76 height 17
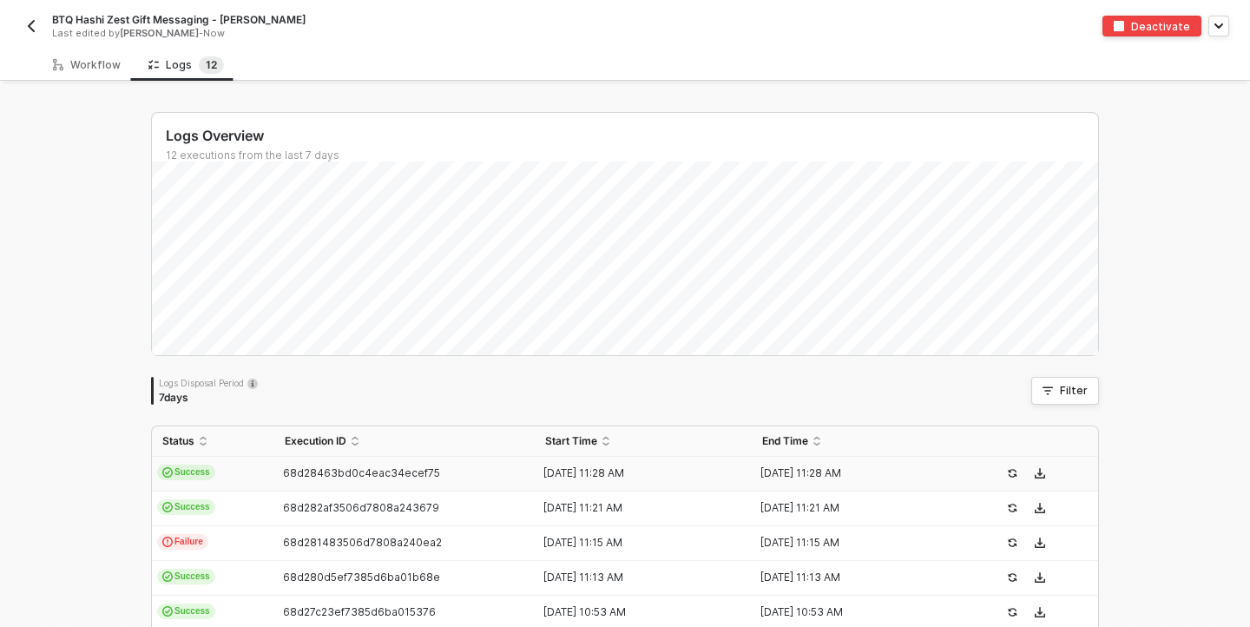
click at [241, 472] on td "Success" at bounding box center [213, 474] width 122 height 35
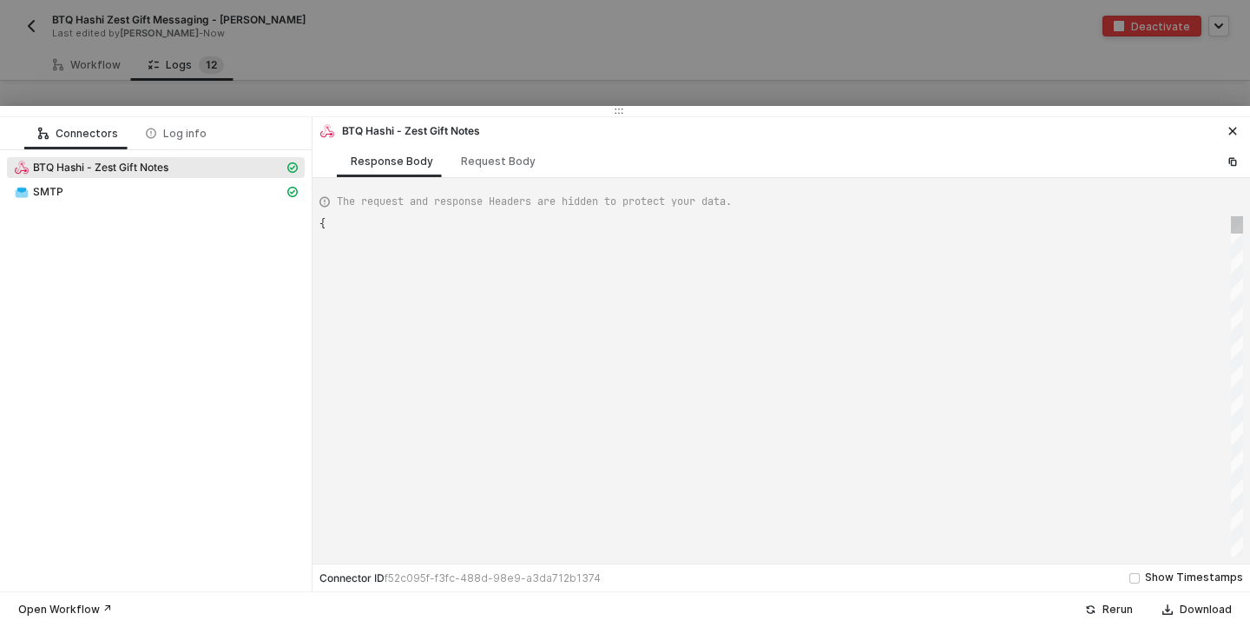
type textarea "{ "json": { "body": { "giftUrl": "[URL][DOMAIN_NAME]", "giftMessage": "zest gif…"
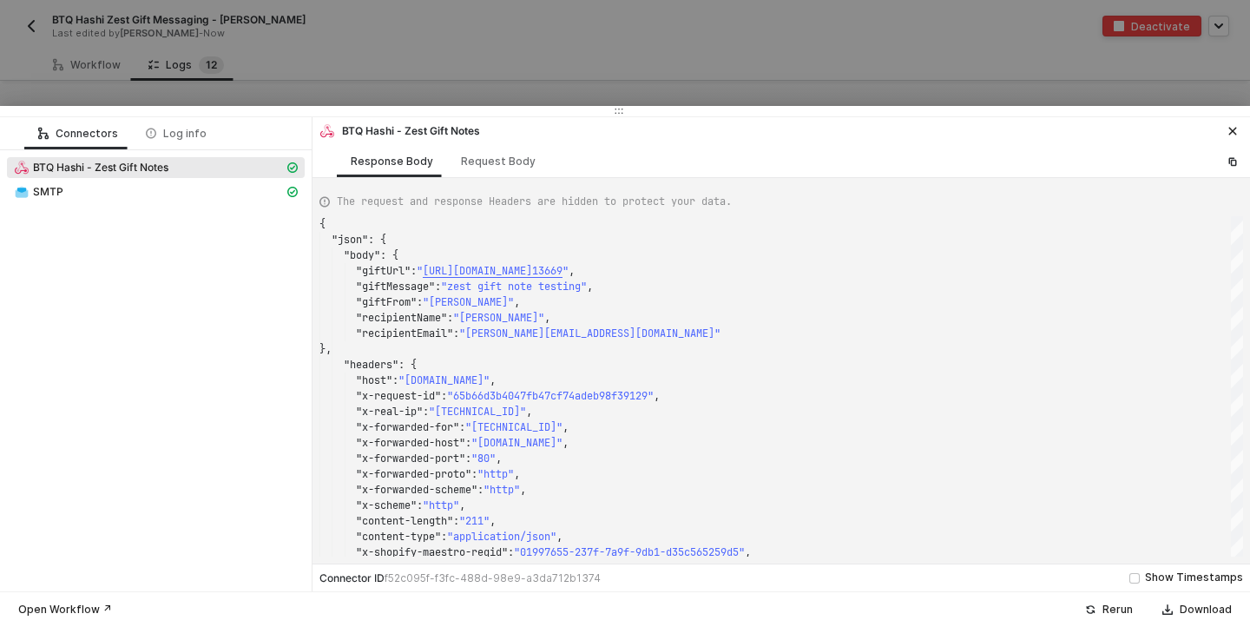
click at [712, 67] on div at bounding box center [625, 313] width 1250 height 627
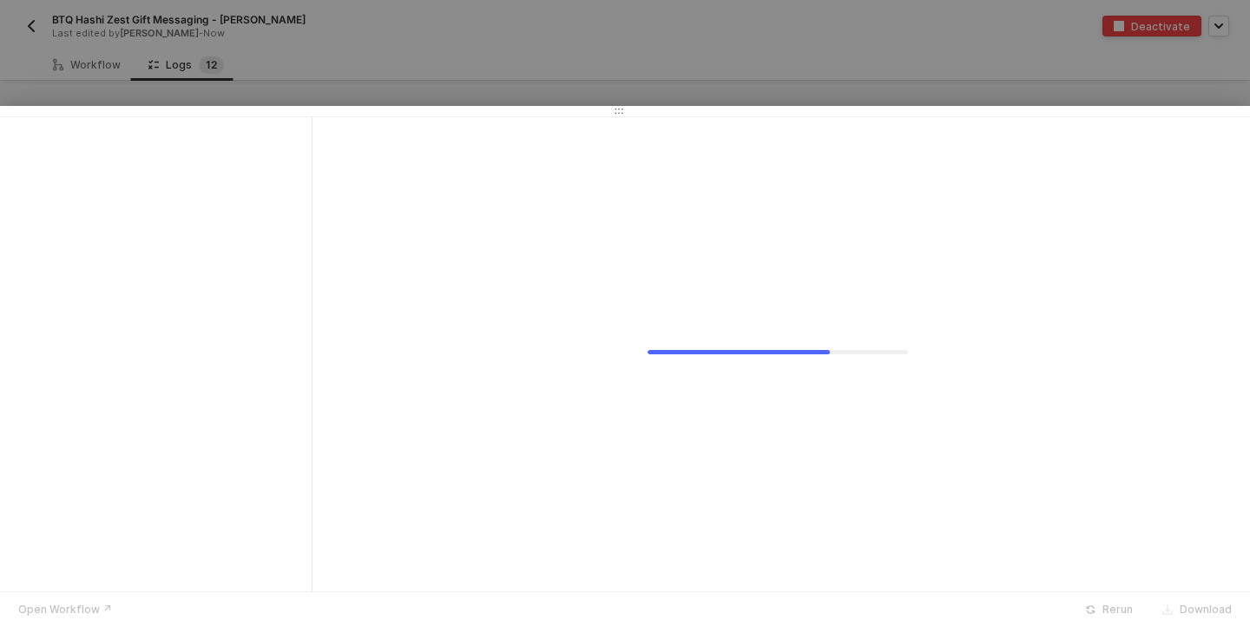
click at [712, 67] on div at bounding box center [625, 313] width 1250 height 627
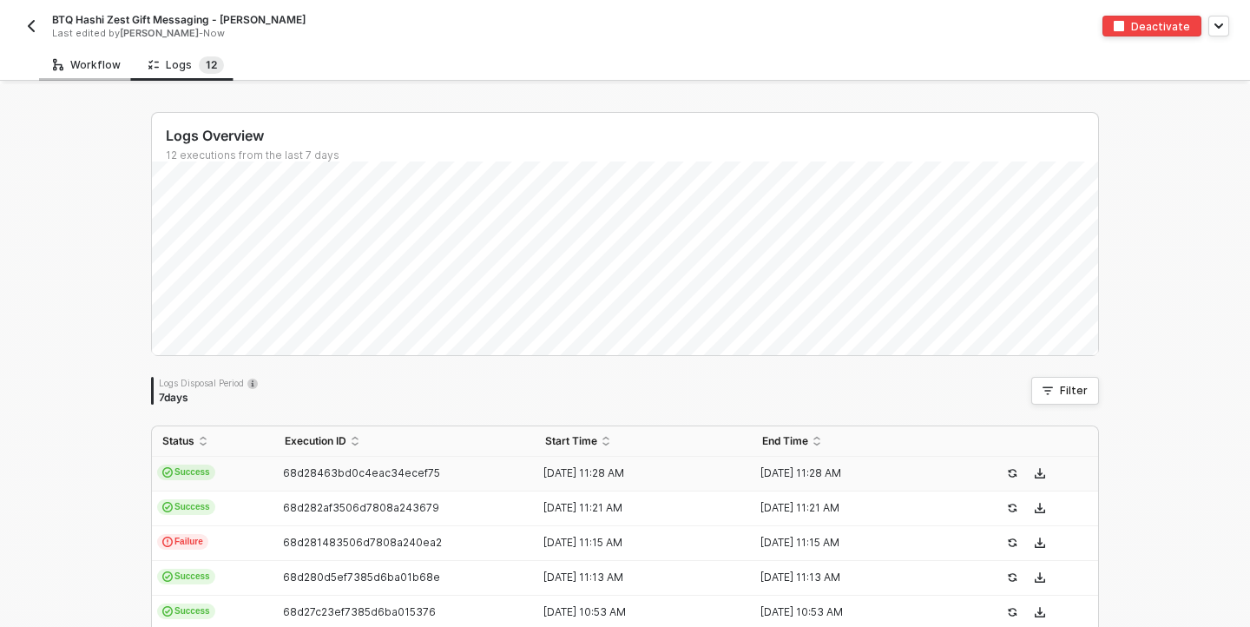
click at [107, 59] on div "Workflow" at bounding box center [87, 65] width 68 height 14
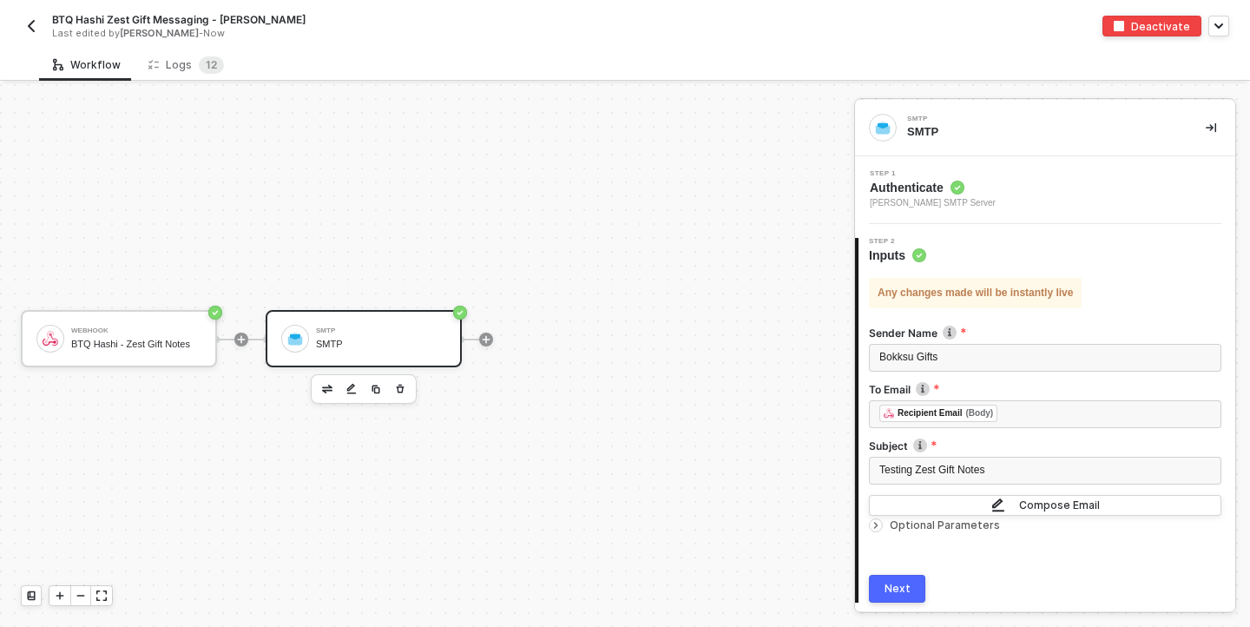
click at [350, 327] on div "SMTP" at bounding box center [381, 330] width 130 height 7
click at [1005, 503] on img "button" at bounding box center [998, 505] width 14 height 16
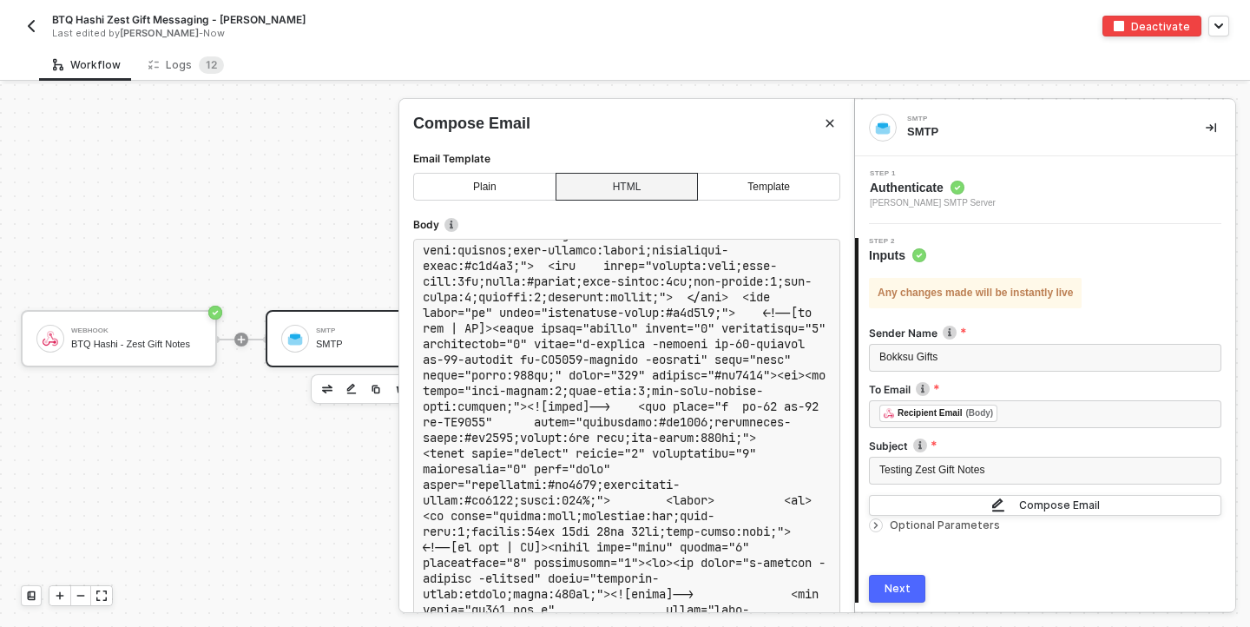
scroll to position [3731, 0]
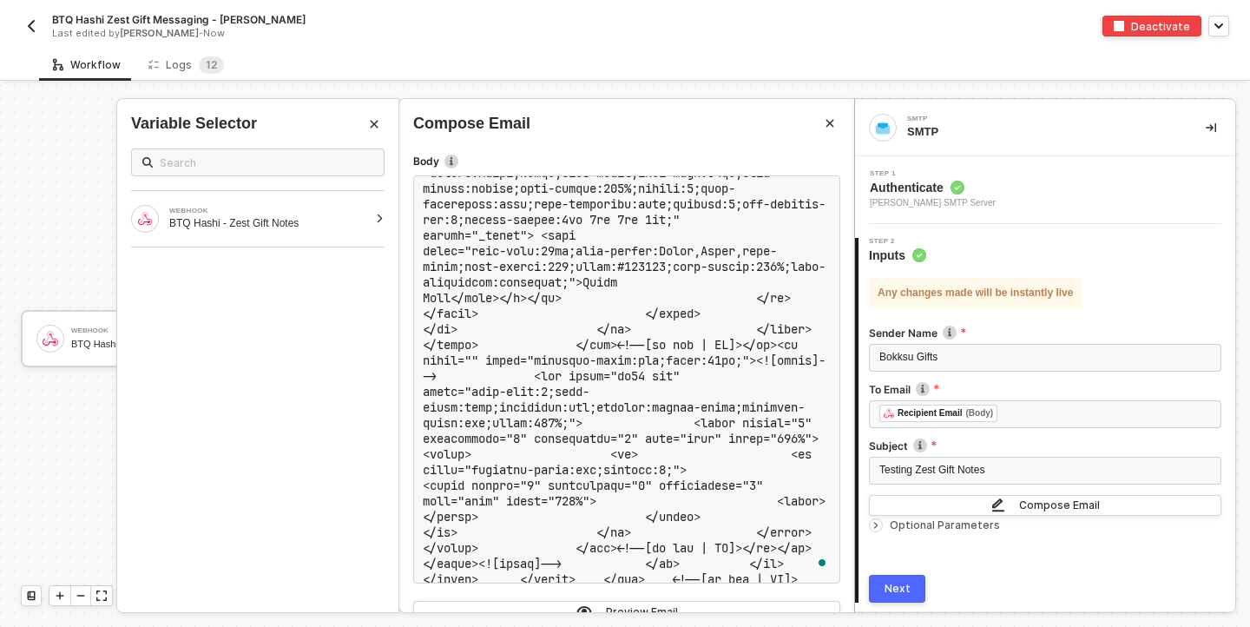
scroll to position [0, 0]
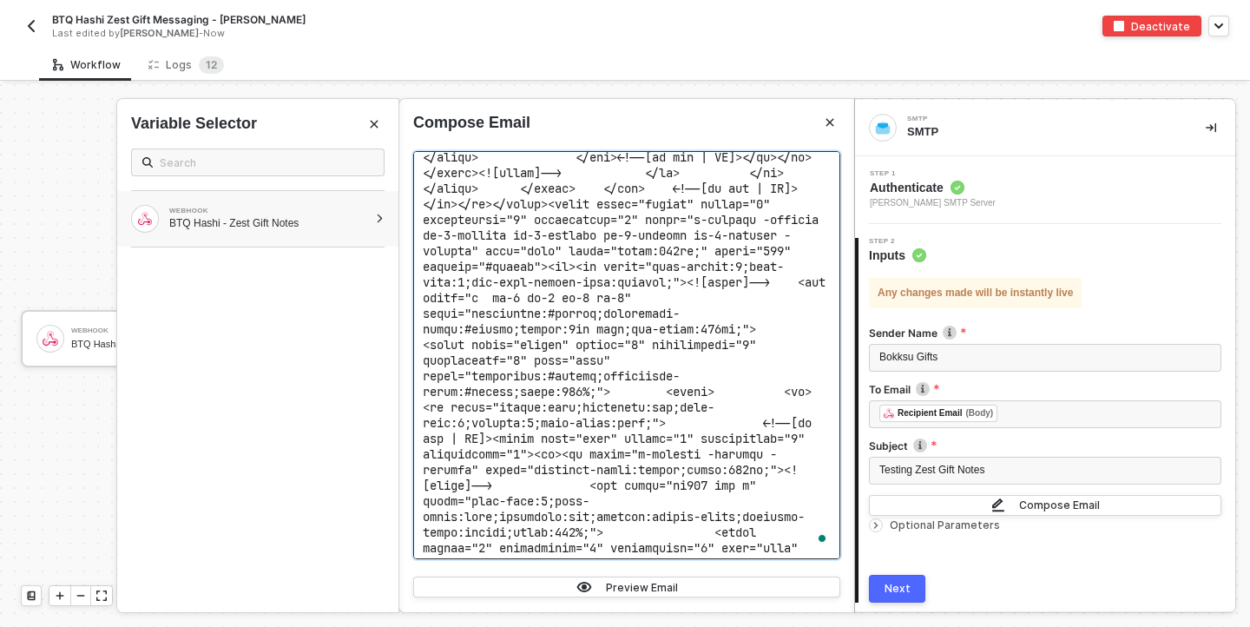
click at [330, 225] on div "BTQ Hashi - Zest Gift Notes" at bounding box center [268, 223] width 199 height 14
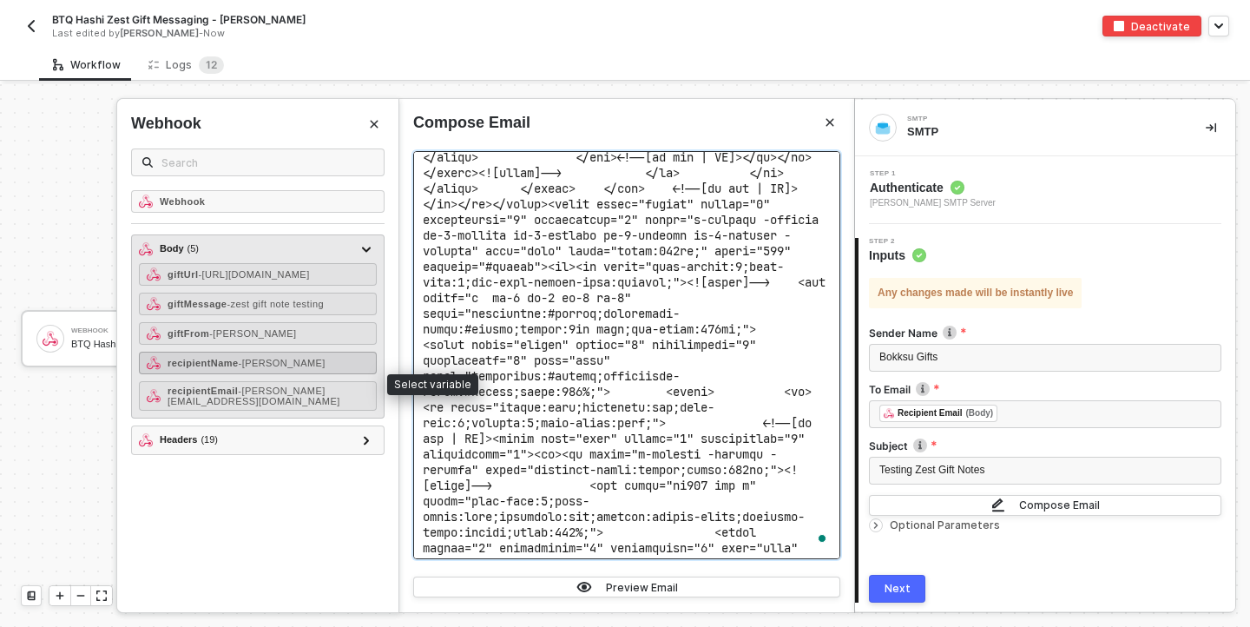
click at [274, 368] on span "- [PERSON_NAME]" at bounding box center [282, 363] width 87 height 10
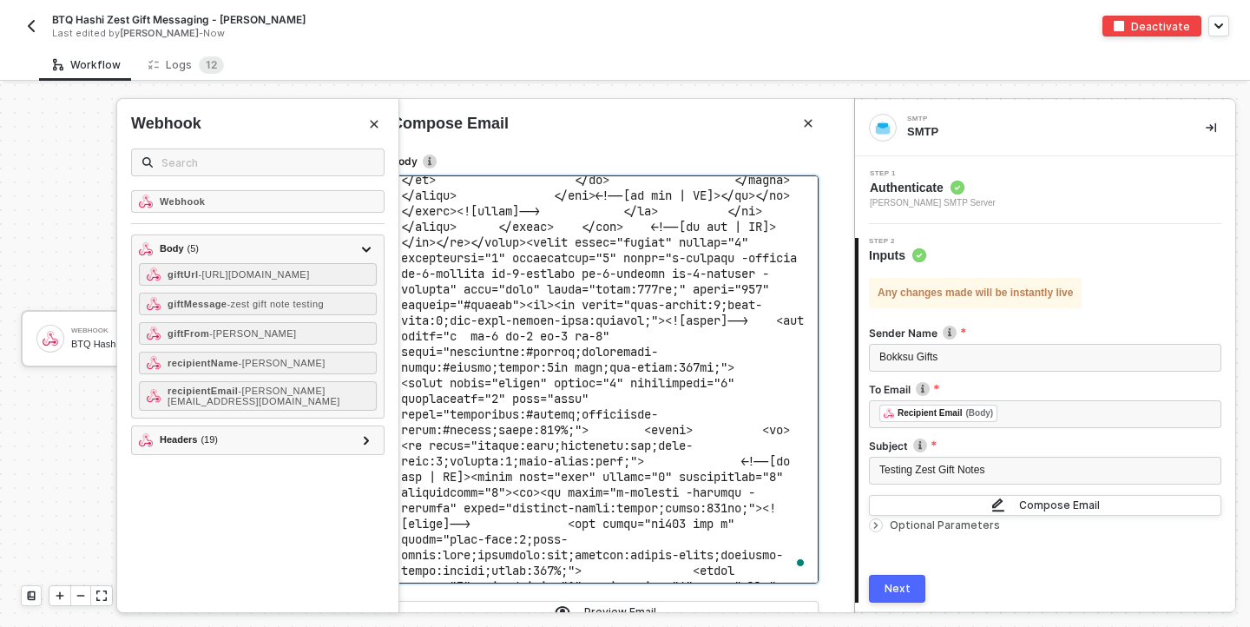
click at [371, 125] on icon "Close" at bounding box center [374, 124] width 10 height 10
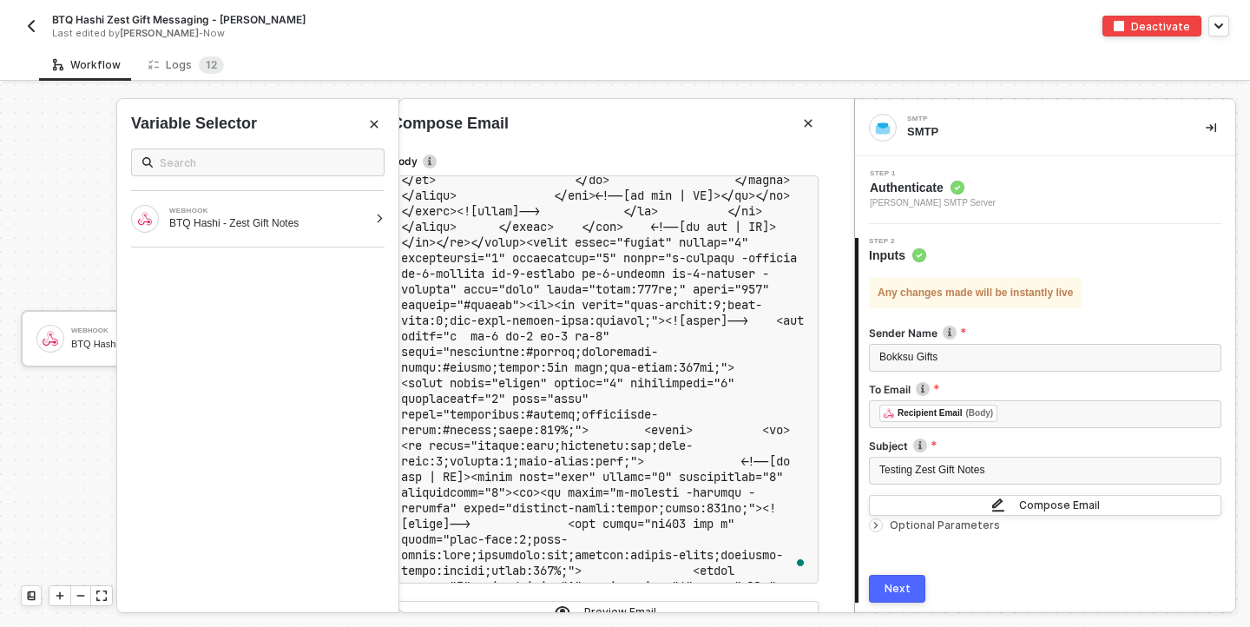
click at [378, 120] on icon "Close" at bounding box center [374, 124] width 10 height 10
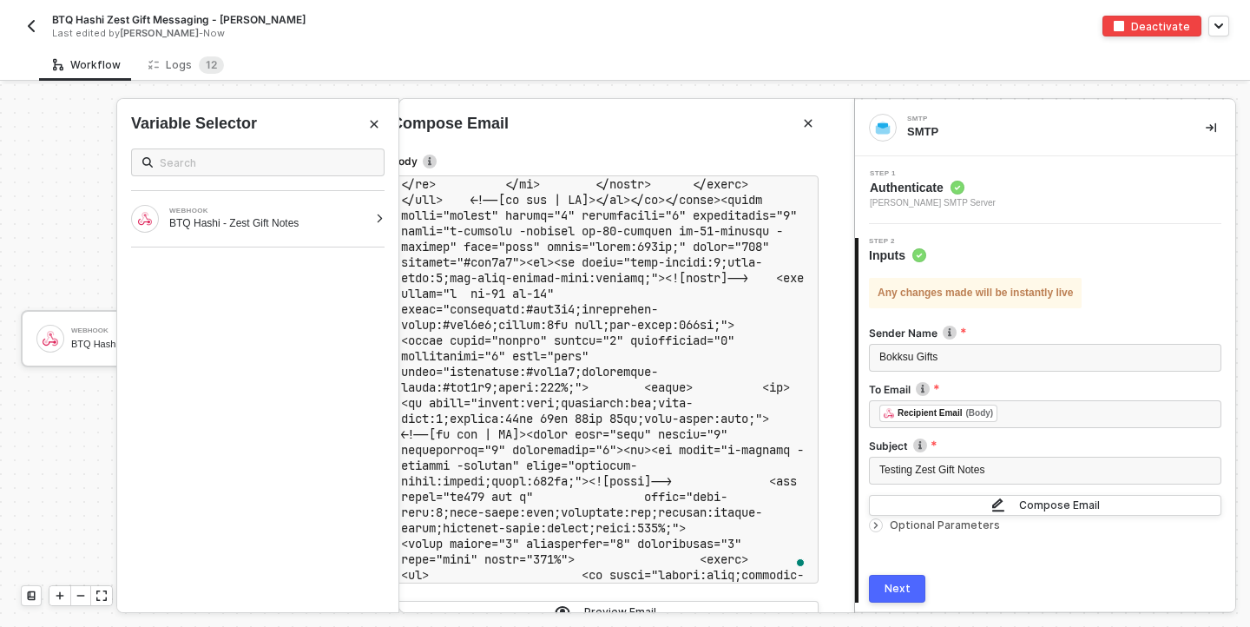
click at [894, 586] on div "Next" at bounding box center [897, 589] width 26 height 14
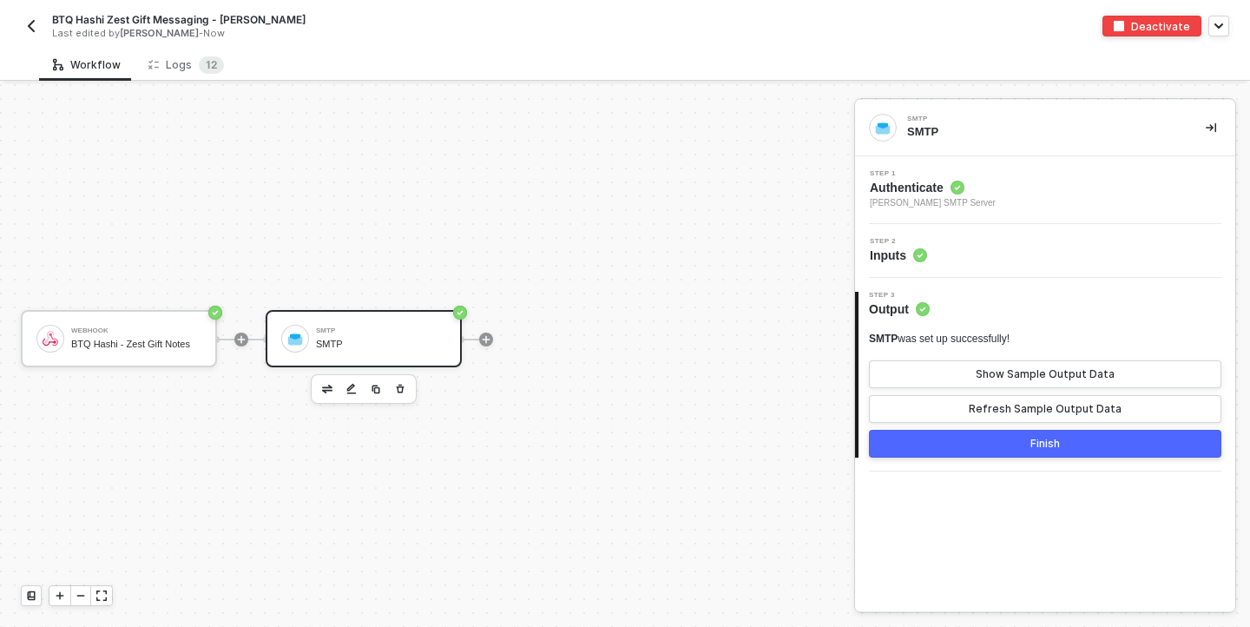
click at [1028, 448] on button "Finish" at bounding box center [1045, 444] width 352 height 28
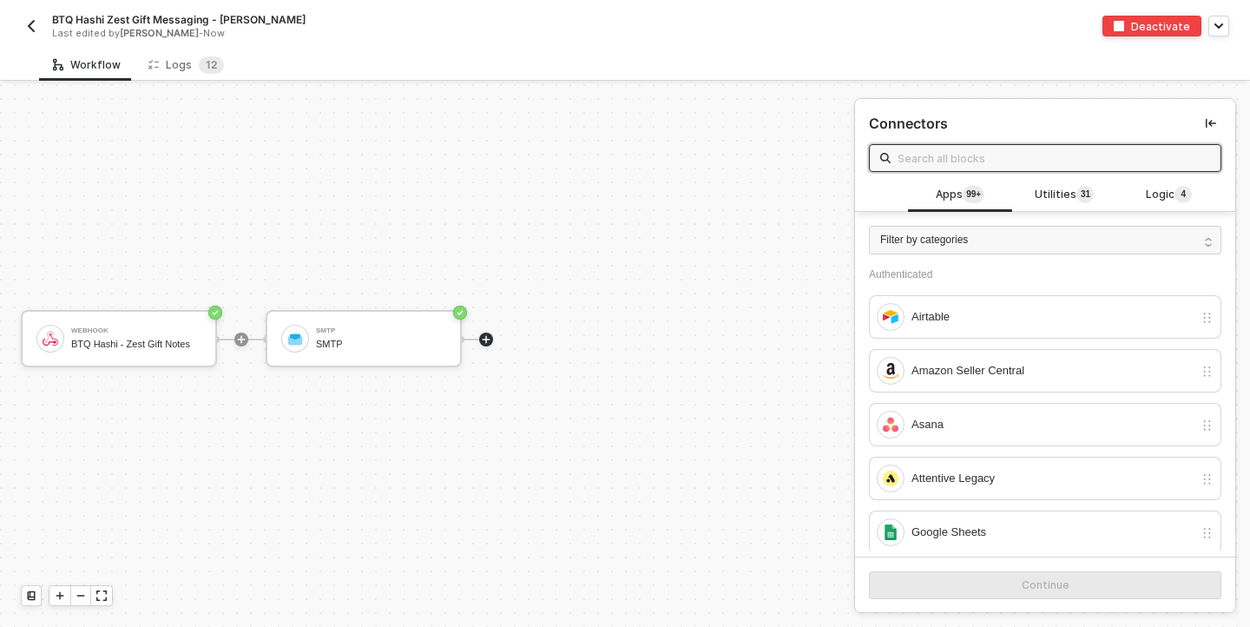
click at [857, 266] on div "Filter by categories" at bounding box center [1045, 247] width 380 height 43
click at [729, 347] on div "Webhook BTQ Hashi - Zest Gift Notes SMTP SMTP" at bounding box center [422, 339] width 845 height 575
click at [173, 66] on div "Logs 1 2" at bounding box center [186, 64] width 76 height 17
